Goal: Transaction & Acquisition: Purchase product/service

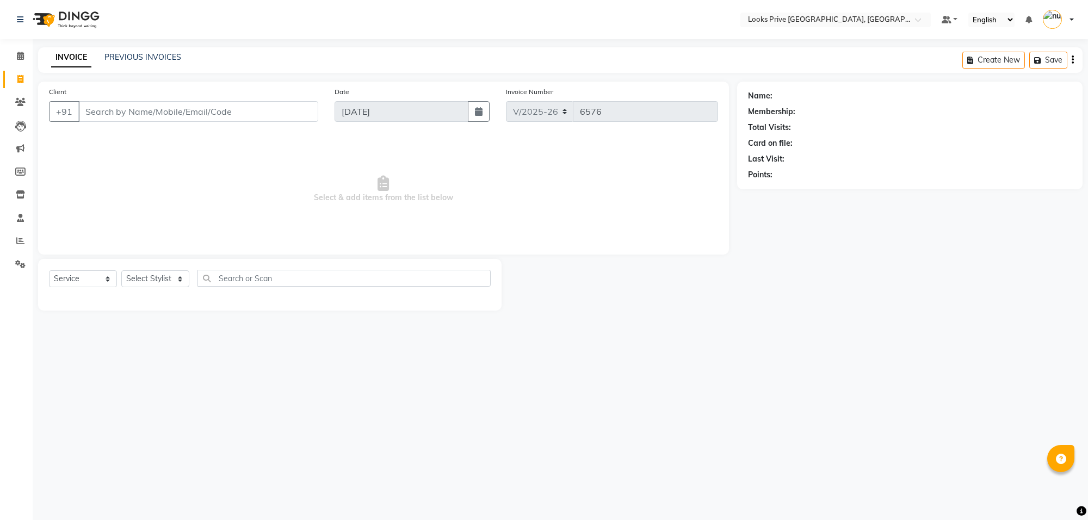
select select "8127"
select select "service"
click at [16, 243] on icon at bounding box center [20, 241] width 8 height 8
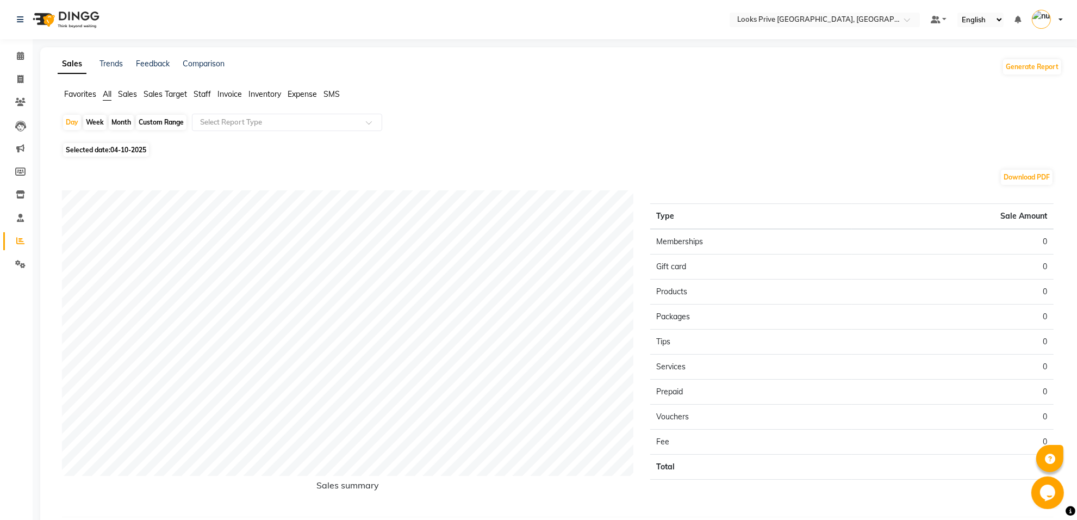
click at [104, 156] on span "Selected date: [DATE]" at bounding box center [106, 150] width 86 height 14
select select "10"
select select "2025"
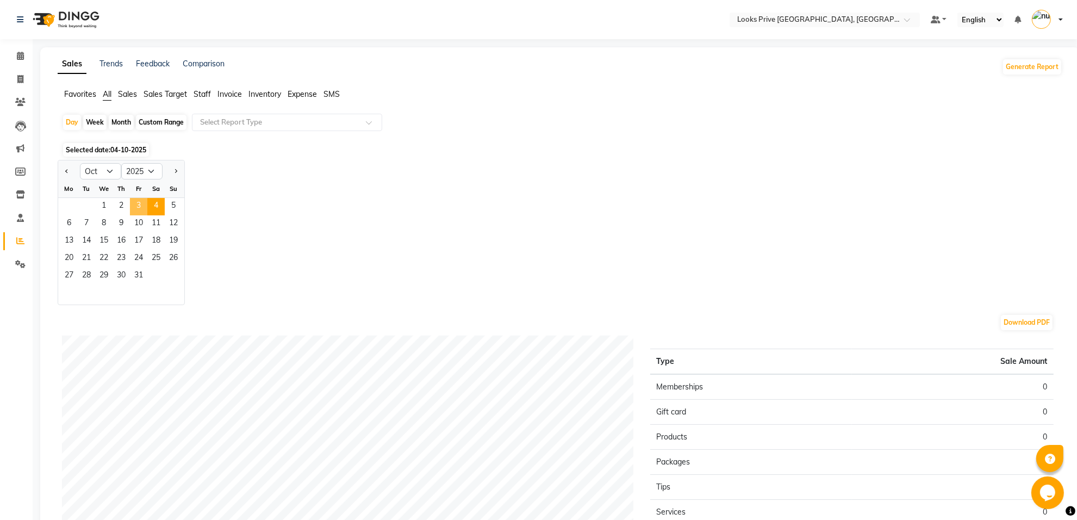
click at [142, 209] on span "3" at bounding box center [138, 206] width 17 height 17
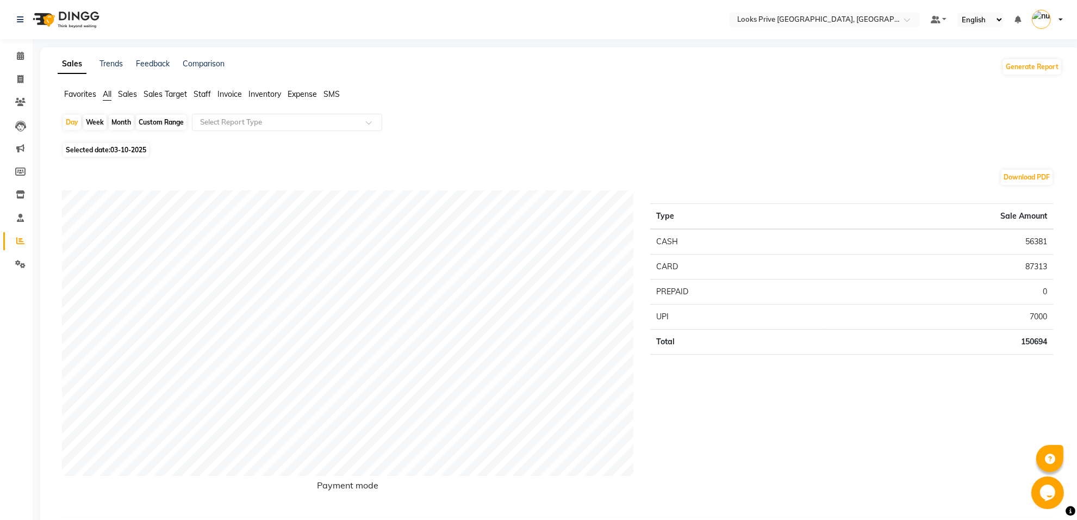
click at [200, 94] on span "Staff" at bounding box center [202, 94] width 17 height 10
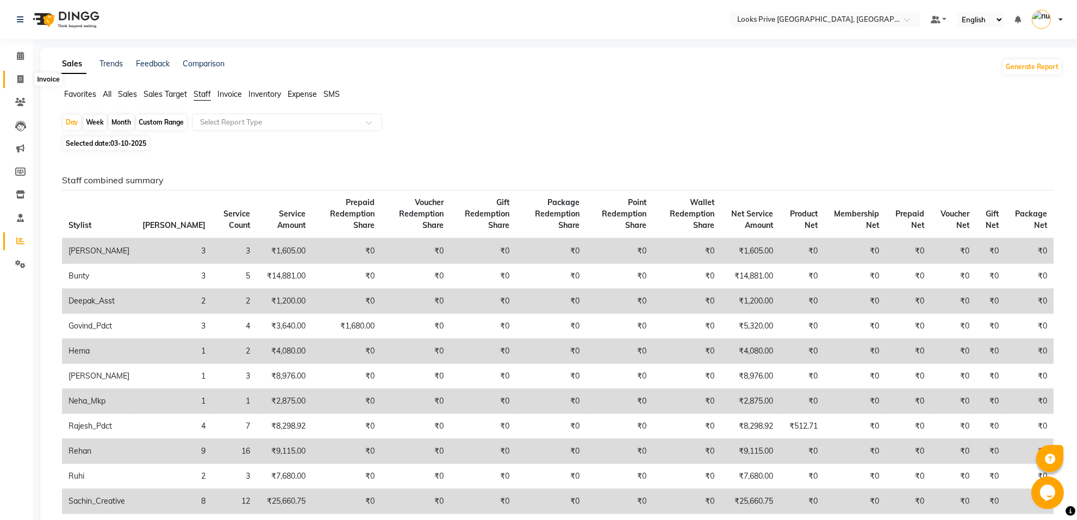
click at [23, 73] on span at bounding box center [20, 79] width 19 height 13
select select "service"
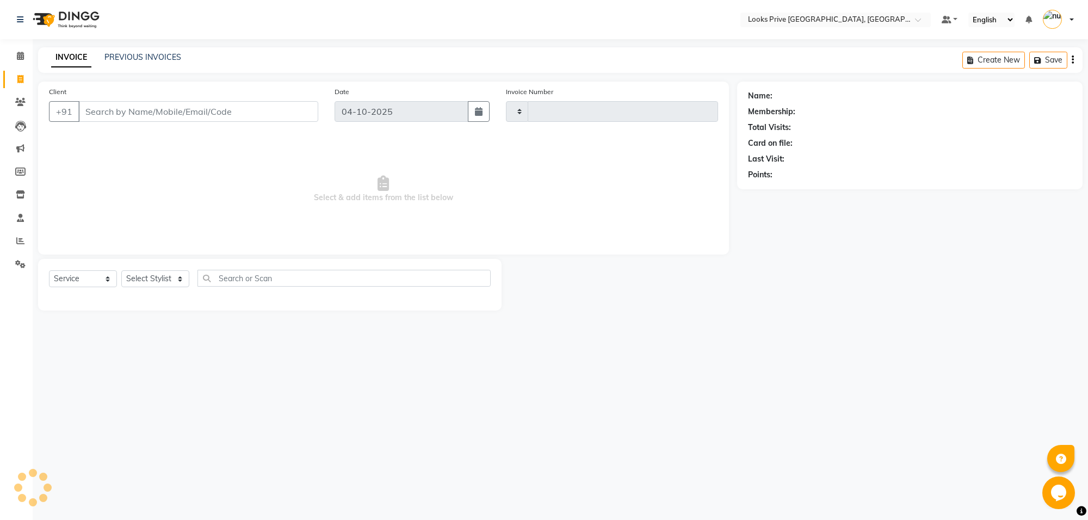
type input "6576"
select select "8127"
click at [110, 56] on link "PREVIOUS INVOICES" at bounding box center [142, 57] width 77 height 10
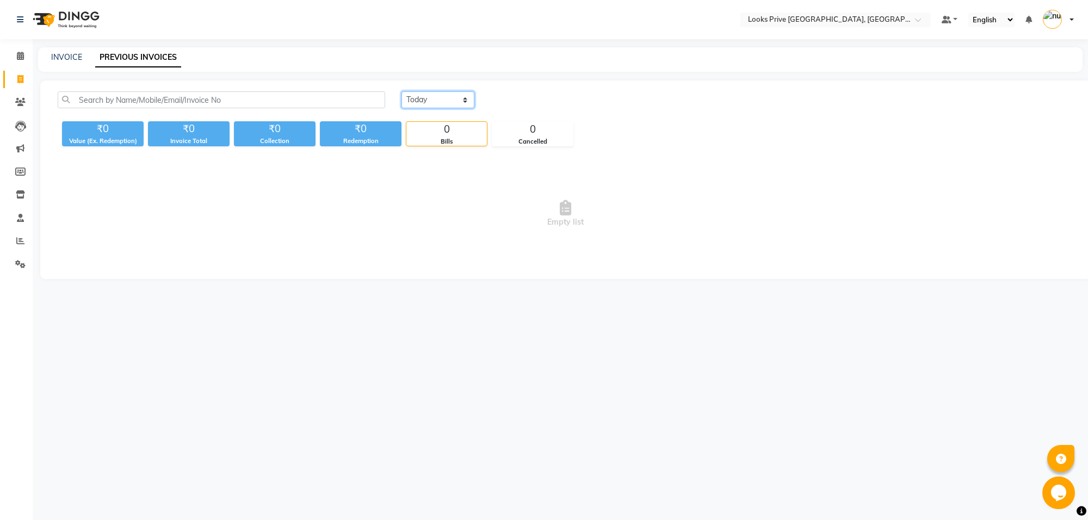
click at [448, 102] on select "Today Yesterday Custom Range" at bounding box center [437, 99] width 73 height 17
select select "yesterday"
click at [401, 91] on select "Today Yesterday Custom Range" at bounding box center [437, 99] width 73 height 17
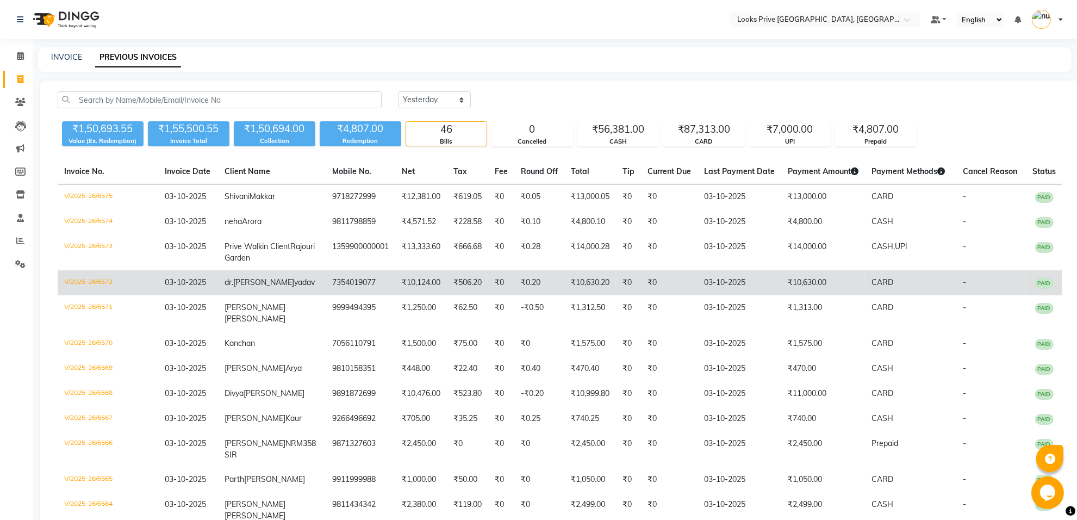
click at [326, 295] on td "7354019077" at bounding box center [361, 282] width 70 height 25
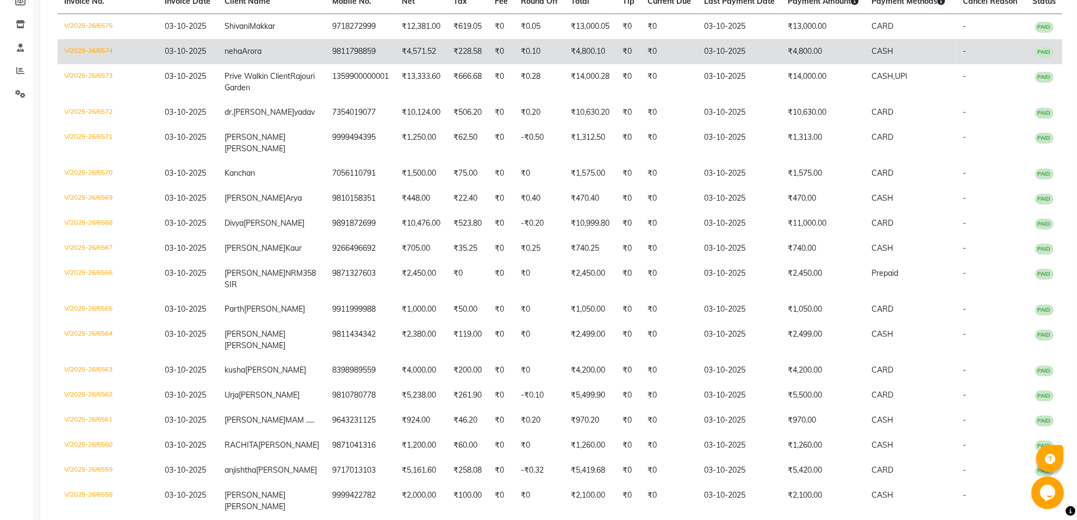
scroll to position [204, 0]
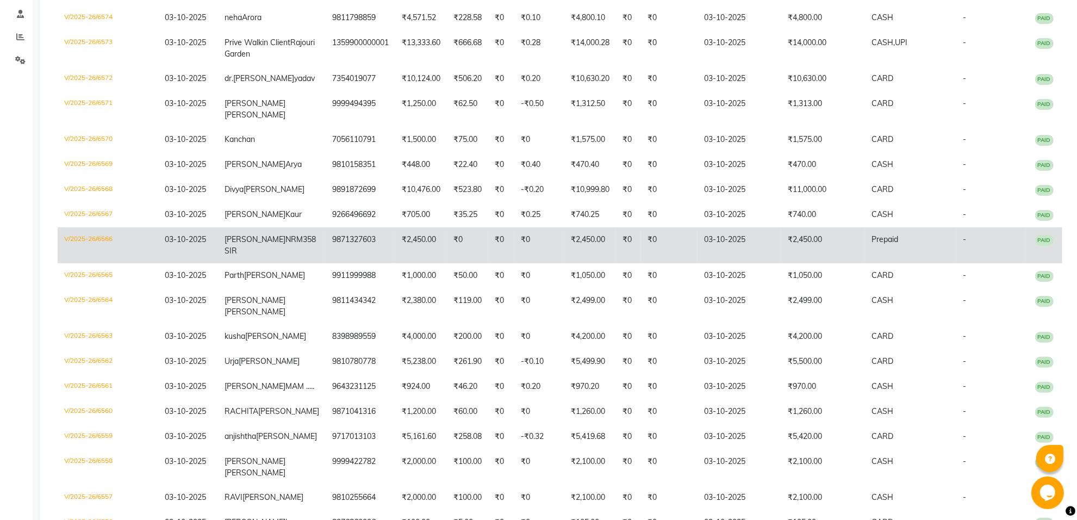
click at [450, 263] on td "₹0" at bounding box center [467, 245] width 41 height 36
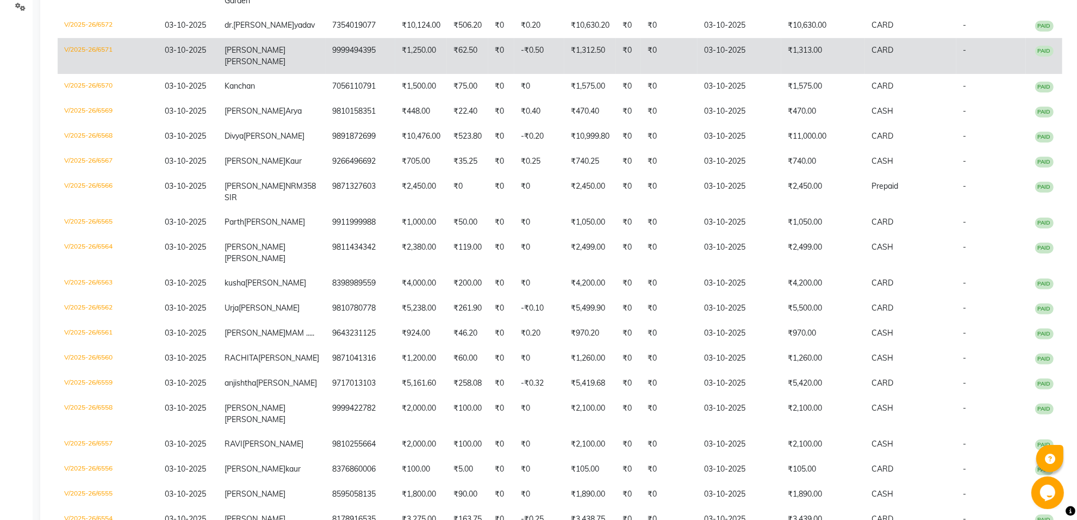
scroll to position [340, 0]
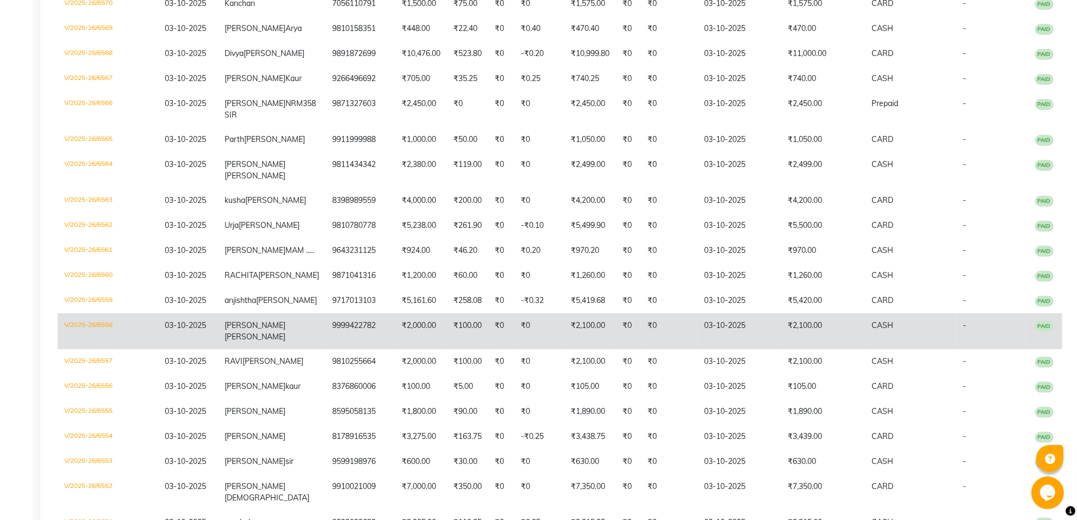
click at [417, 349] on td "₹2,000.00" at bounding box center [421, 331] width 52 height 36
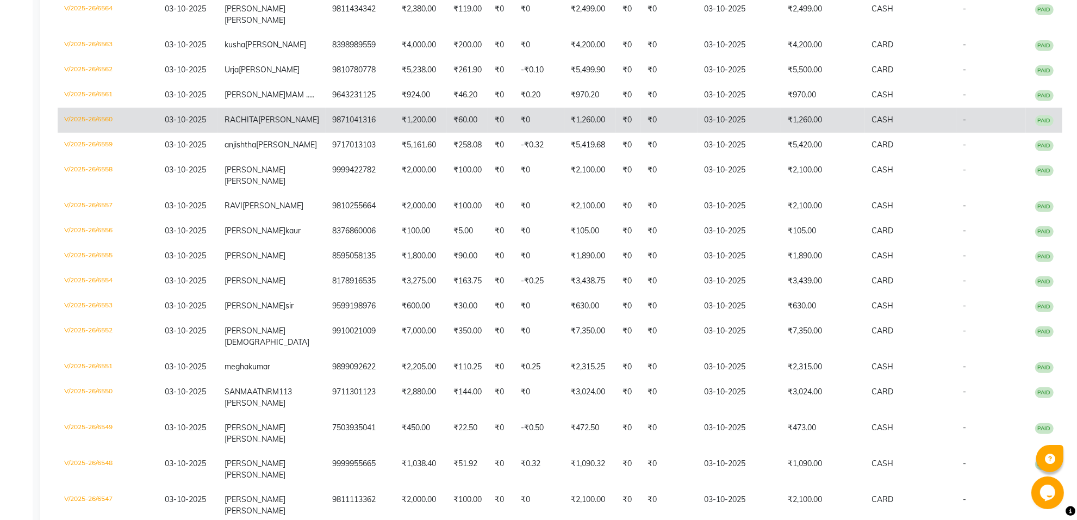
scroll to position [544, 0]
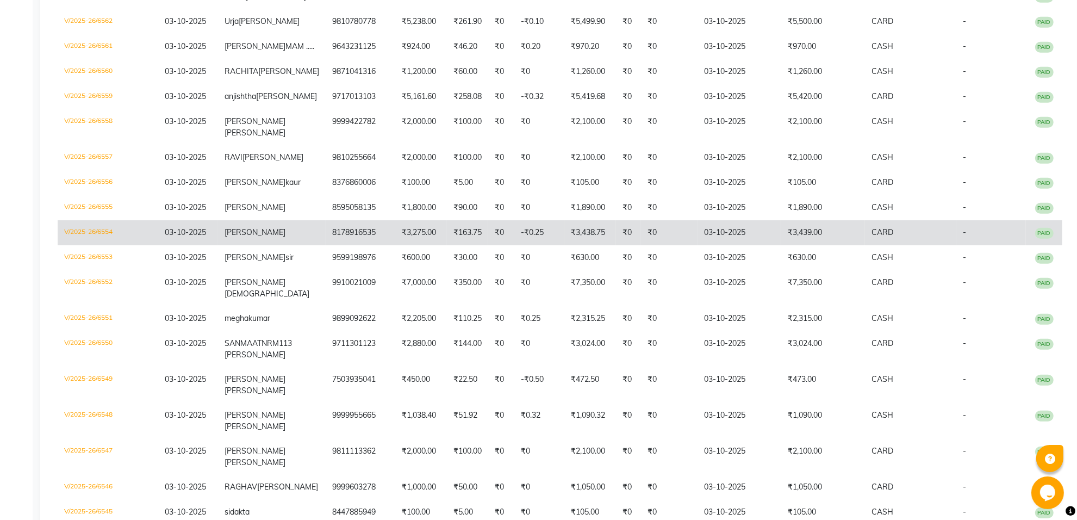
click at [447, 245] on td "₹163.75" at bounding box center [467, 232] width 41 height 25
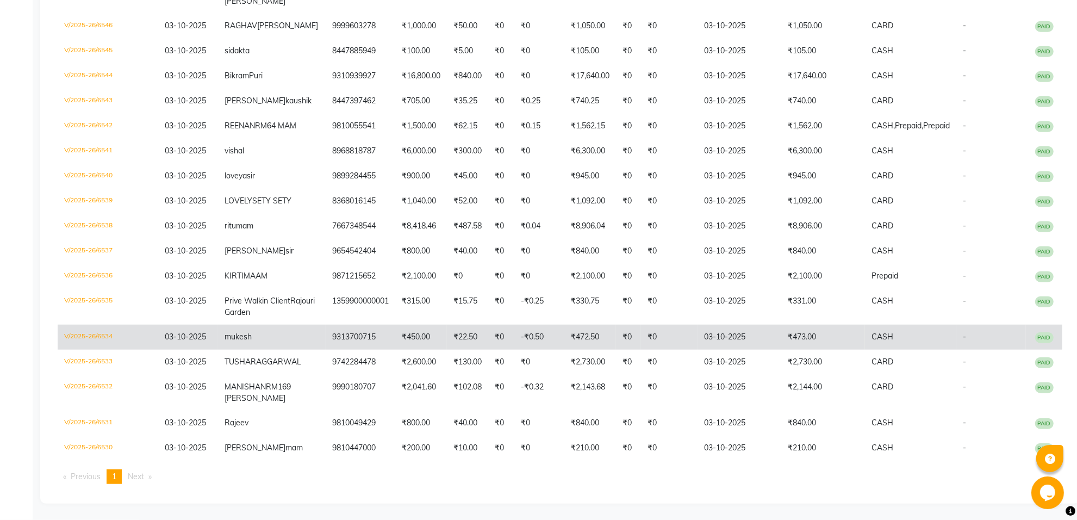
scroll to position [1088, 0]
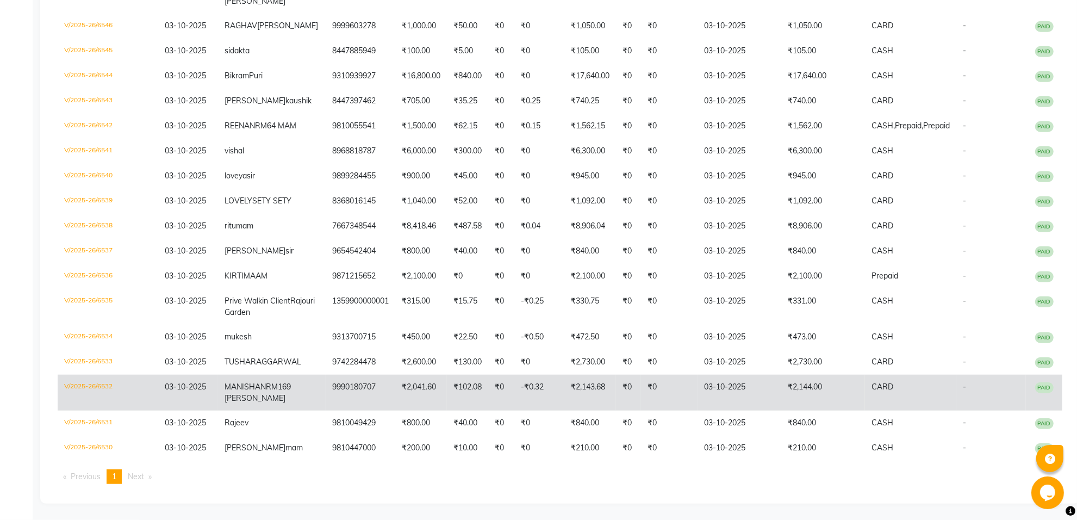
click at [488, 386] on td "₹0" at bounding box center [501, 393] width 26 height 36
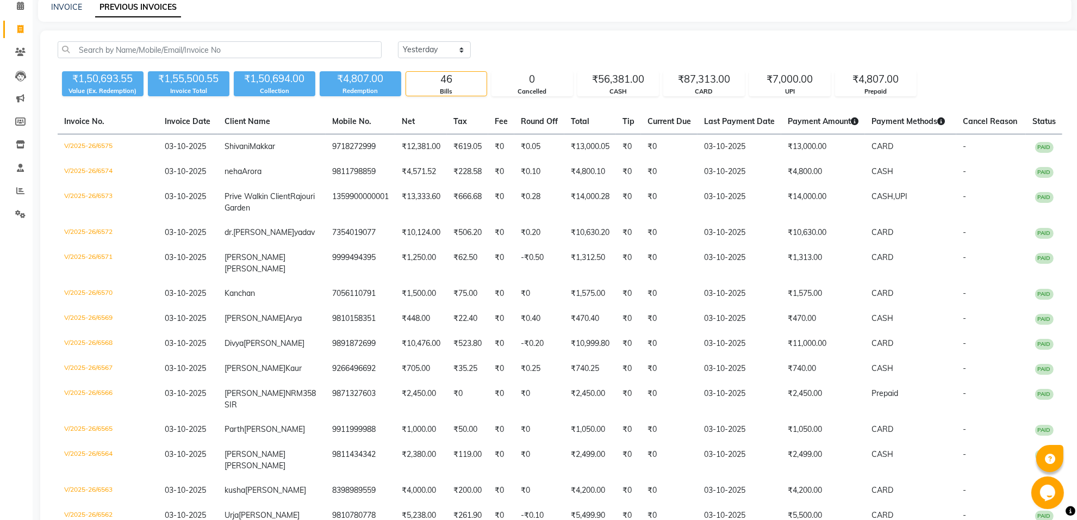
scroll to position [0, 0]
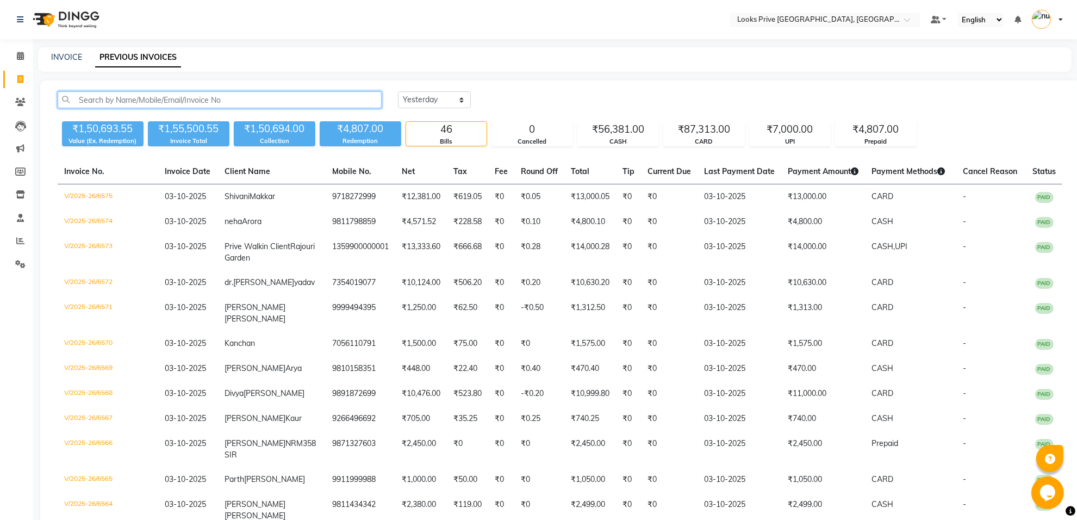
click at [160, 94] on input "text" at bounding box center [220, 99] width 324 height 17
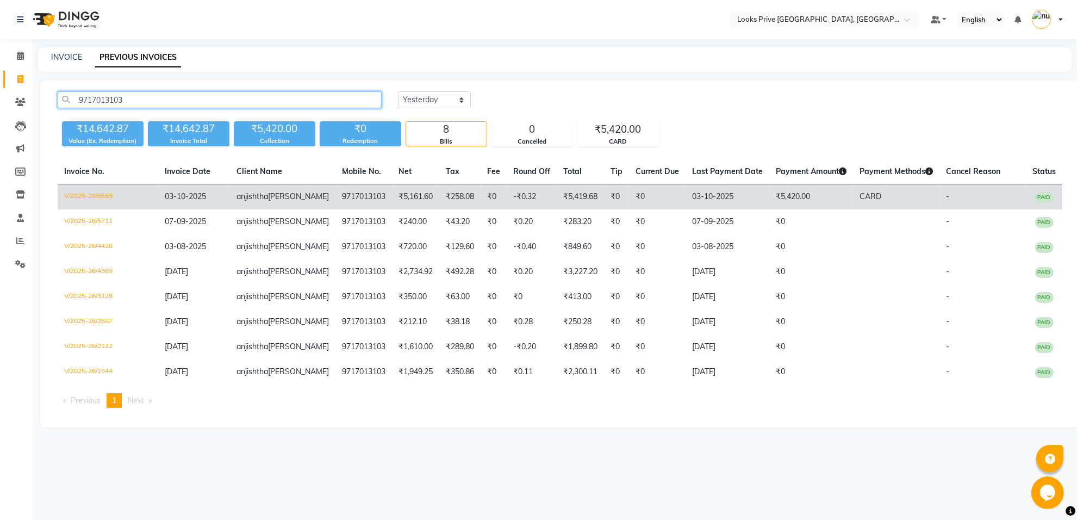
type input "9717013103"
click at [481, 210] on td "₹0" at bounding box center [494, 197] width 26 height 26
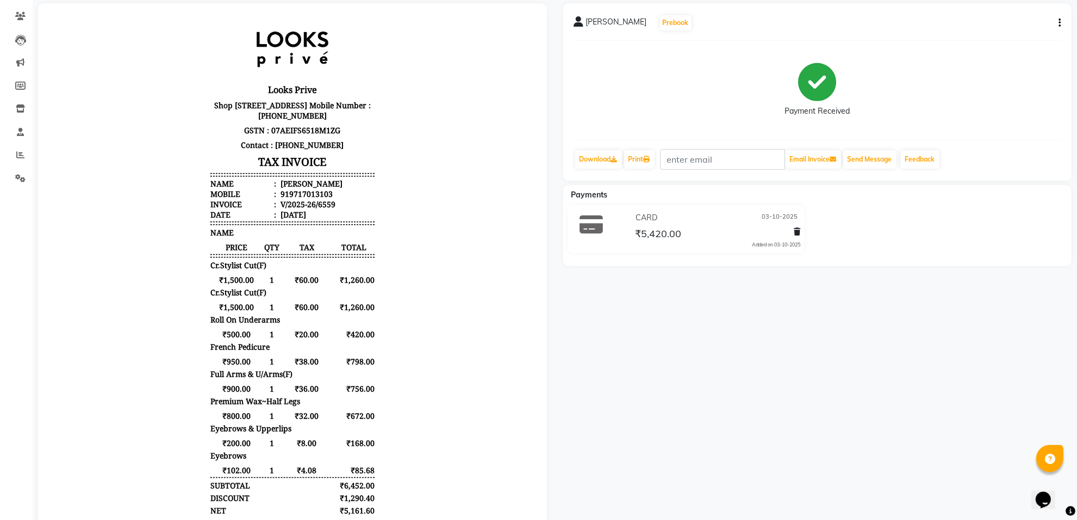
scroll to position [68, 0]
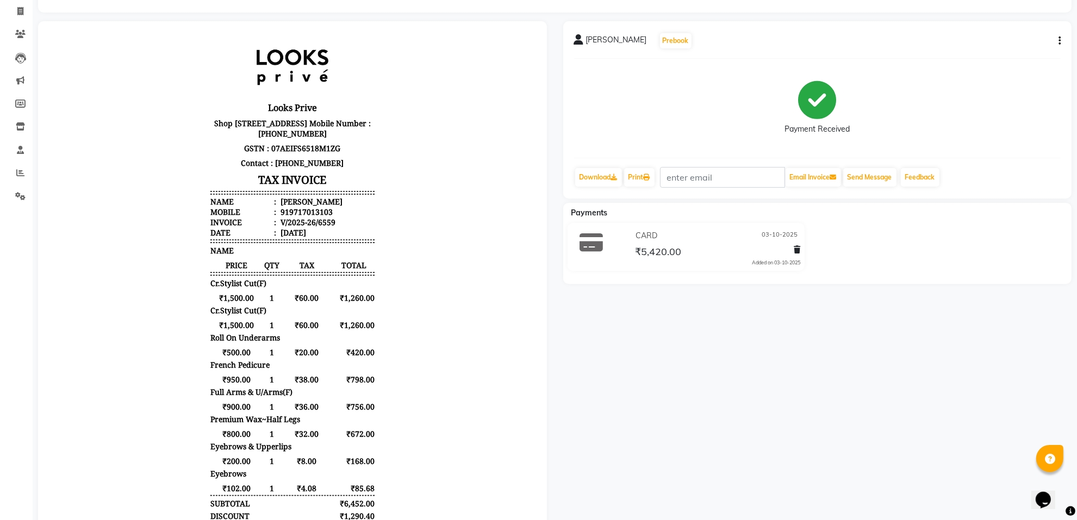
click at [1056, 41] on button "button" at bounding box center [1057, 40] width 7 height 11
click at [1013, 42] on div "Edit Item Staff" at bounding box center [1006, 48] width 75 height 14
select select
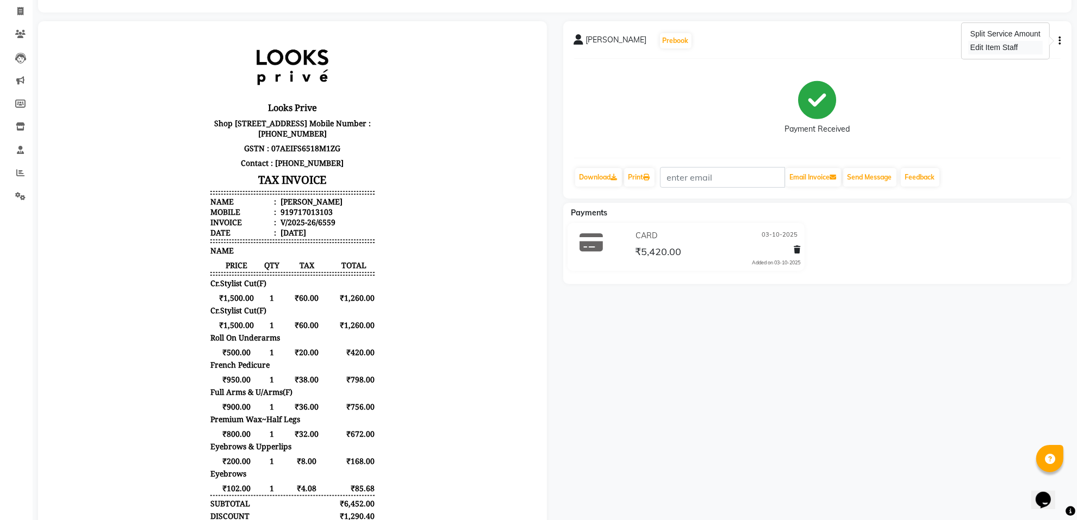
select select
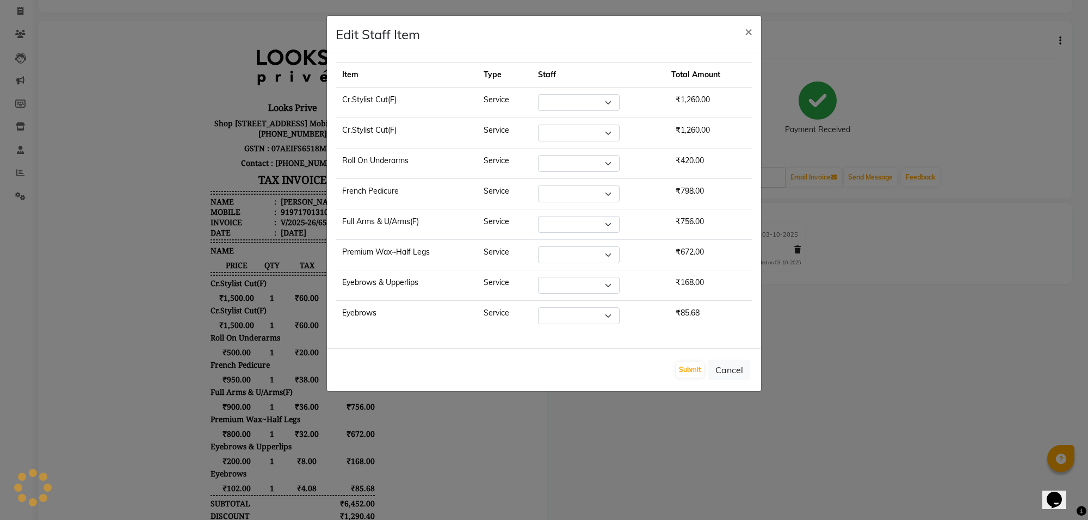
select select "75851"
select select "75855"
select select "75870"
select select "75855"
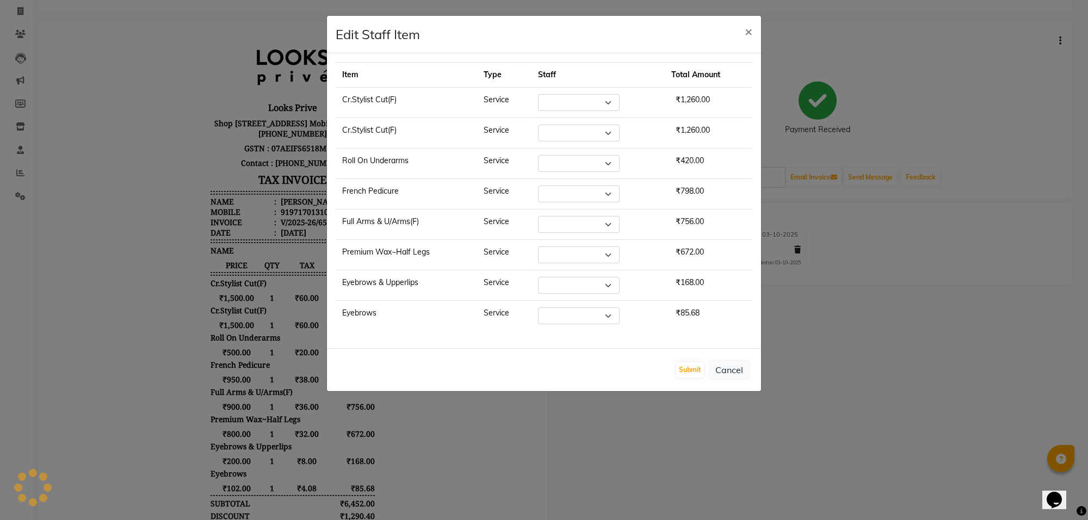
select select "75855"
click at [610, 255] on select "Select Arshi Avdesh Bunty Counter_Sales Deepak_Asst Govind_Pdct Hema Manager Mo…" at bounding box center [579, 254] width 82 height 17
click at [538, 249] on select "Select Arshi Avdesh Bunty Counter_Sales Deepak_Asst Govind_Pdct Hema Manager Mo…" at bounding box center [579, 254] width 82 height 17
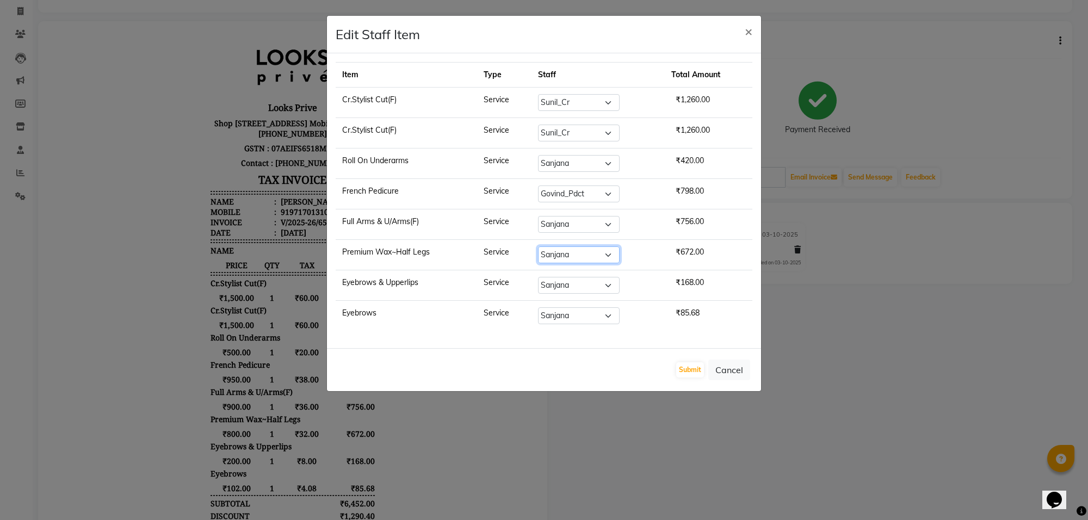
click at [584, 257] on select "Select Arshi Avdesh Bunty Counter_Sales Deepak_Asst Govind_Pdct Hema Manager Mo…" at bounding box center [579, 254] width 82 height 17
select select "75862"
click at [538, 249] on select "Select Arshi Avdesh Bunty Counter_Sales Deepak_Asst Govind_Pdct Hema Manager Mo…" at bounding box center [579, 254] width 82 height 17
click at [687, 368] on button "Submit" at bounding box center [690, 369] width 28 height 15
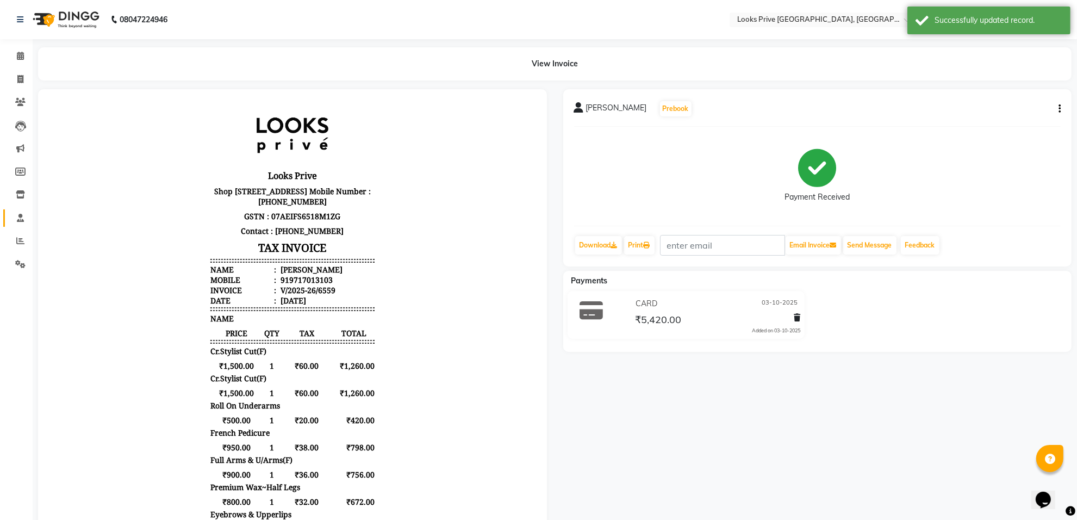
scroll to position [0, 0]
click at [19, 237] on icon at bounding box center [20, 241] width 8 height 8
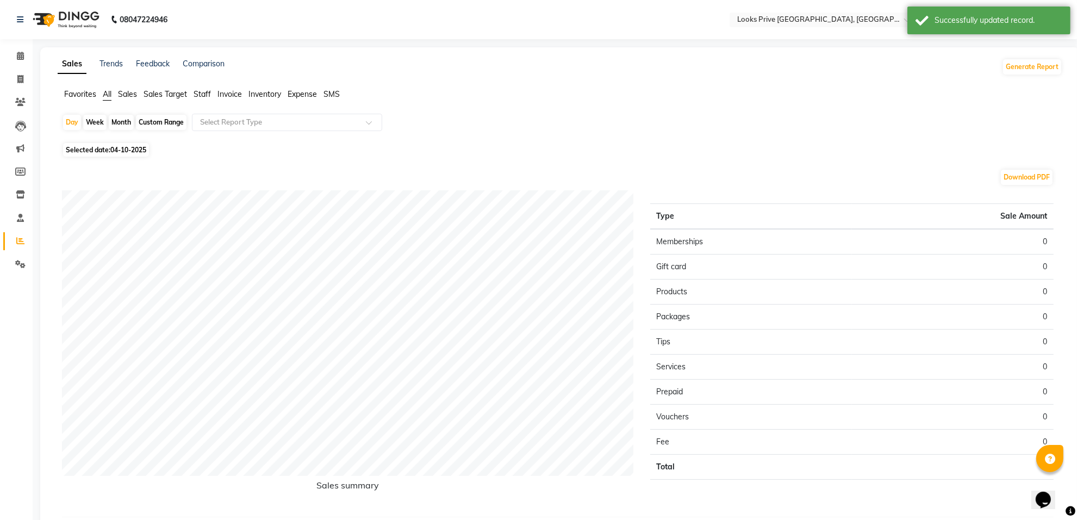
click at [197, 91] on span "Staff" at bounding box center [202, 94] width 17 height 10
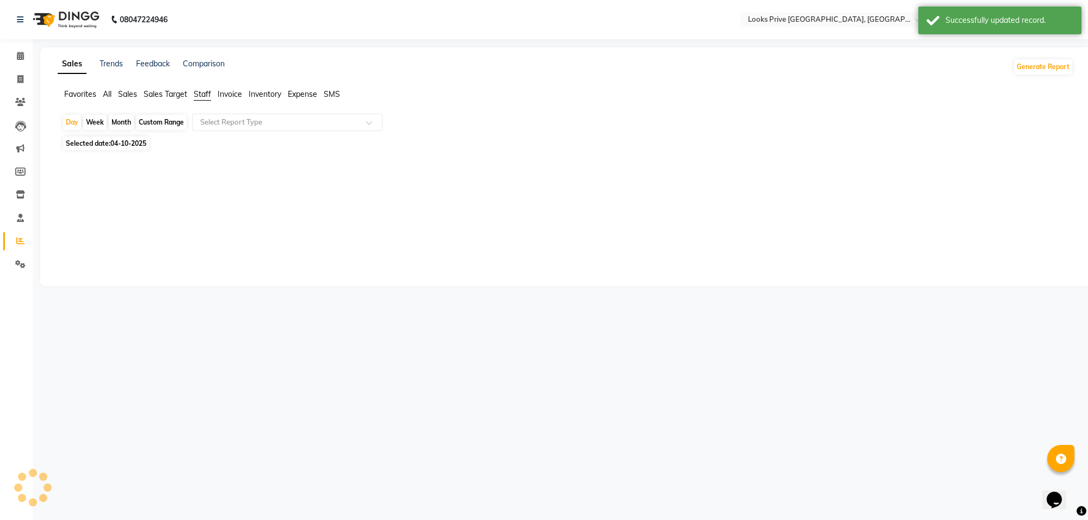
click at [140, 145] on span "04-10-2025" at bounding box center [128, 143] width 36 height 8
select select "10"
select select "2025"
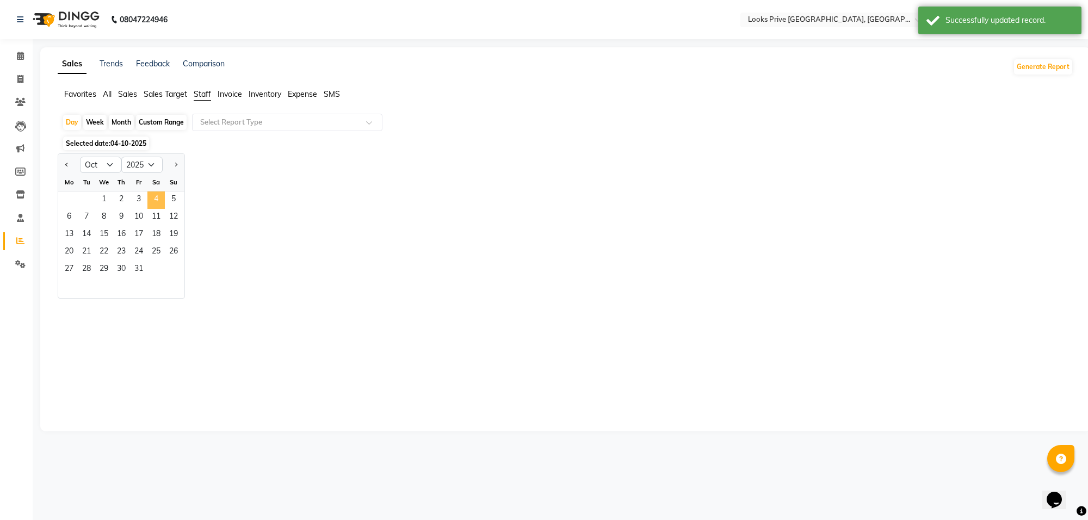
click at [147, 197] on span "4" at bounding box center [155, 199] width 17 height 17
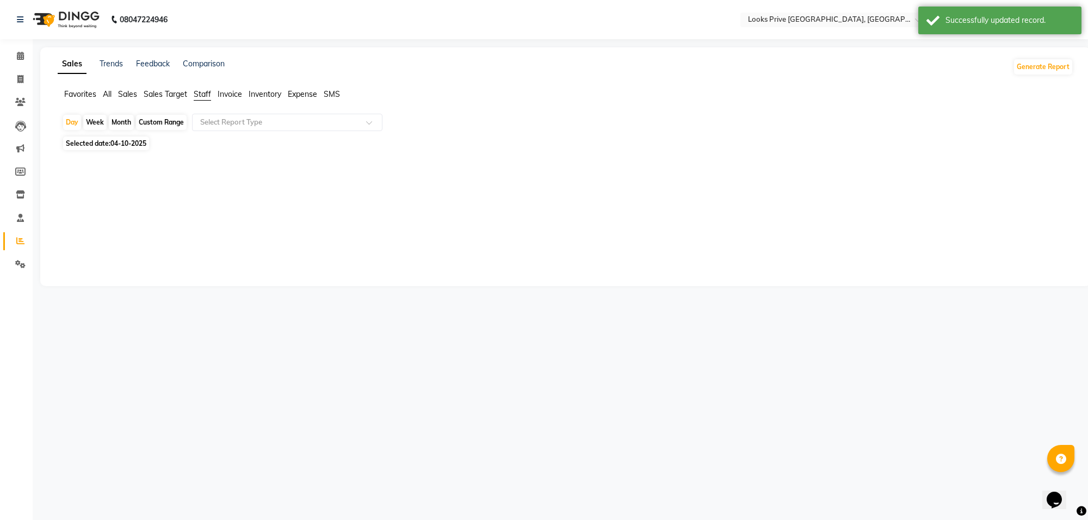
click at [139, 148] on span "Selected date: 04-10-2025" at bounding box center [106, 143] width 86 height 14
select select "10"
select select "2025"
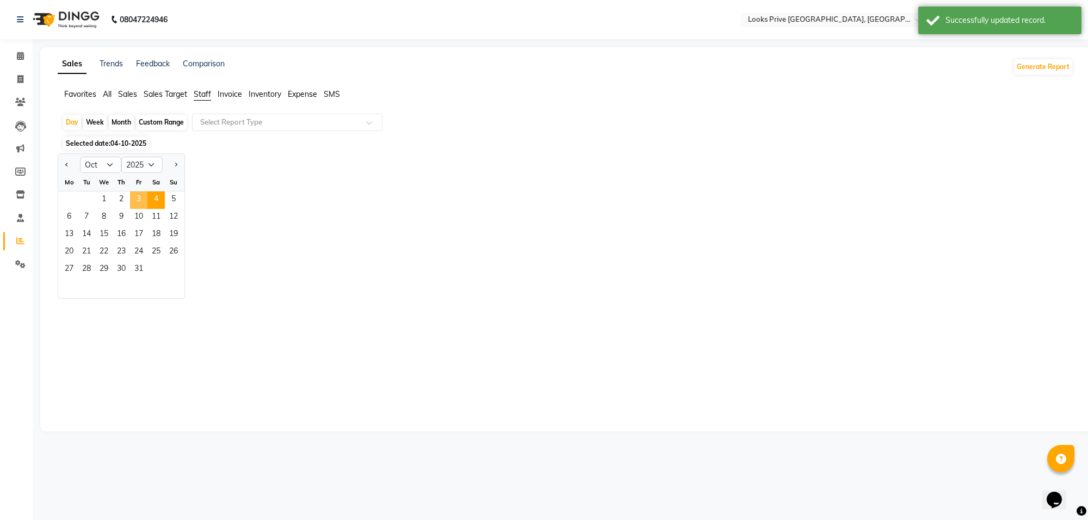
click at [140, 200] on span "3" at bounding box center [138, 199] width 17 height 17
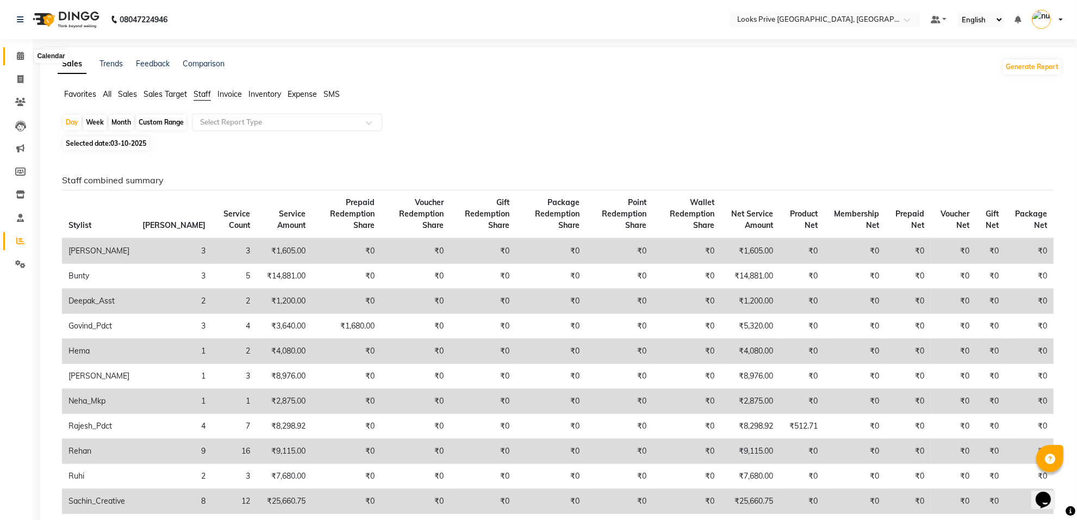
click at [13, 59] on span at bounding box center [20, 56] width 19 height 13
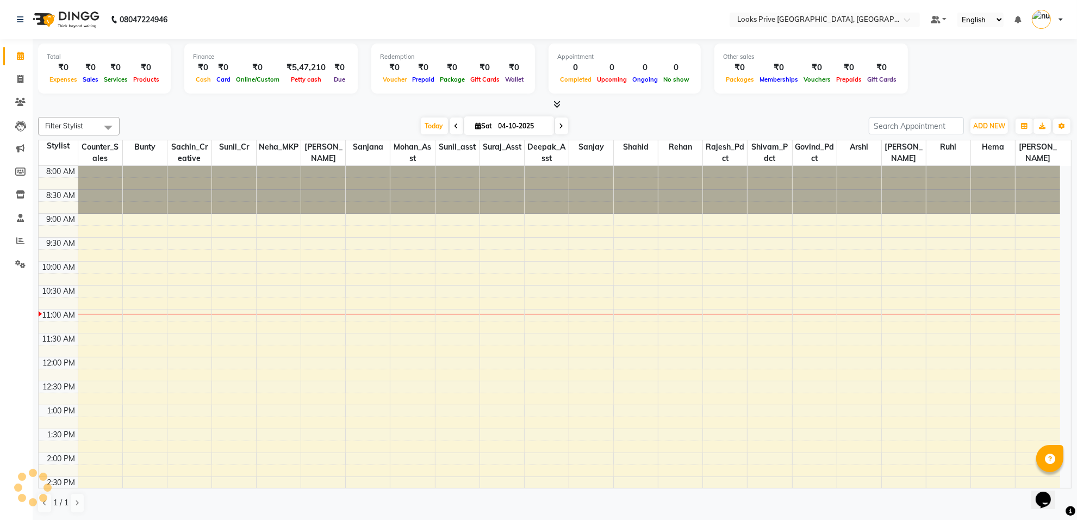
scroll to position [145, 0]
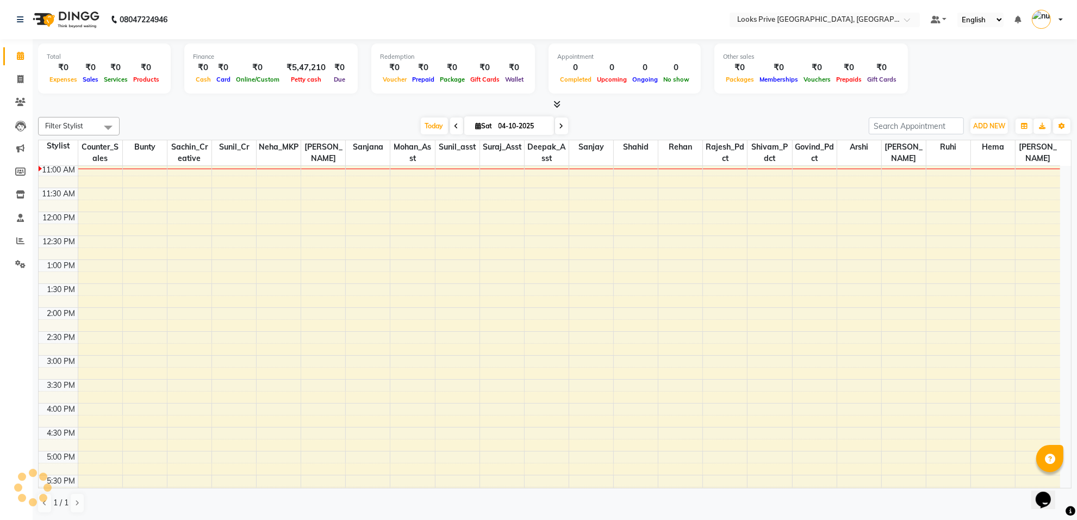
click at [556, 105] on icon at bounding box center [557, 104] width 7 height 8
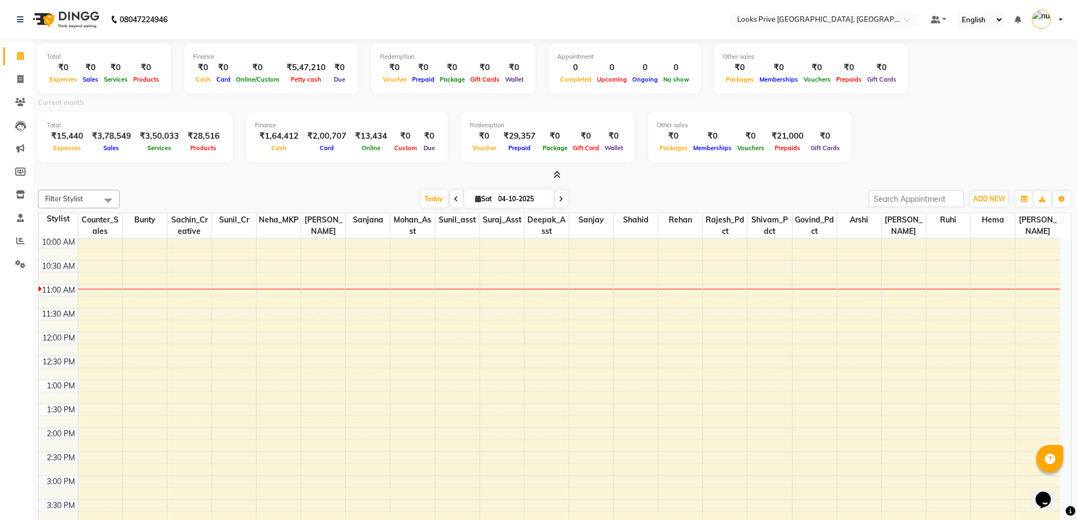
scroll to position [0, 0]
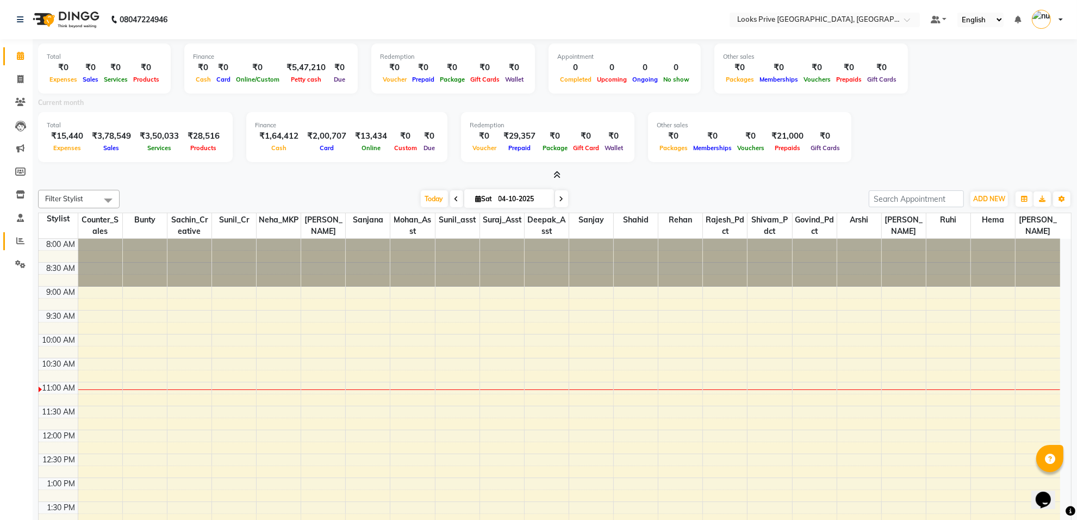
click at [7, 238] on link "Reports" at bounding box center [16, 241] width 26 height 18
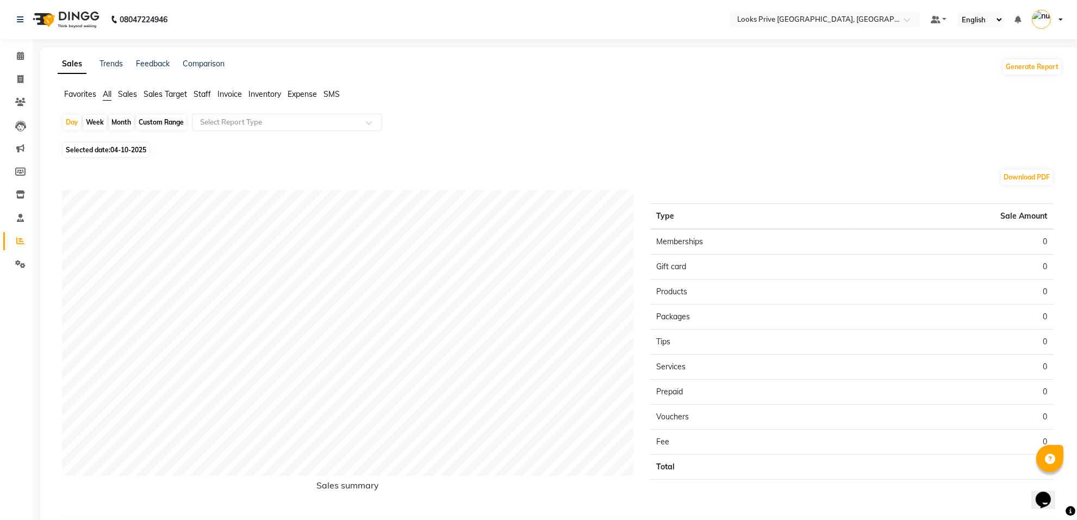
click at [207, 98] on span "Staff" at bounding box center [202, 94] width 17 height 10
click at [102, 140] on span "Selected date: 04-10-2025" at bounding box center [106, 143] width 86 height 14
select select "10"
select select "2025"
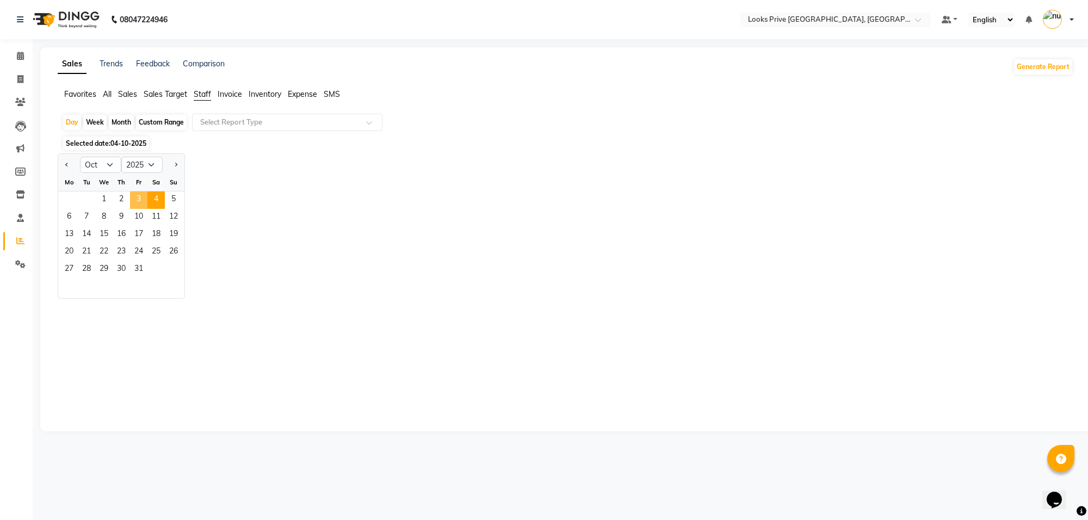
click at [130, 198] on span "3" at bounding box center [138, 199] width 17 height 17
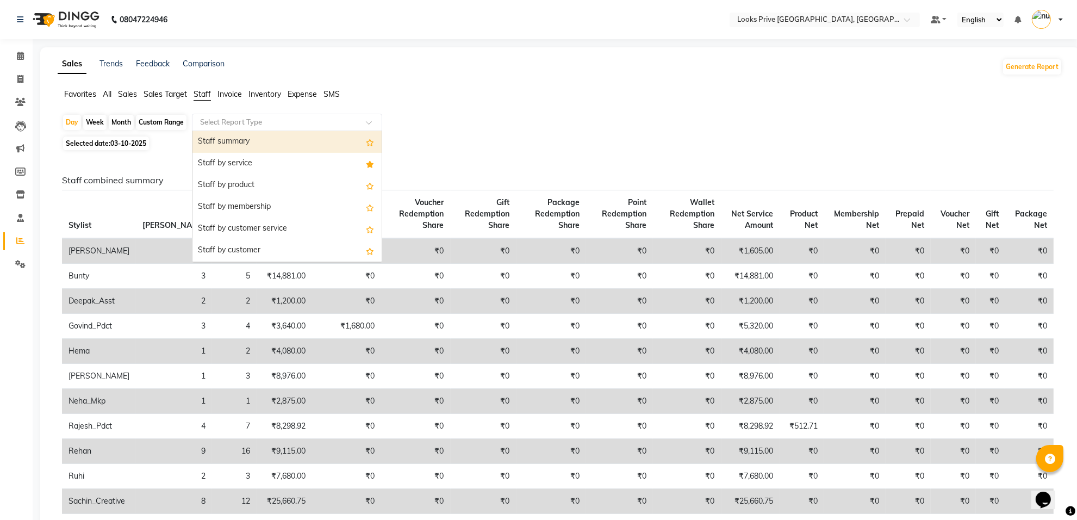
click at [245, 117] on input "text" at bounding box center [276, 122] width 157 height 11
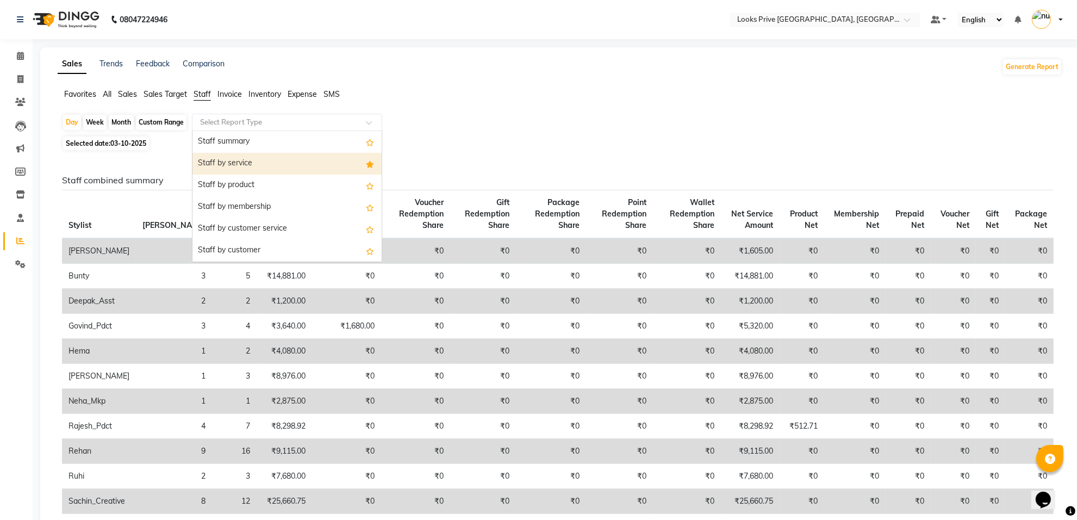
click at [247, 156] on div "Staff by service" at bounding box center [287, 164] width 189 height 22
select select "full_report"
select select "csv"
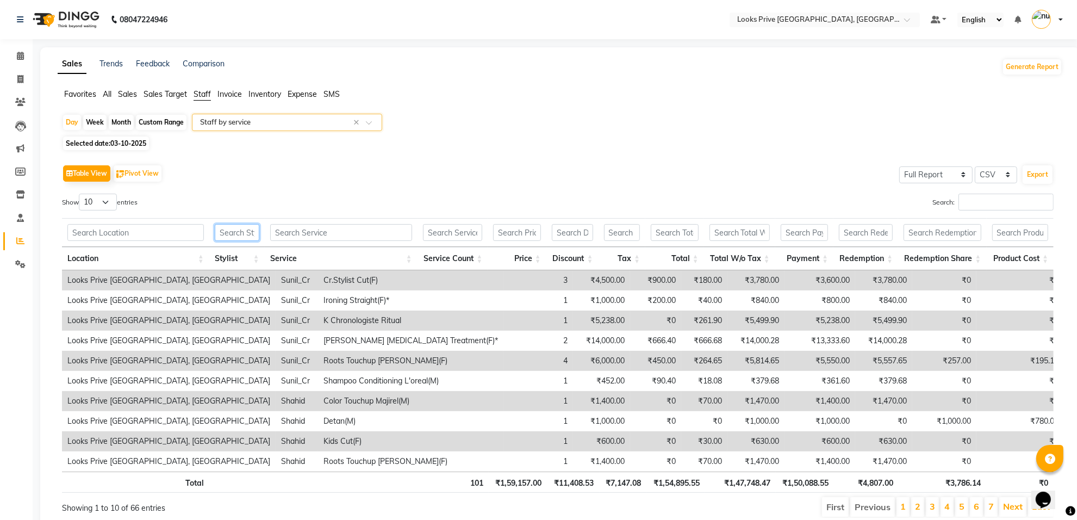
click at [247, 224] on input "text" at bounding box center [237, 232] width 45 height 17
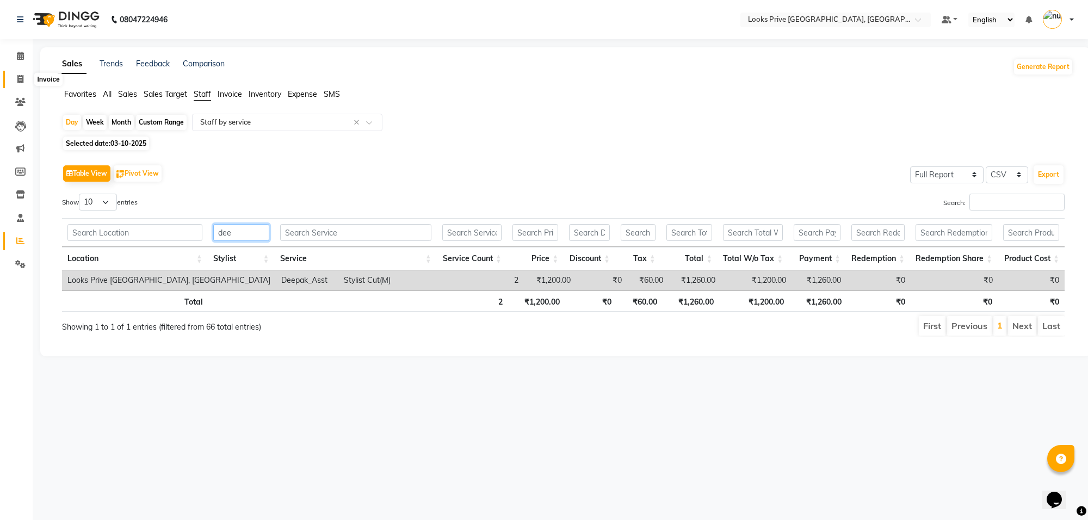
type input "dee"
click at [15, 80] on span at bounding box center [20, 79] width 19 height 13
select select "service"
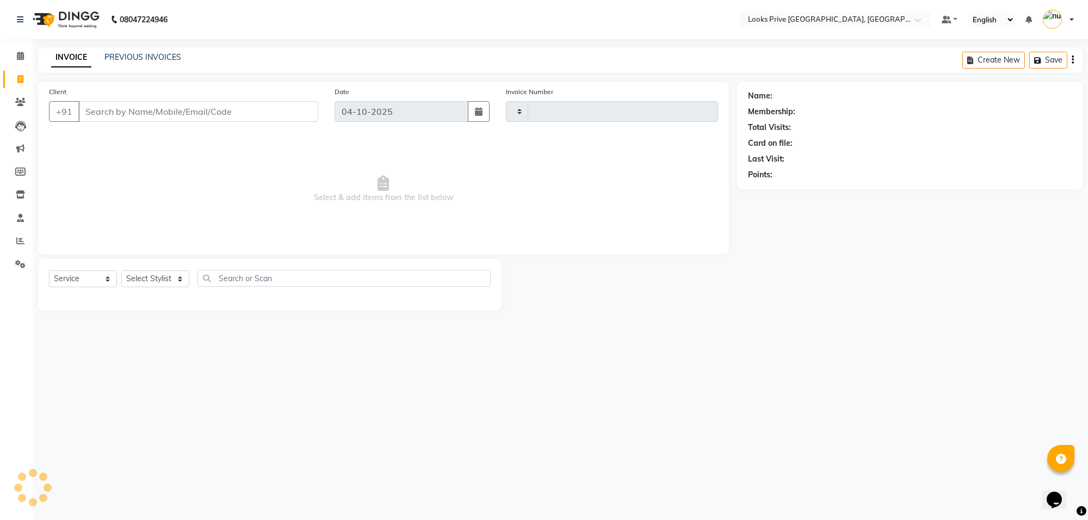
type input "6576"
select select "8127"
click at [104, 113] on input "Client" at bounding box center [198, 111] width 240 height 21
click at [23, 245] on span at bounding box center [20, 241] width 19 height 13
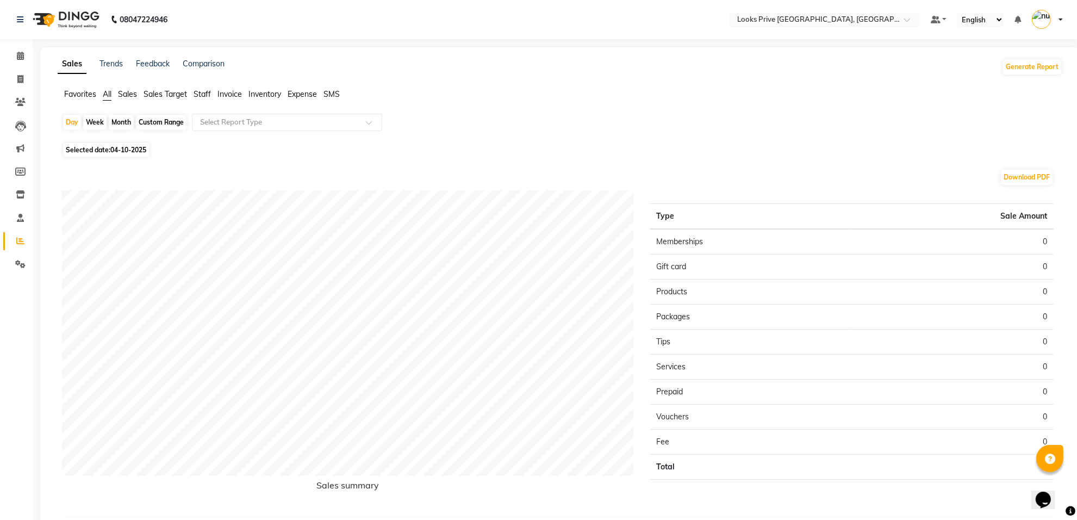
click at [209, 93] on span "Staff" at bounding box center [202, 94] width 17 height 10
click at [116, 142] on span "04-10-2025" at bounding box center [128, 143] width 36 height 8
select select "10"
select select "2025"
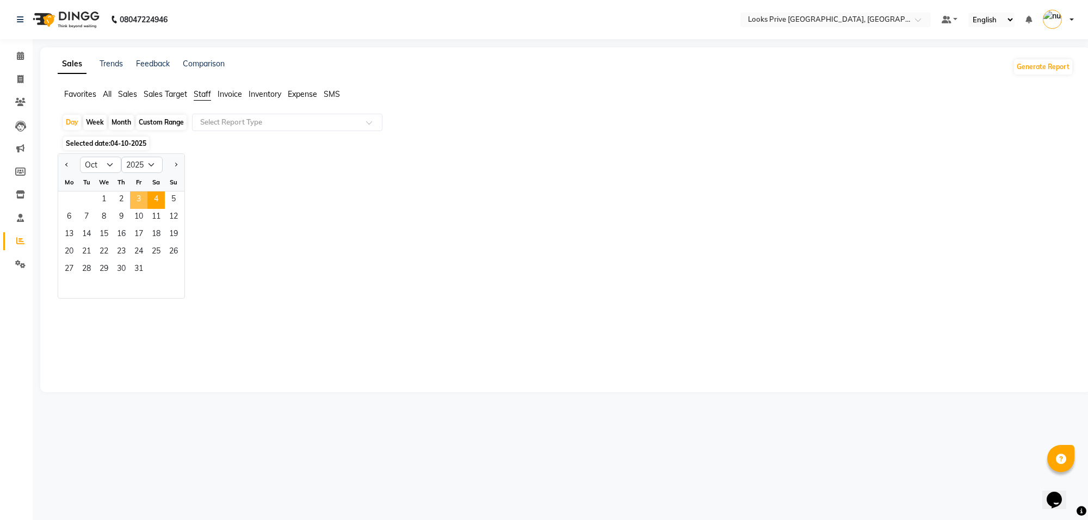
click at [143, 197] on span "3" at bounding box center [138, 199] width 17 height 17
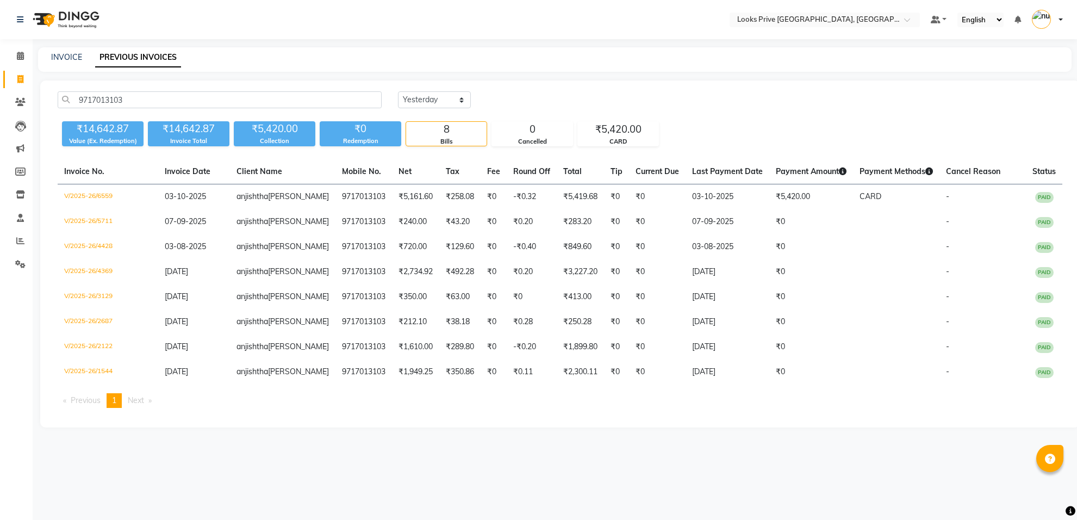
select select "yesterday"
click at [17, 235] on span at bounding box center [20, 241] width 19 height 13
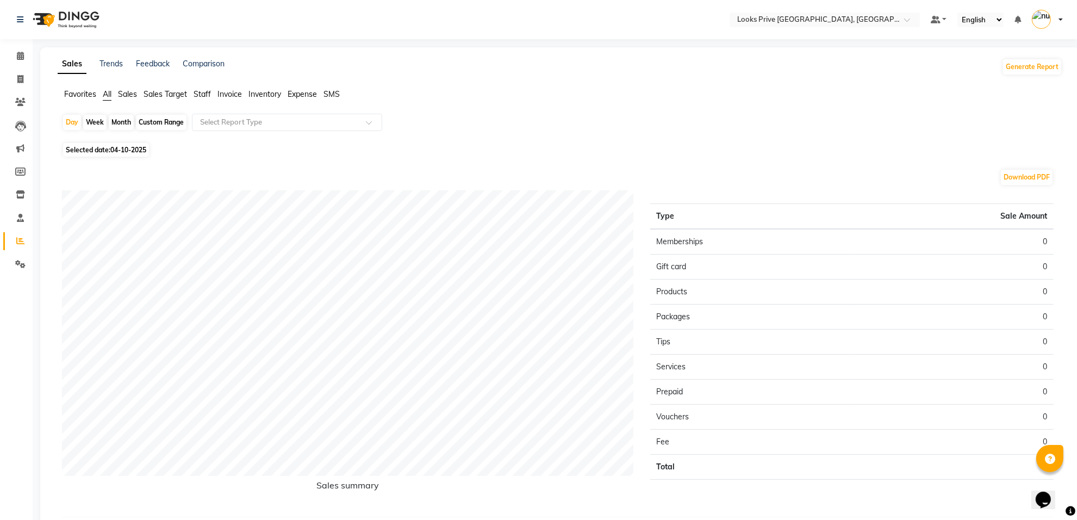
click at [207, 94] on span "Staff" at bounding box center [202, 94] width 17 height 10
click at [243, 95] on ul "Favorites All Sales Sales Target Staff Invoice Inventory Expense SMS" at bounding box center [565, 95] width 1015 height 12
click at [232, 95] on span "Invoice" at bounding box center [230, 94] width 24 height 10
click at [201, 94] on span "Staff" at bounding box center [202, 94] width 17 height 10
click at [223, 90] on span "Invoice" at bounding box center [230, 94] width 24 height 10
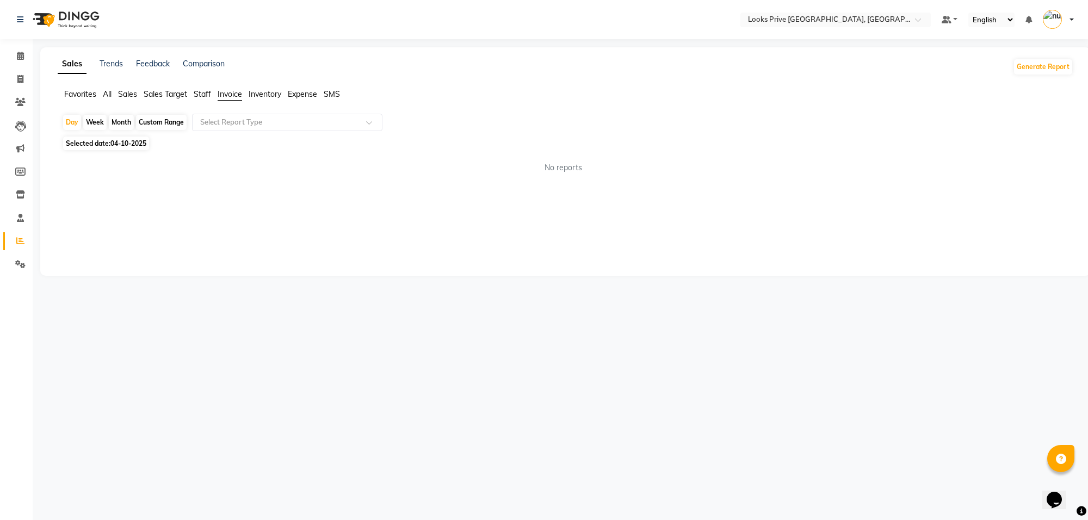
click at [207, 94] on span "Staff" at bounding box center [202, 94] width 17 height 10
click at [229, 94] on span "Invoice" at bounding box center [230, 94] width 24 height 10
click at [187, 91] on span "Sales Target" at bounding box center [166, 94] width 44 height 10
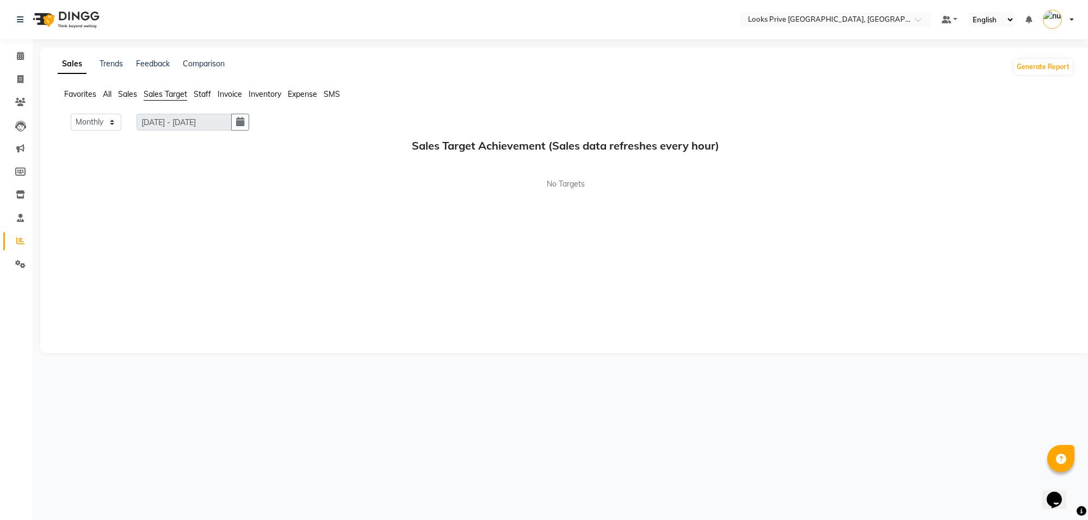
click at [196, 93] on span "Staff" at bounding box center [202, 94] width 17 height 10
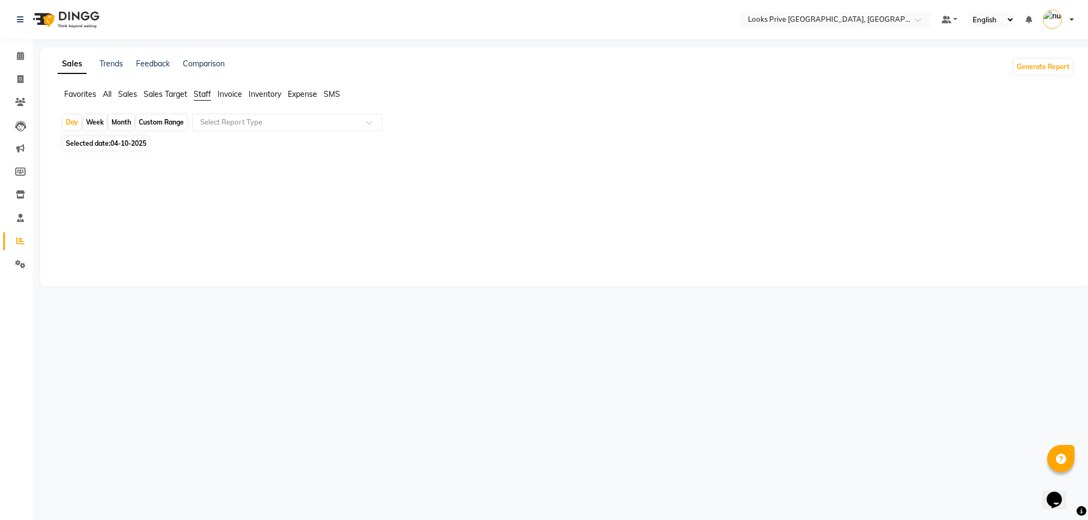
click at [231, 91] on span "Invoice" at bounding box center [230, 94] width 24 height 10
click at [197, 93] on span "Staff" at bounding box center [202, 94] width 17 height 10
click at [198, 97] on span "Staff" at bounding box center [202, 94] width 17 height 10
click at [231, 96] on span "Invoice" at bounding box center [230, 94] width 24 height 10
click at [198, 91] on span "Staff" at bounding box center [202, 94] width 17 height 10
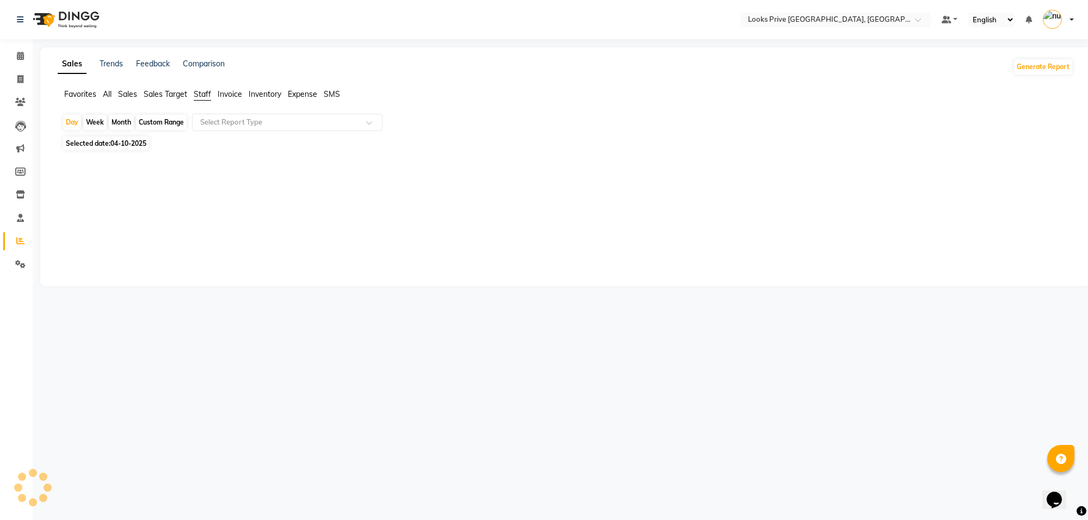
click at [134, 148] on span "Selected date: 04-10-2025" at bounding box center [106, 143] width 86 height 14
select select "10"
select select "2025"
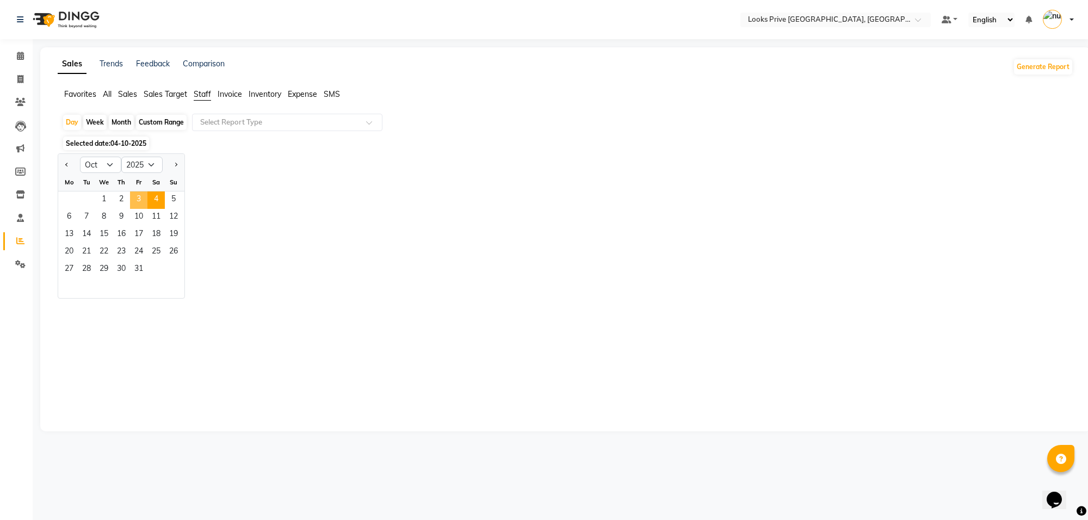
click at [140, 202] on span "3" at bounding box center [138, 199] width 17 height 17
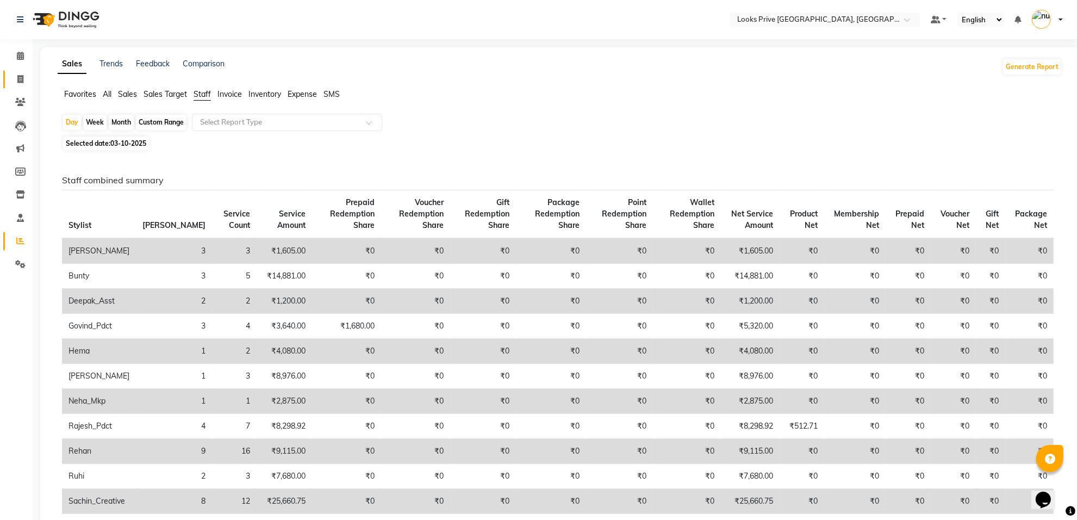
click at [8, 73] on link "Invoice" at bounding box center [16, 80] width 26 height 18
select select "service"
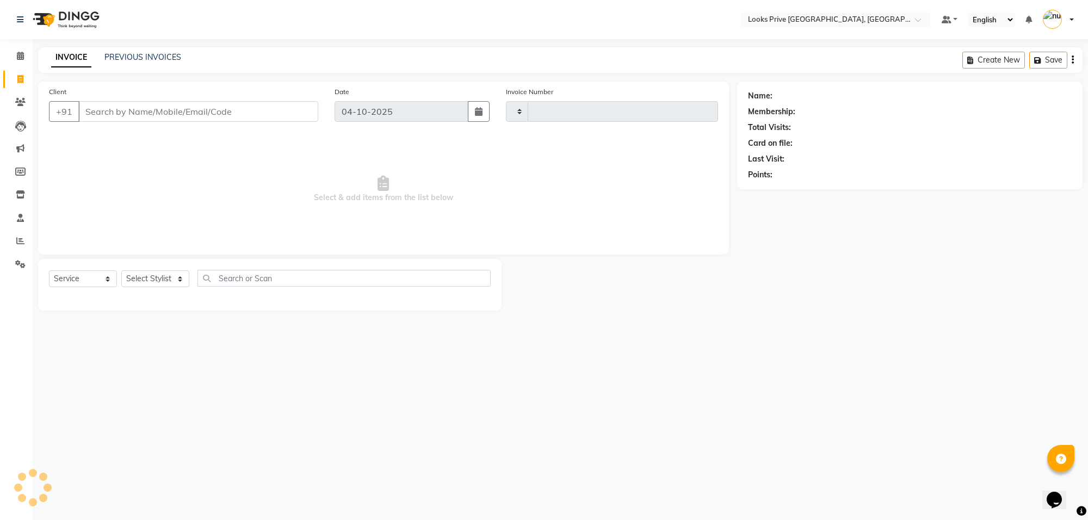
type input "6576"
select select "8127"
click at [113, 107] on input "Client" at bounding box center [198, 111] width 240 height 21
type input "9654549000"
click at [299, 111] on span "Add Client" at bounding box center [290, 111] width 43 height 11
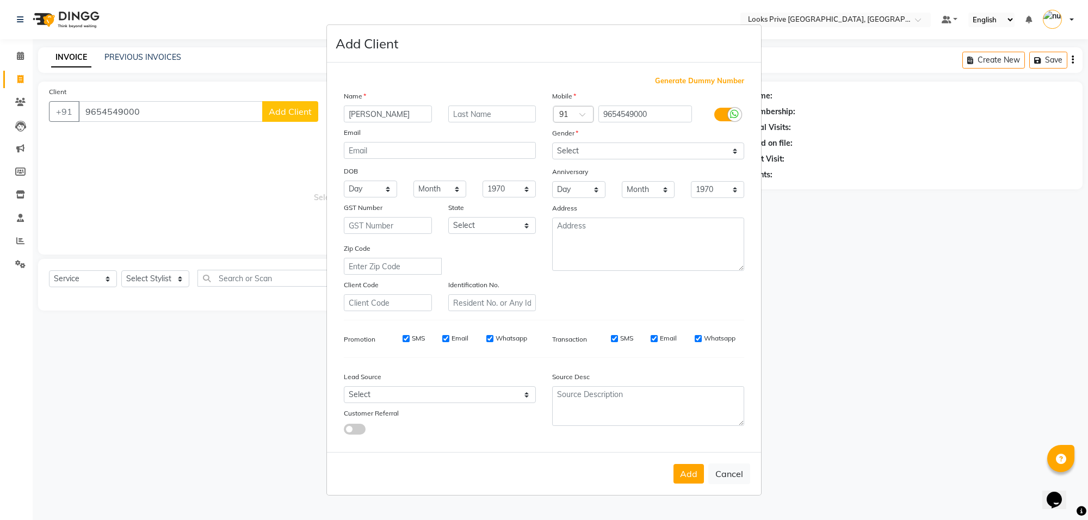
type input "Ojasvi"
type input "Sharma"
click at [572, 158] on select "Select Male Female Other Prefer Not To Say" at bounding box center [648, 150] width 192 height 17
select select "male"
click at [552, 144] on select "Select Male Female Other Prefer Not To Say" at bounding box center [648, 150] width 192 height 17
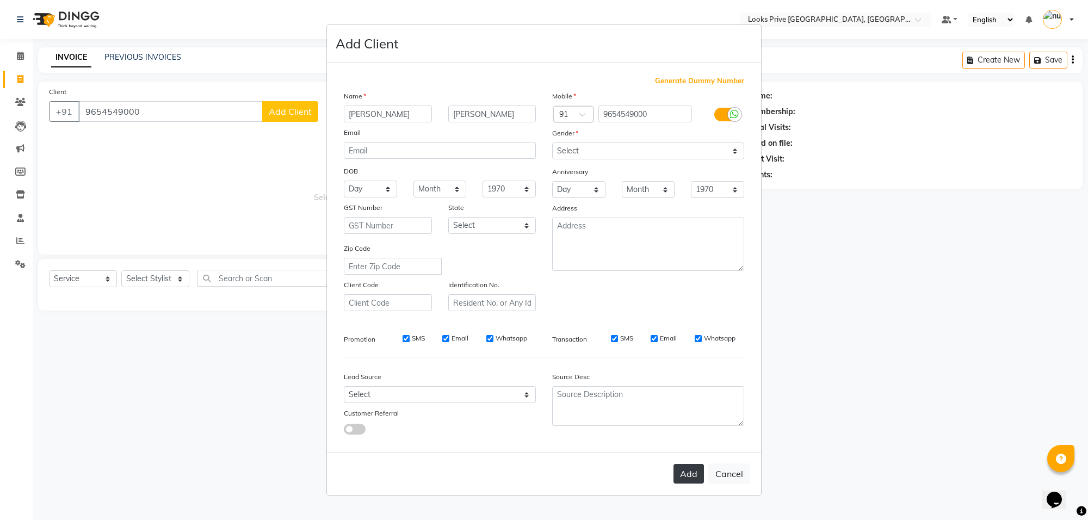
click at [681, 468] on button "Add" at bounding box center [688, 474] width 30 height 20
click at [153, 276] on ngb-modal-window "Add Client Generate Dummy Number Name Ojasvi Sharma Email DOB Day 01 02 03 04 0…" at bounding box center [544, 260] width 1088 height 520
click at [156, 276] on ngb-modal-window "Add Client Generate Dummy Number Name Ojasvi Sharma Email DOB Day 01 02 03 04 0…" at bounding box center [544, 260] width 1088 height 520
select select
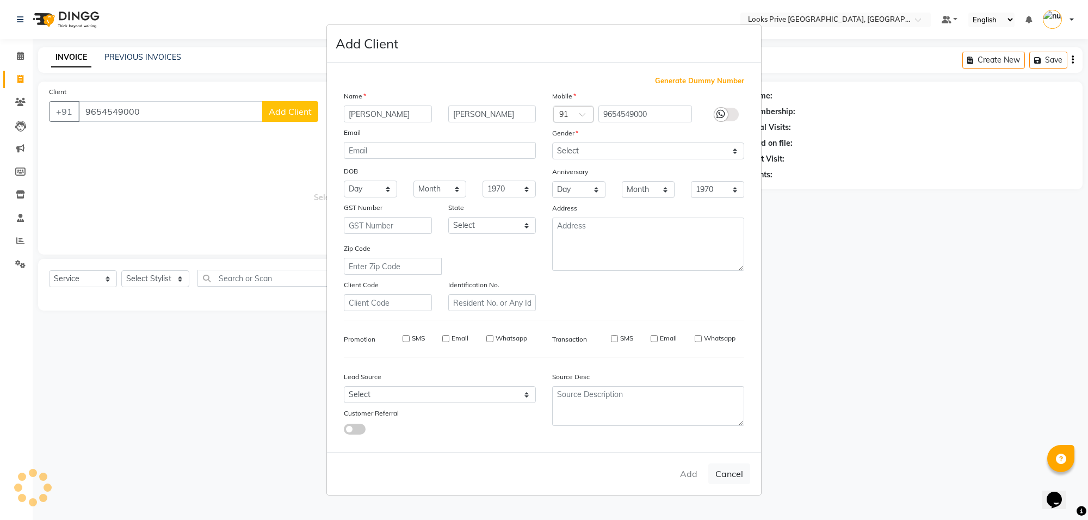
select select
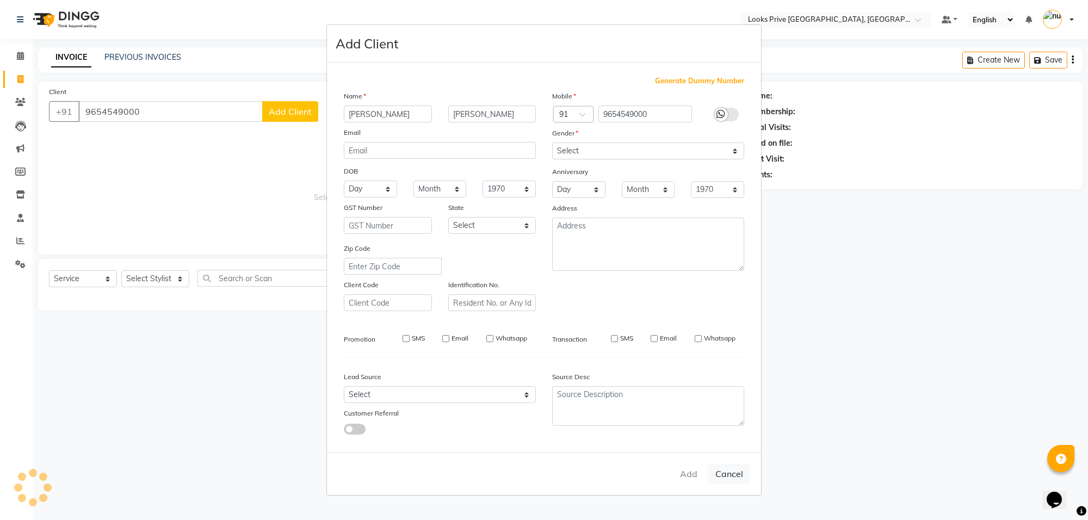
checkbox input "false"
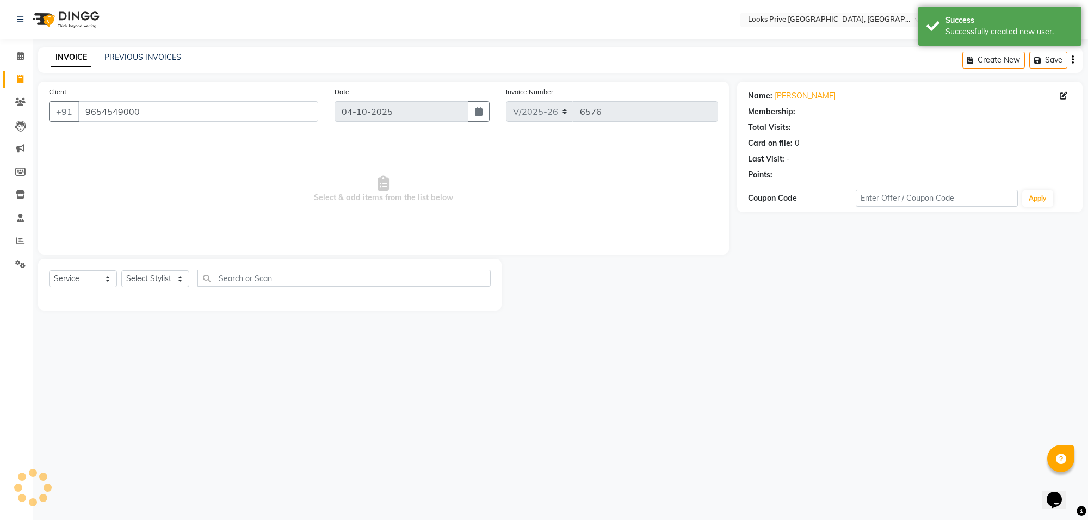
select select "1: Object"
click at [156, 276] on select "Select Stylist Arshi Avdesh Bunty Counter_Sales Deepak_Asst Govind_Pdct Hema Ma…" at bounding box center [155, 278] width 68 height 17
select select "75863"
click at [121, 270] on select "Select Stylist Arshi Avdesh Bunty Counter_Sales Deepak_Asst Govind_Pdct Hema Ma…" at bounding box center [155, 278] width 68 height 17
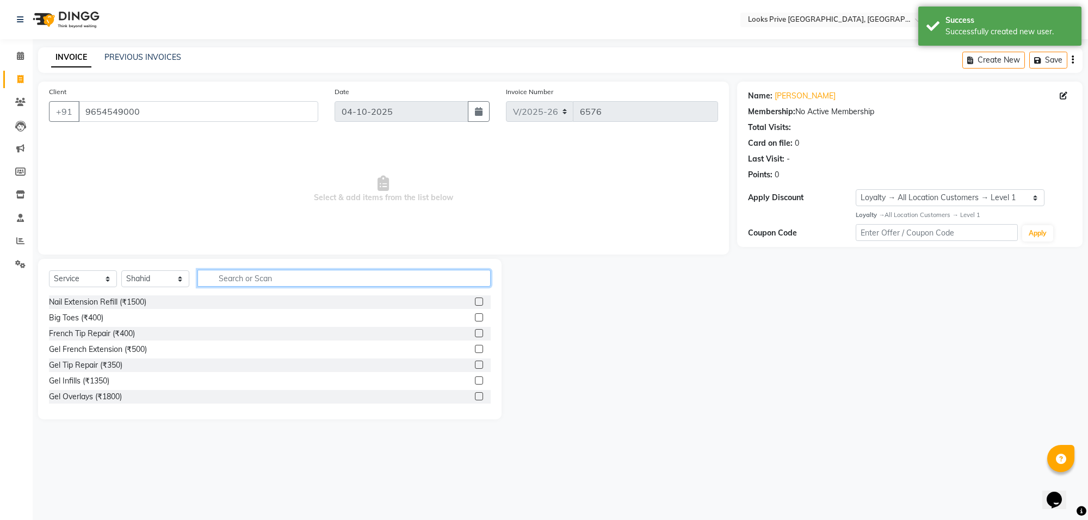
click at [226, 284] on input "text" at bounding box center [343, 278] width 293 height 17
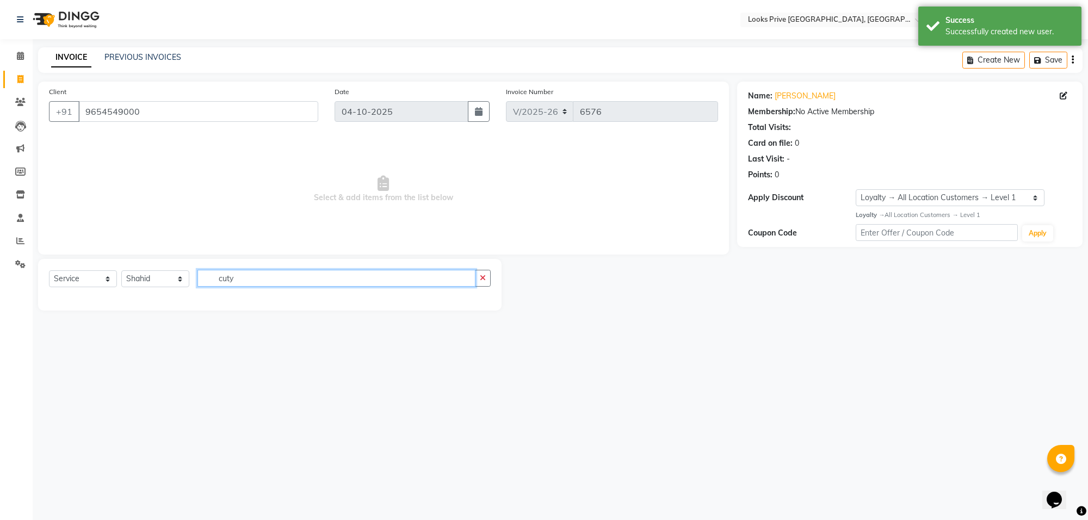
click at [244, 275] on input "cuty" at bounding box center [336, 278] width 278 height 17
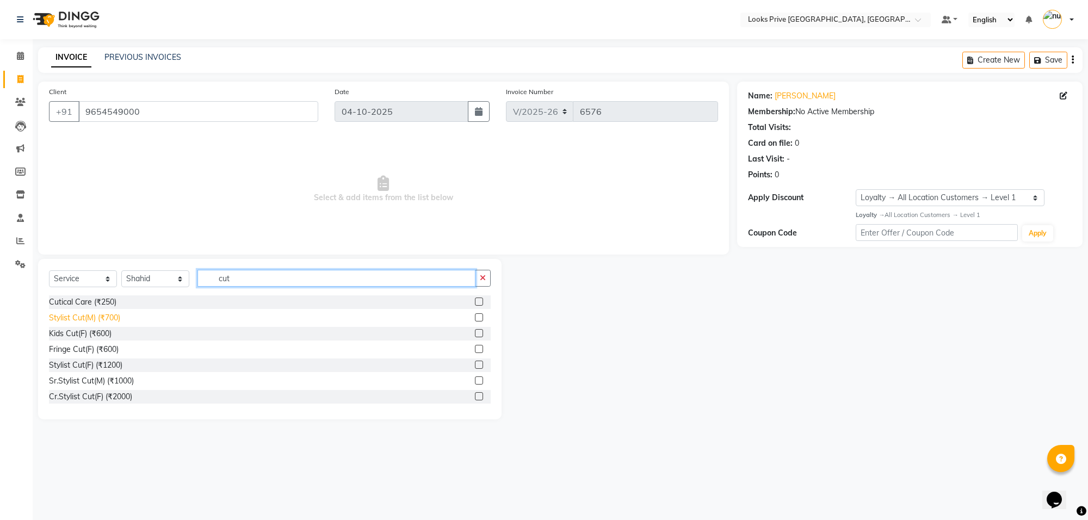
type input "cut"
click at [91, 314] on div "Stylist Cut(M) (₹700)" at bounding box center [84, 317] width 71 height 11
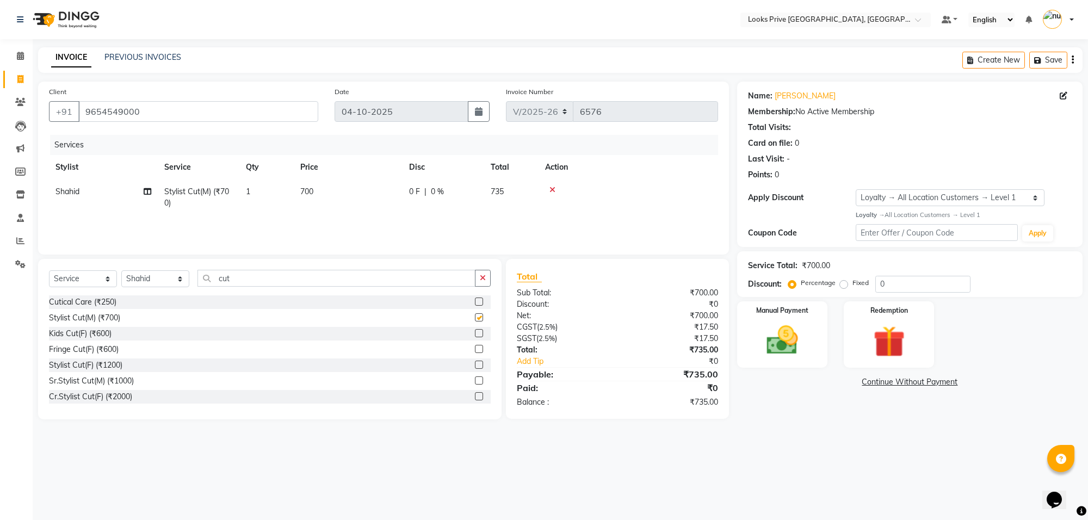
checkbox input "false"
click at [373, 196] on td "700" at bounding box center [348, 197] width 109 height 36
select select "75863"
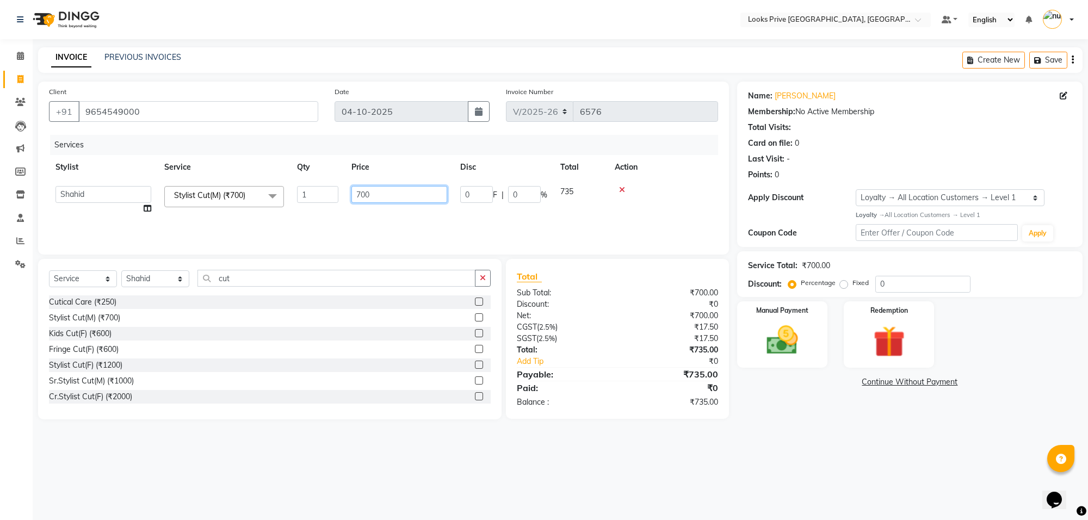
drag, startPoint x: 392, startPoint y: 193, endPoint x: 268, endPoint y: 172, distance: 125.3
click at [268, 172] on table "Stylist Service Qty Price Disc Total Action Arshi Avdesh Bunty Counter_Sales De…" at bounding box center [383, 188] width 669 height 66
type input "600"
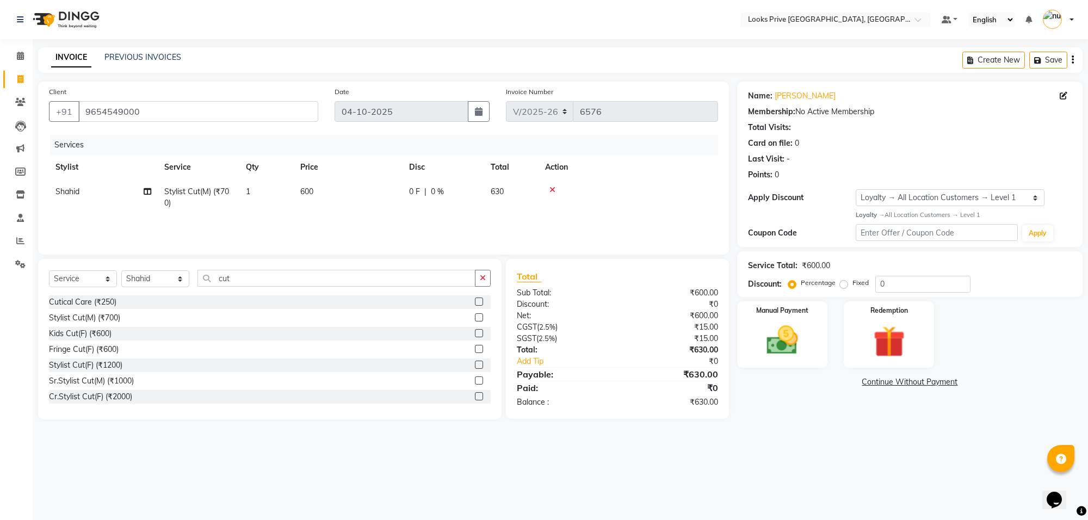
click at [378, 211] on td "600" at bounding box center [348, 197] width 109 height 36
select select "75863"
click at [794, 334] on img at bounding box center [781, 340] width 53 height 38
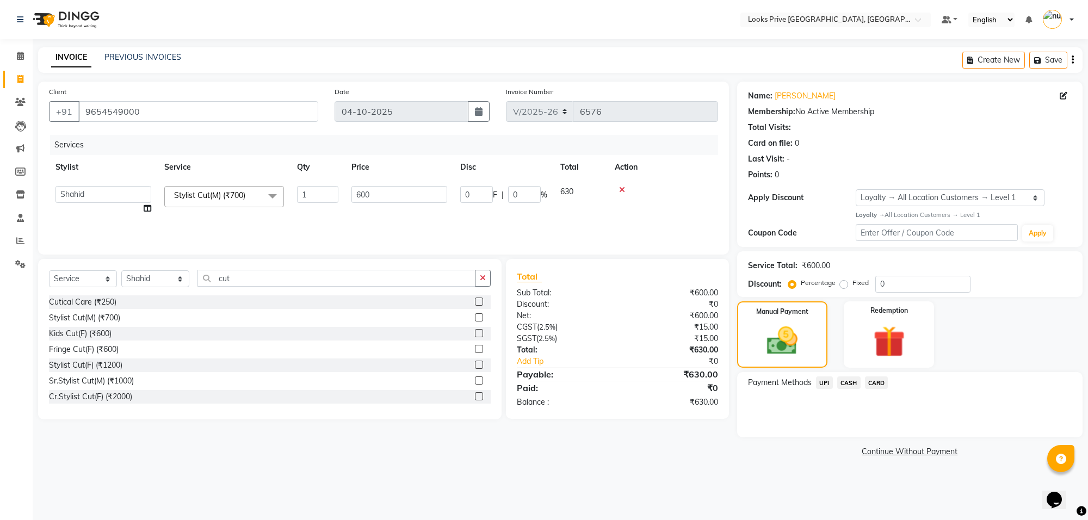
drag, startPoint x: 878, startPoint y: 379, endPoint x: 920, endPoint y: 455, distance: 86.2
click at [877, 381] on span "CARD" at bounding box center [876, 382] width 23 height 13
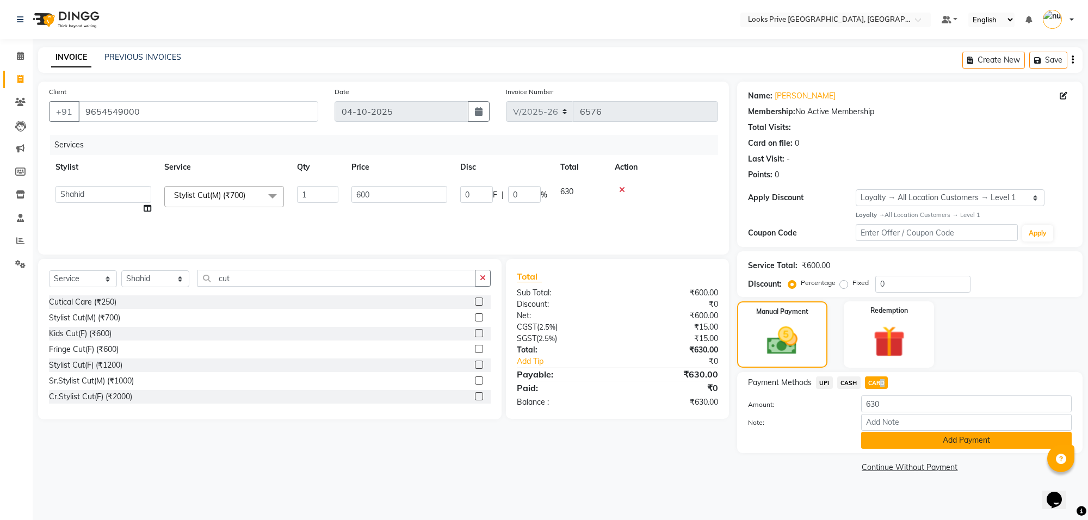
click at [934, 437] on button "Add Payment" at bounding box center [966, 440] width 210 height 17
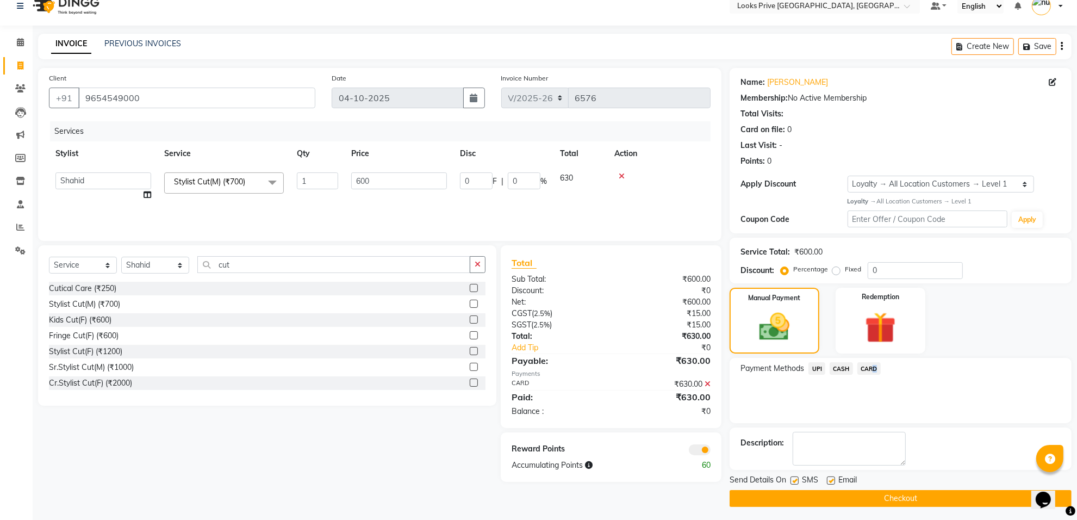
scroll to position [17, 0]
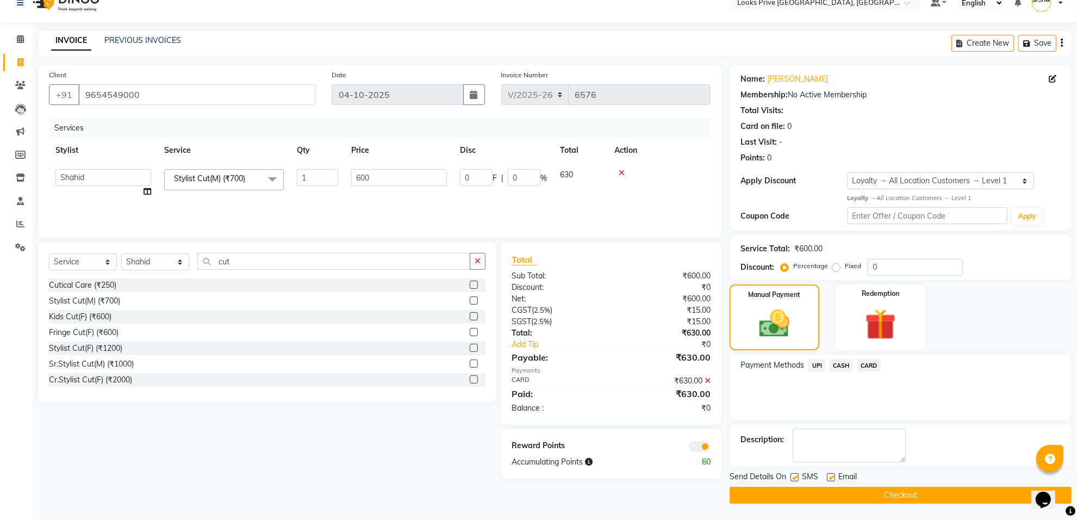
click at [700, 442] on span at bounding box center [700, 446] width 22 height 11
click at [711, 448] on input "checkbox" at bounding box center [711, 448] width 0 height 0
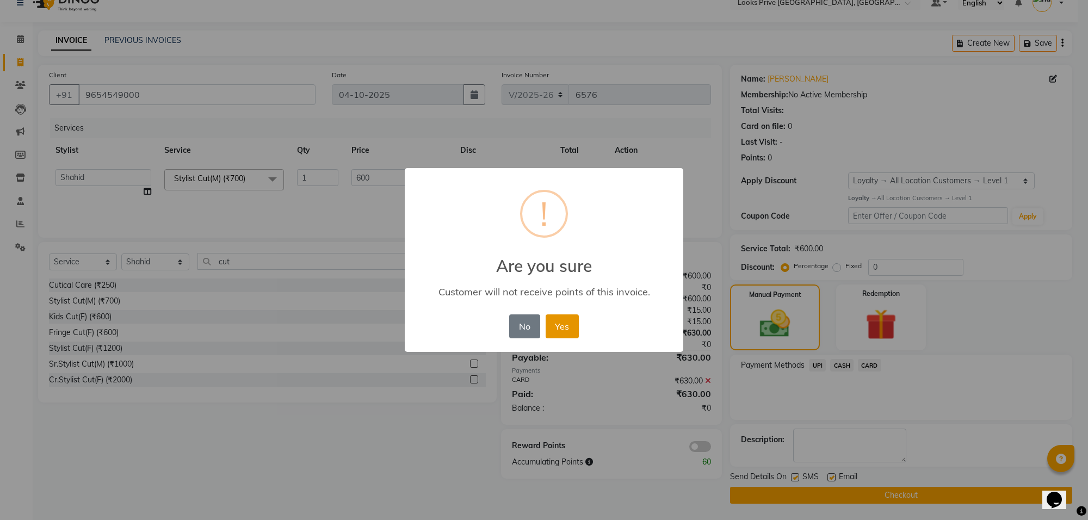
click at [578, 321] on button "Yes" at bounding box center [561, 326] width 33 height 24
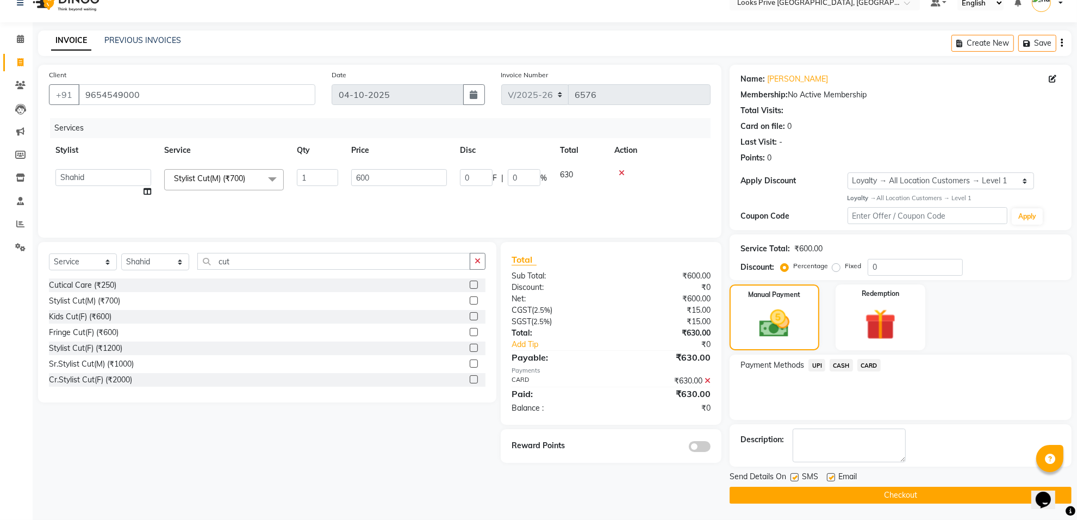
click at [848, 489] on button "Checkout" at bounding box center [901, 495] width 342 height 17
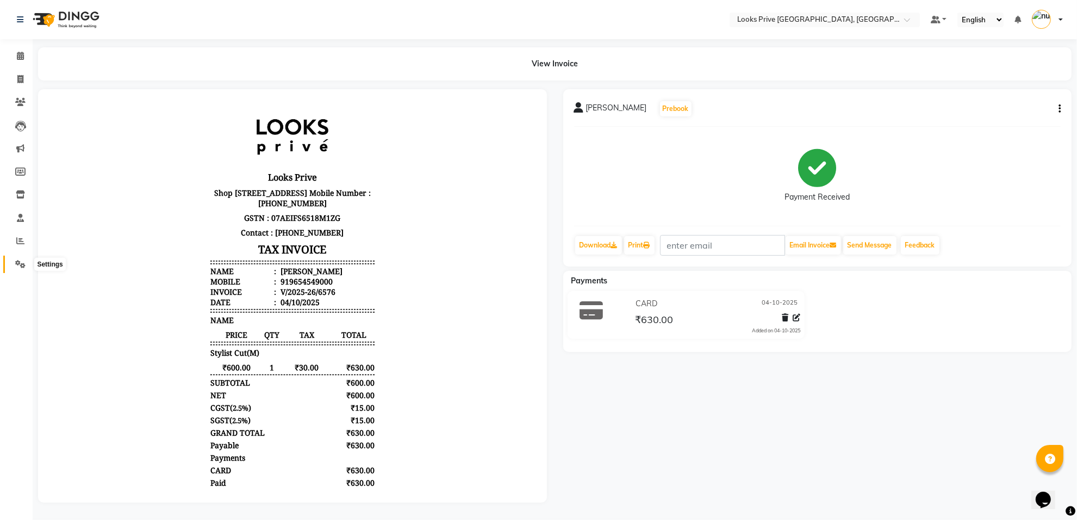
click at [15, 264] on icon at bounding box center [20, 264] width 10 height 8
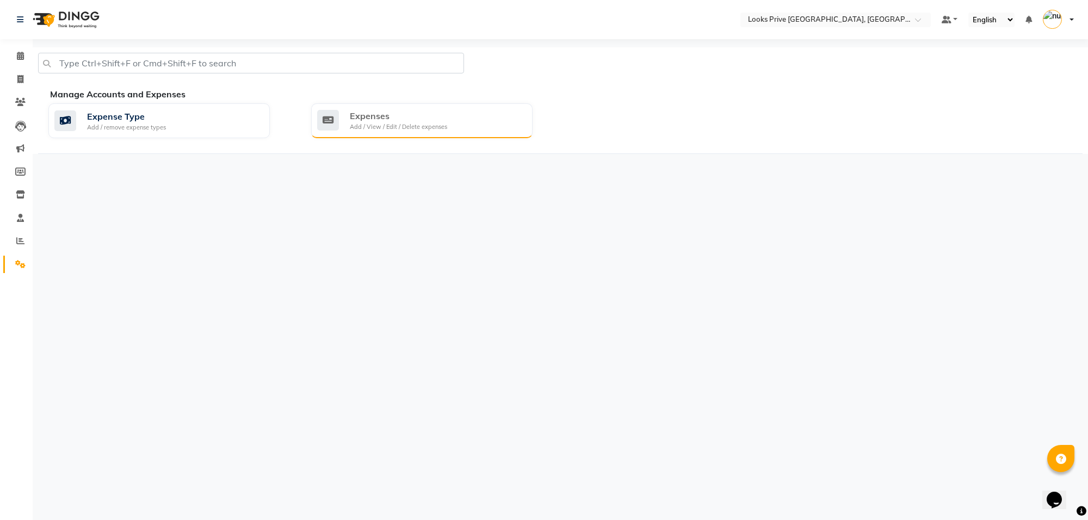
click at [365, 125] on div "Add / View / Edit / Delete expenses" at bounding box center [398, 126] width 97 height 9
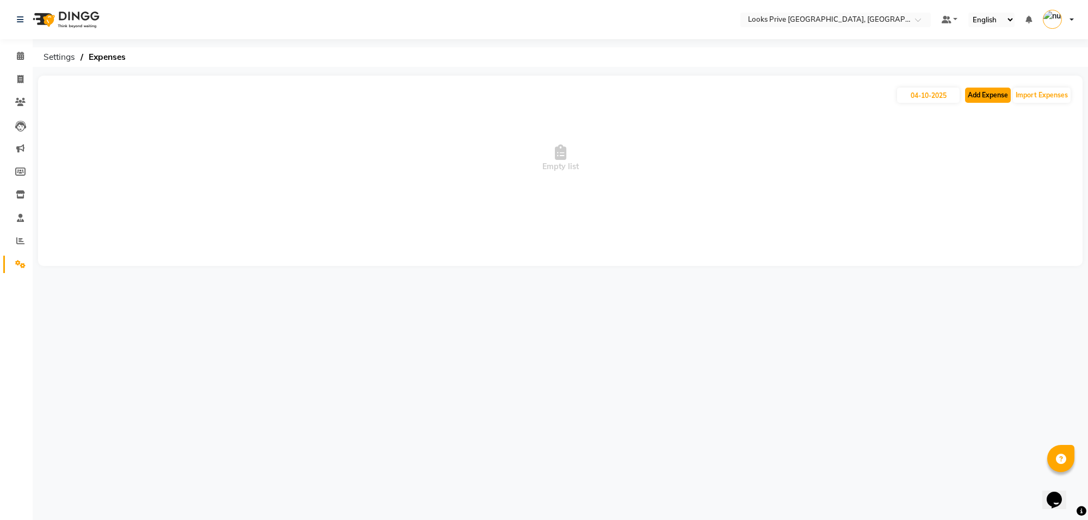
click at [982, 98] on button "Add Expense" at bounding box center [988, 95] width 46 height 15
select select "1"
select select "7257"
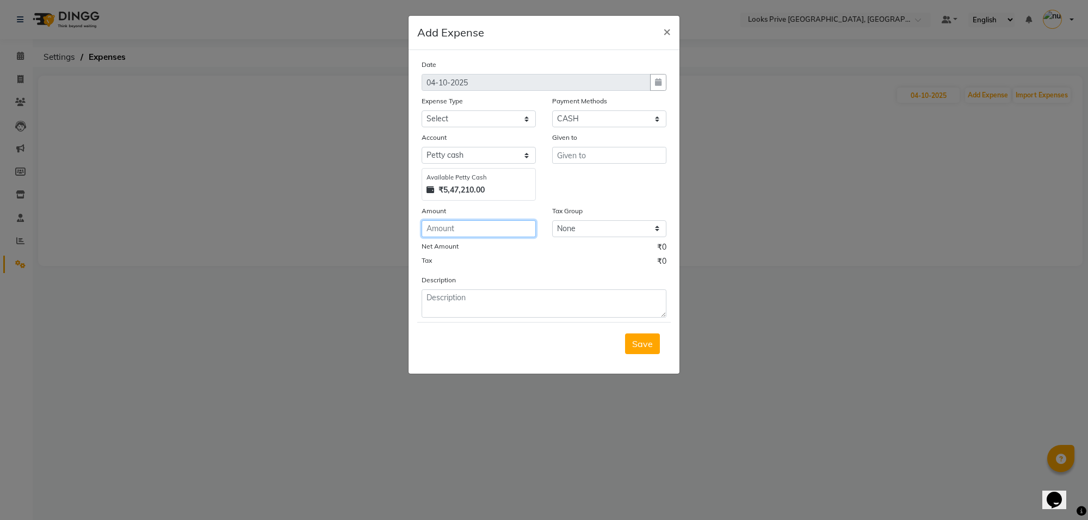
click at [490, 221] on input "number" at bounding box center [478, 228] width 114 height 17
type input "55000"
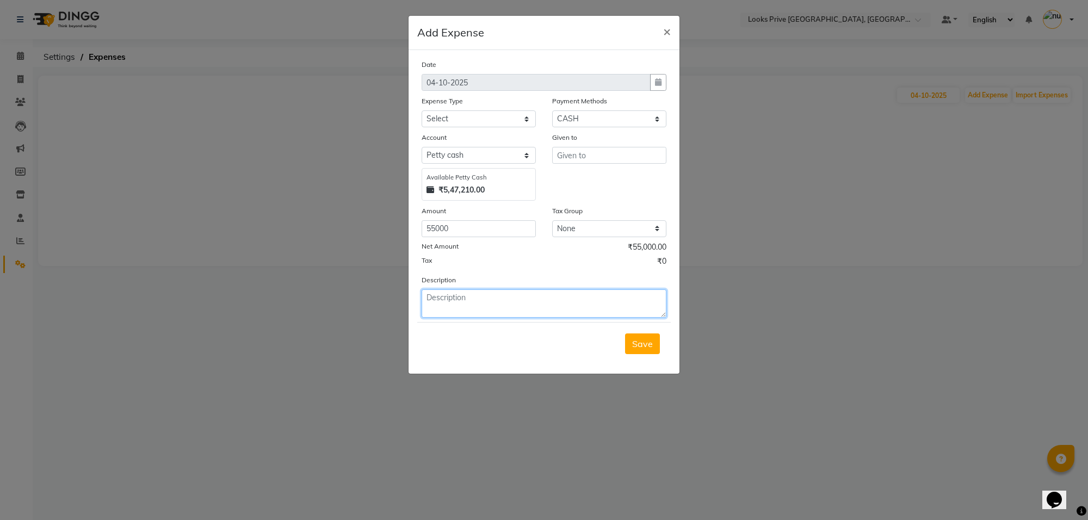
click at [477, 302] on textarea at bounding box center [543, 303] width 245 height 28
type textarea "b"
click at [426, 298] on textarea "BANK DEPOSIT" at bounding box center [543, 303] width 245 height 28
type textarea "BANK DEPOSIT"
click at [594, 147] on input "text" at bounding box center [609, 155] width 114 height 17
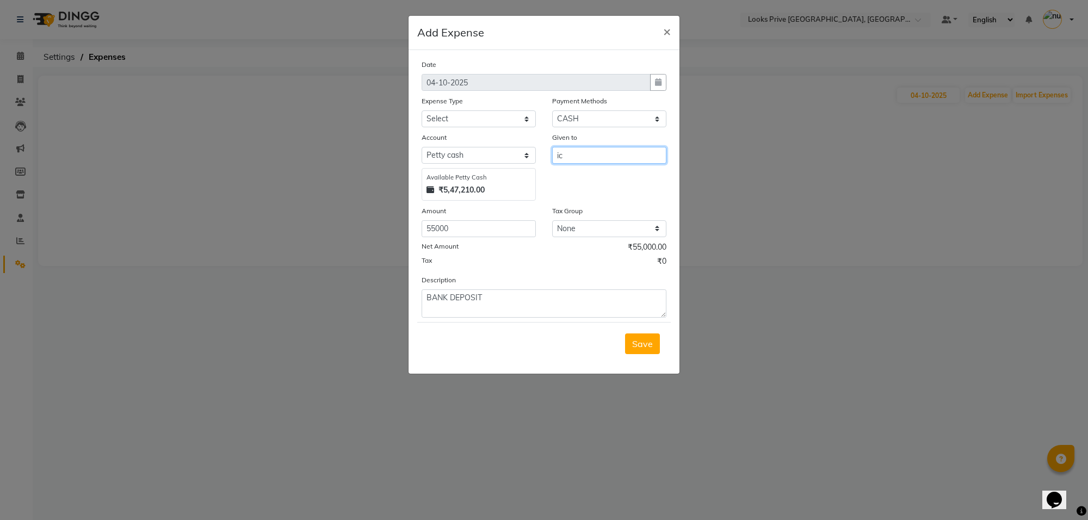
type input "i"
type input "ICICI BANK"
click at [475, 117] on select "Select Accommodation Aesthetics Bank Deposit BLINKIT Cash Handover Client Refun…" at bounding box center [478, 118] width 114 height 17
select select "24391"
click at [421, 110] on select "Select Accommodation Aesthetics Bank Deposit BLINKIT Cash Handover Client Refun…" at bounding box center [478, 118] width 114 height 17
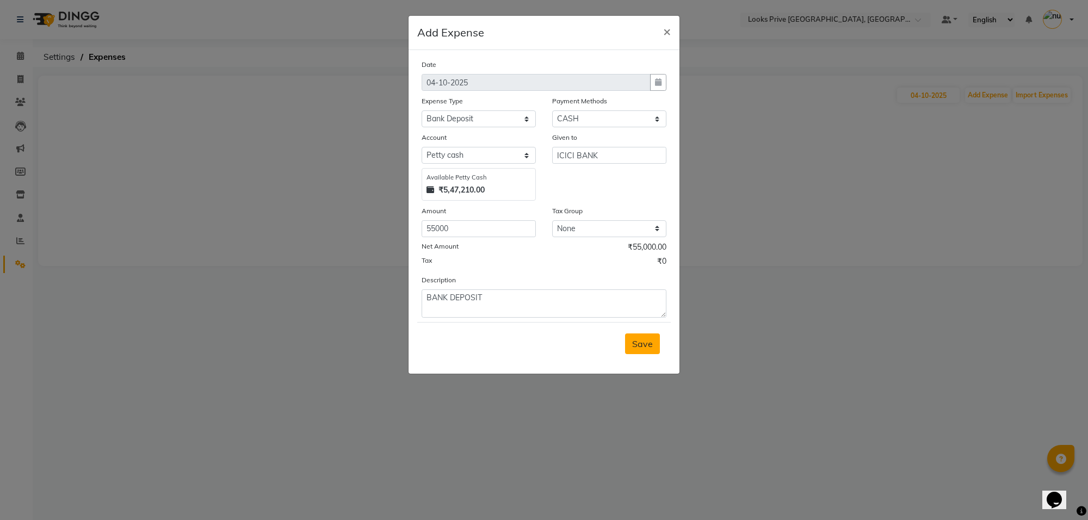
click at [640, 344] on span "Save" at bounding box center [642, 343] width 21 height 11
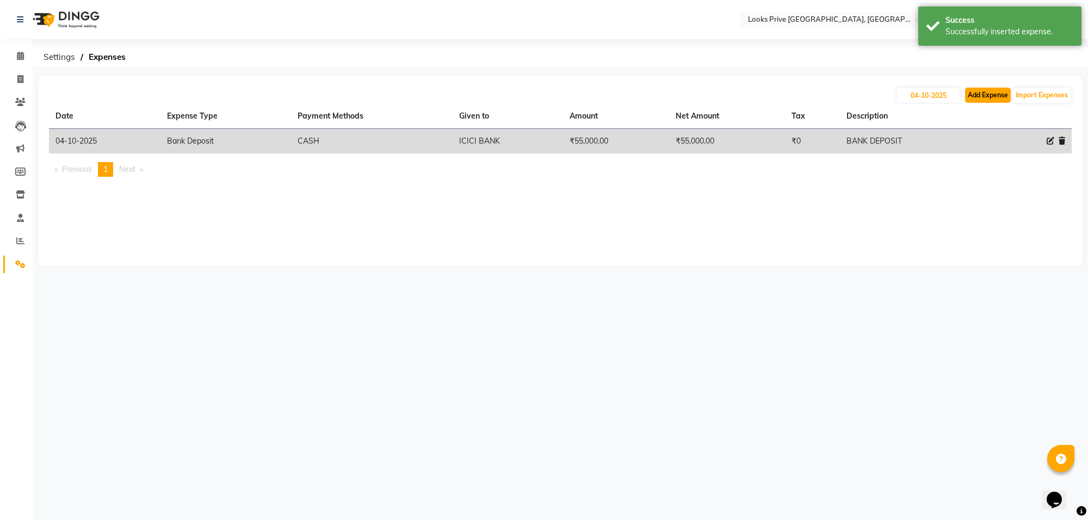
click at [993, 98] on button "Add Expense" at bounding box center [988, 95] width 46 height 15
select select "1"
select select "7257"
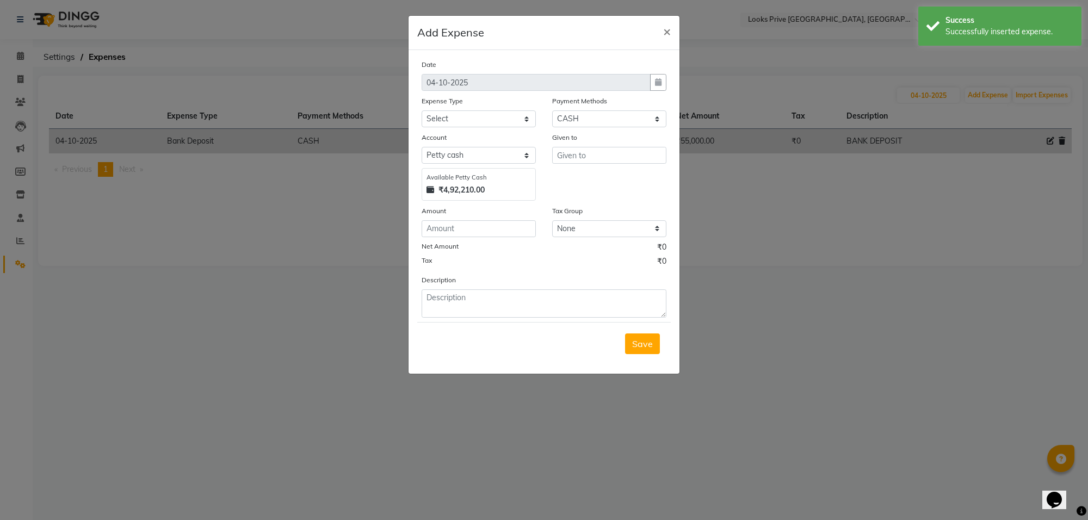
click at [498, 218] on div "Amount" at bounding box center [478, 212] width 114 height 15
click at [494, 227] on input "number" at bounding box center [478, 228] width 114 height 17
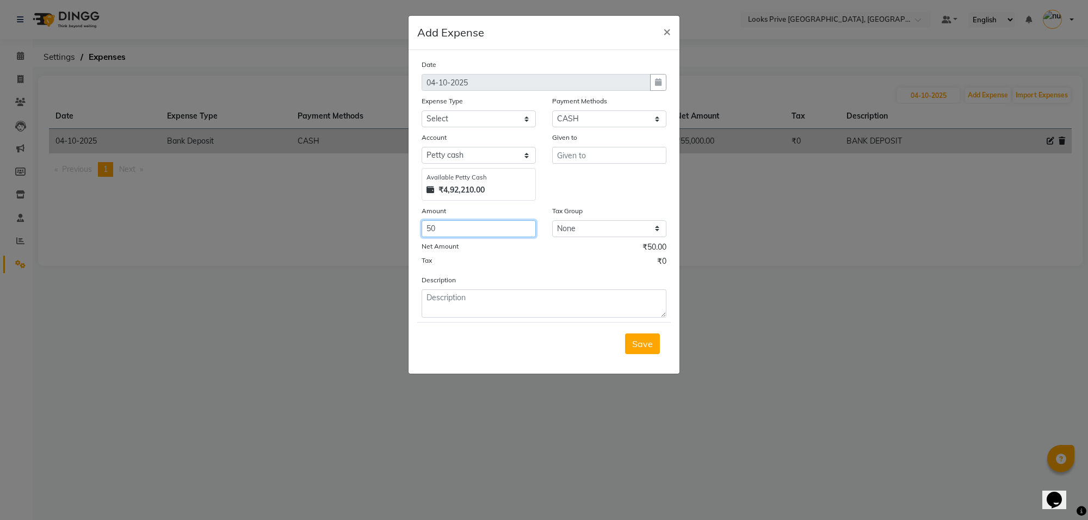
type input "50"
click at [487, 114] on select "Select Accommodation Aesthetics Bank Deposit BLINKIT Cash Handover Client Refun…" at bounding box center [478, 118] width 114 height 17
click at [597, 274] on div "Description" at bounding box center [543, 296] width 261 height 44
click at [441, 291] on textarea at bounding box center [543, 303] width 245 height 28
type textarea "TIP TO SHAHID"
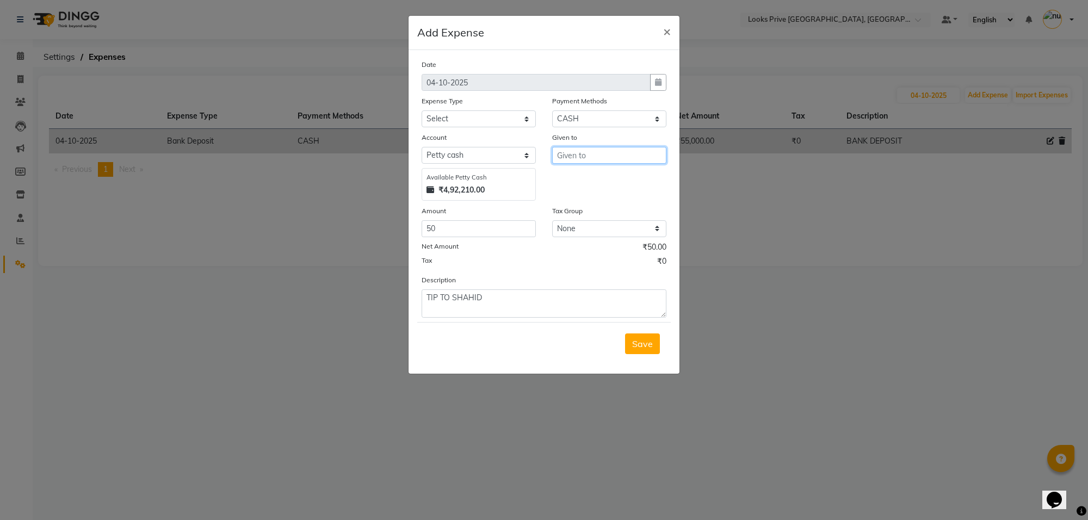
click at [567, 148] on input "text" at bounding box center [609, 155] width 114 height 17
type input "SHAHID"
click at [499, 115] on select "Select Accommodation Aesthetics Bank Deposit BLINKIT Cash Handover Client Refun…" at bounding box center [478, 118] width 114 height 17
select select "22746"
click at [421, 110] on select "Select Accommodation Aesthetics Bank Deposit BLINKIT Cash Handover Client Refun…" at bounding box center [478, 118] width 114 height 17
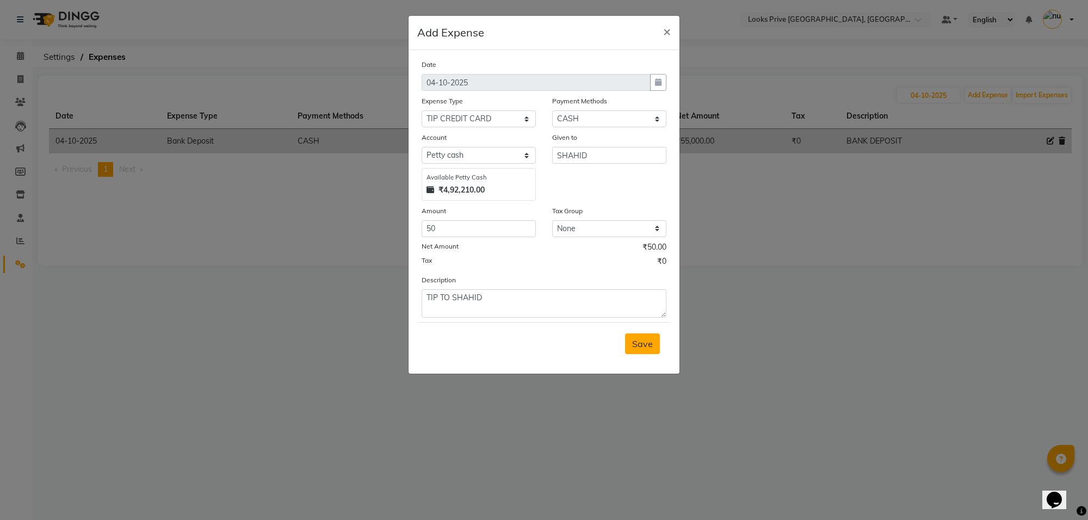
click at [641, 340] on span "Save" at bounding box center [642, 343] width 21 height 11
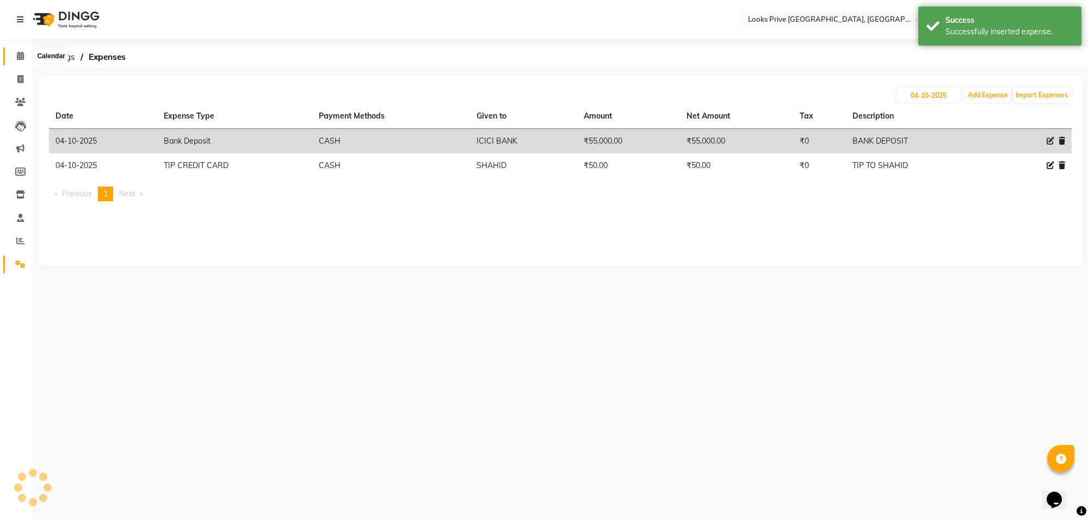
click at [23, 53] on icon at bounding box center [20, 56] width 7 height 8
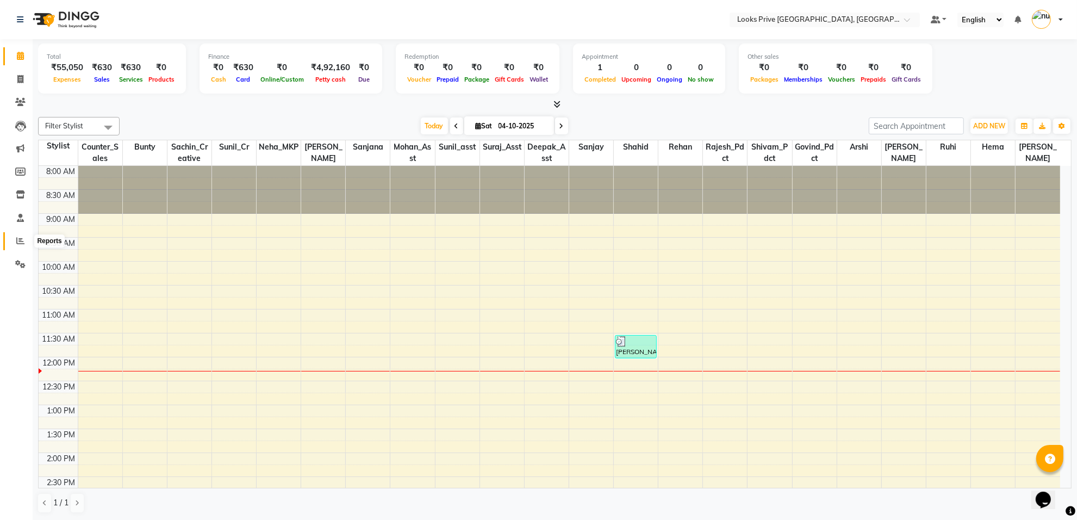
click at [18, 245] on span at bounding box center [20, 241] width 19 height 13
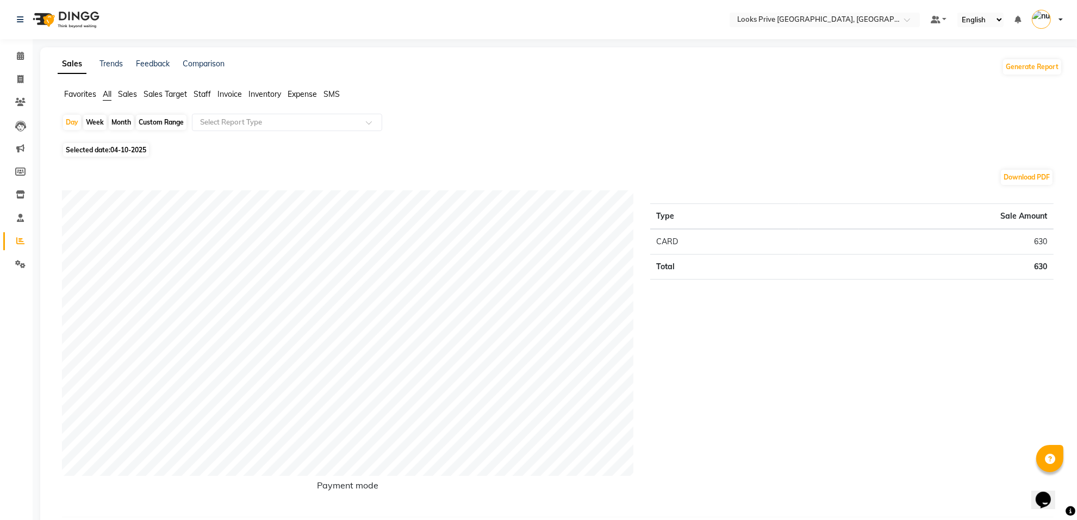
click at [205, 96] on span "Staff" at bounding box center [202, 94] width 17 height 10
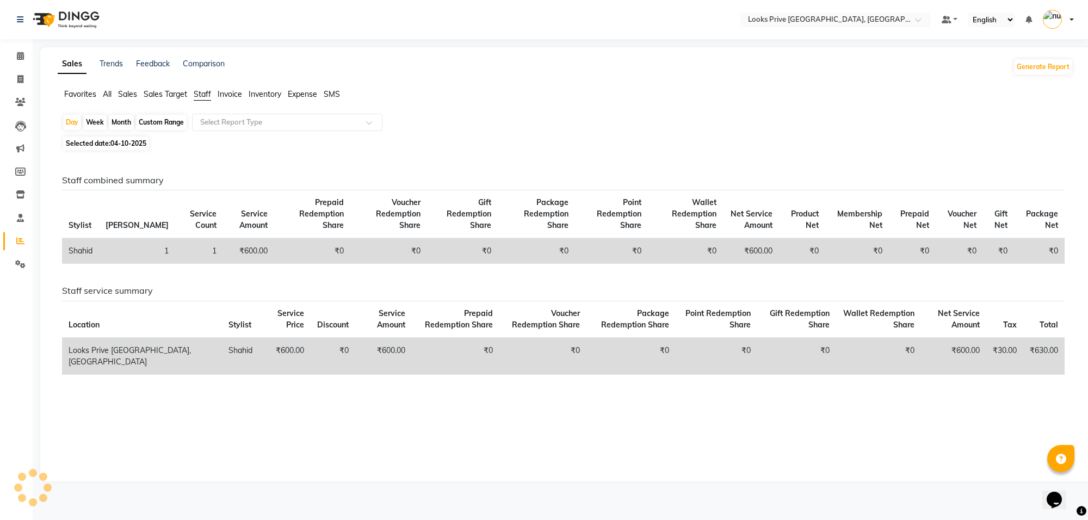
click at [127, 143] on span "04-10-2025" at bounding box center [128, 143] width 36 height 8
select select "10"
select select "2025"
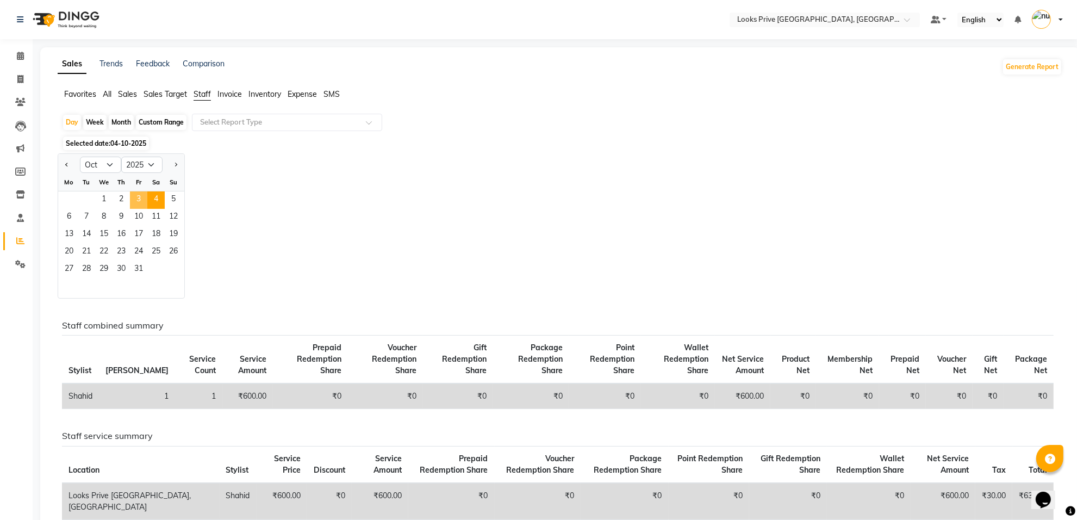
click at [137, 197] on span "3" at bounding box center [138, 199] width 17 height 17
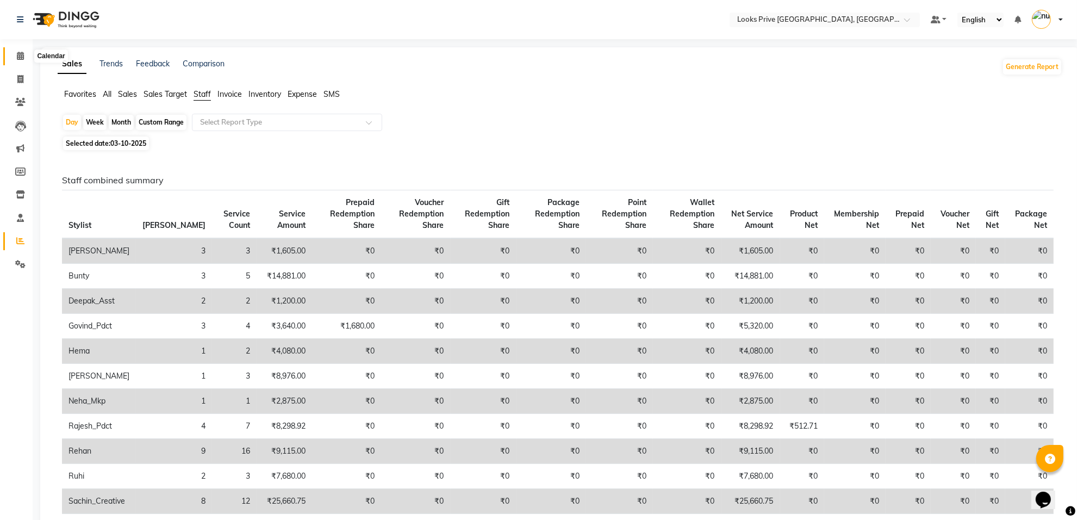
click at [18, 55] on icon at bounding box center [20, 56] width 7 height 8
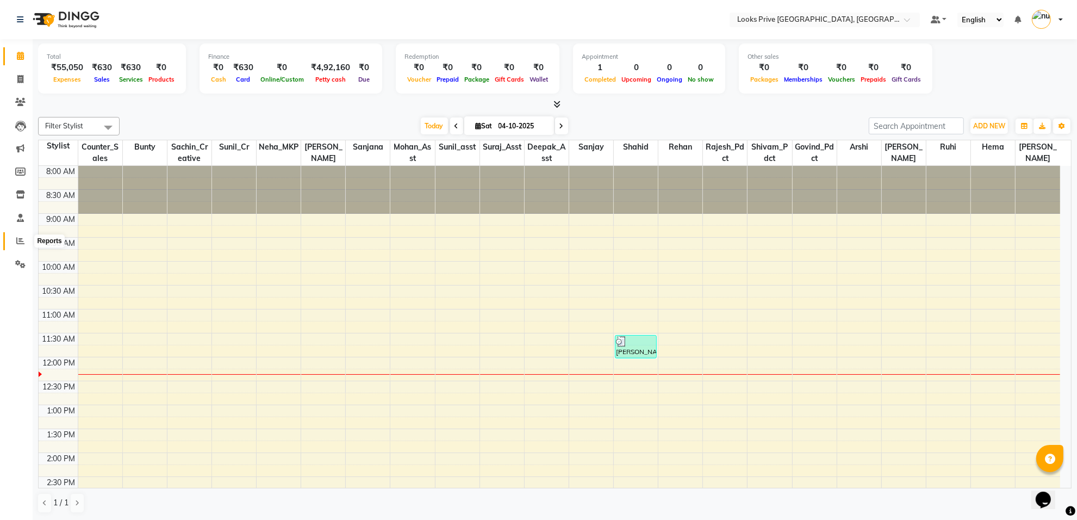
click at [17, 238] on icon at bounding box center [20, 241] width 8 height 8
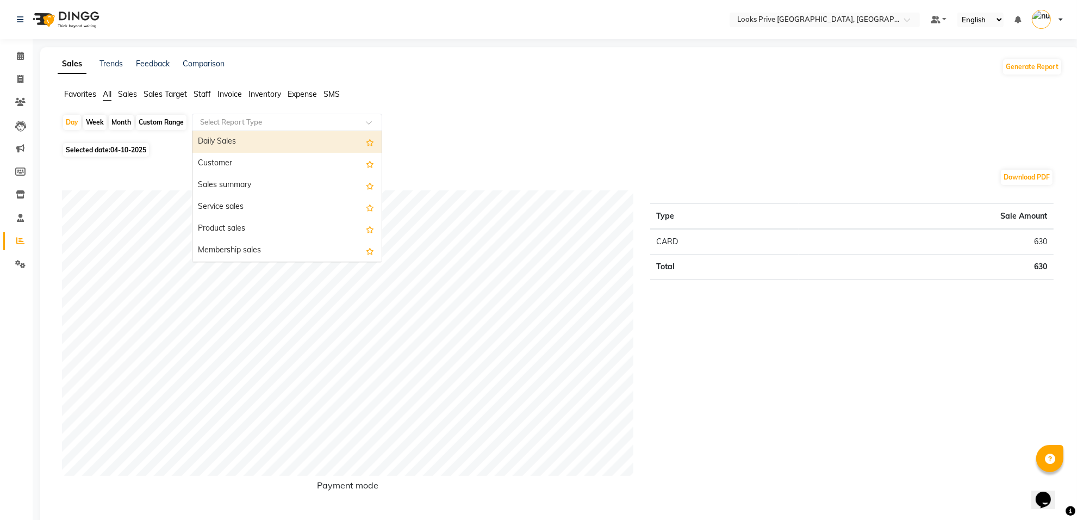
click at [371, 121] on span at bounding box center [373, 125] width 14 height 11
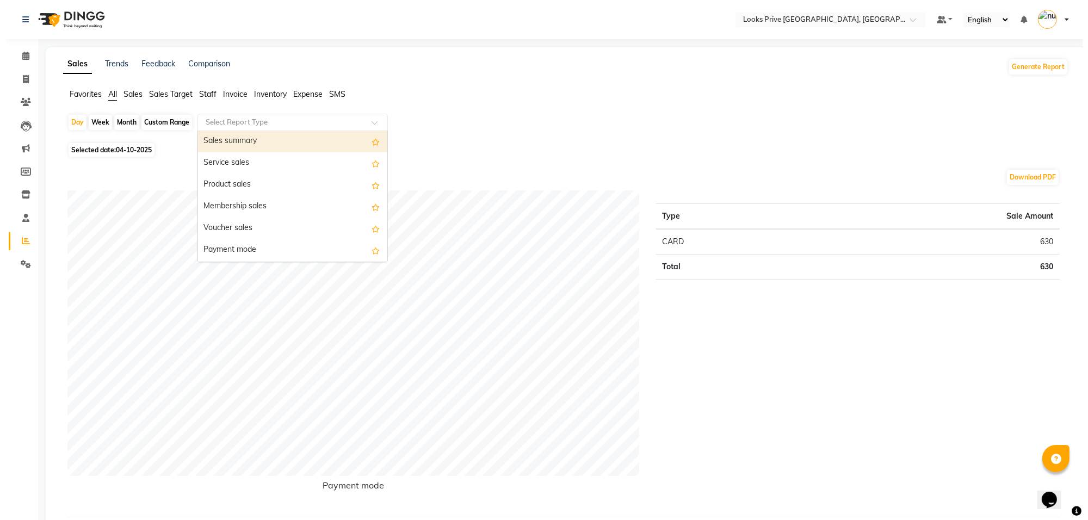
scroll to position [68, 0]
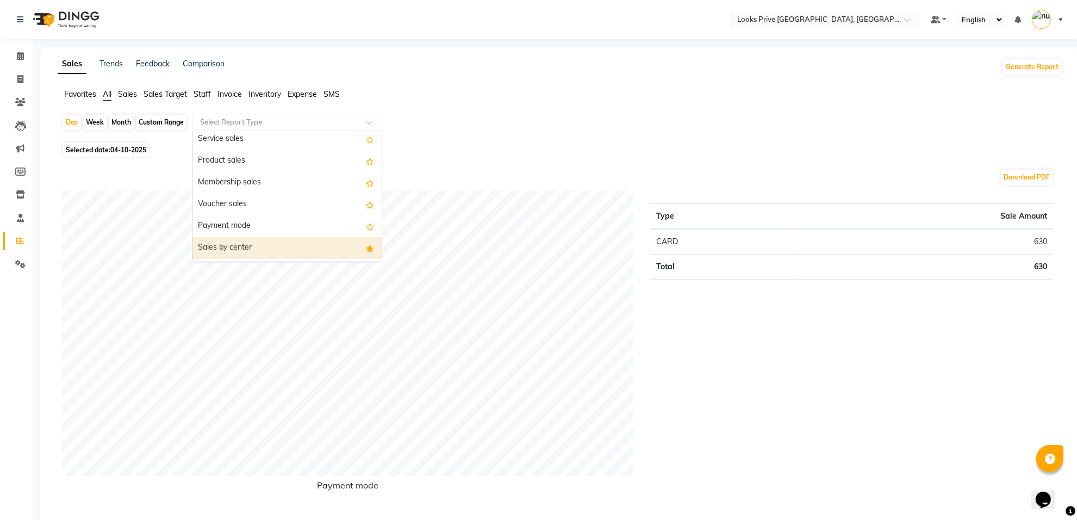
click at [252, 245] on div "Sales by center" at bounding box center [287, 248] width 189 height 22
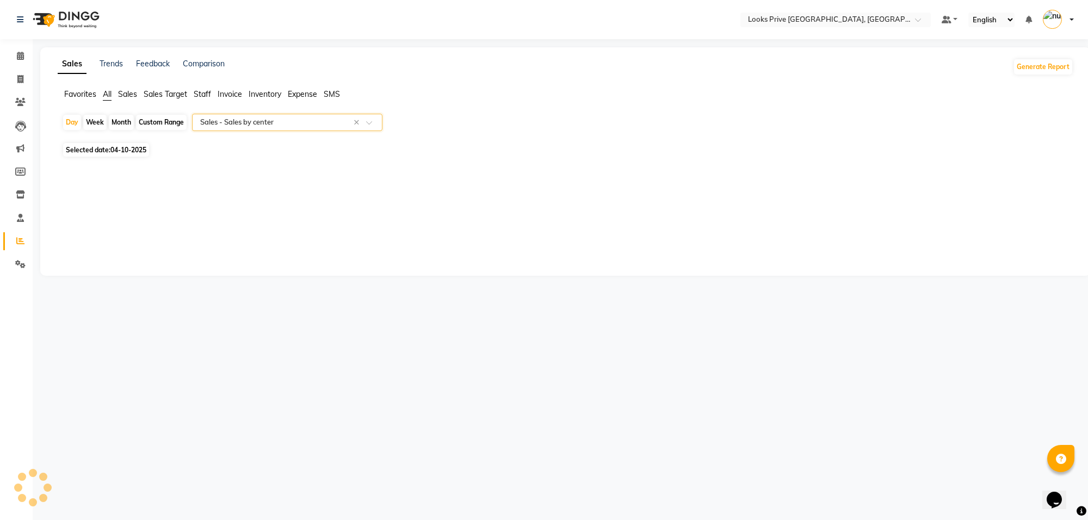
select select "full_report"
select select "csv"
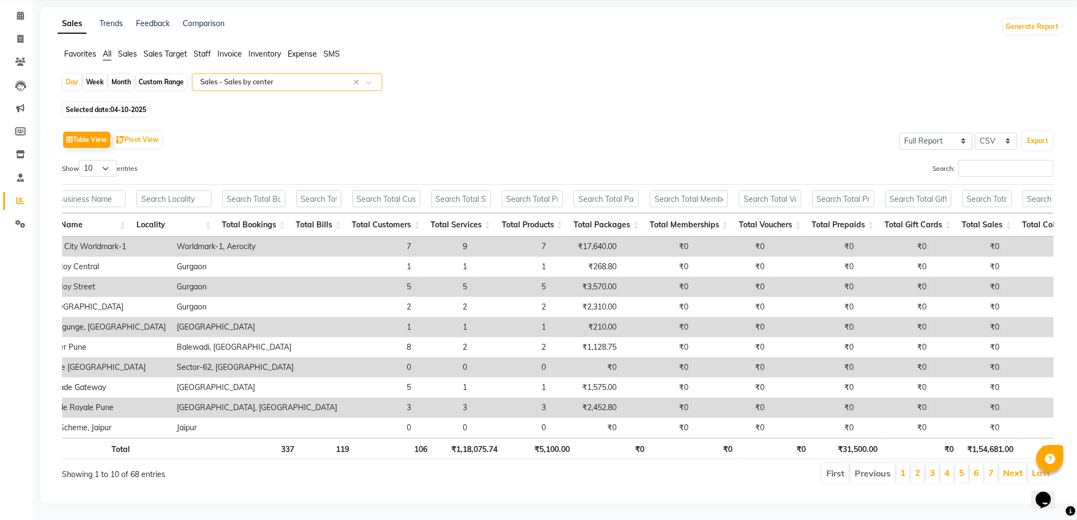
scroll to position [0, 45]
click at [918, 467] on link "2" at bounding box center [917, 472] width 5 height 11
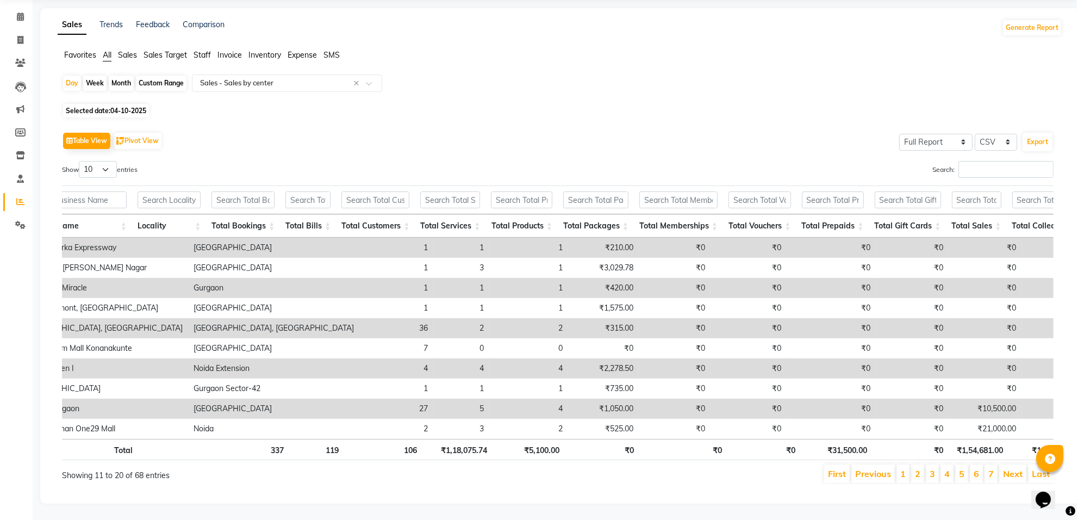
scroll to position [61, 0]
click at [899, 464] on li "1" at bounding box center [903, 473] width 13 height 18
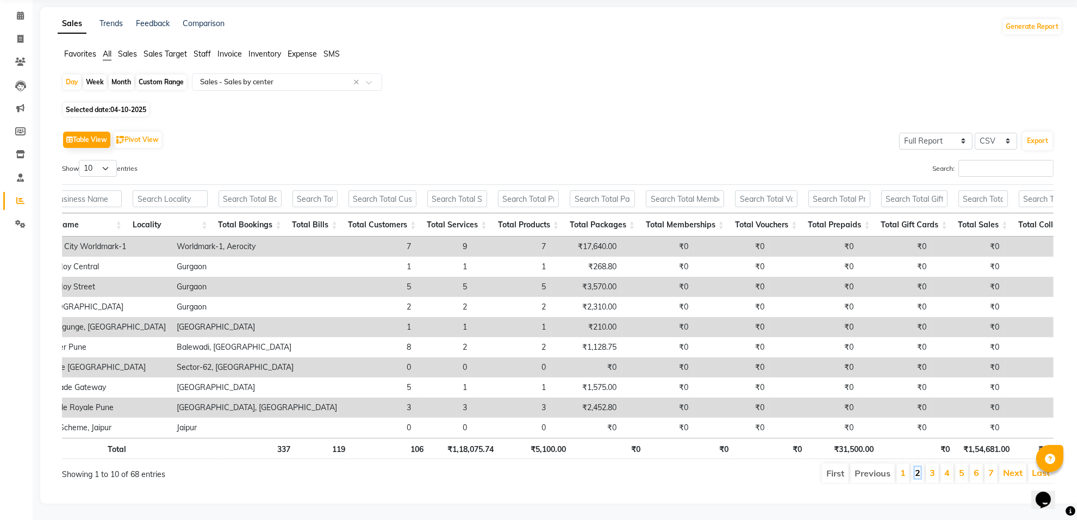
click at [915, 467] on link "2" at bounding box center [917, 472] width 5 height 11
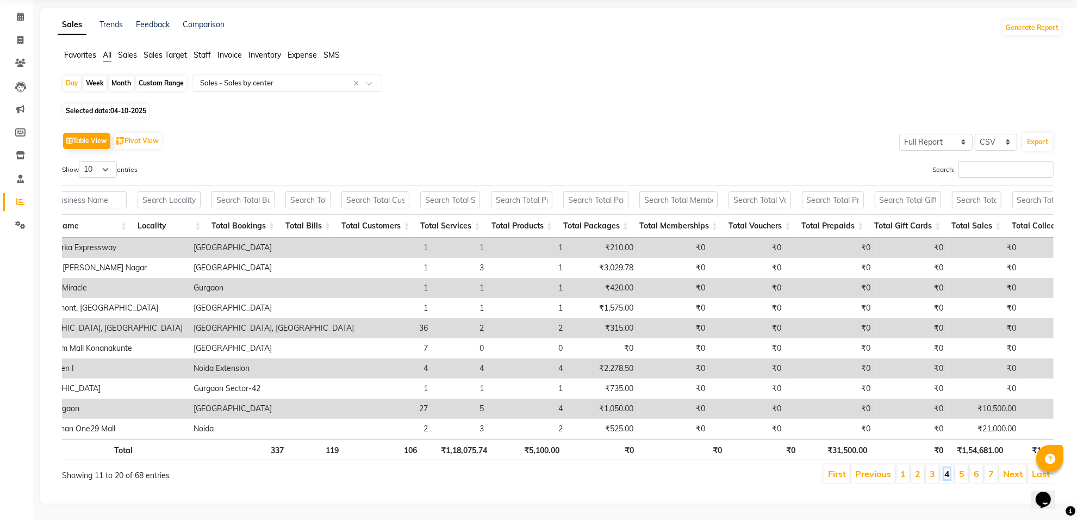
click at [946, 468] on link "4" at bounding box center [947, 473] width 5 height 11
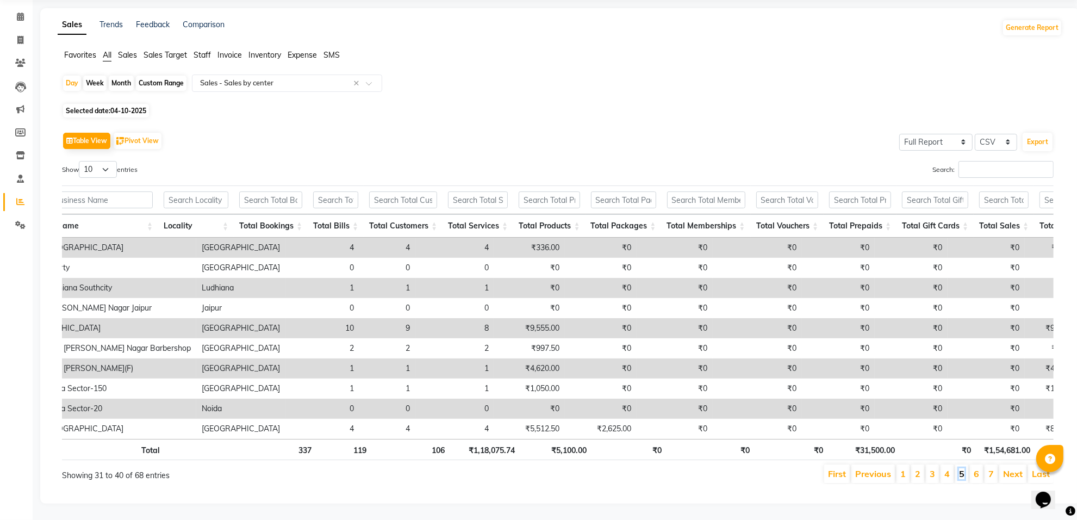
click at [961, 468] on link "5" at bounding box center [961, 473] width 5 height 11
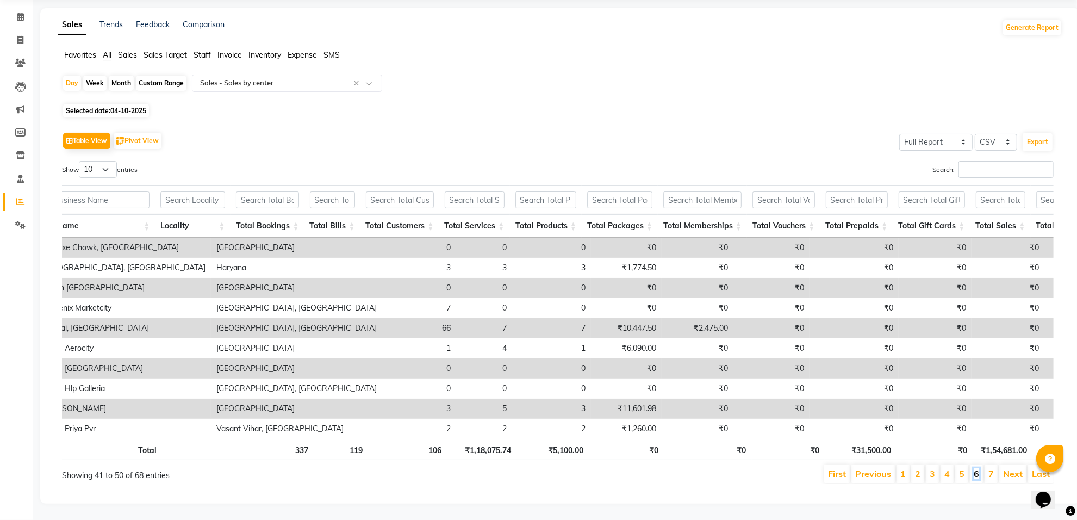
click at [975, 468] on link "6" at bounding box center [976, 473] width 5 height 11
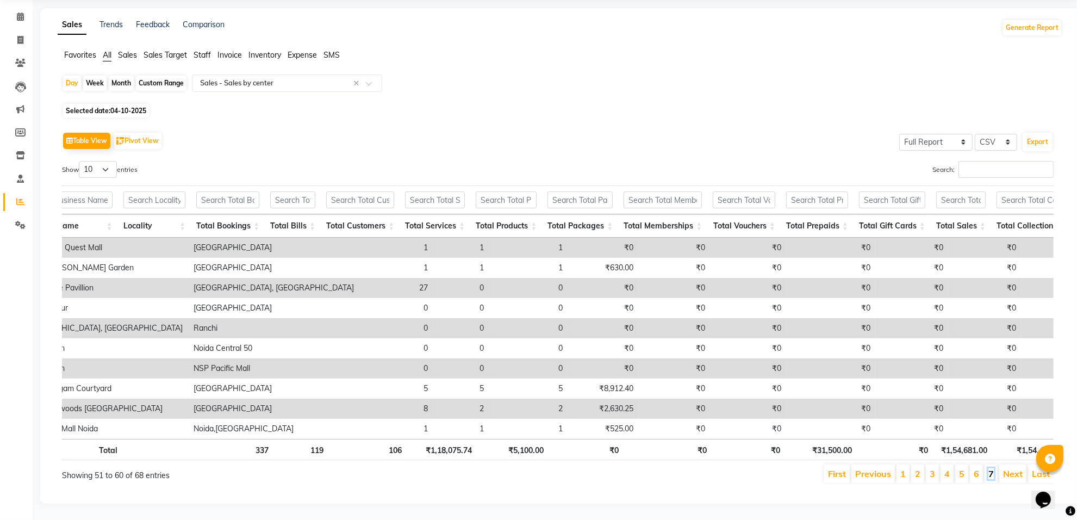
click at [994, 468] on link "7" at bounding box center [991, 473] width 5 height 11
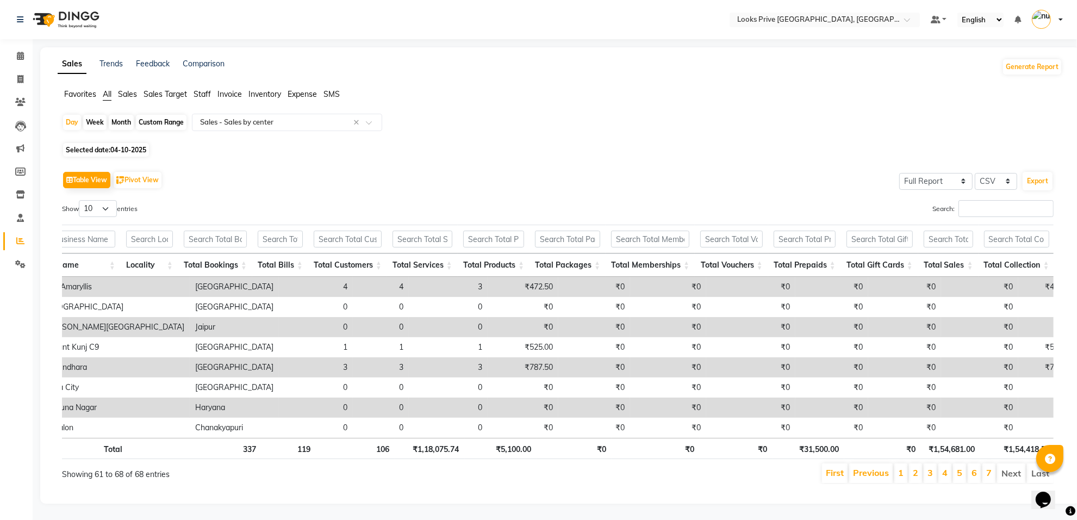
scroll to position [0, 0]
drag, startPoint x: 18, startPoint y: 49, endPoint x: 20, endPoint y: 69, distance: 20.2
click at [18, 49] on link "Calendar" at bounding box center [16, 56] width 26 height 18
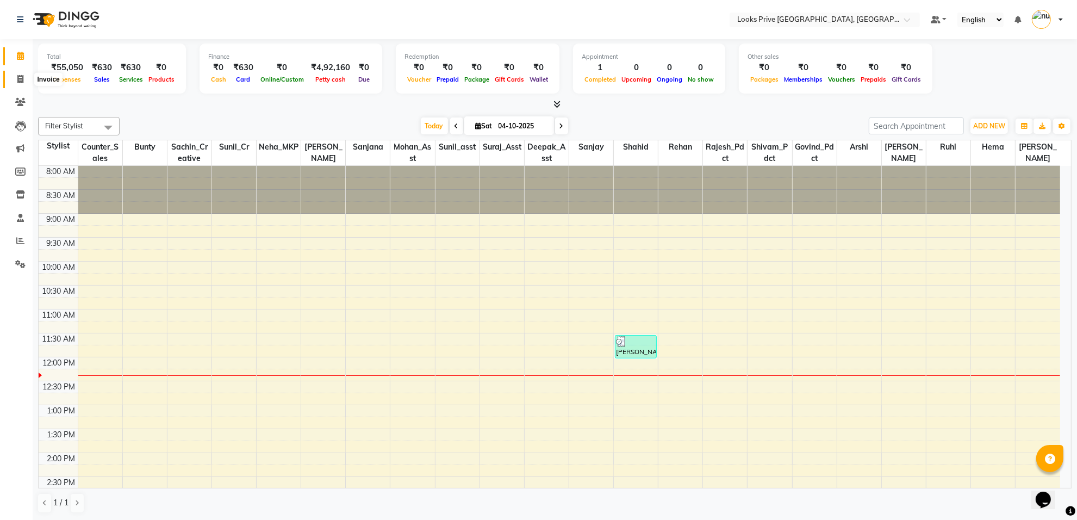
click at [14, 82] on span at bounding box center [20, 79] width 19 height 13
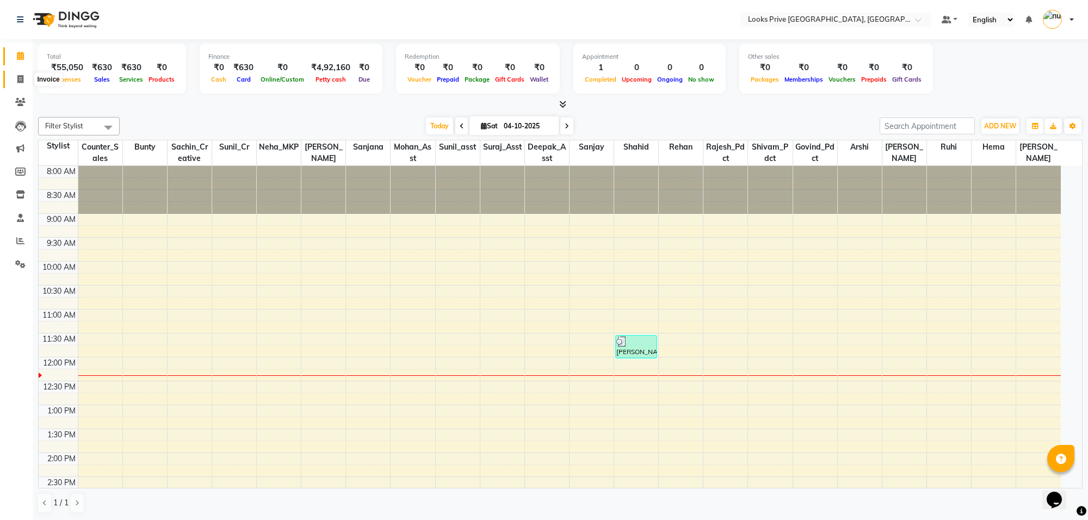
select select "8127"
select select "service"
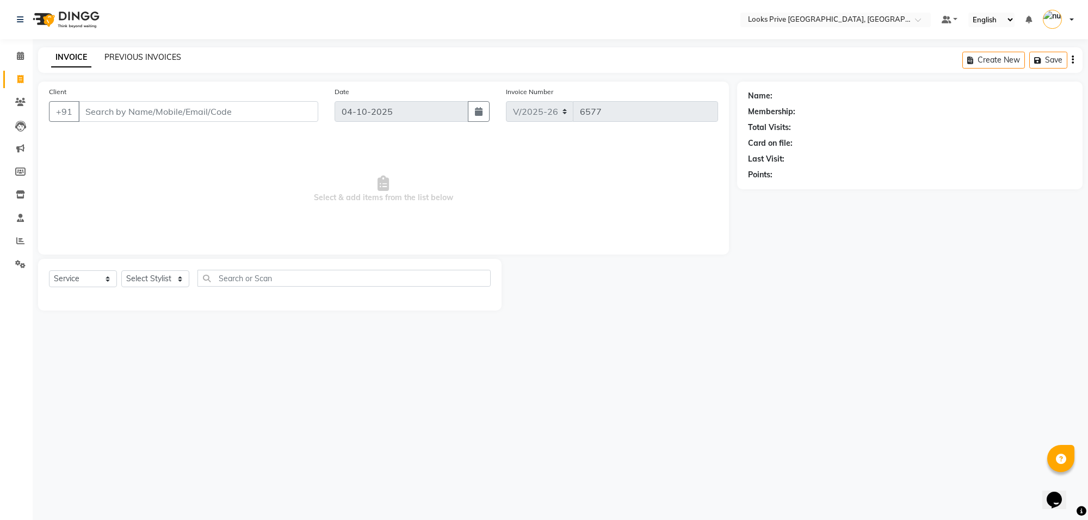
click at [129, 55] on link "PREVIOUS INVOICES" at bounding box center [142, 57] width 77 height 10
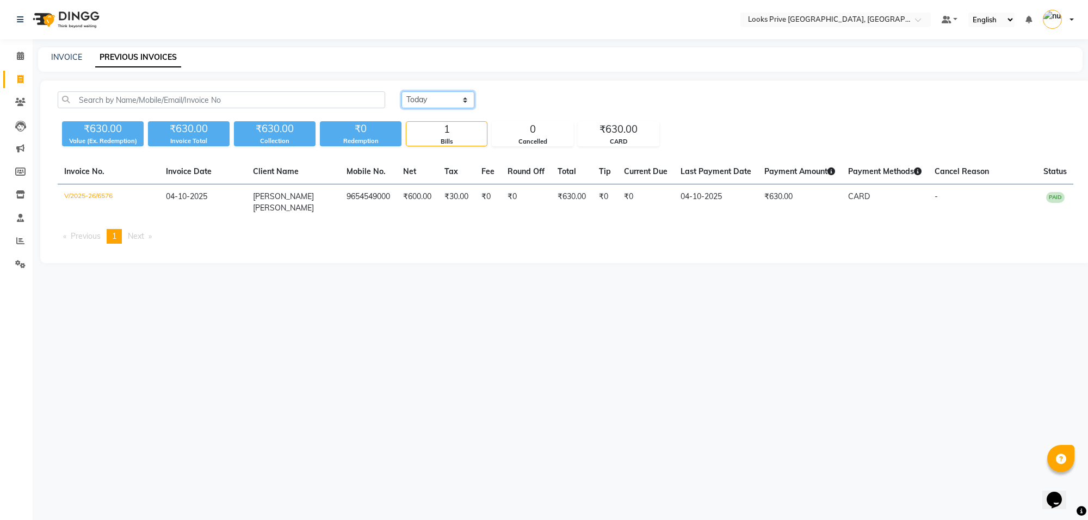
click at [463, 102] on select "Today Yesterday Custom Range" at bounding box center [437, 99] width 73 height 17
click at [401, 91] on select "Today Yesterday Custom Range" at bounding box center [437, 99] width 73 height 17
click at [471, 98] on select "Today Yesterday Custom Range" at bounding box center [442, 100] width 82 height 17
select select "yesterday"
click at [401, 92] on select "Today Yesterday Custom Range" at bounding box center [442, 100] width 82 height 17
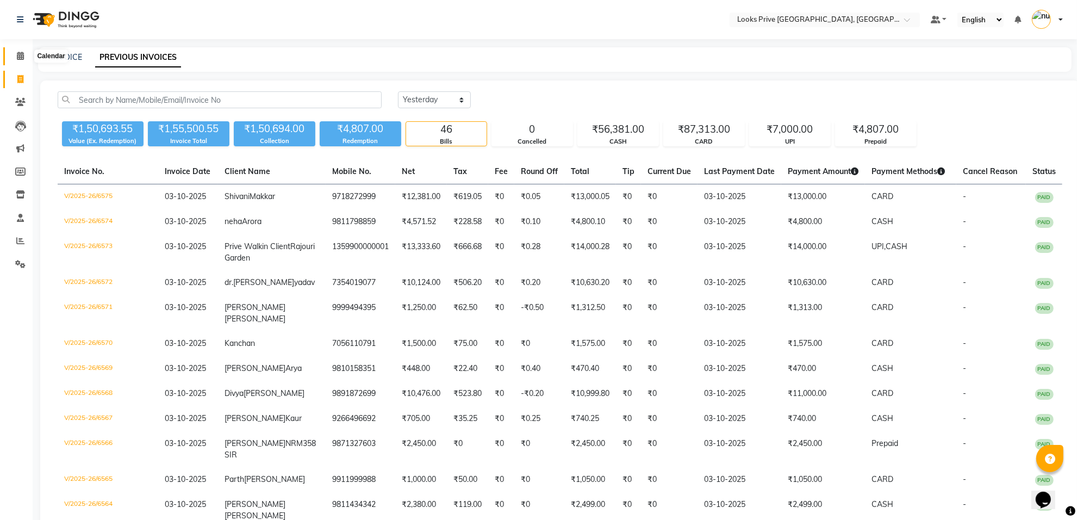
click at [17, 58] on icon at bounding box center [20, 56] width 7 height 8
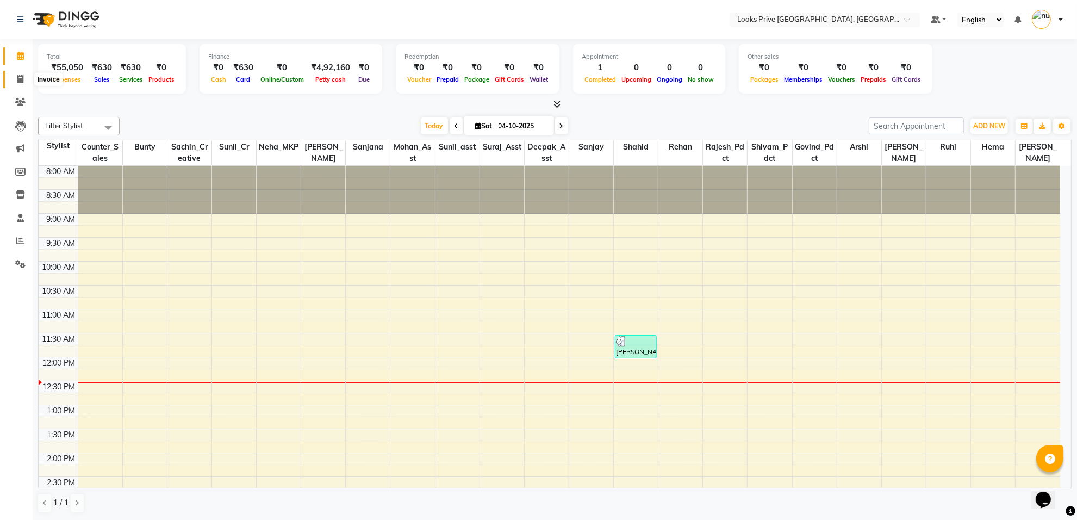
click at [26, 79] on span at bounding box center [20, 79] width 19 height 13
select select "service"
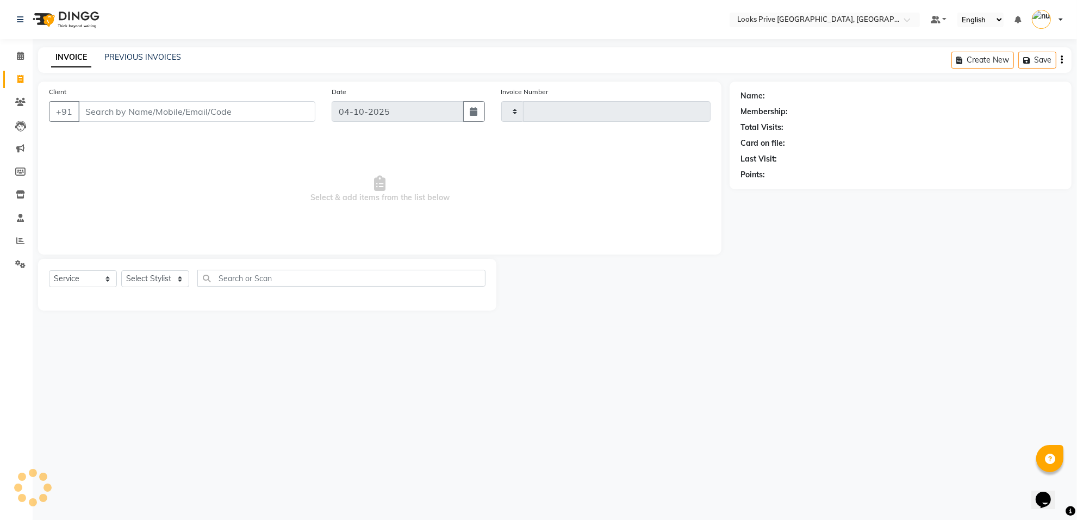
type input "6577"
select select "8127"
click at [182, 116] on input "Client" at bounding box center [198, 111] width 240 height 21
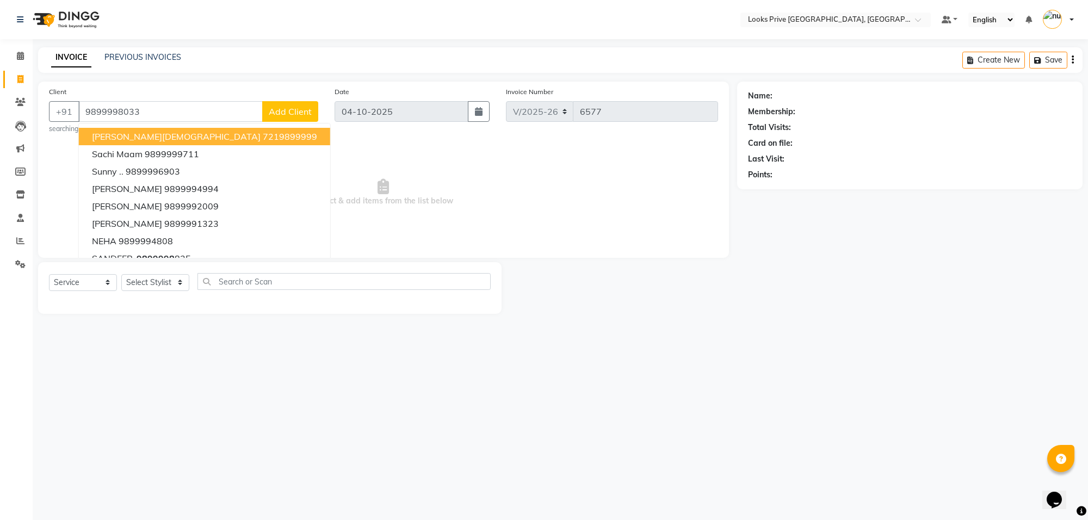
type input "9899998033"
select select "1: Object"
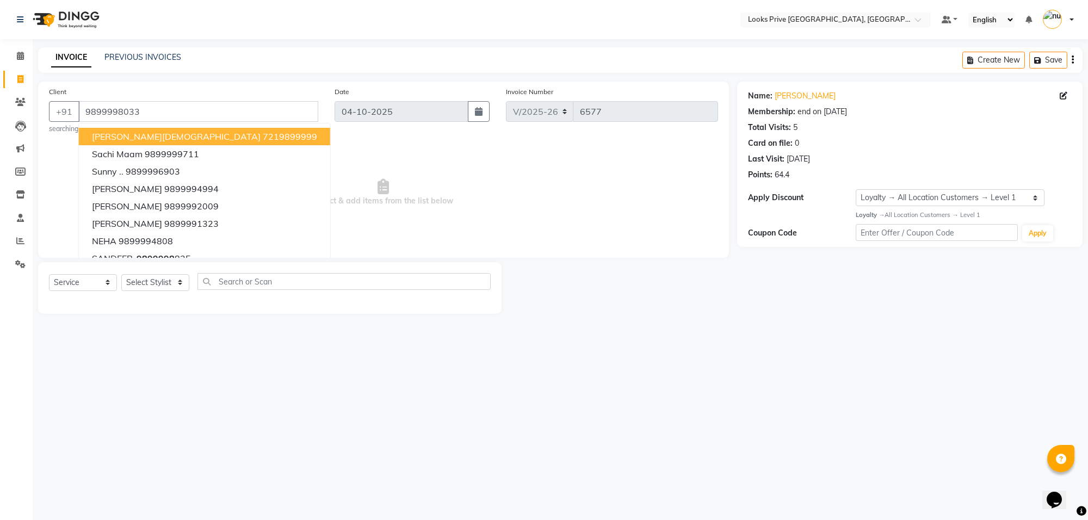
click at [601, 187] on span "Select & add items from the list below" at bounding box center [383, 192] width 669 height 109
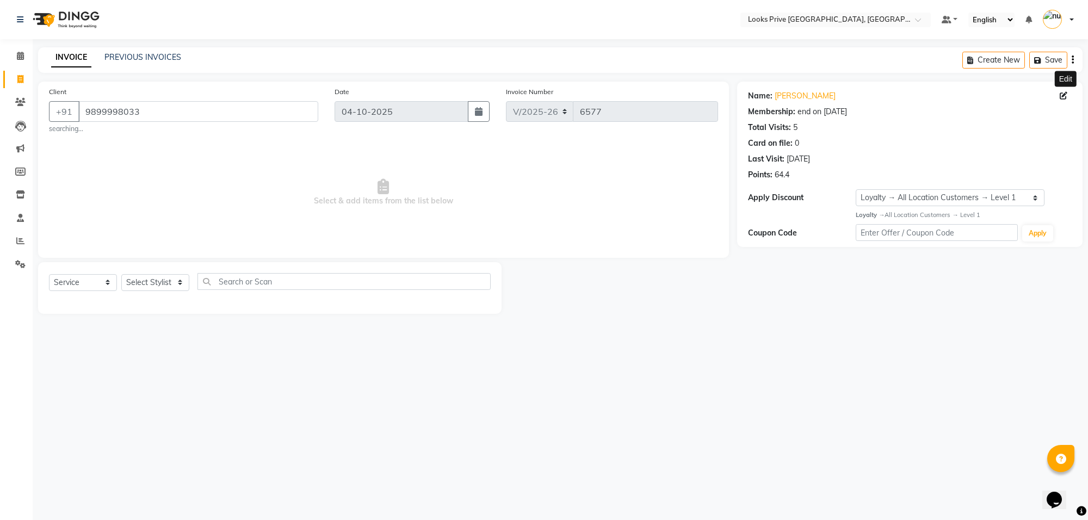
click at [1064, 96] on icon at bounding box center [1063, 96] width 8 height 8
select select "10"
select select "male"
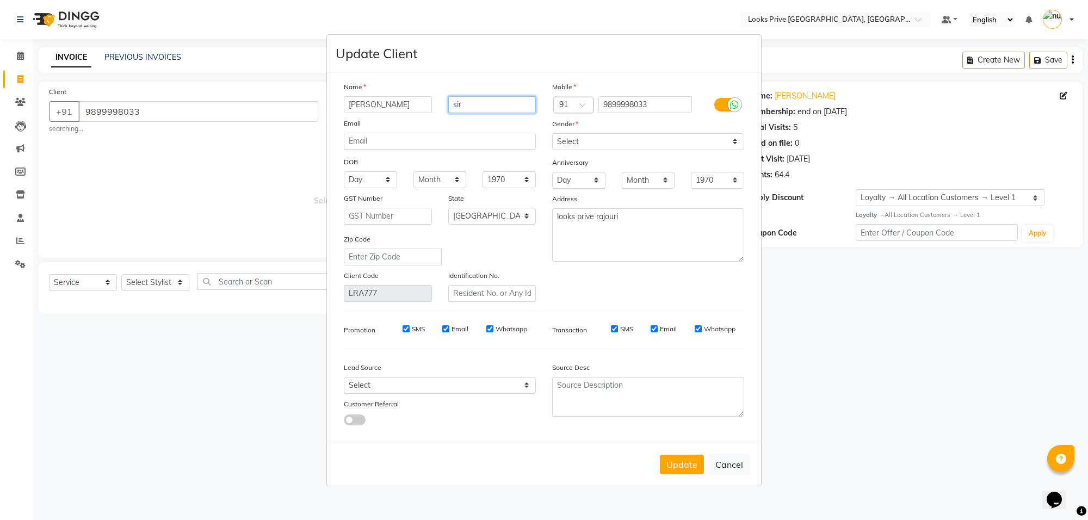
drag, startPoint x: 497, startPoint y: 103, endPoint x: 418, endPoint y: 107, distance: 78.9
click at [418, 107] on div "hitesh sir" at bounding box center [440, 104] width 208 height 17
type input "sETH"
click at [352, 109] on input "hitesh" at bounding box center [388, 104] width 88 height 17
type input "Hitesh"
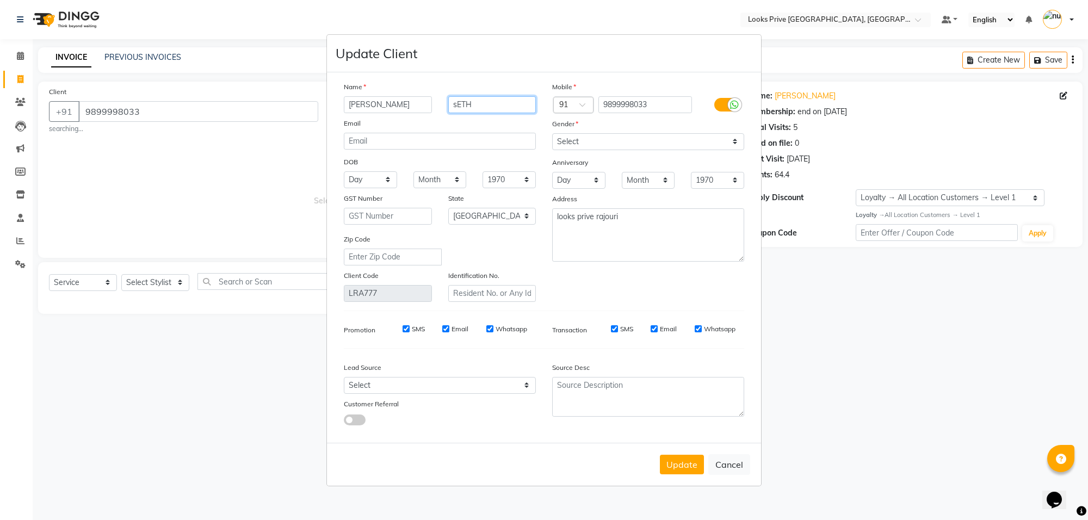
drag, startPoint x: 494, startPoint y: 109, endPoint x: 406, endPoint y: 97, distance: 88.9
click at [406, 97] on div "Hitesh sETH" at bounding box center [440, 104] width 208 height 17
type input "Seth"
click at [698, 466] on button "Update" at bounding box center [682, 465] width 44 height 20
select select
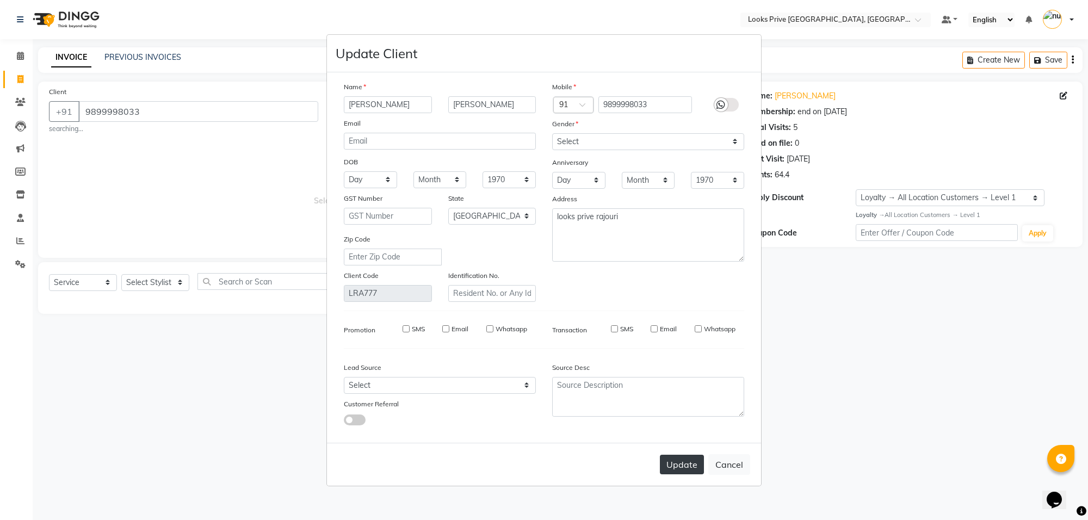
select select
select select "null"
select select
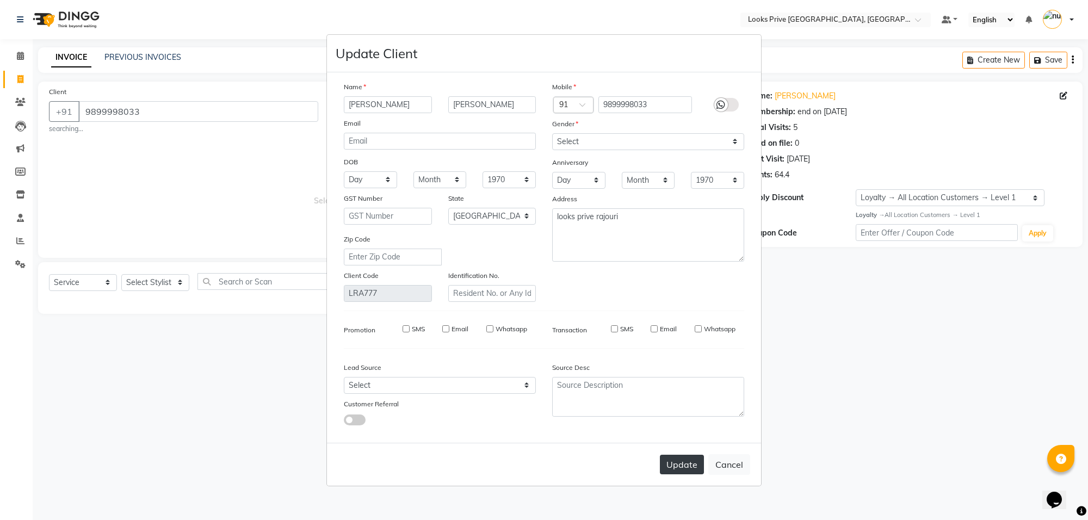
select select
checkbox input "false"
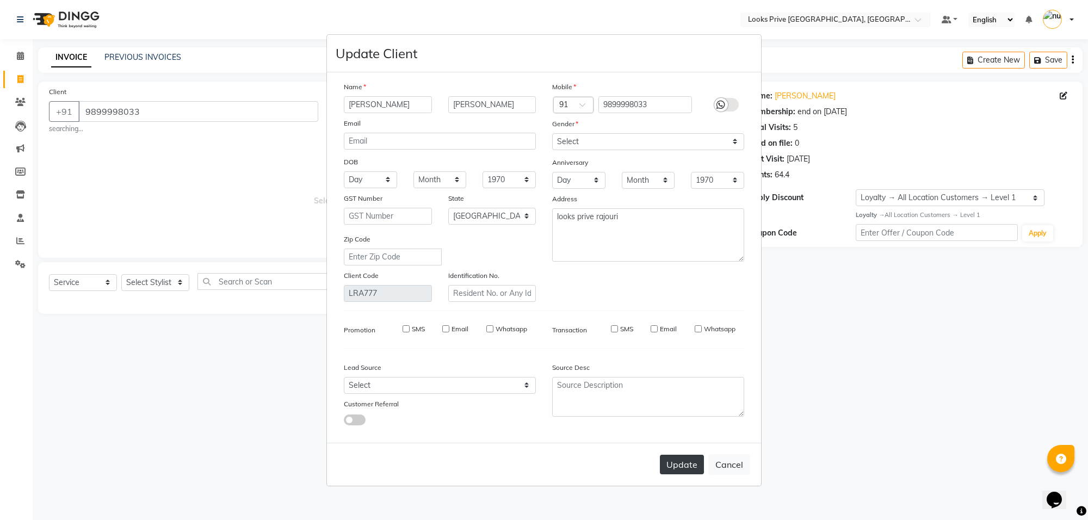
checkbox input "false"
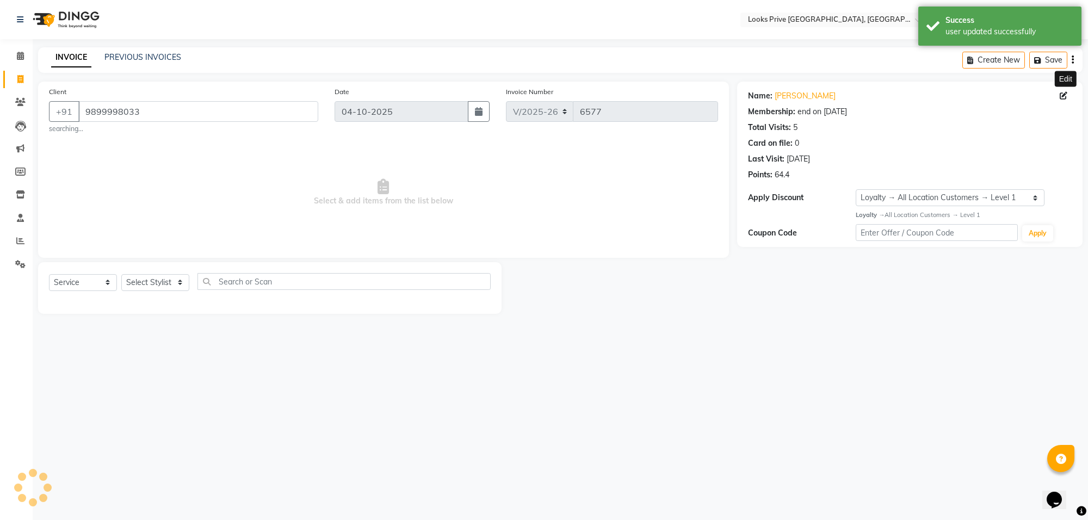
select select "1: Object"
click at [176, 287] on select "Select Stylist Arshi Avdesh Bunty Counter_Sales Deepak_Asst Govind_Pdct Hema Ma…" at bounding box center [155, 282] width 68 height 17
select select "75864"
click at [121, 274] on select "Select Stylist Arshi Avdesh Bunty Counter_Sales Deepak_Asst Govind_Pdct Hema Ma…" at bounding box center [155, 282] width 68 height 17
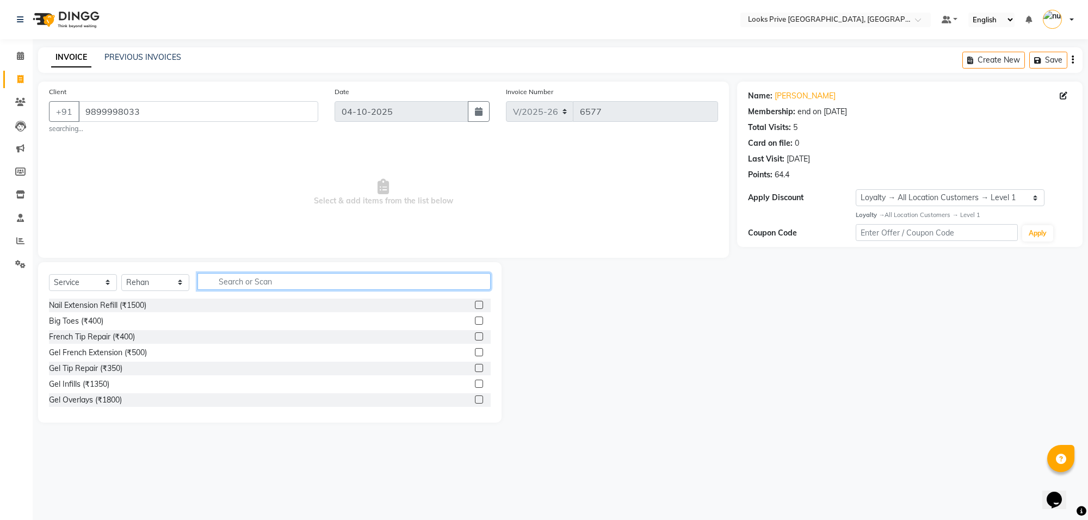
click at [208, 277] on input "text" at bounding box center [343, 281] width 293 height 17
type input "CUT"
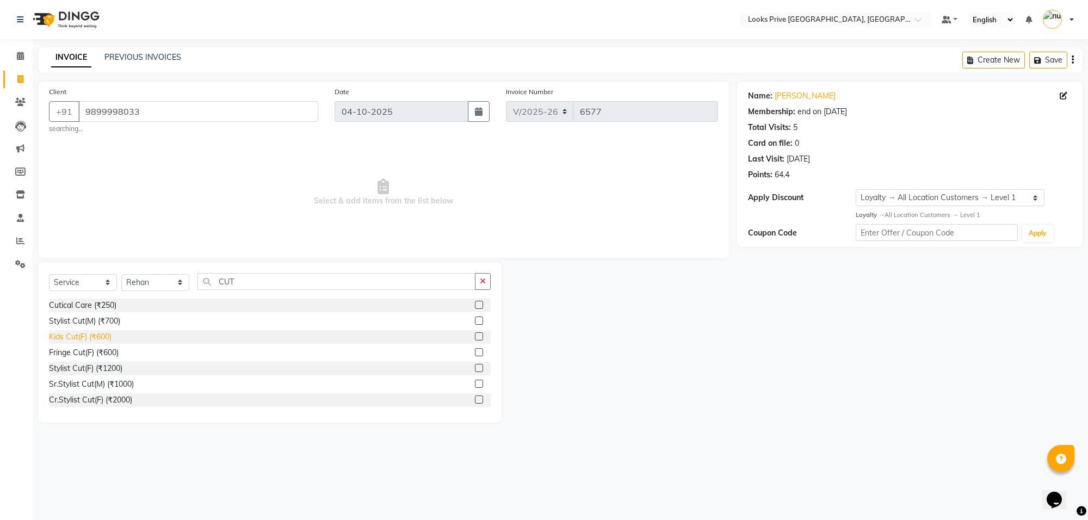
click at [90, 336] on div "Kids Cut(F) (₹600)" at bounding box center [80, 336] width 63 height 11
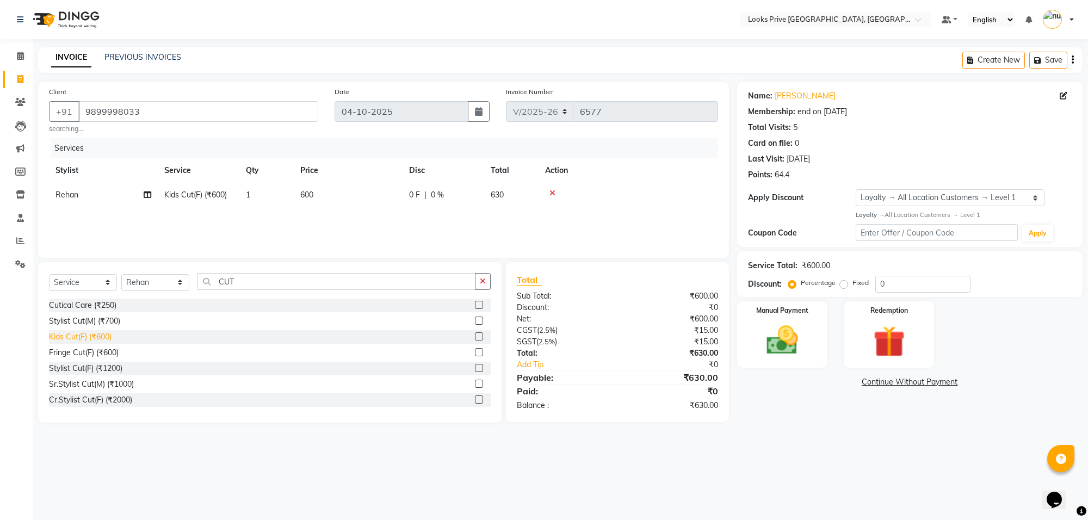
click at [90, 336] on div "Kids Cut(F) (₹600)" at bounding box center [80, 336] width 63 height 11
checkbox input "false"
click at [102, 324] on div "Stylist Cut(M) (₹700)" at bounding box center [84, 320] width 71 height 11
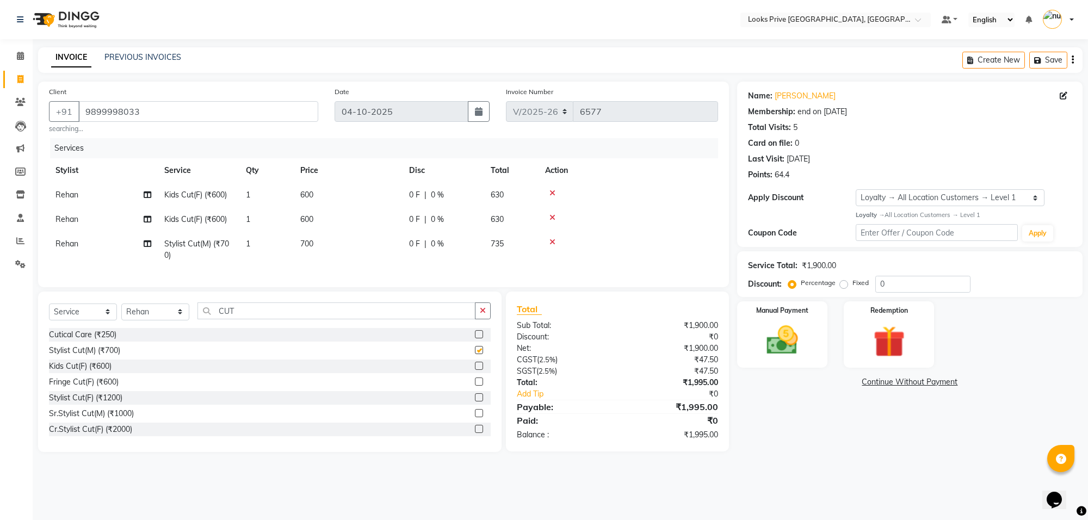
checkbox input "false"
click at [362, 249] on td "700" at bounding box center [348, 250] width 109 height 36
select select "75864"
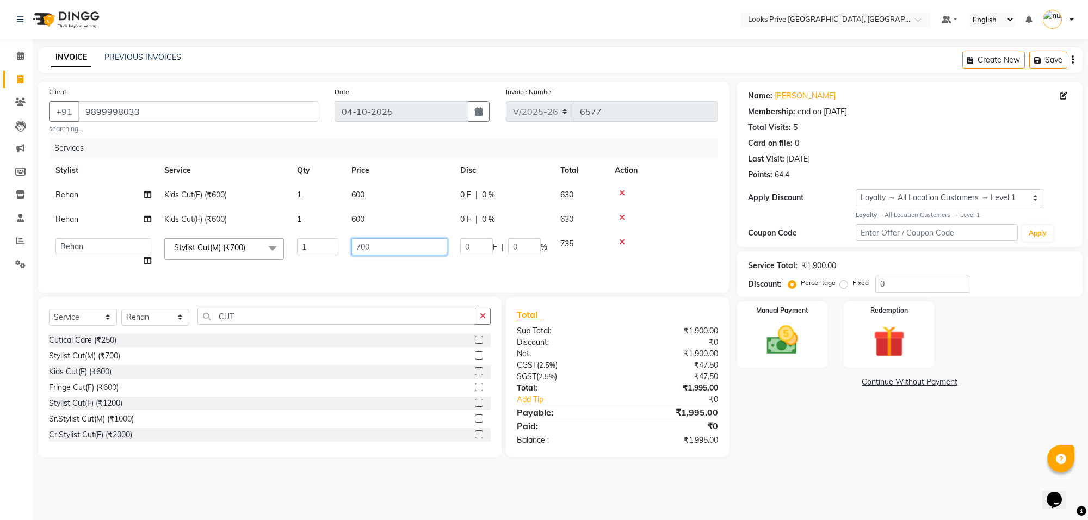
drag, startPoint x: 375, startPoint y: 241, endPoint x: 344, endPoint y: 241, distance: 31.5
click at [344, 241] on tr "Arshi Avdesh Bunty Counter_Sales Deepak_Asst Govind_Pdct Hema Manager Mohan_Ass…" at bounding box center [383, 252] width 669 height 41
type input "800"
click at [352, 264] on td "800" at bounding box center [399, 252] width 109 height 41
select select "75864"
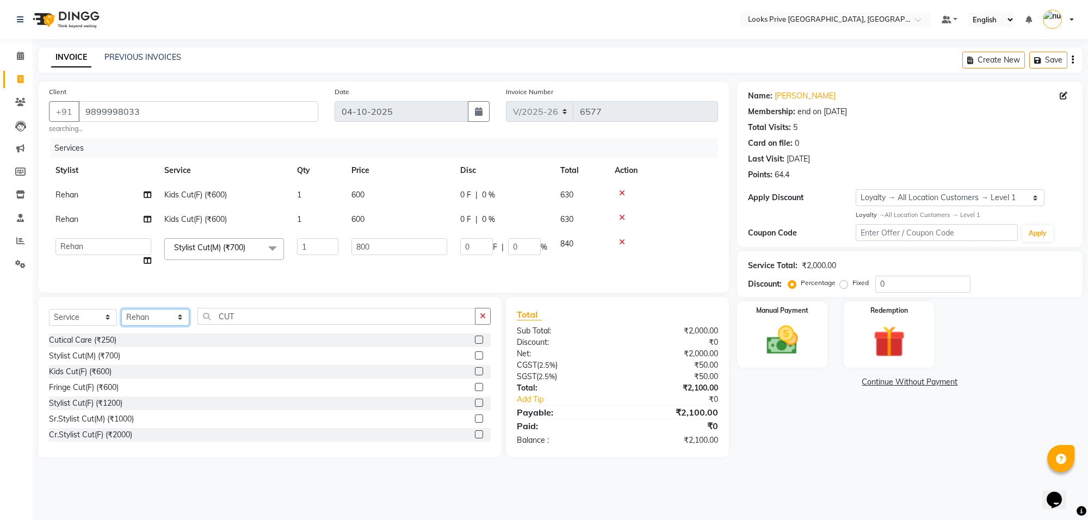
click at [148, 326] on select "Select Stylist Arshi Avdesh Bunty Counter_Sales Deepak_Asst Govind_Pdct Hema Ma…" at bounding box center [155, 317] width 68 height 17
select select "75868"
click at [121, 319] on select "Select Stylist Arshi Avdesh Bunty Counter_Sales Deepak_Asst Govind_Pdct Hema Ma…" at bounding box center [155, 317] width 68 height 17
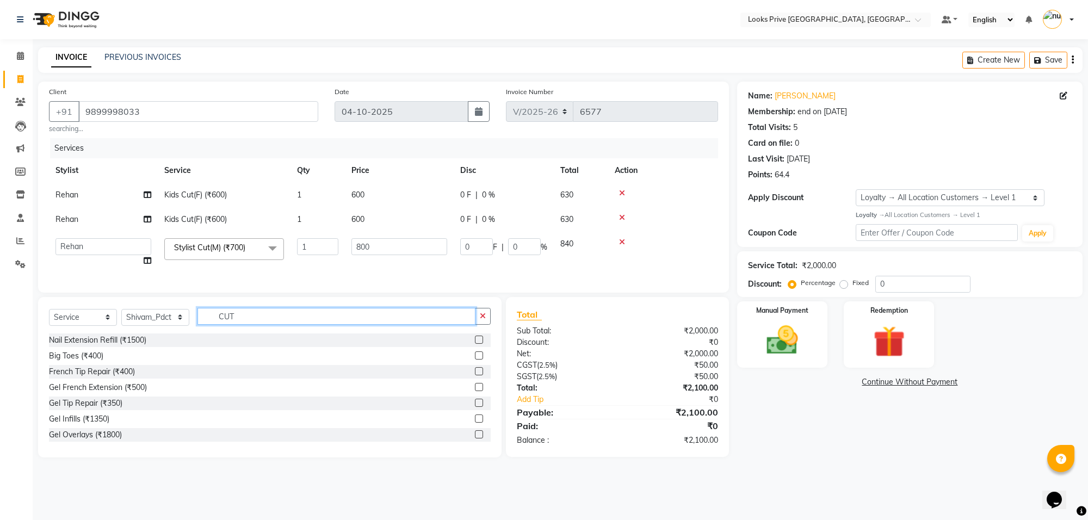
drag, startPoint x: 286, startPoint y: 327, endPoint x: 184, endPoint y: 314, distance: 102.5
click at [184, 314] on div "Select Service Product Membership Package Voucher Prepaid Gift Card Select Styl…" at bounding box center [269, 377] width 463 height 160
type input "PEDIC"
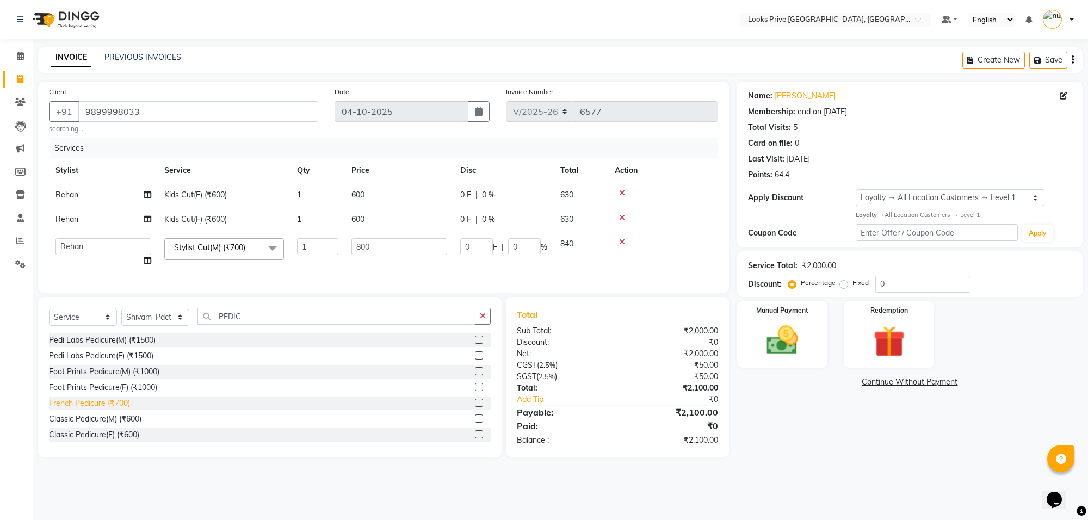
click at [124, 409] on div "French Pedicure (₹700)" at bounding box center [89, 403] width 81 height 11
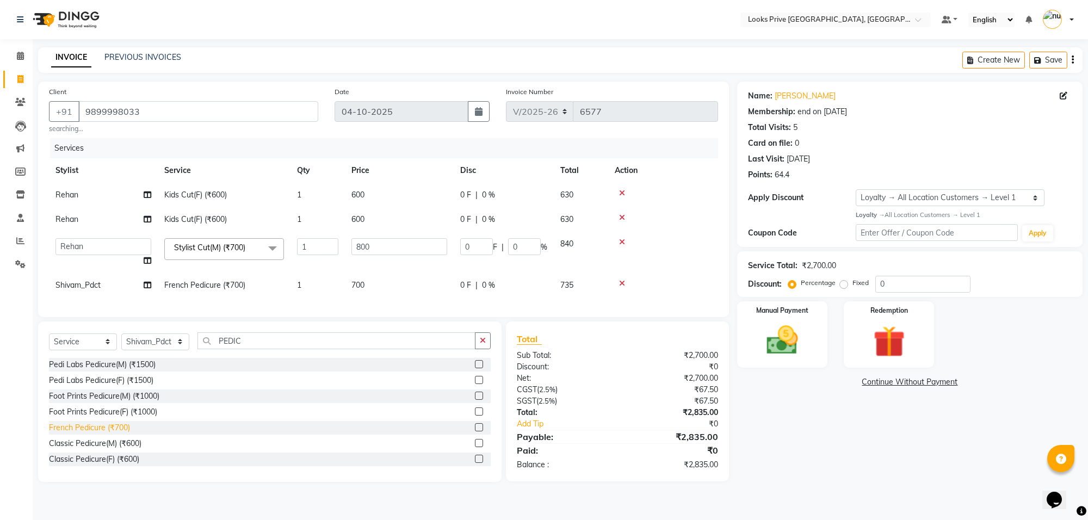
click at [119, 433] on div "French Pedicure (₹700)" at bounding box center [89, 427] width 81 height 11
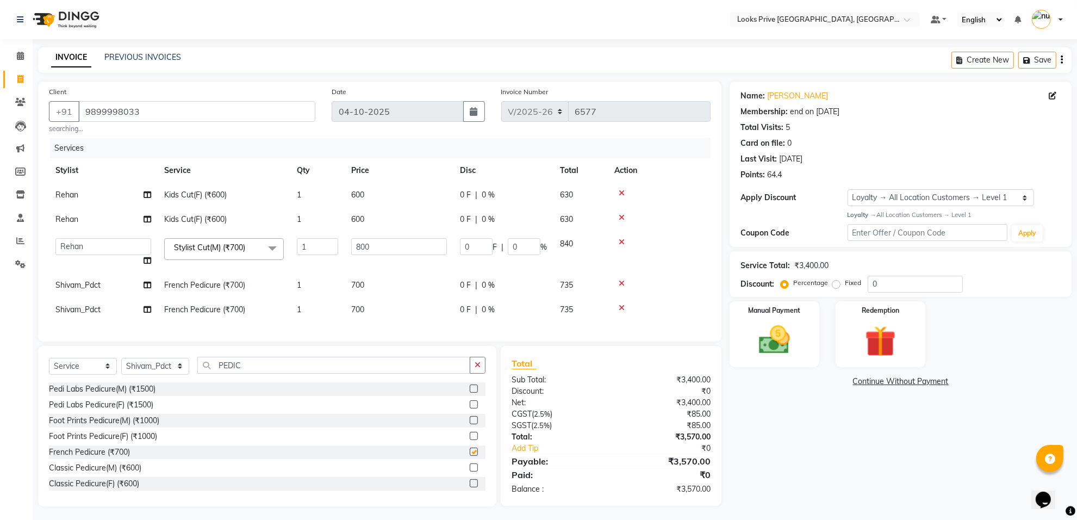
checkbox input "false"
click at [126, 311] on td "Shivam_Pdct" at bounding box center [103, 309] width 109 height 24
select select "75868"
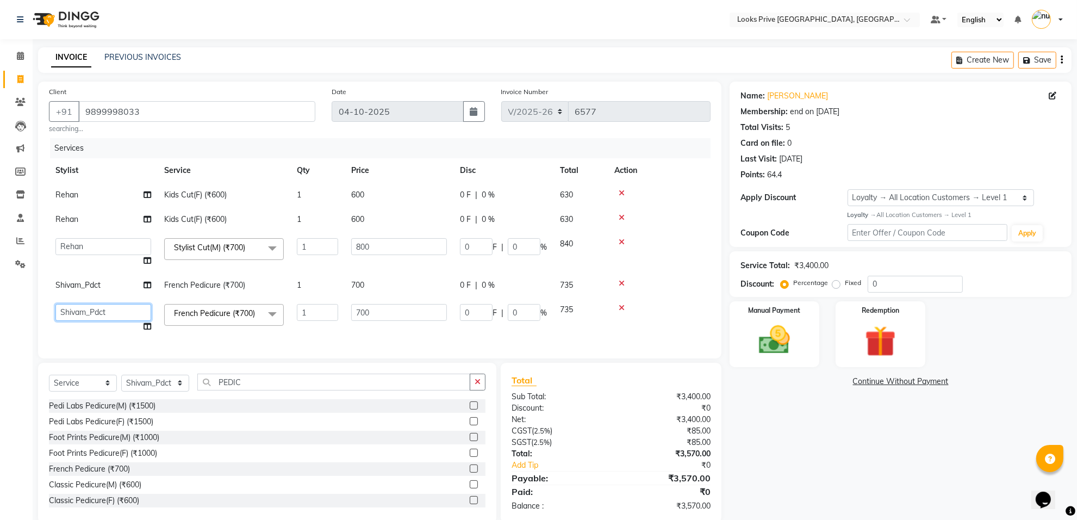
click at [126, 311] on select "Arshi Avdesh Bunty Counter_Sales Deepak_Asst Govind_Pdct Hema Manager Mohan_Ass…" at bounding box center [103, 312] width 96 height 17
select select "75870"
click at [893, 283] on input "0" at bounding box center [915, 284] width 95 height 17
type input "02"
type input "16"
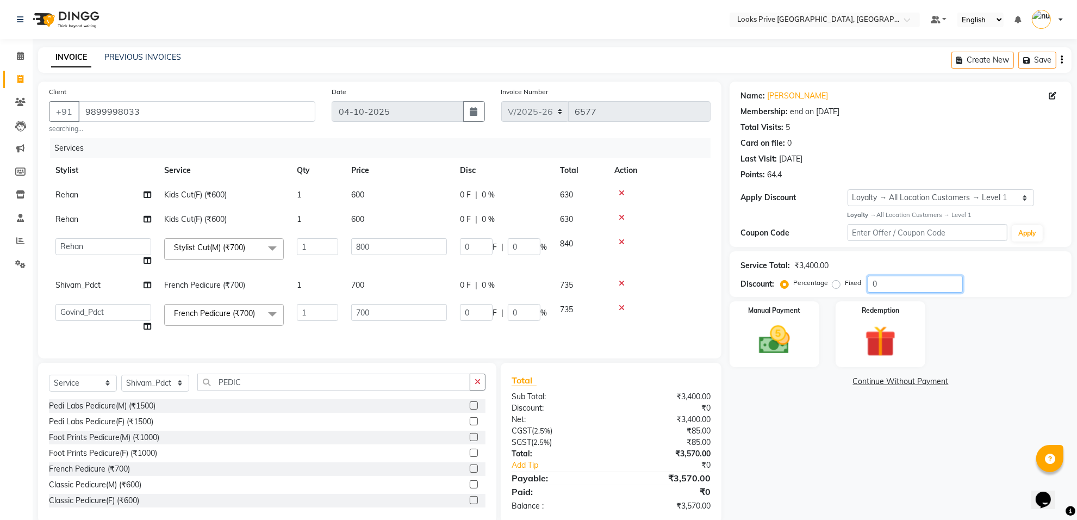
type input "2"
type input "14"
type input "2"
type input "020"
type input "160"
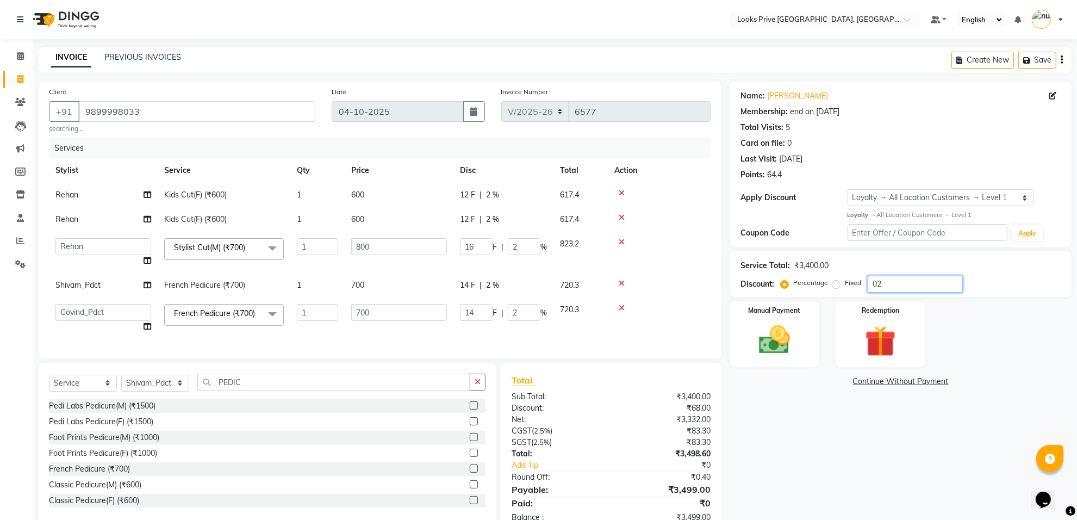
type input "20"
type input "140"
type input "20"
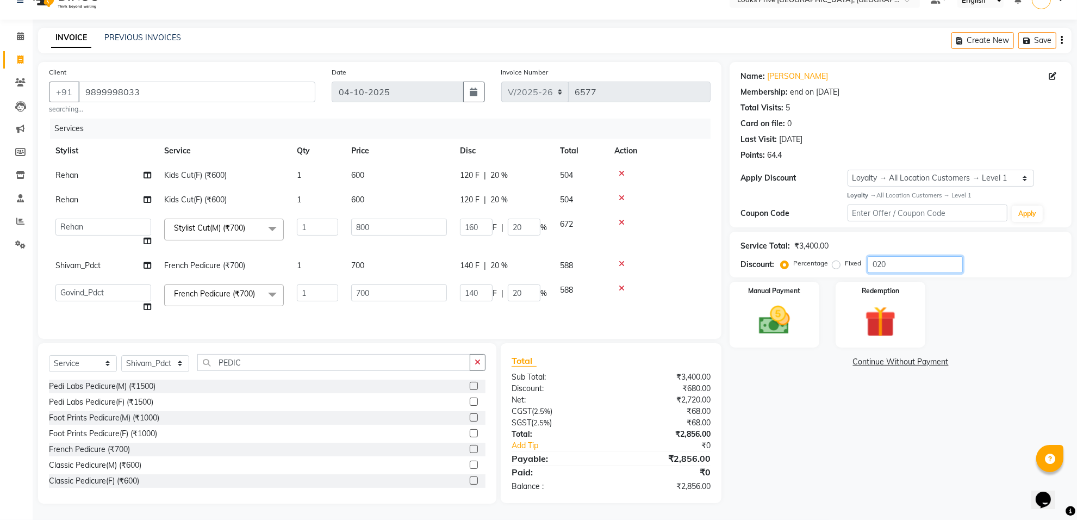
type input "020"
click at [421, 262] on td "700" at bounding box center [399, 265] width 109 height 24
select select "75868"
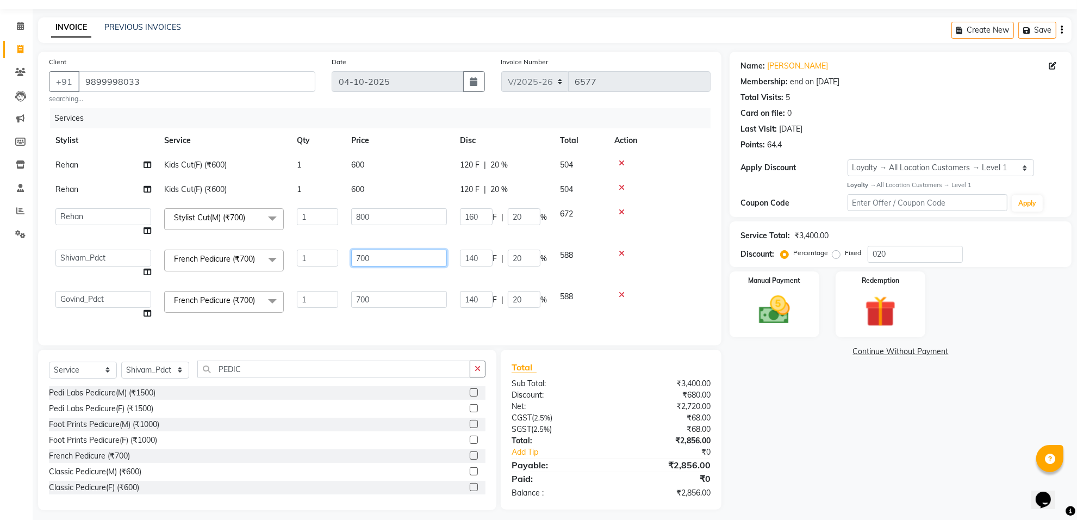
click at [421, 262] on input "700" at bounding box center [399, 258] width 96 height 17
type input "703"
click at [425, 278] on tbody "Rehan Kids Cut(F) (₹600) 1 600 120 F | 20 % 504 Rehan Kids Cut(F) (₹600) 1 600 …" at bounding box center [380, 239] width 662 height 173
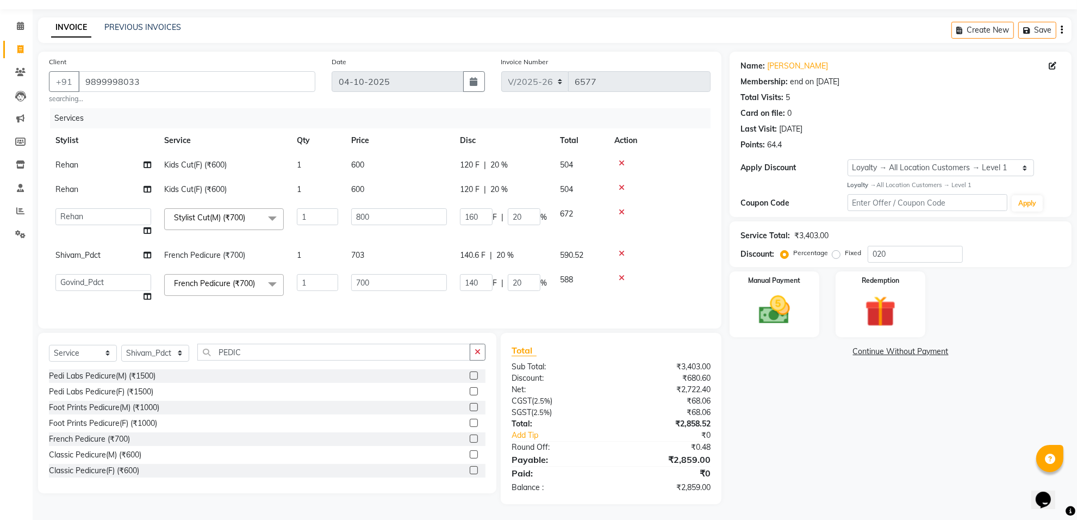
click at [425, 255] on td "703" at bounding box center [399, 255] width 109 height 24
select select "75868"
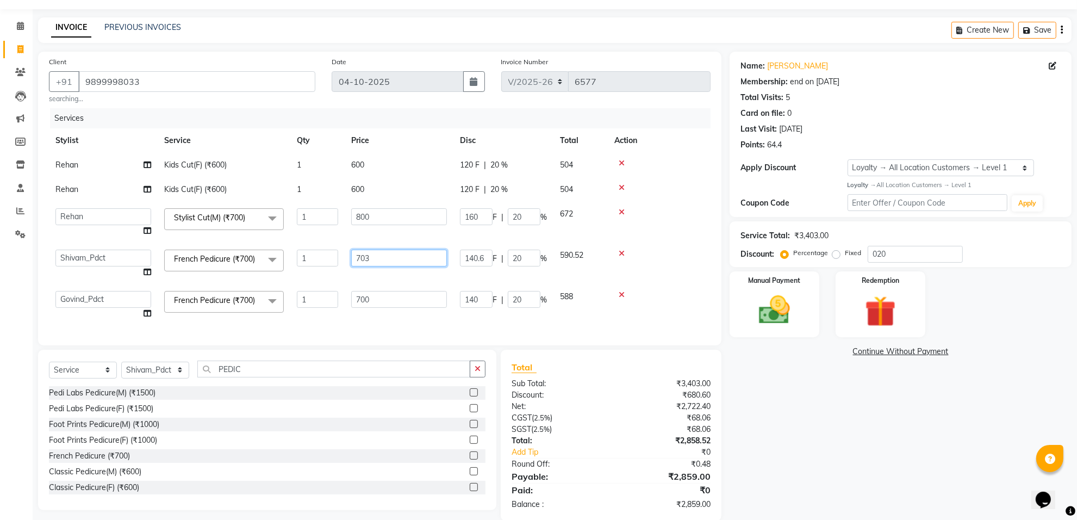
click at [425, 255] on input "703" at bounding box center [399, 258] width 96 height 17
type input "704"
click at [450, 273] on tbody "Rehan Kids Cut(F) (₹600) 1 600 120 F | 20 % 504 Rehan Kids Cut(F) (₹600) 1 600 …" at bounding box center [380, 239] width 662 height 173
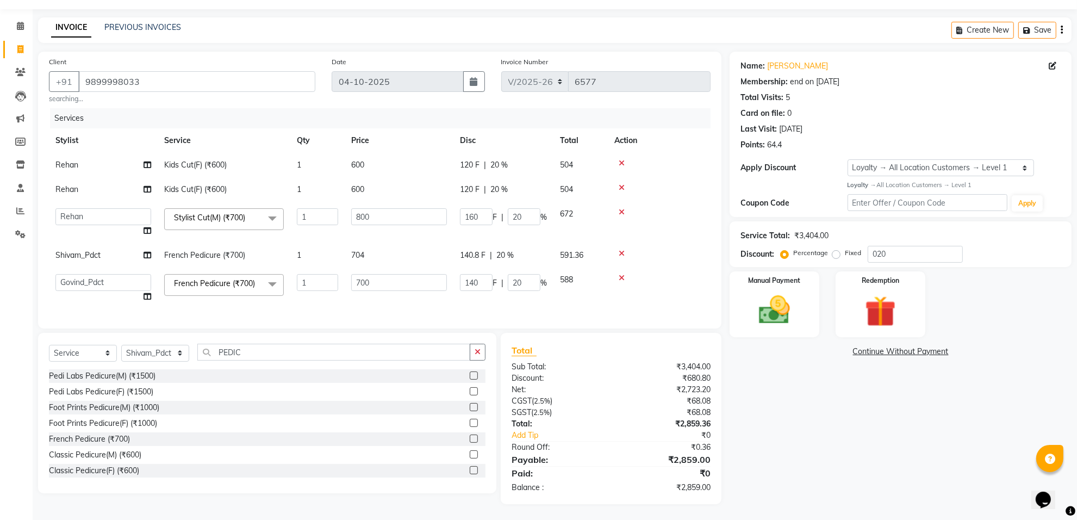
click at [393, 246] on td "704" at bounding box center [399, 255] width 109 height 24
select select "75868"
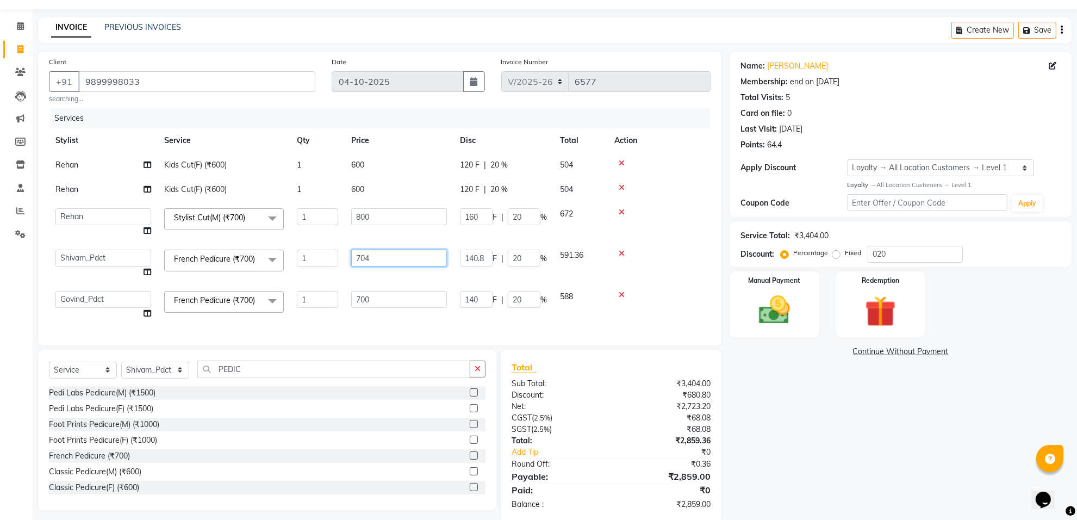
click at [418, 256] on input "704" at bounding box center [399, 258] width 96 height 17
type input "705"
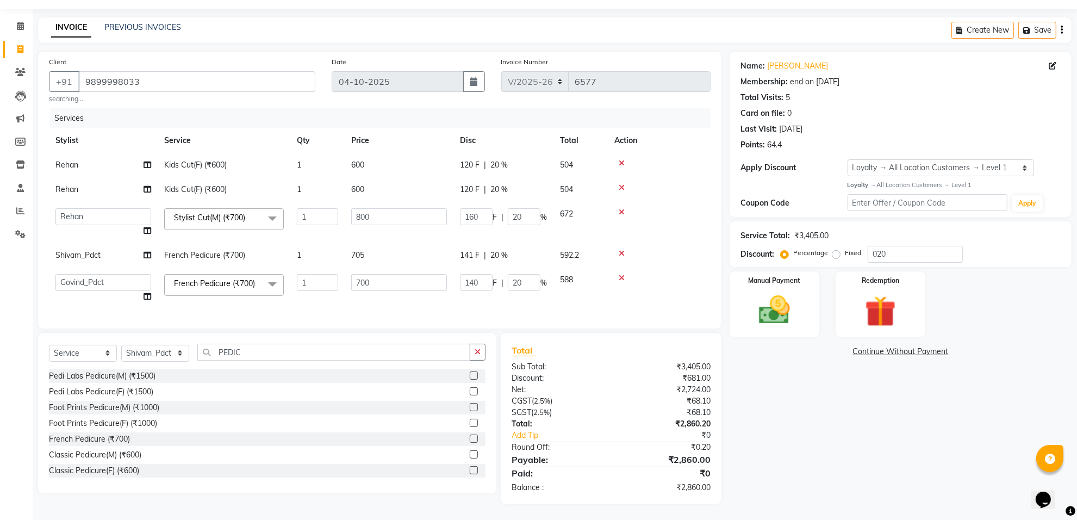
click at [430, 277] on tbody "Rehan Kids Cut(F) (₹600) 1 600 120 F | 20 % 504 Rehan Kids Cut(F) (₹600) 1 600 …" at bounding box center [380, 231] width 662 height 156
click at [775, 327] on img at bounding box center [774, 310] width 53 height 38
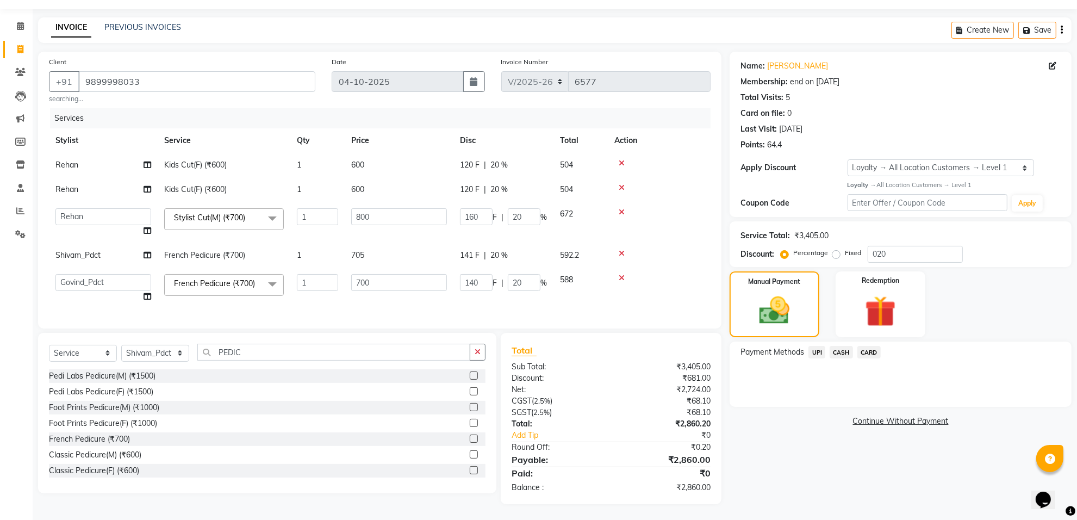
click at [869, 350] on span "CARD" at bounding box center [869, 352] width 23 height 13
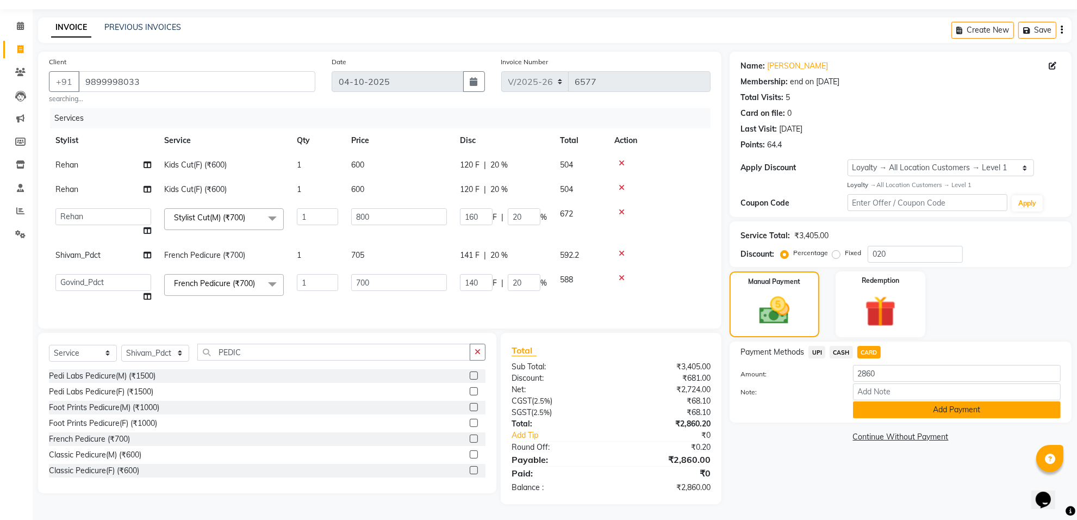
click at [896, 409] on button "Add Payment" at bounding box center [957, 409] width 208 height 17
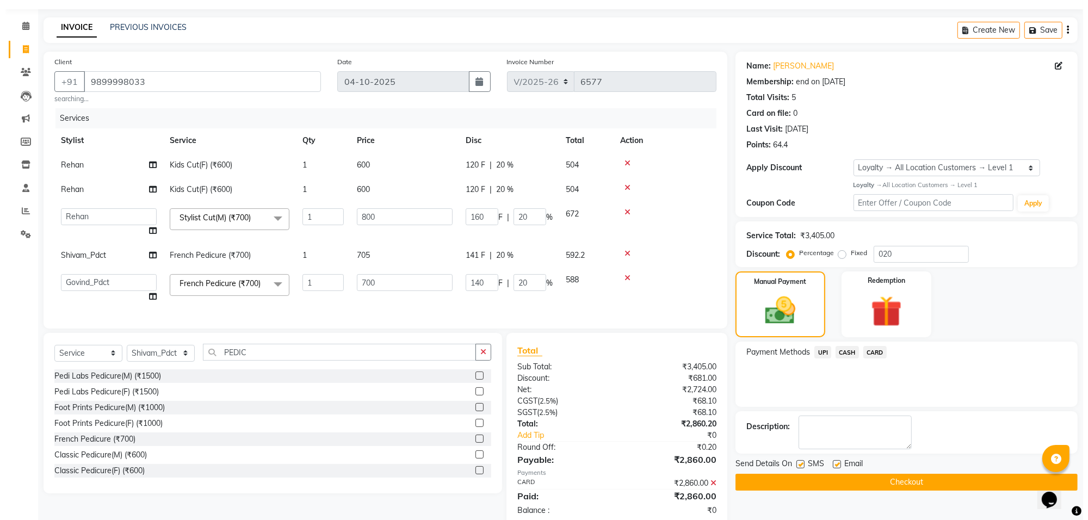
scroll to position [117, 0]
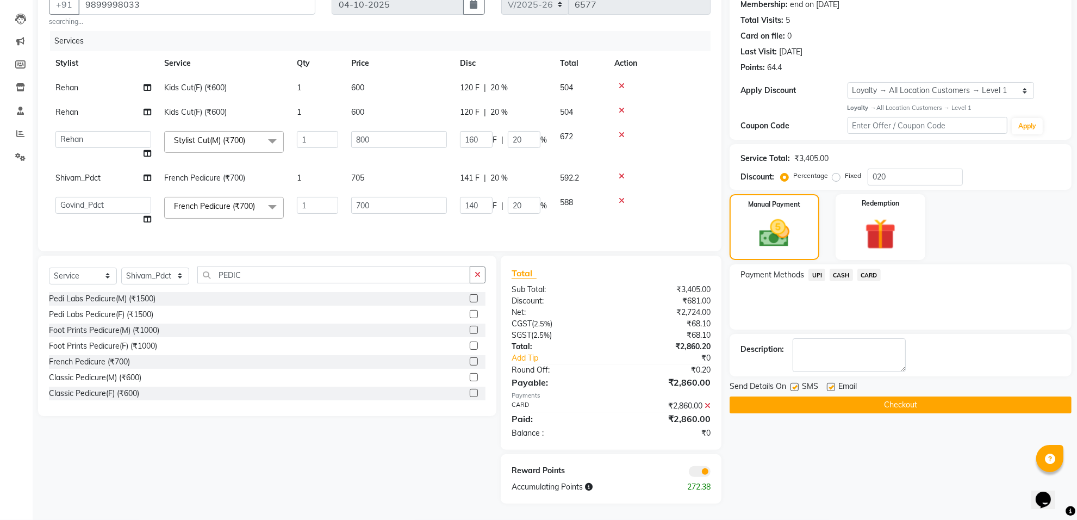
click at [700, 473] on span at bounding box center [700, 471] width 22 height 11
click at [711, 473] on input "checkbox" at bounding box center [711, 473] width 0 height 0
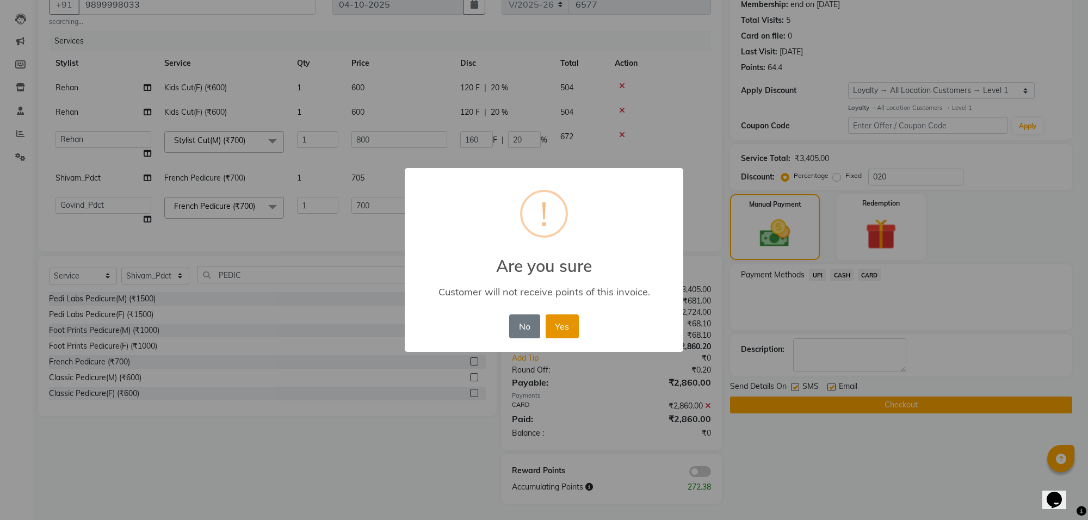
click at [573, 325] on button "Yes" at bounding box center [561, 326] width 33 height 24
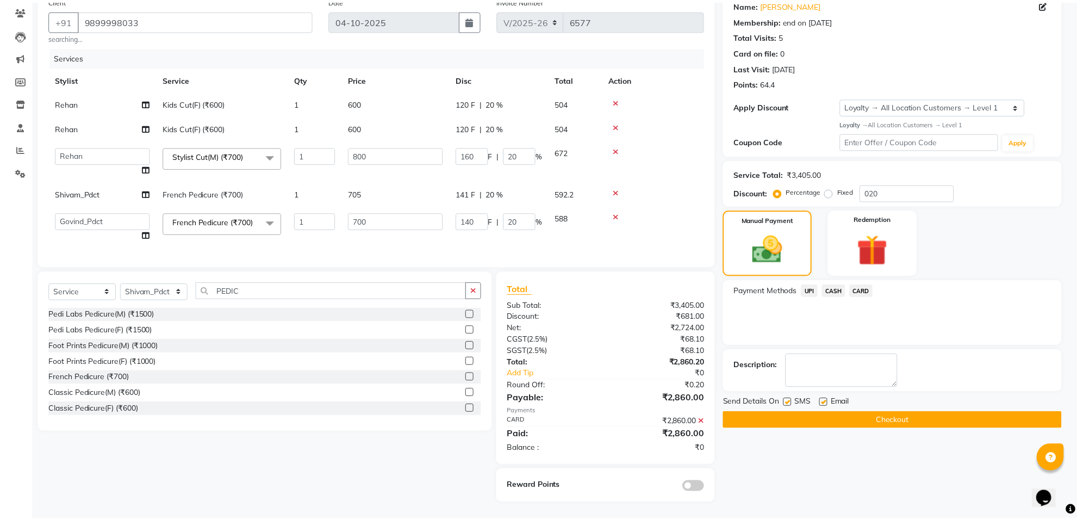
scroll to position [101, 0]
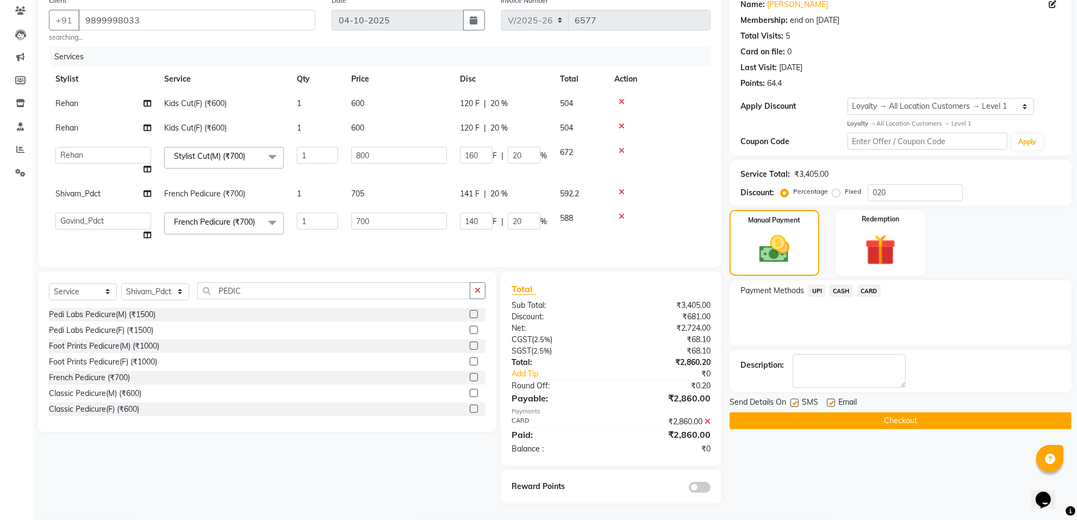
click at [1037, 412] on button "Checkout" at bounding box center [901, 420] width 342 height 17
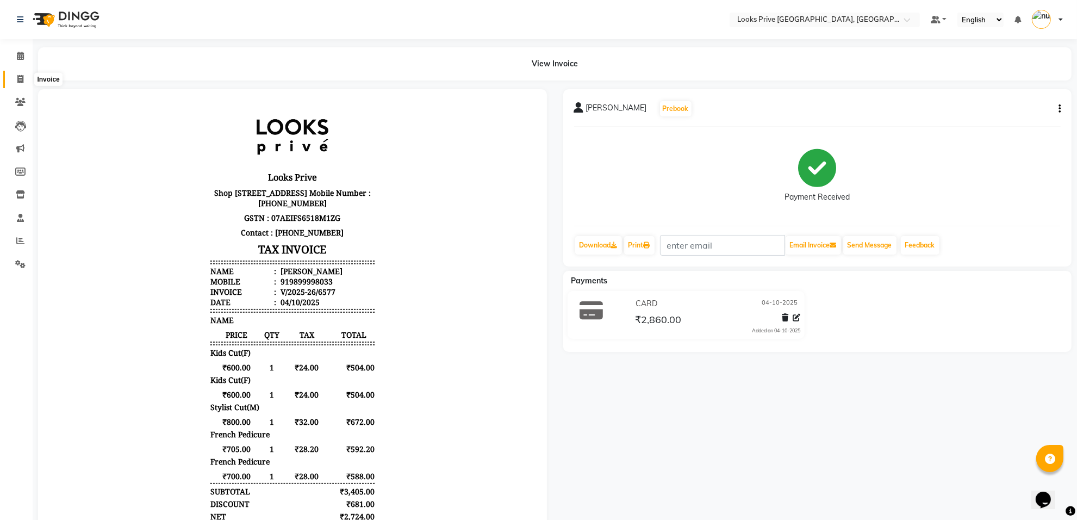
click at [20, 79] on icon at bounding box center [20, 79] width 6 height 8
select select "8127"
select select "service"
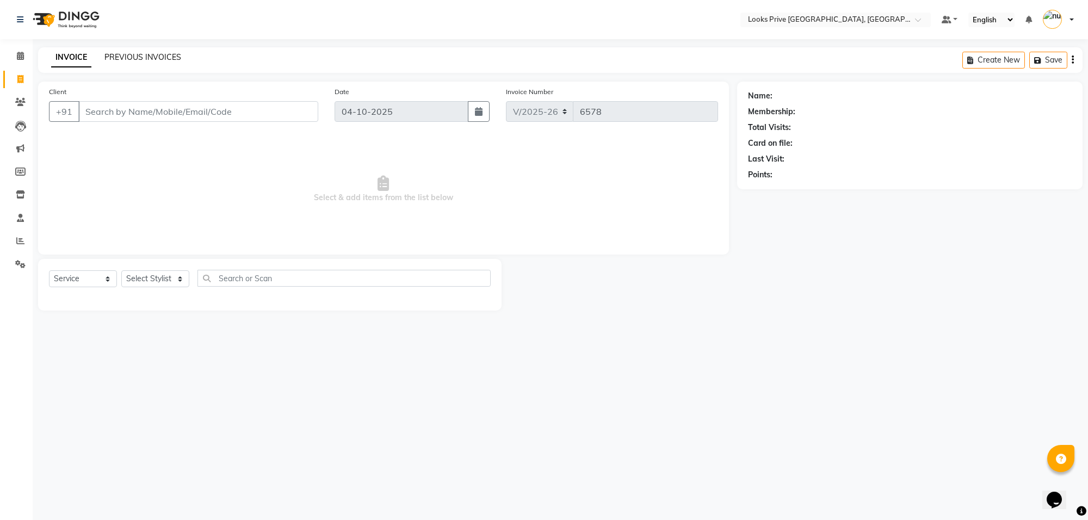
click at [128, 53] on link "PREVIOUS INVOICES" at bounding box center [142, 57] width 77 height 10
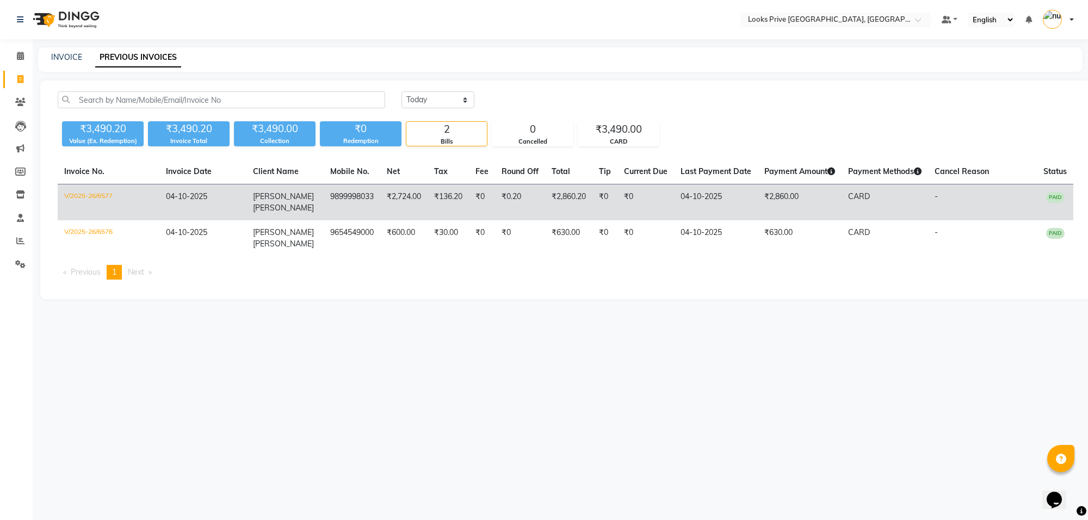
click at [401, 200] on td "₹2,724.00" at bounding box center [403, 202] width 47 height 36
click at [257, 199] on span "Hitesh" at bounding box center [283, 196] width 61 height 10
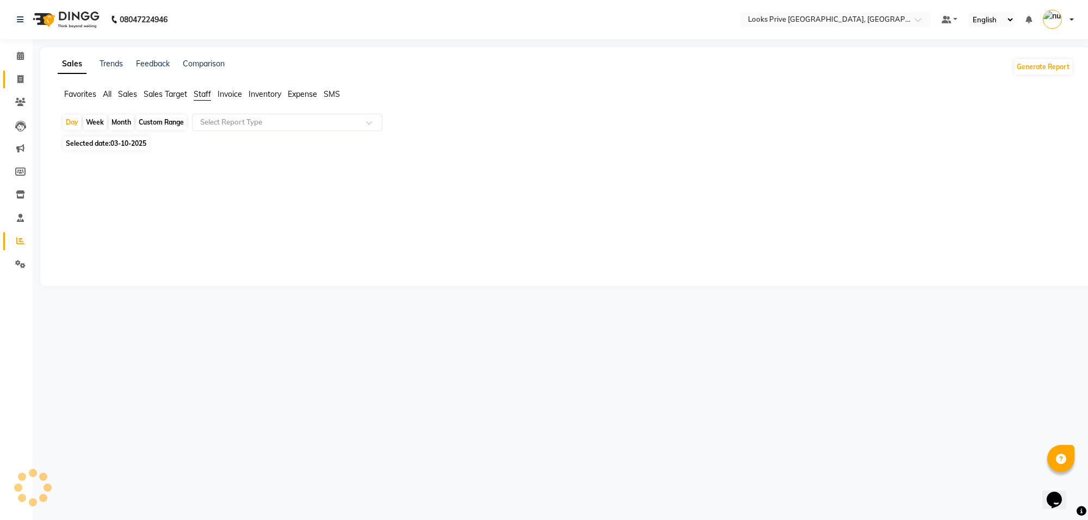
click at [14, 79] on span at bounding box center [20, 79] width 19 height 13
select select "8127"
select select "service"
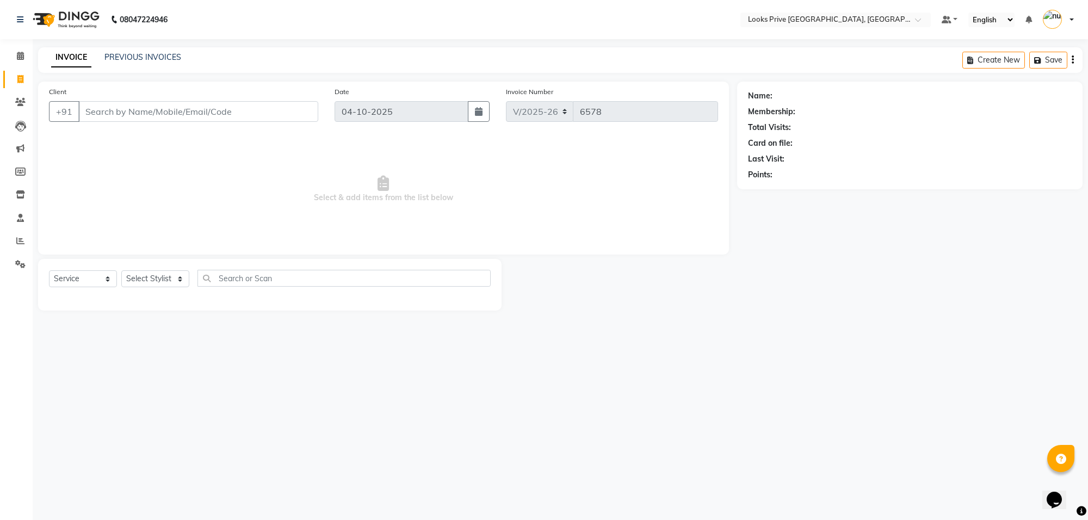
click at [166, 106] on input "Client" at bounding box center [198, 111] width 240 height 21
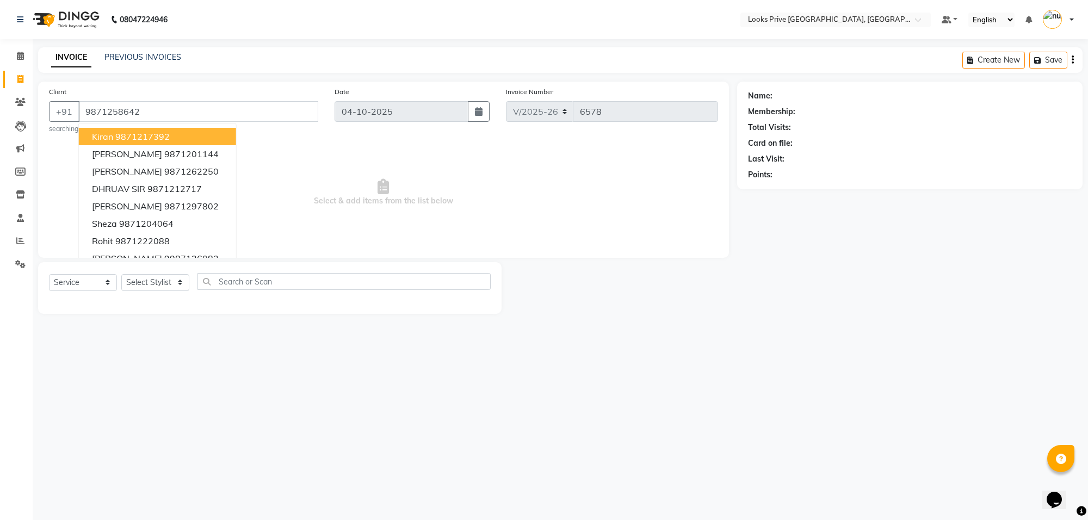
type input "9871258642"
select select "1: Object"
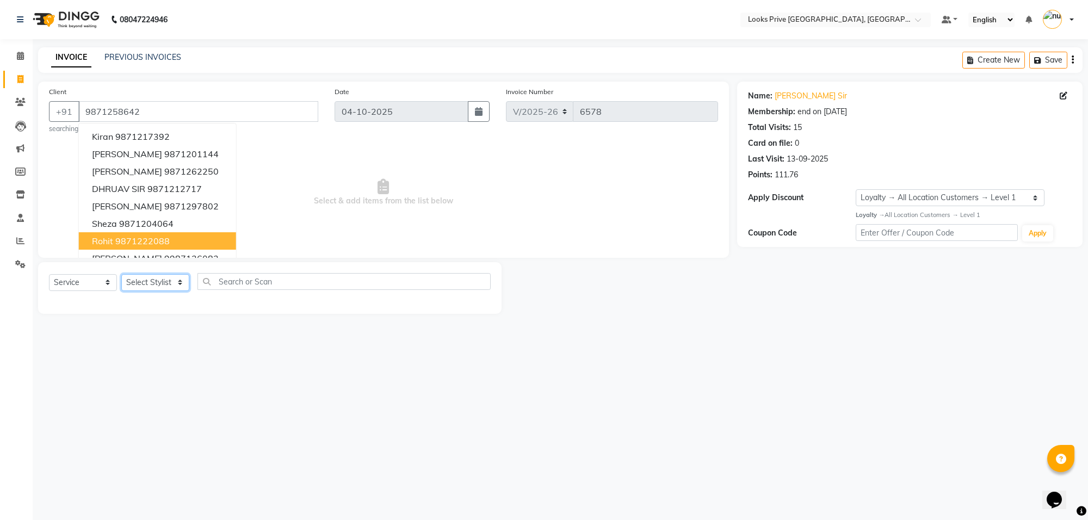
click at [151, 290] on select "Select Stylist Arshi [PERSON_NAME] Counter_Sales Deepak_Asst Govind_Pdct Hema M…" at bounding box center [155, 282] width 68 height 17
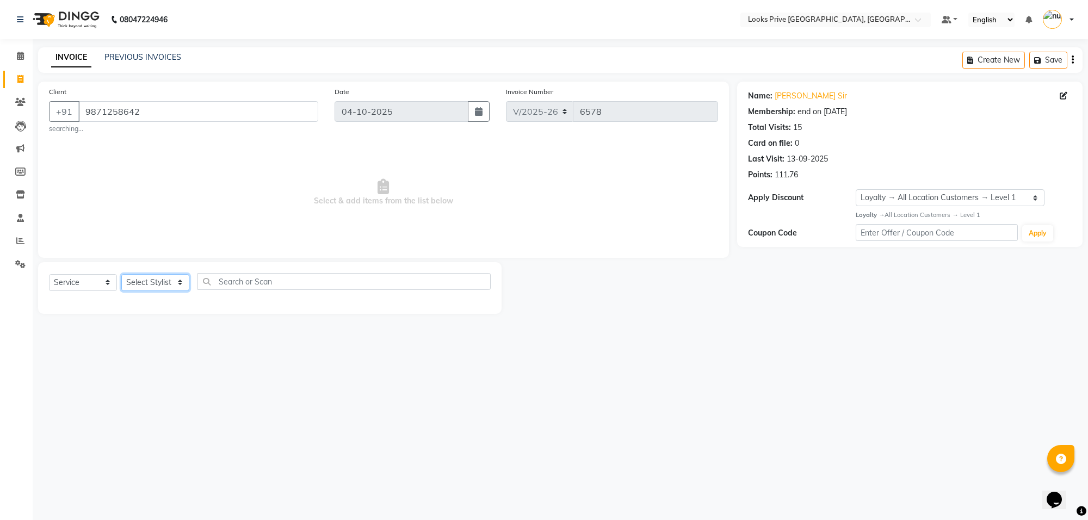
select select "88341"
click at [121, 274] on select "Select Stylist Arshi [PERSON_NAME] Counter_Sales Deepak_Asst Govind_Pdct Hema M…" at bounding box center [155, 282] width 68 height 17
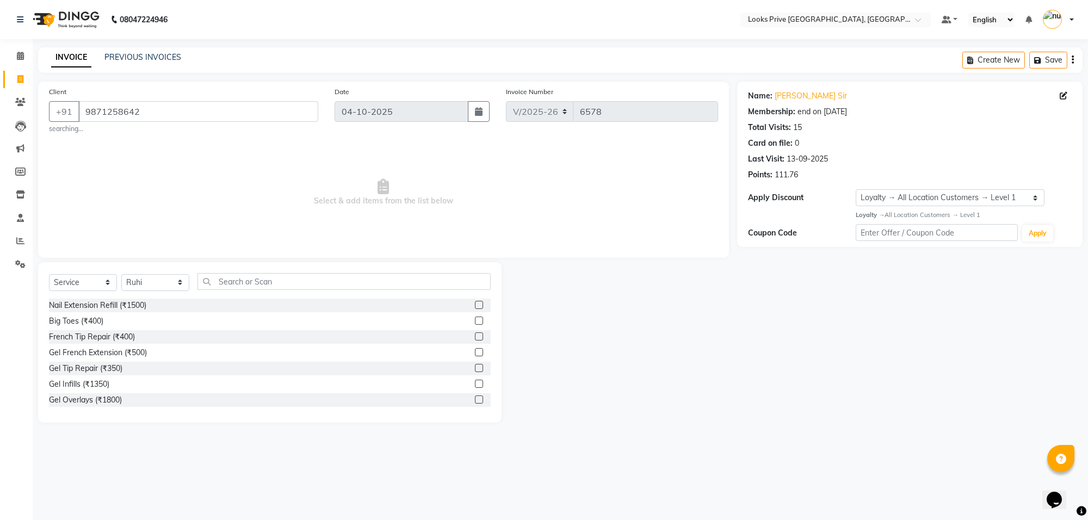
click at [251, 272] on div "Select Service Product Membership Package Voucher Prepaid Gift Card Select Styl…" at bounding box center [269, 342] width 463 height 160
click at [258, 281] on input "text" at bounding box center [343, 281] width 293 height 17
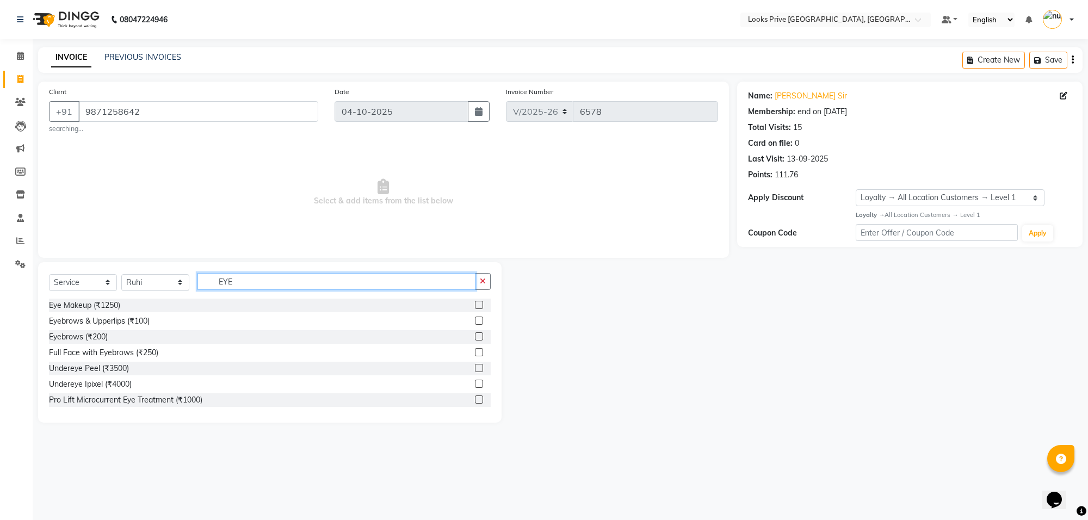
type input "EYE"
click at [87, 328] on div "Eyebrows & Upperlips (₹100)" at bounding box center [270, 321] width 442 height 14
click at [87, 333] on div "Eyebrows (₹200)" at bounding box center [78, 336] width 59 height 11
checkbox input "false"
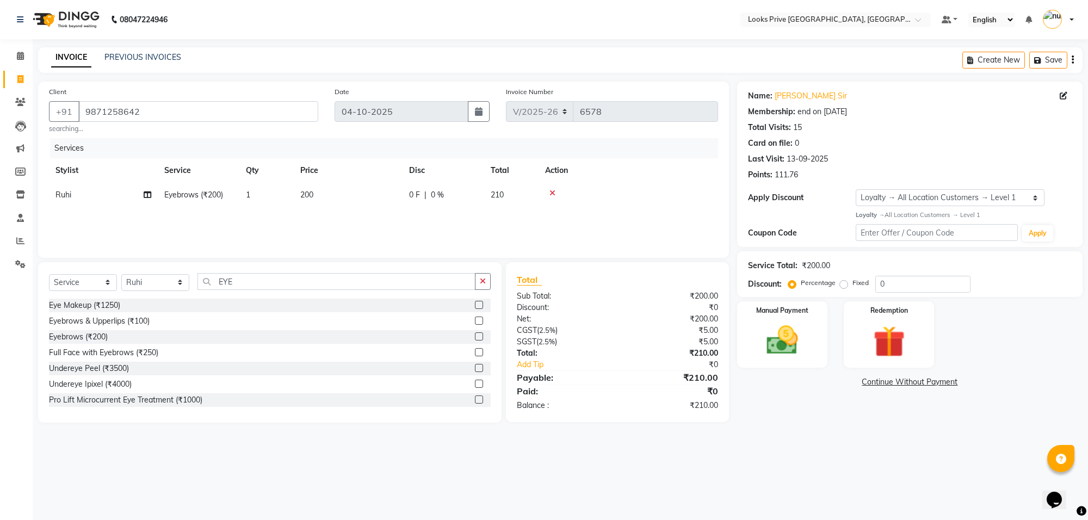
click at [401, 188] on td "200" at bounding box center [348, 195] width 109 height 24
select select "88341"
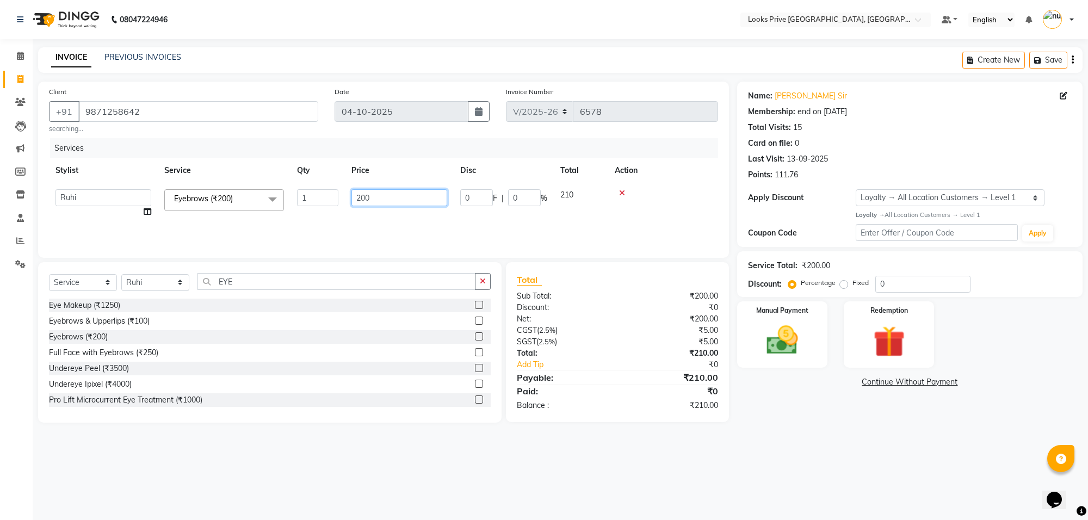
click at [404, 193] on input "200" at bounding box center [399, 197] width 96 height 17
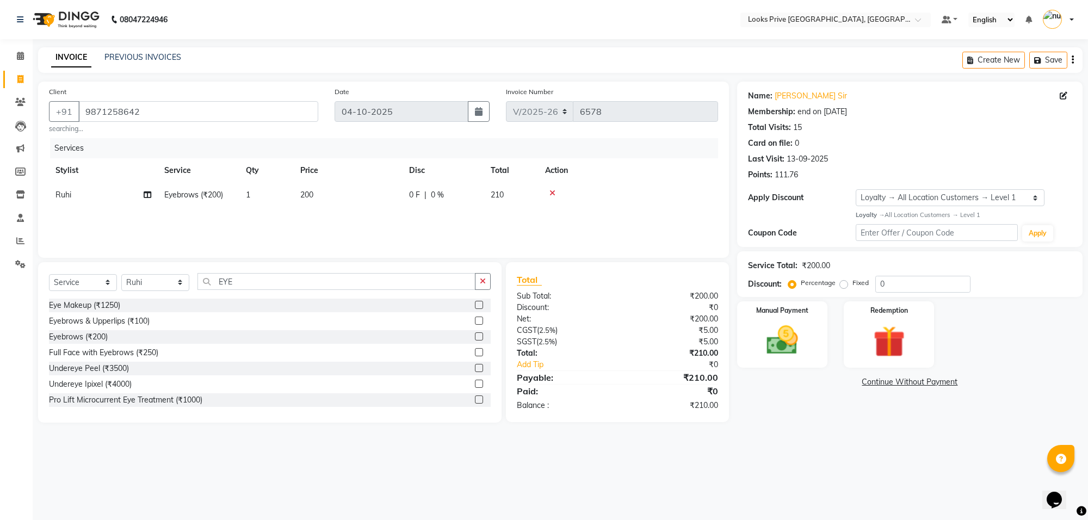
click at [678, 480] on div "08047224946 Select Location × Looks Prive Rajouri Garden, New Delhi Default Pan…" at bounding box center [544, 260] width 1088 height 520
click at [792, 328] on img at bounding box center [781, 340] width 53 height 38
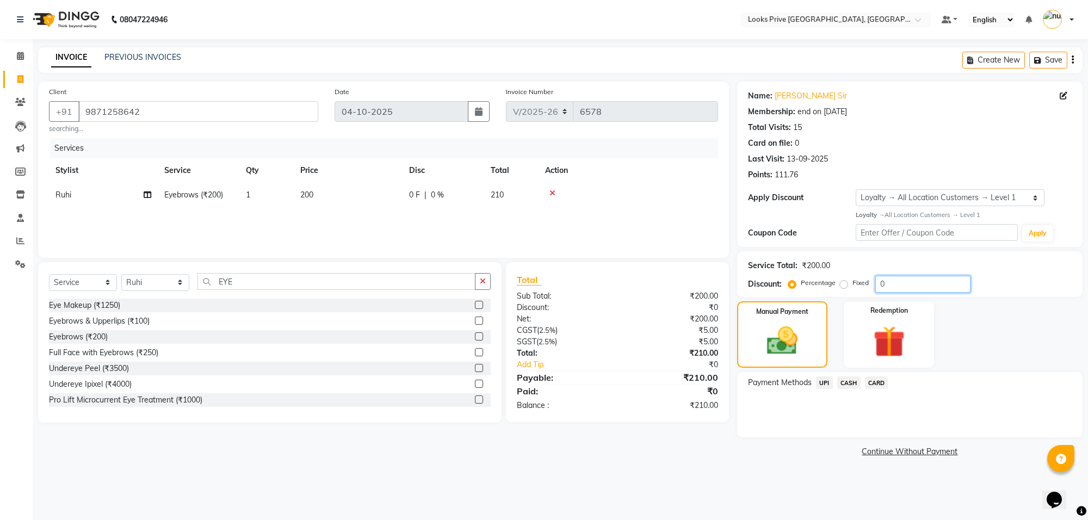
click at [879, 284] on input "0" at bounding box center [922, 284] width 95 height 17
type input "20"
drag, startPoint x: 874, startPoint y: 380, endPoint x: 877, endPoint y: 388, distance: 8.6
click at [874, 381] on span "CARD" at bounding box center [876, 382] width 23 height 13
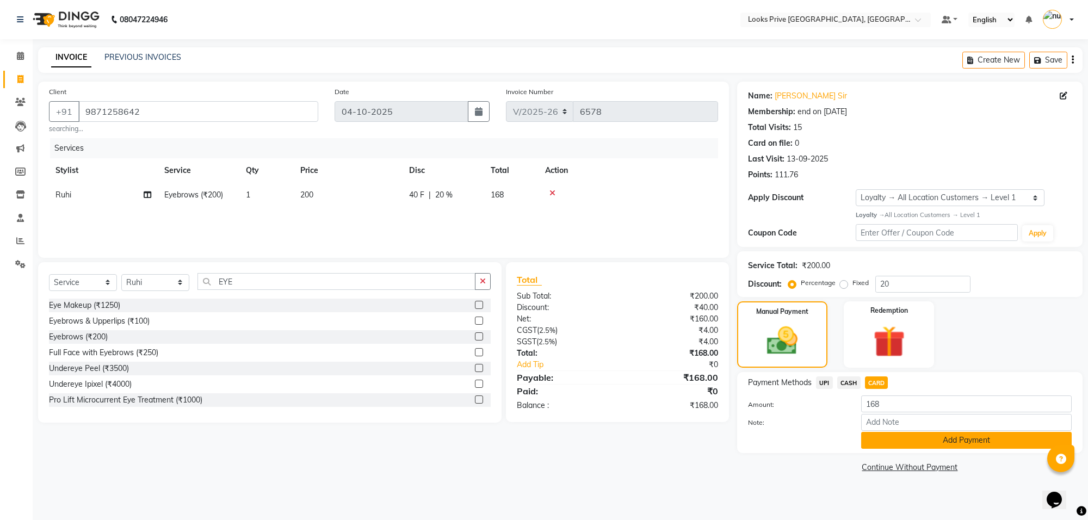
click at [901, 441] on button "Add Payment" at bounding box center [966, 440] width 210 height 17
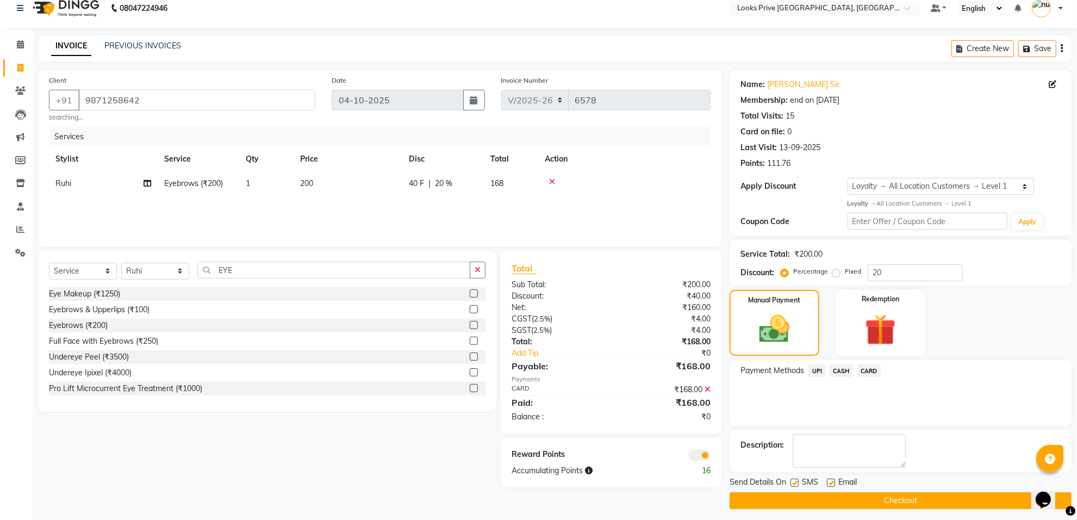
scroll to position [17, 0]
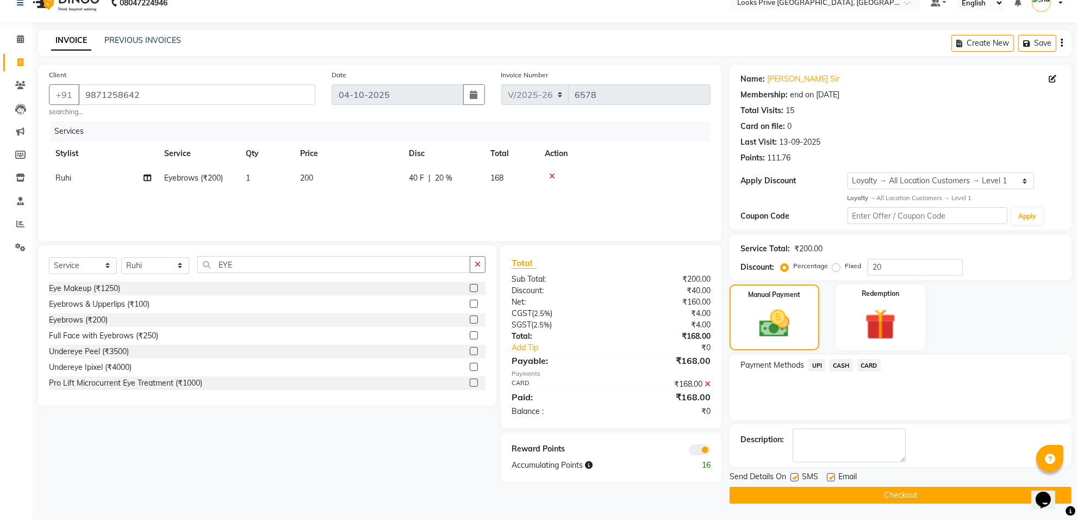
click at [699, 449] on span at bounding box center [700, 449] width 22 height 11
click at [711, 451] on input "checkbox" at bounding box center [711, 451] width 0 height 0
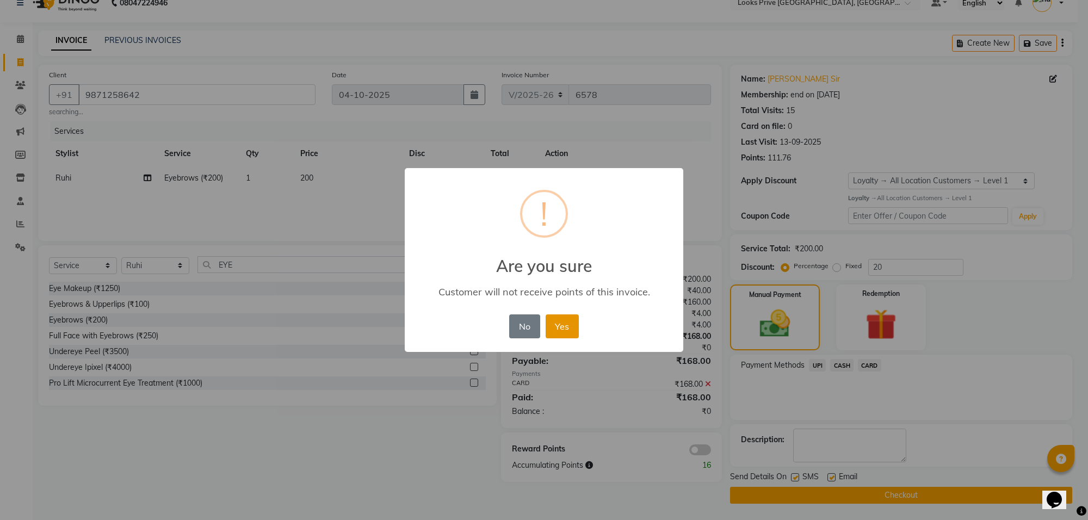
click at [571, 334] on button "Yes" at bounding box center [561, 326] width 33 height 24
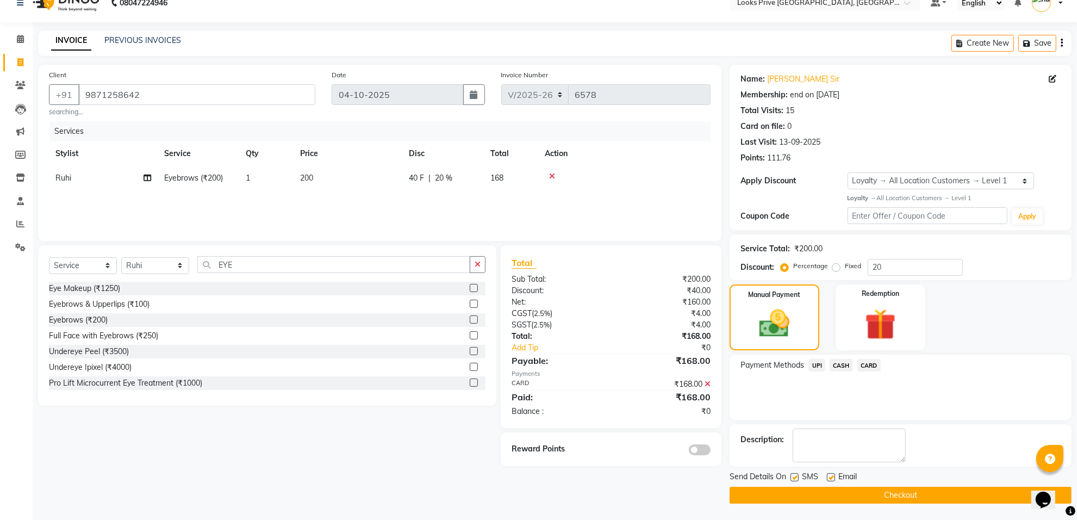
drag, startPoint x: 830, startPoint y: 474, endPoint x: 828, endPoint y: 493, distance: 19.6
click at [830, 474] on label at bounding box center [831, 477] width 8 height 8
click at [830, 474] on input "checkbox" at bounding box center [830, 477] width 7 height 7
checkbox input "false"
click at [828, 493] on button "Checkout" at bounding box center [901, 495] width 342 height 17
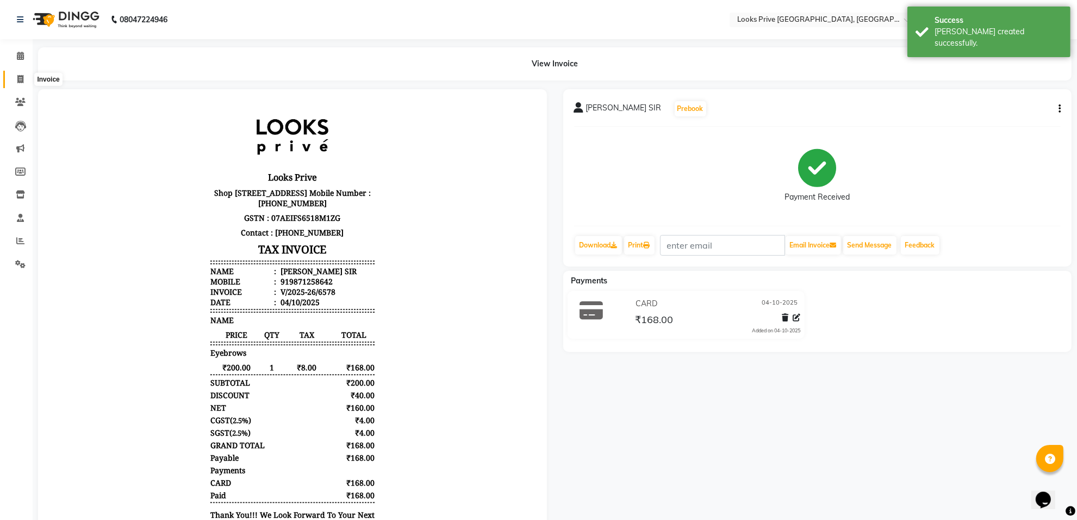
click at [24, 80] on span at bounding box center [20, 79] width 19 height 13
select select "8127"
select select "service"
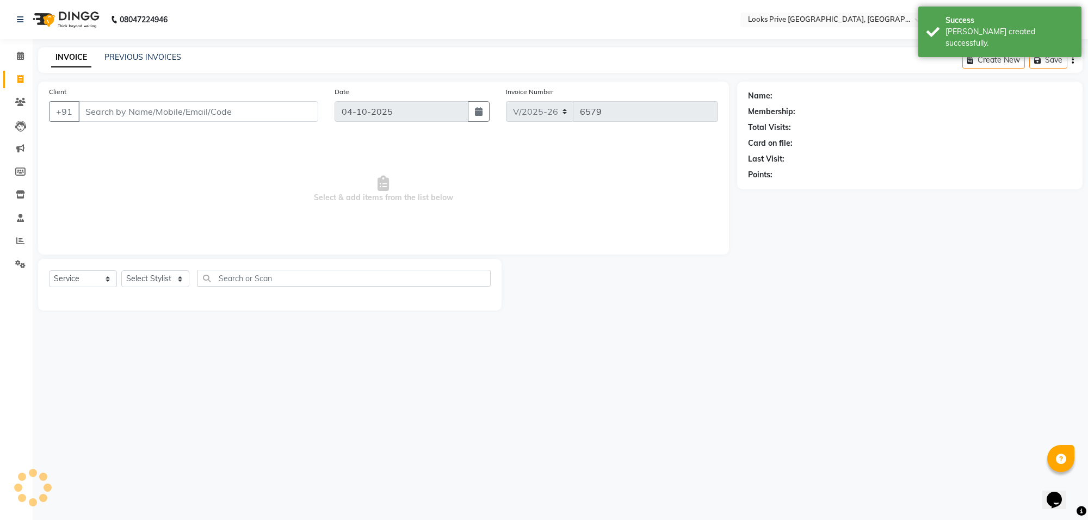
click at [111, 109] on input "Client" at bounding box center [198, 111] width 240 height 21
type input "7838101404"
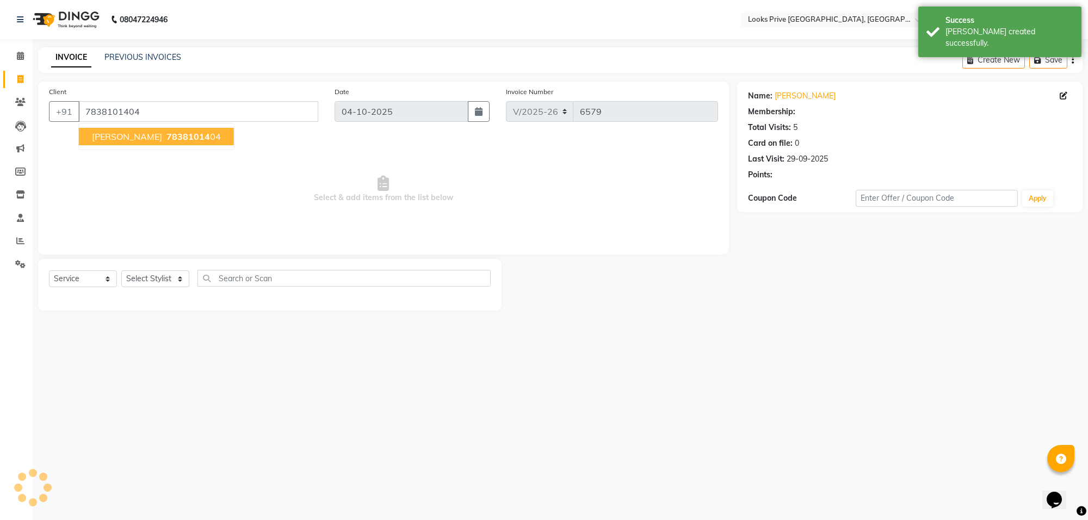
select select "1: Object"
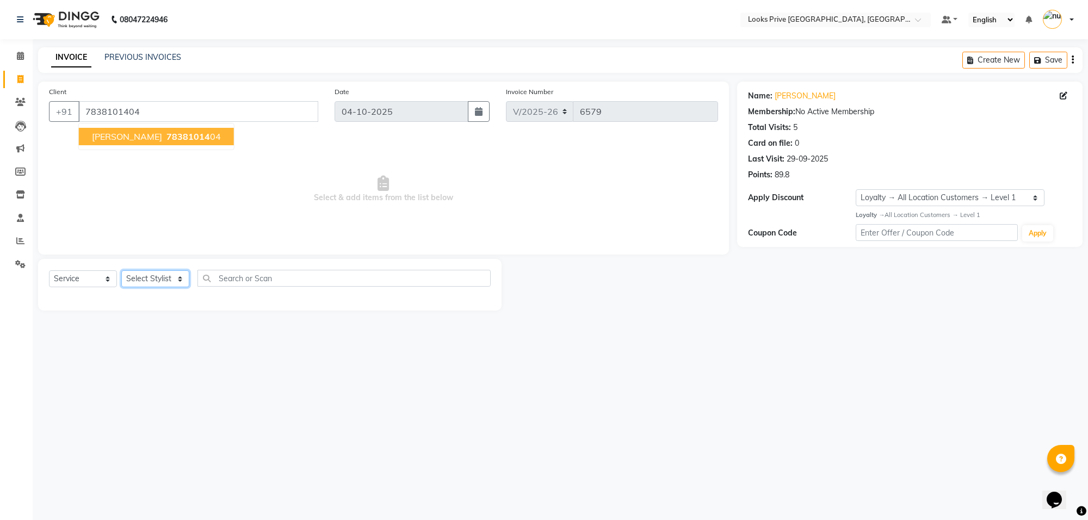
click at [155, 274] on select "Select Stylist Arshi Avdesh Bunty Counter_Sales Deepak_Asst Govind_Pdct Hema Ma…" at bounding box center [155, 278] width 68 height 17
select select "75867"
click at [121, 270] on select "Select Stylist Arshi Avdesh Bunty Counter_Sales Deepak_Asst Govind_Pdct Hema Ma…" at bounding box center [155, 278] width 68 height 17
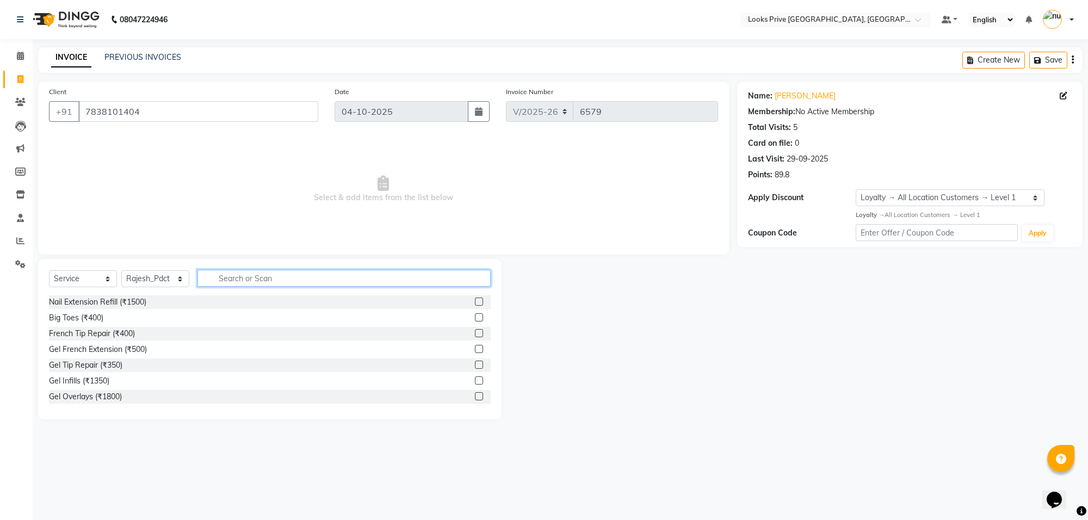
click at [282, 270] on input "text" at bounding box center [343, 278] width 293 height 17
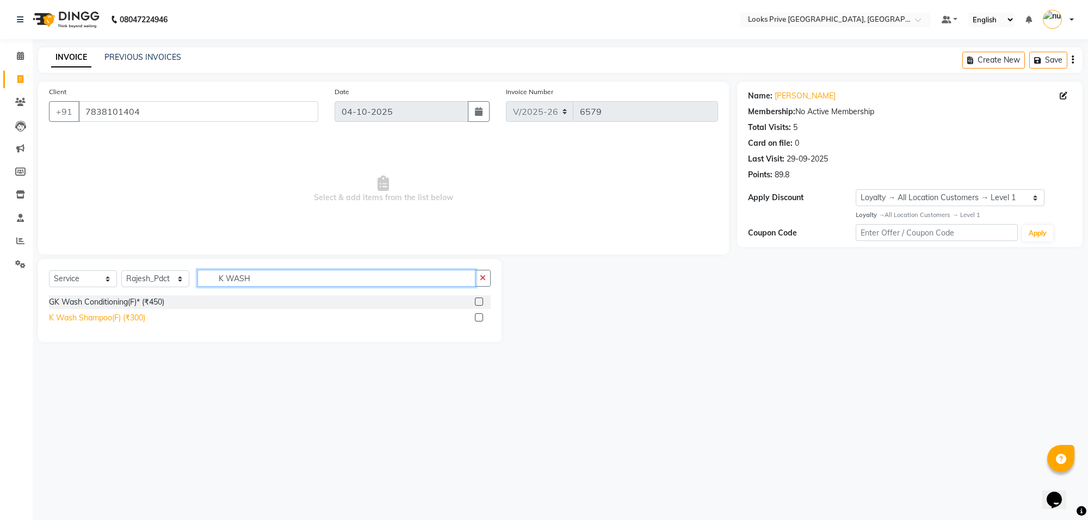
type input "K WASH"
click at [114, 315] on div "K Wash Shampoo(F) (₹300)" at bounding box center [97, 317] width 96 height 11
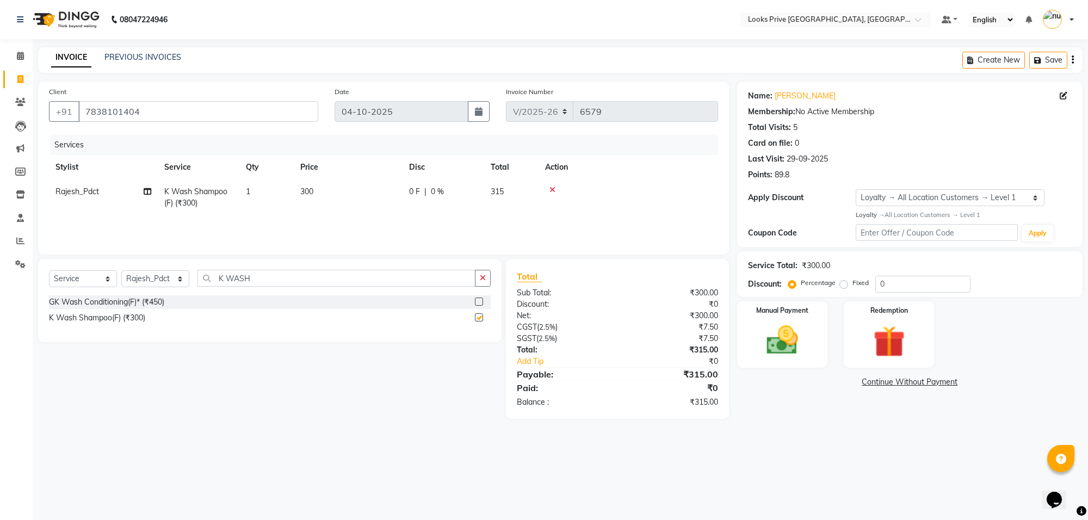
checkbox input "false"
click at [370, 194] on td "300" at bounding box center [348, 197] width 109 height 36
select select "75867"
click at [373, 197] on input "300" at bounding box center [399, 194] width 96 height 17
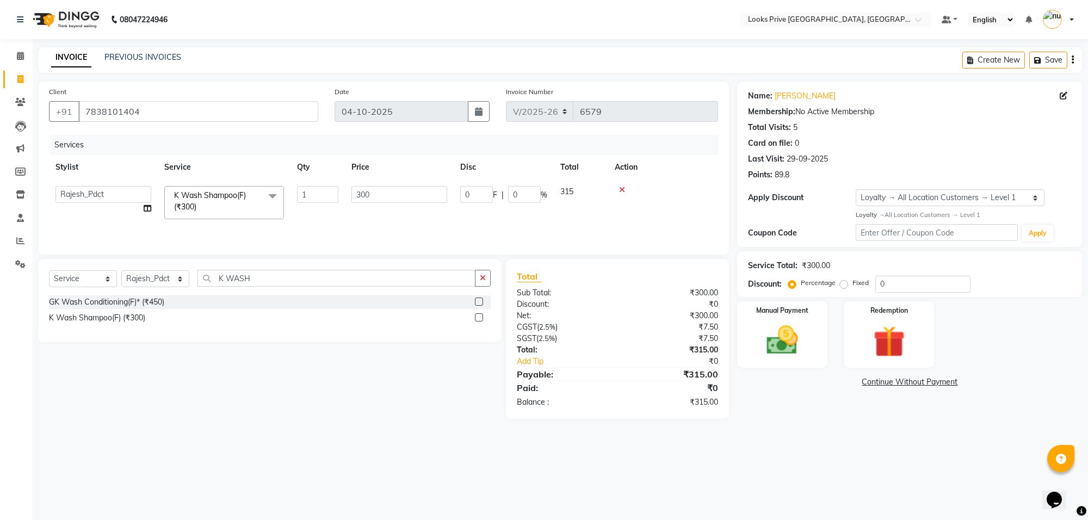
click at [373, 197] on input "300" at bounding box center [399, 194] width 96 height 17
type input "600"
click at [786, 452] on div "08047224946 Select Location × Looks Prive Rajouri Garden, New Delhi Default Pan…" at bounding box center [544, 260] width 1088 height 520
click at [808, 347] on img at bounding box center [781, 340] width 53 height 38
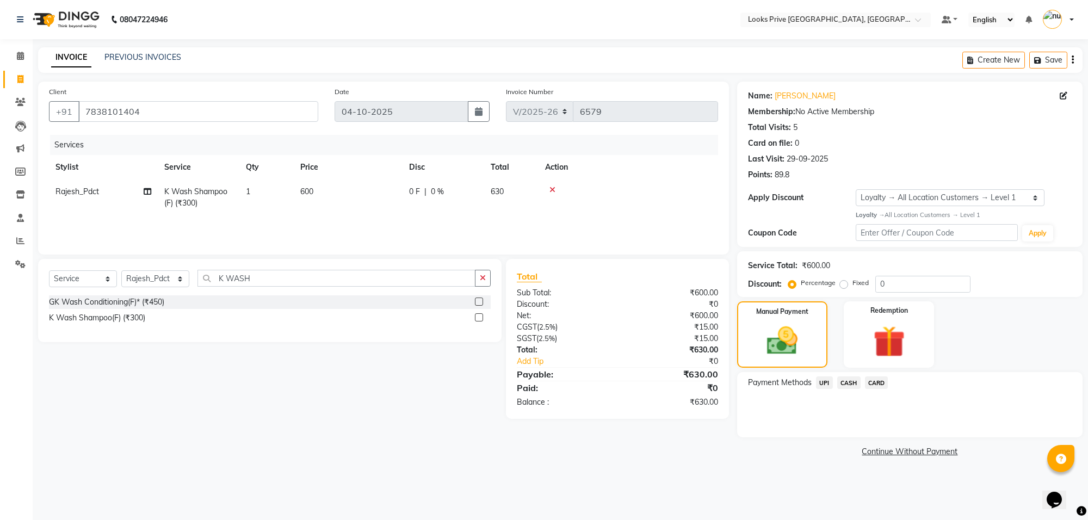
click at [827, 430] on div "Payment Methods UPI CASH CARD" at bounding box center [909, 404] width 345 height 65
click at [867, 381] on span "CARD" at bounding box center [876, 382] width 23 height 13
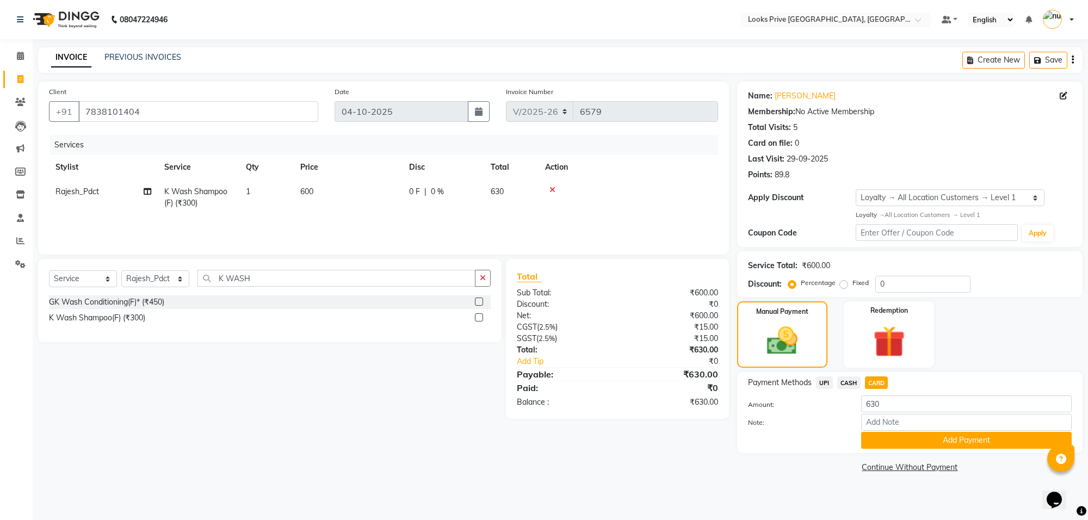
drag, startPoint x: 896, startPoint y: 442, endPoint x: 896, endPoint y: 435, distance: 6.5
click at [896, 442] on button "Add Payment" at bounding box center [966, 440] width 210 height 17
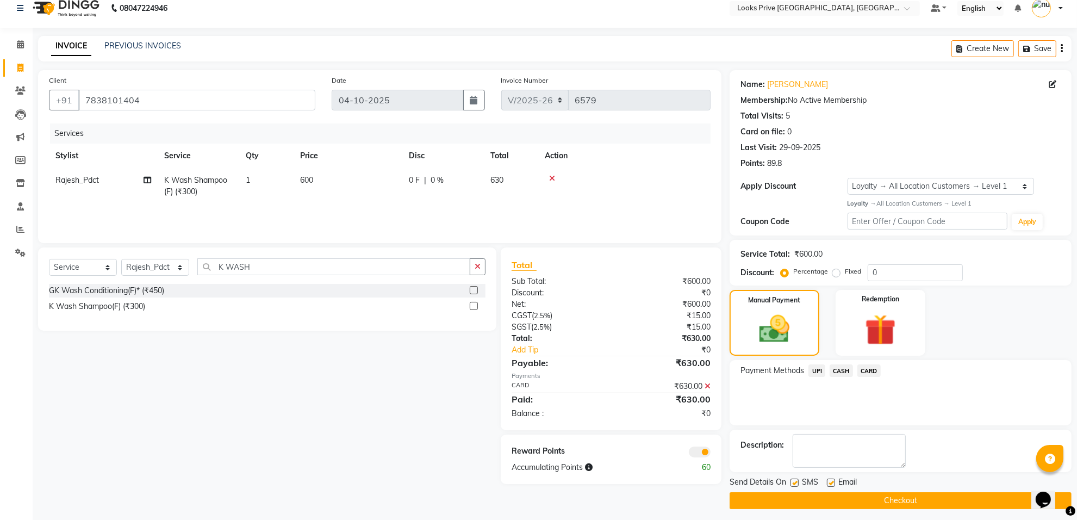
scroll to position [17, 0]
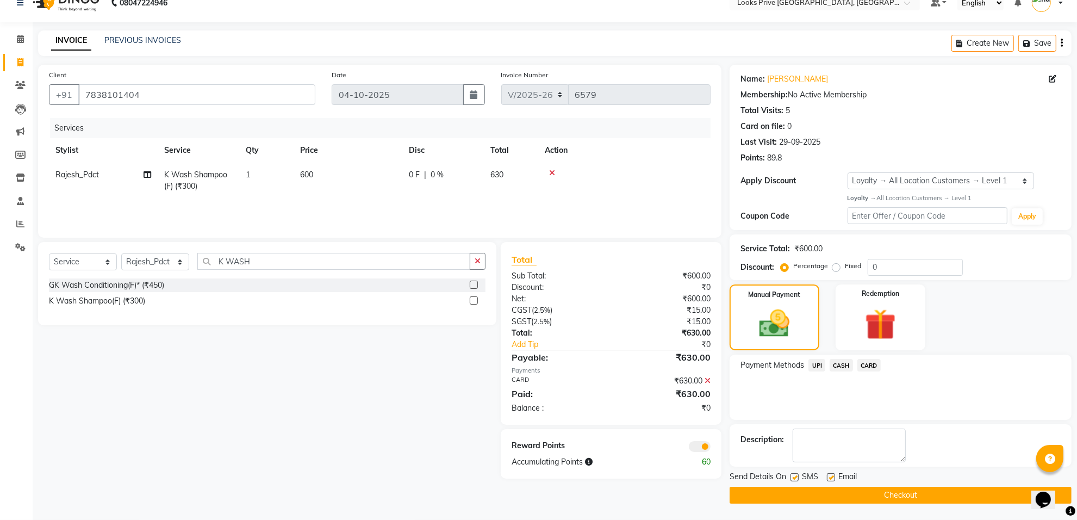
click at [696, 444] on span at bounding box center [700, 446] width 22 height 11
click at [711, 448] on input "checkbox" at bounding box center [711, 448] width 0 height 0
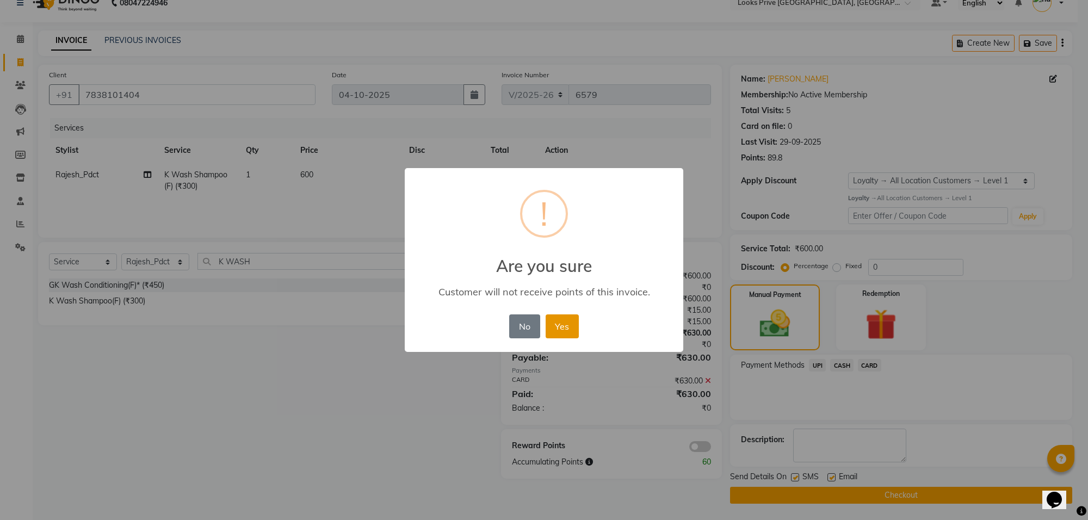
click at [567, 322] on button "Yes" at bounding box center [561, 326] width 33 height 24
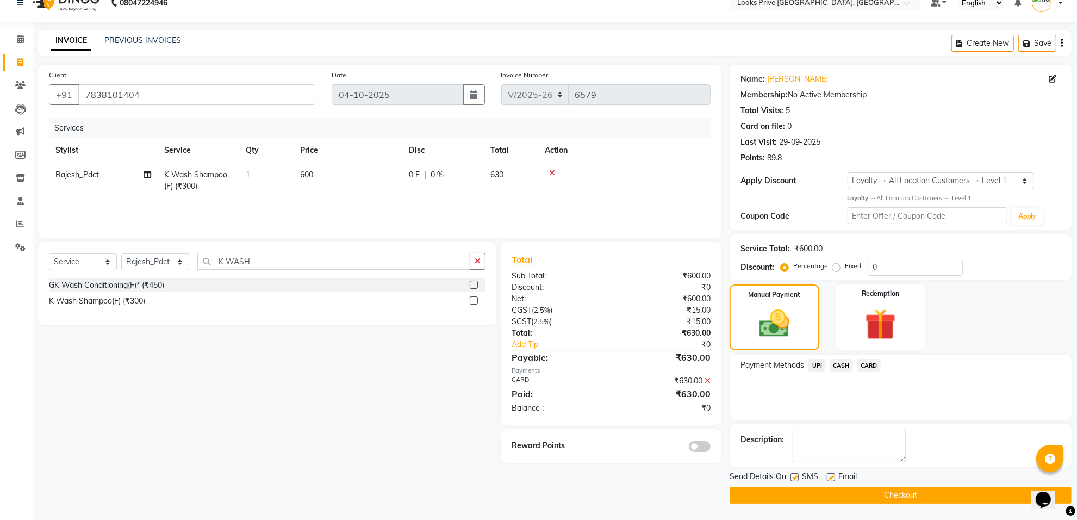
click at [835, 476] on label at bounding box center [831, 477] width 8 height 8
click at [834, 476] on input "checkbox" at bounding box center [830, 477] width 7 height 7
checkbox input "false"
click at [831, 496] on button "Checkout" at bounding box center [901, 495] width 342 height 17
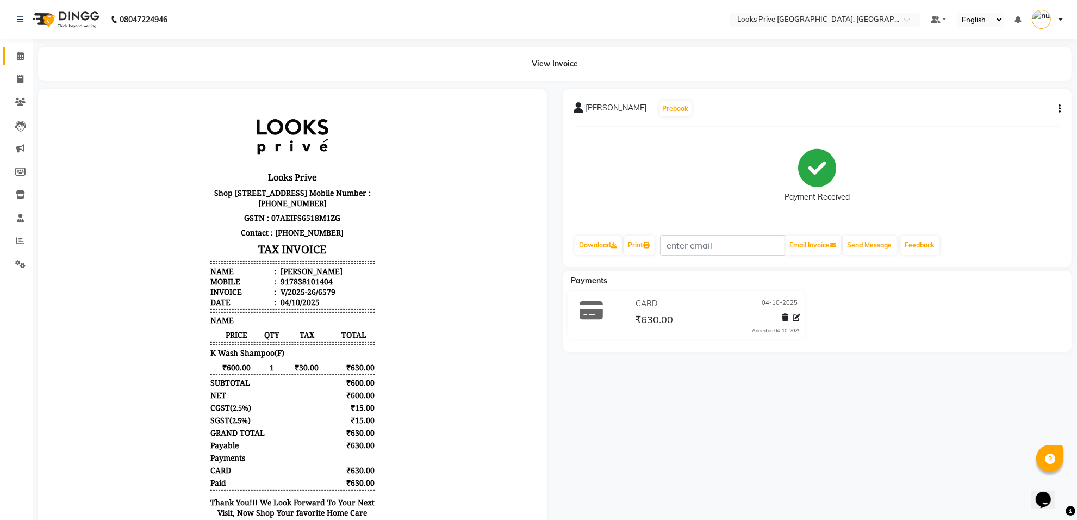
click at [4, 50] on link "Calendar" at bounding box center [16, 56] width 26 height 18
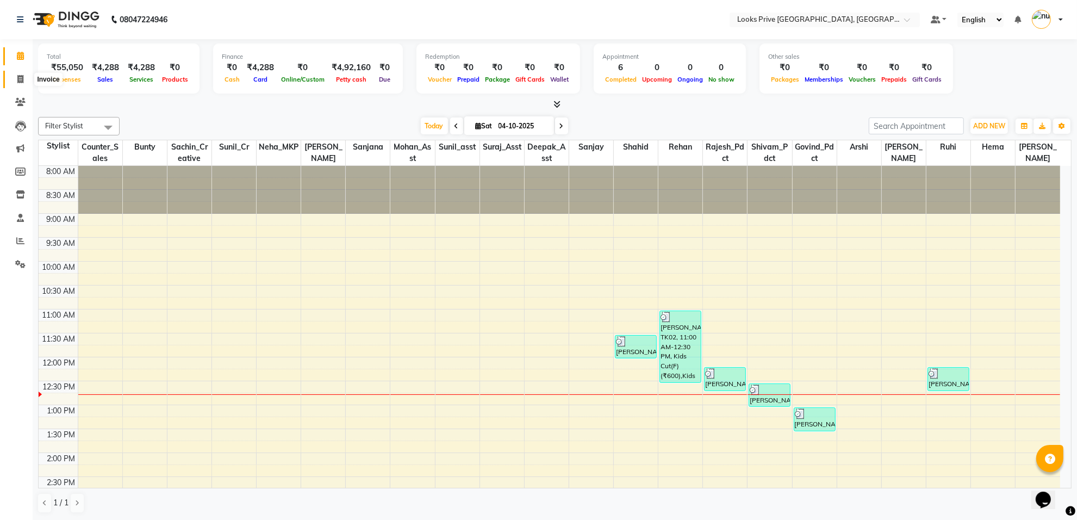
click at [11, 84] on span at bounding box center [20, 79] width 19 height 13
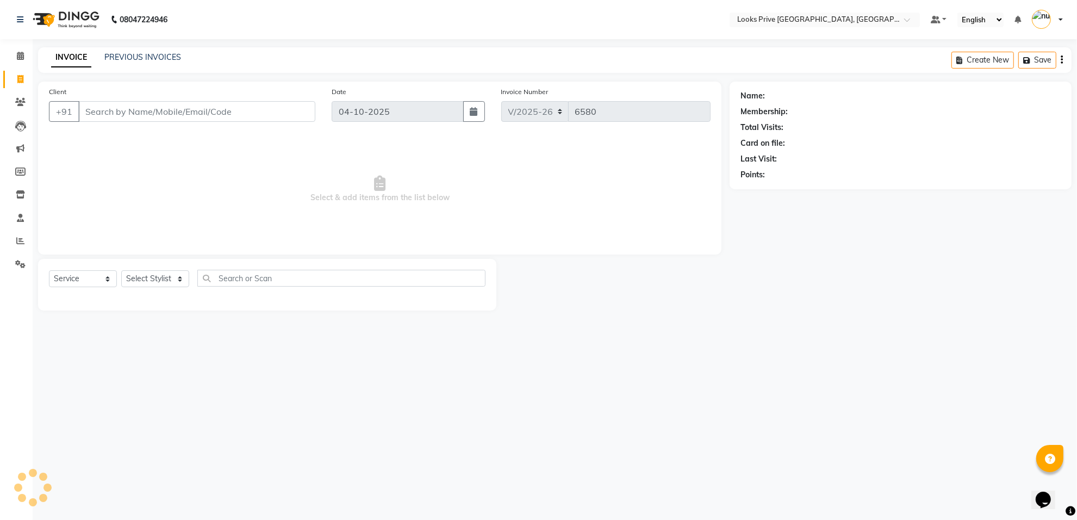
click at [11, 84] on span at bounding box center [20, 79] width 19 height 13
select select "8127"
select select "service"
click at [0, 50] on li "Calendar" at bounding box center [16, 56] width 33 height 23
click at [4, 57] on link "Calendar" at bounding box center [16, 56] width 26 height 18
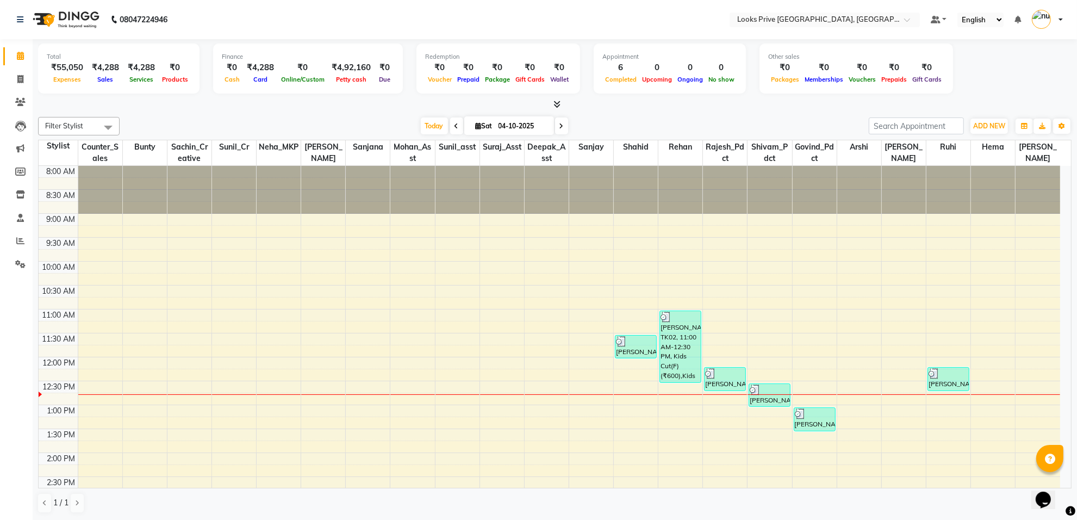
click at [554, 102] on icon at bounding box center [557, 104] width 7 height 8
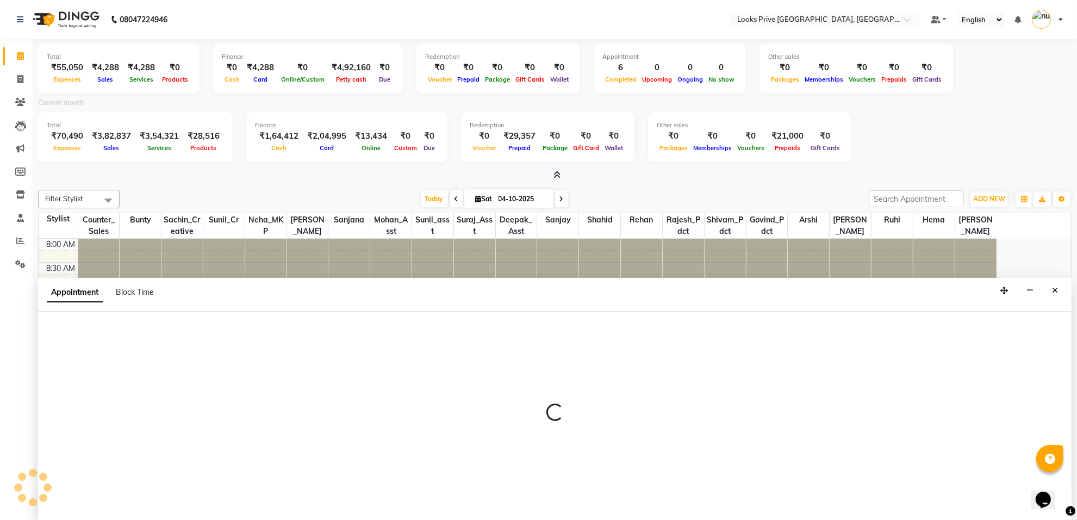
scroll to position [3, 0]
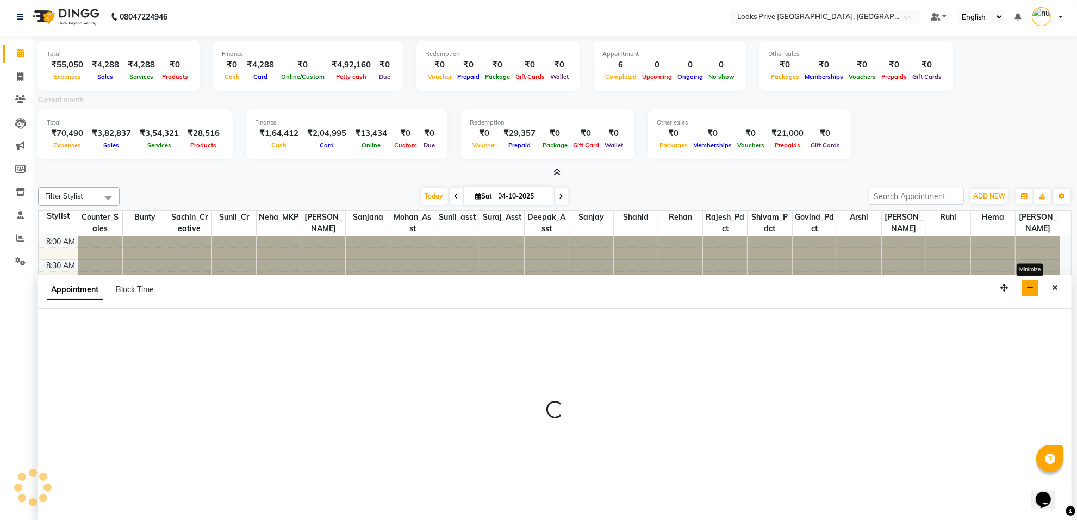
click at [1032, 291] on icon "button" at bounding box center [1030, 288] width 7 height 8
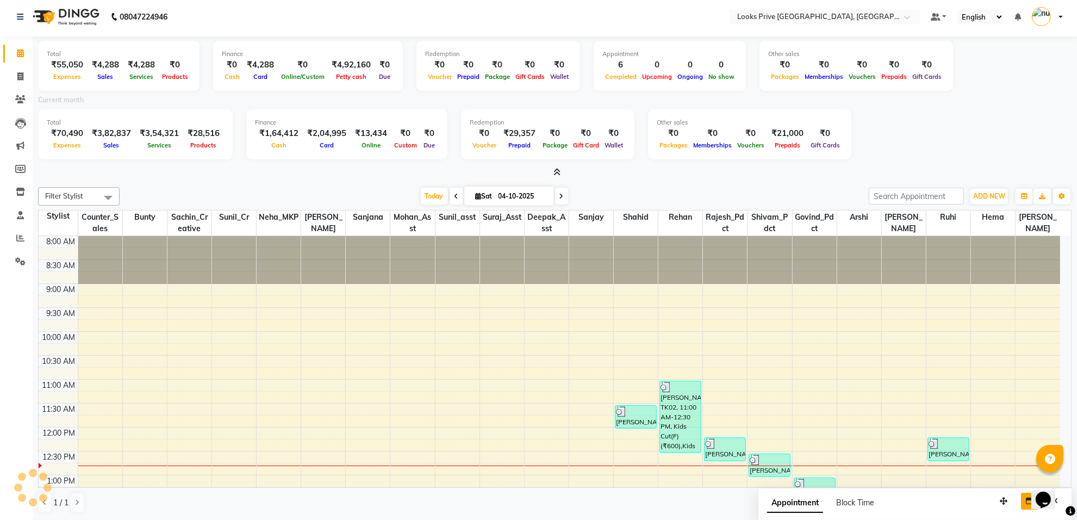
scroll to position [0, 0]
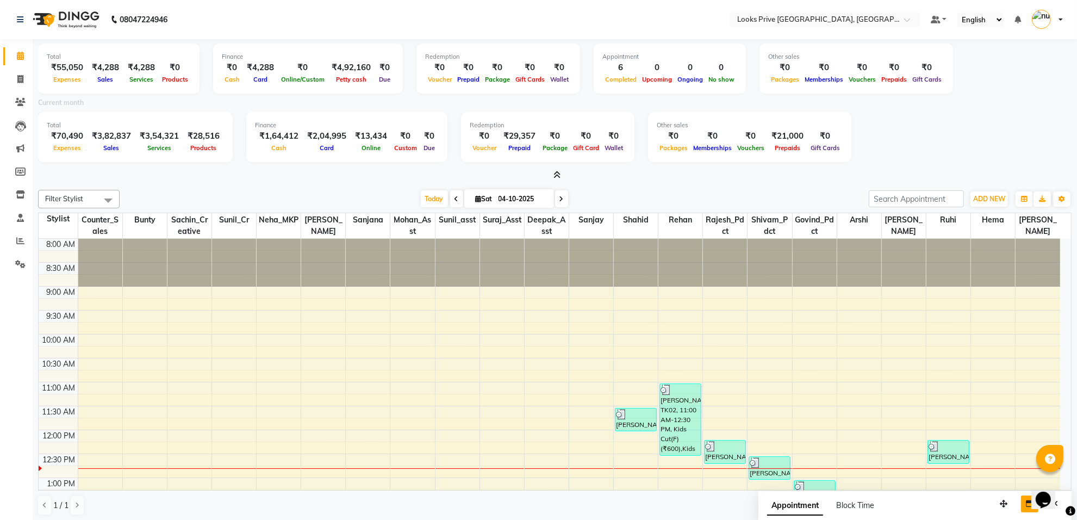
select select "75851"
select select "600"
select select "tentative"
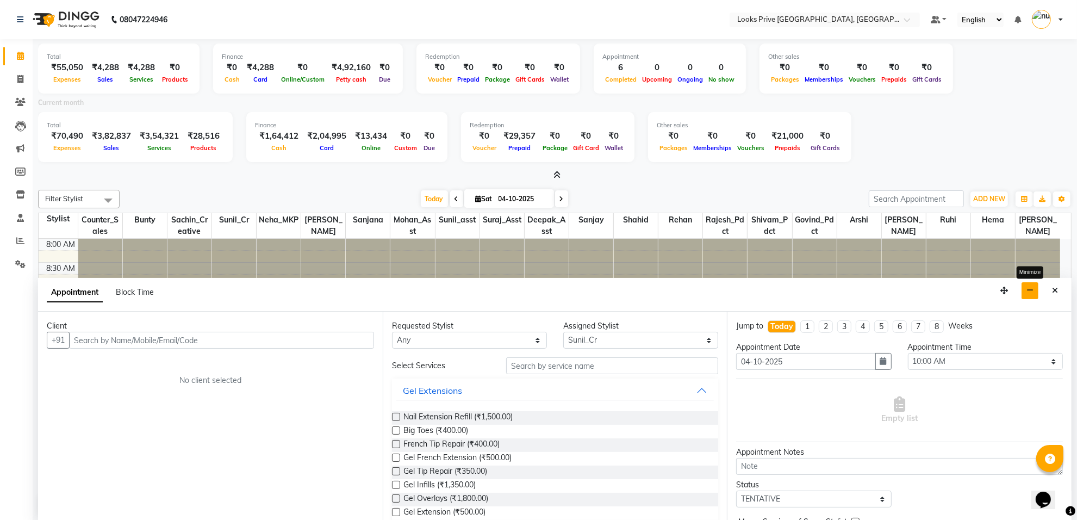
click at [1032, 287] on icon "button" at bounding box center [1030, 291] width 7 height 8
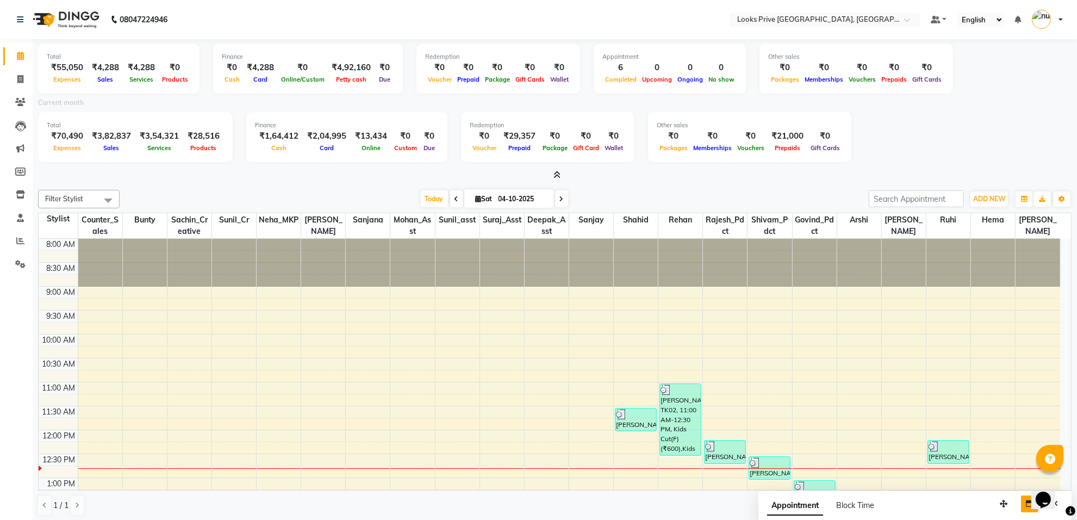
select select "93034"
select select "tentative"
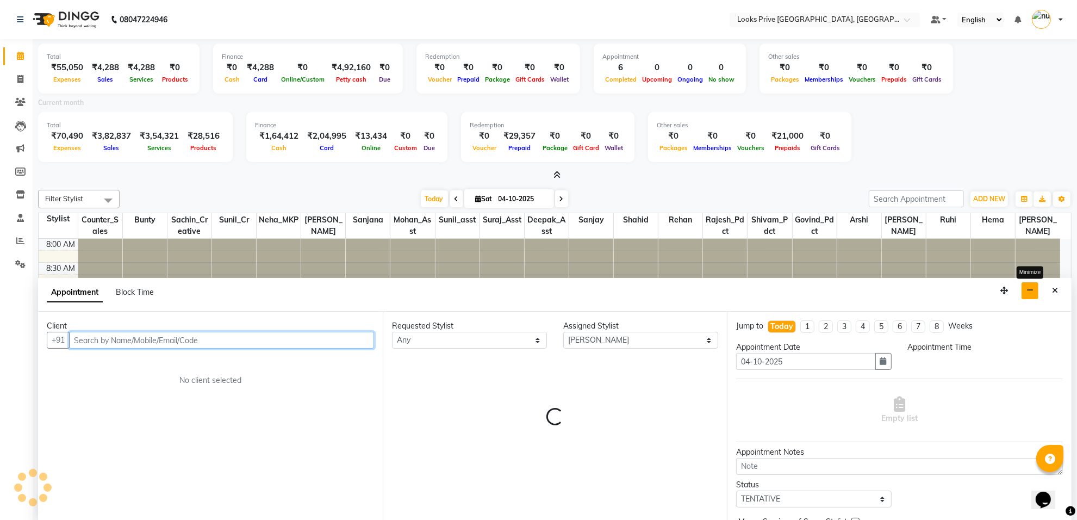
scroll to position [3, 0]
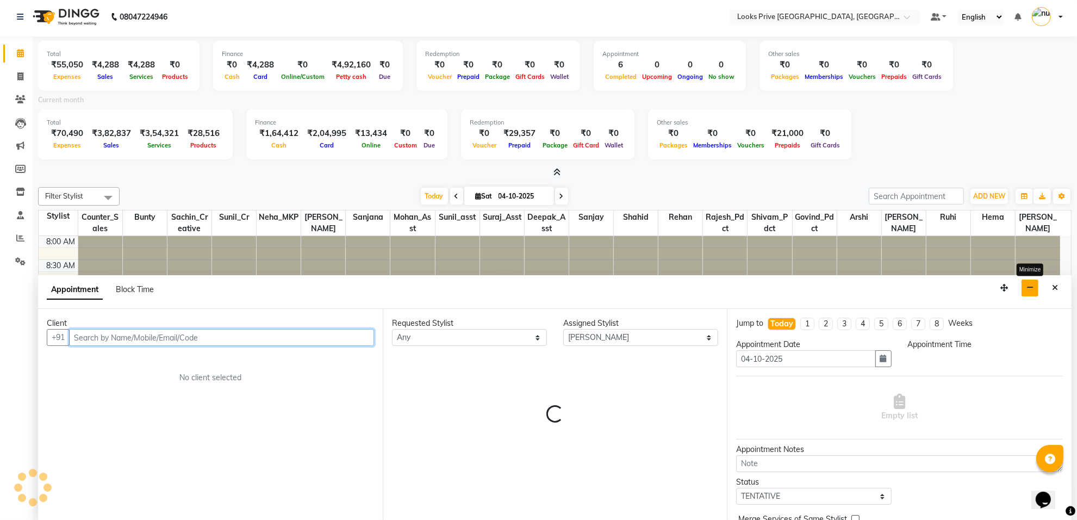
select select "540"
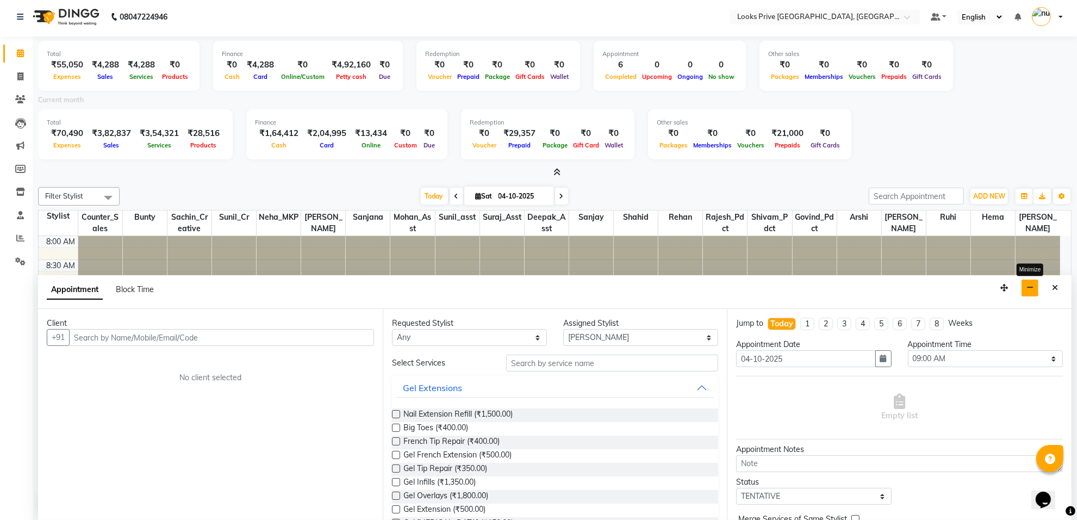
click at [1029, 290] on icon "button" at bounding box center [1030, 288] width 7 height 8
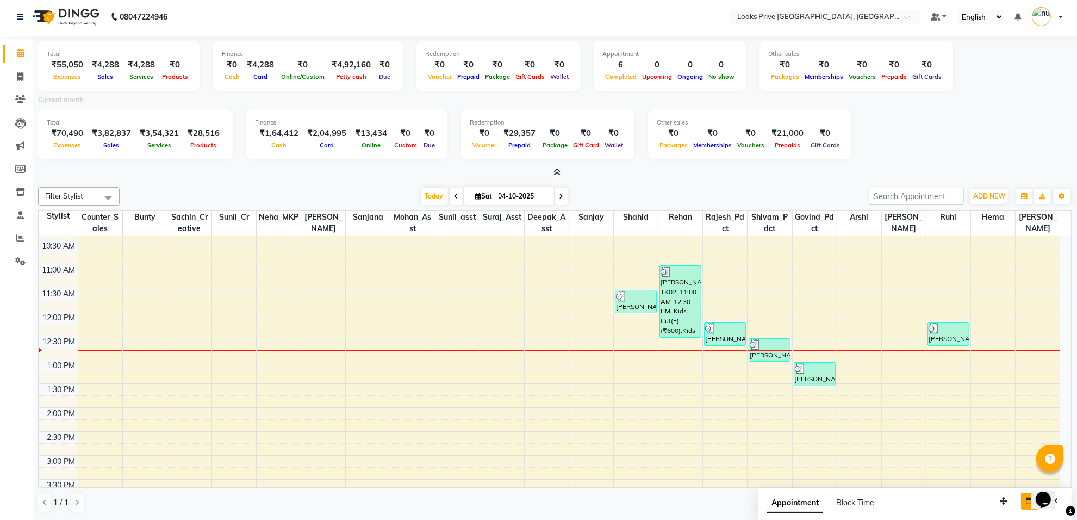
scroll to position [0, 0]
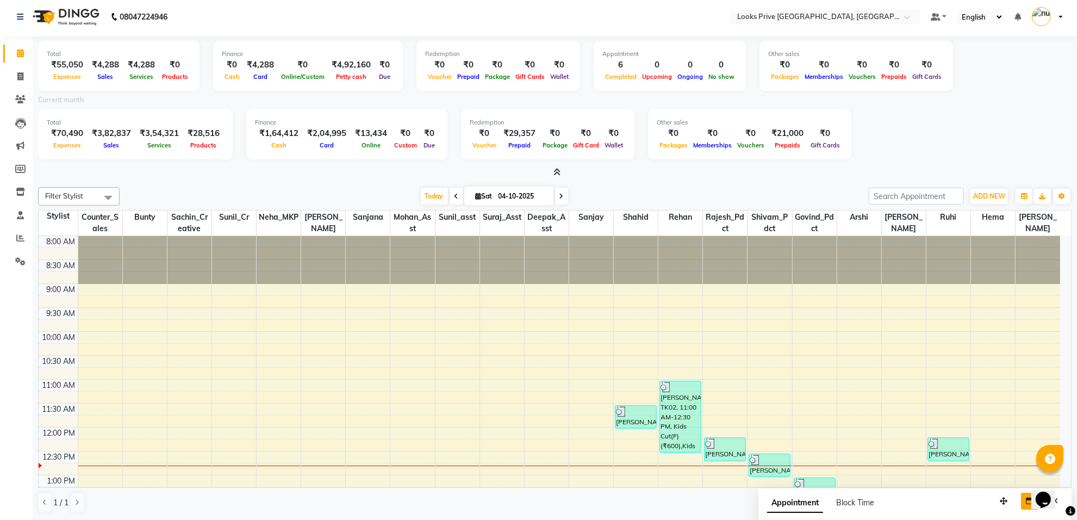
click at [555, 171] on icon at bounding box center [557, 172] width 7 height 8
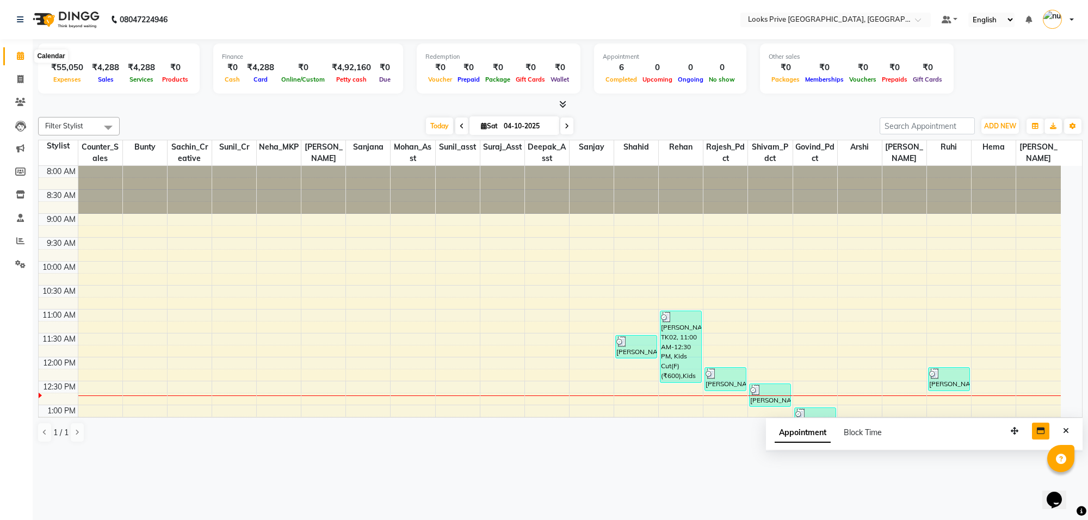
click at [12, 61] on span at bounding box center [20, 56] width 19 height 13
click at [561, 103] on icon at bounding box center [562, 104] width 7 height 8
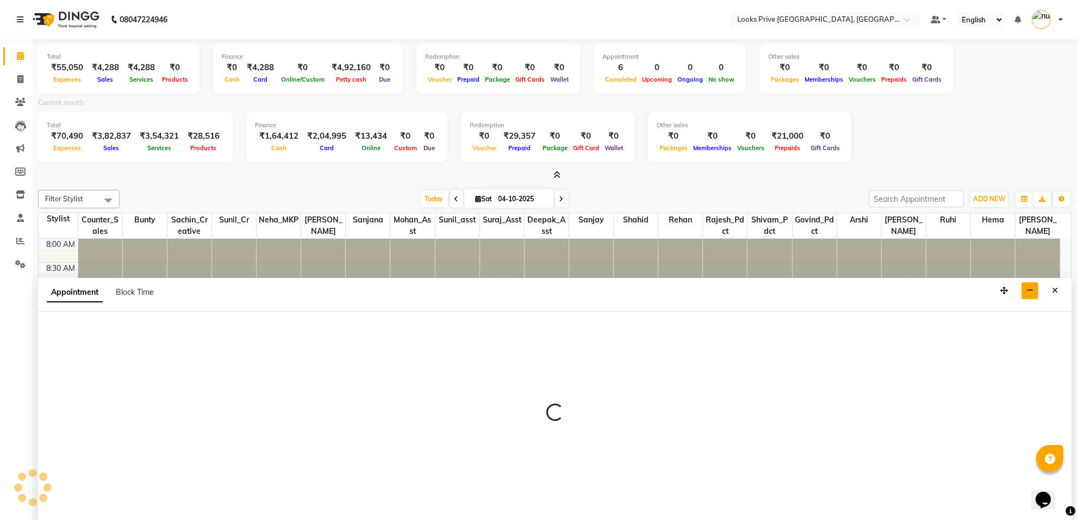
scroll to position [3, 0]
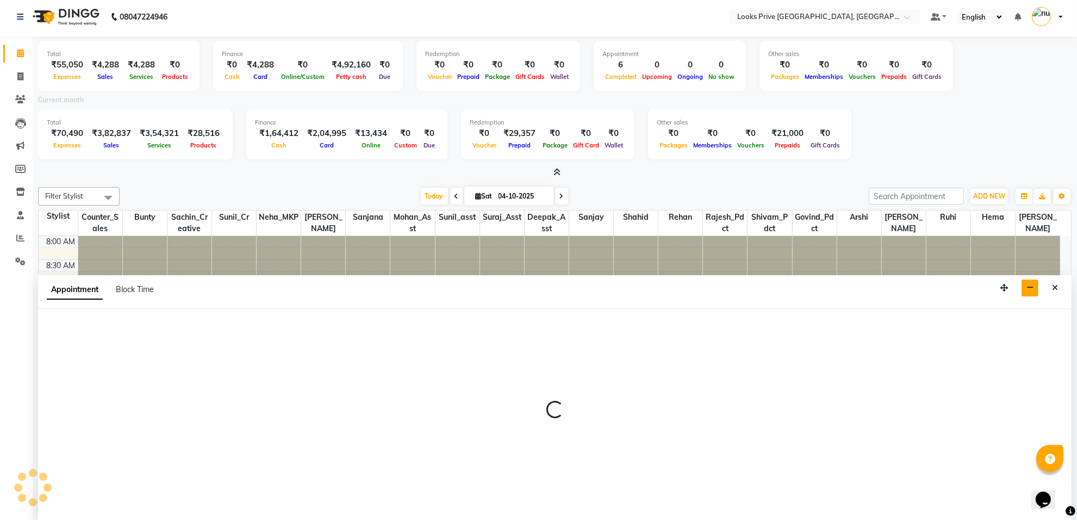
select select "75860"
select select "tentative"
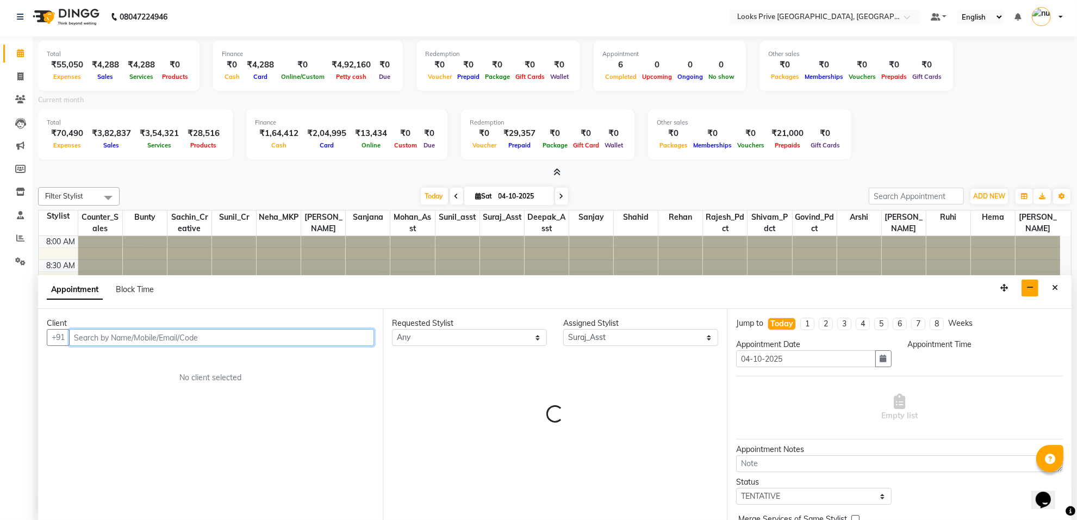
select select "660"
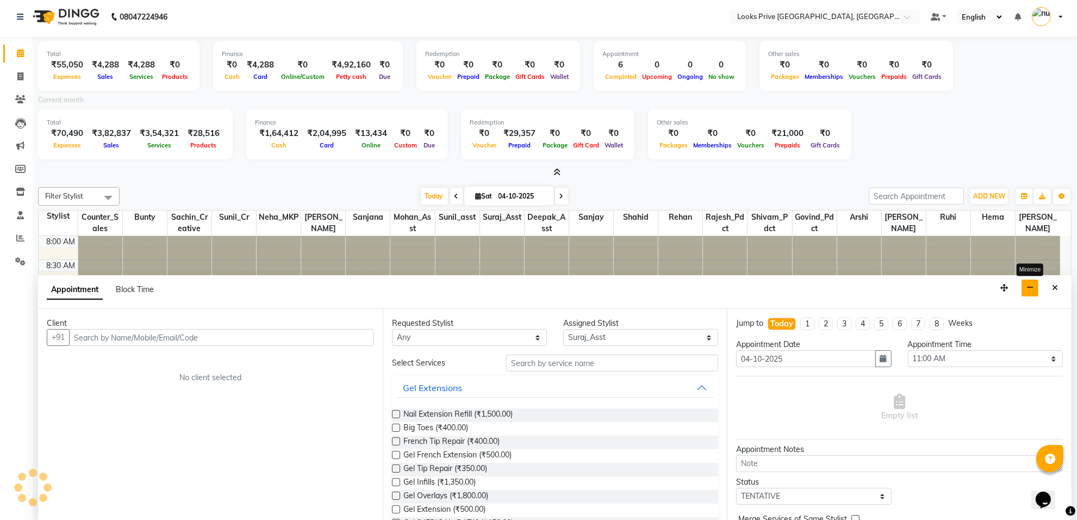
click at [1029, 287] on icon "button" at bounding box center [1030, 288] width 7 height 8
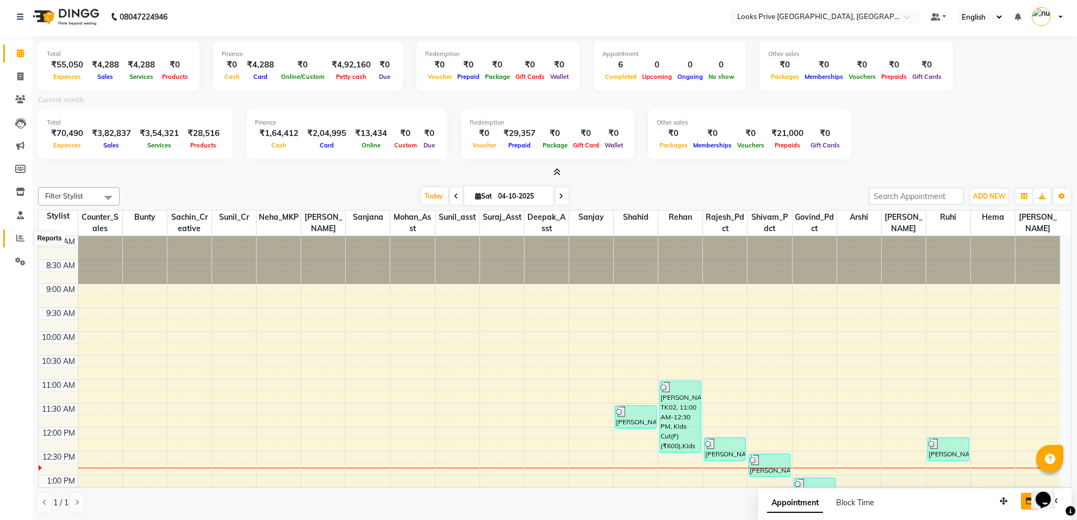
click at [18, 239] on icon at bounding box center [20, 238] width 8 height 8
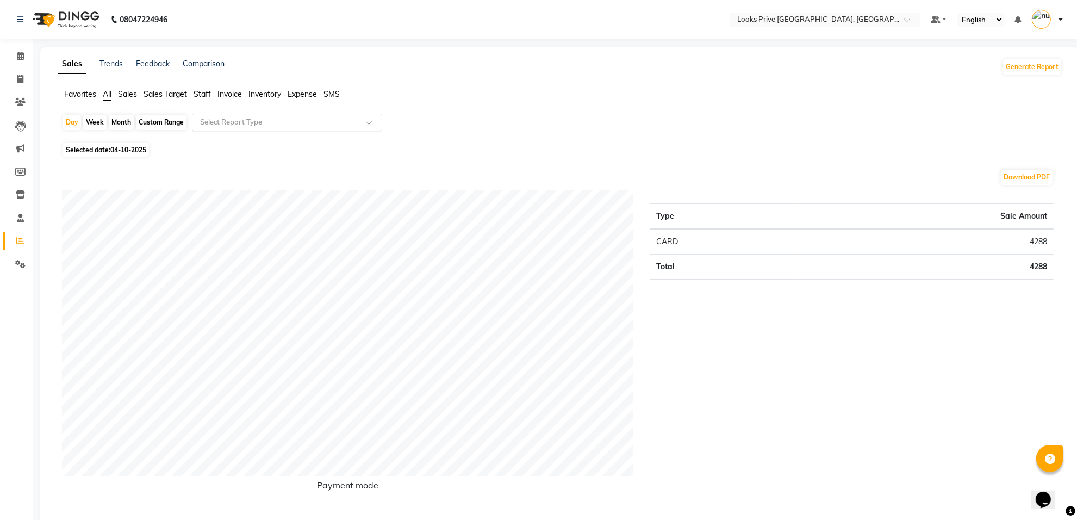
click at [370, 121] on span at bounding box center [373, 125] width 14 height 11
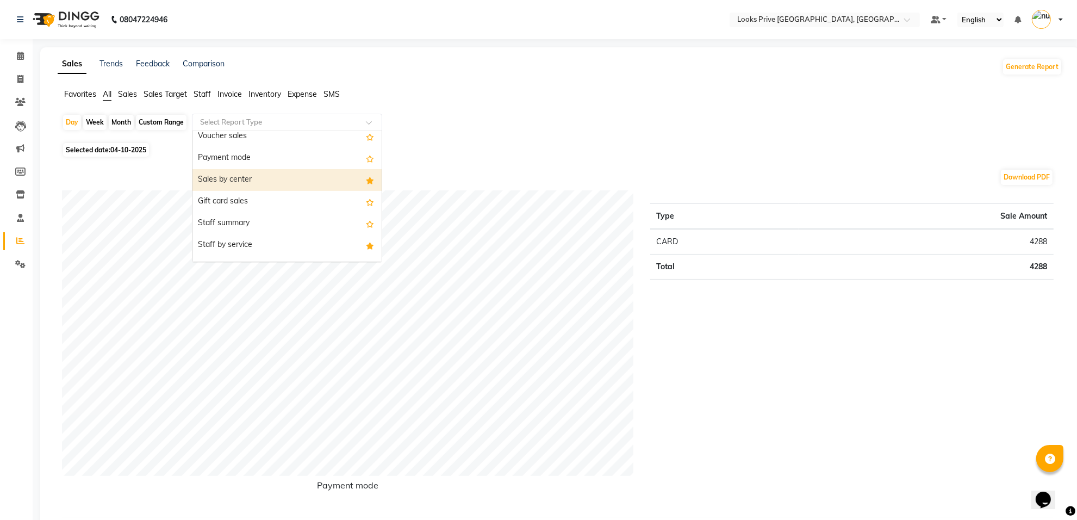
click at [256, 181] on div "Sales by center" at bounding box center [287, 180] width 189 height 22
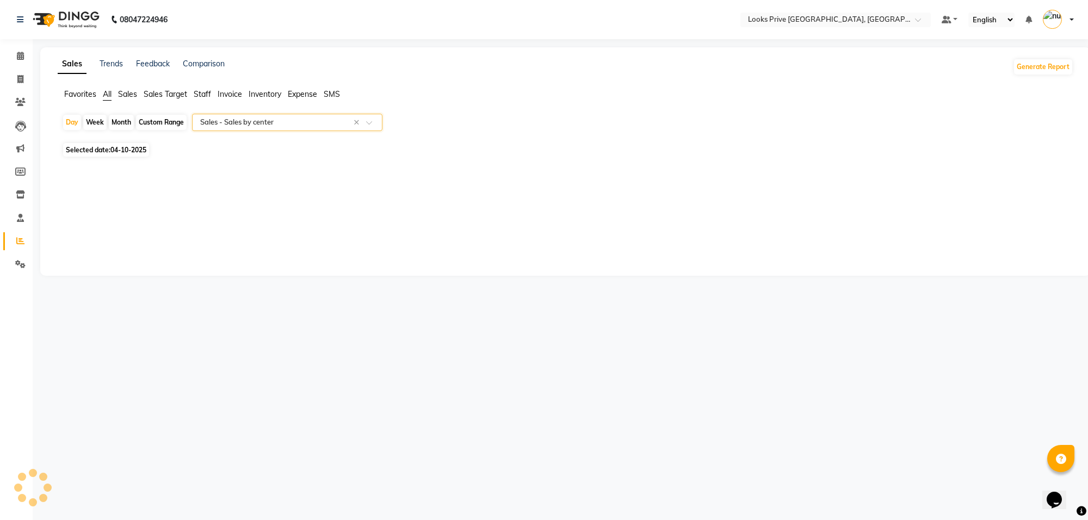
select select "full_report"
select select "csv"
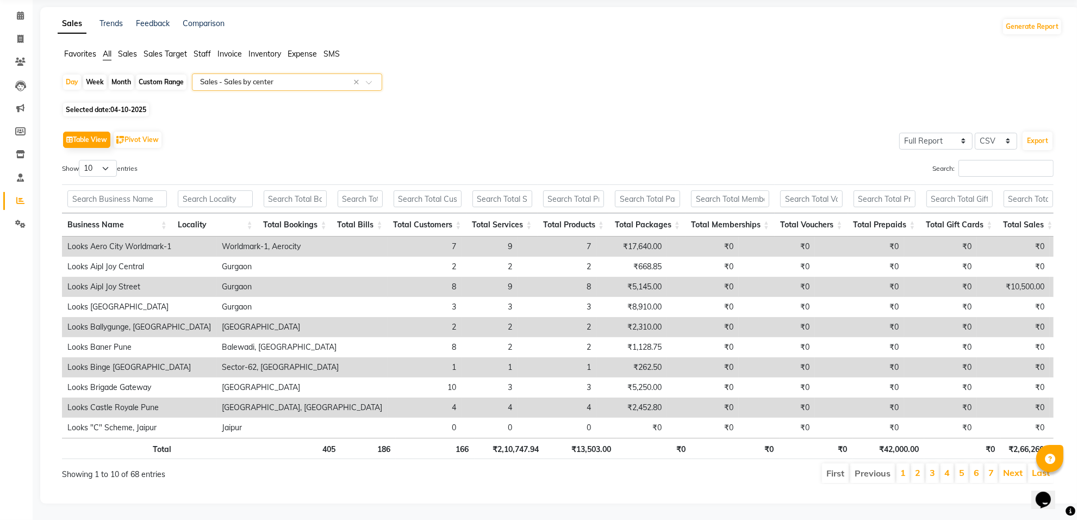
scroll to position [0, 0]
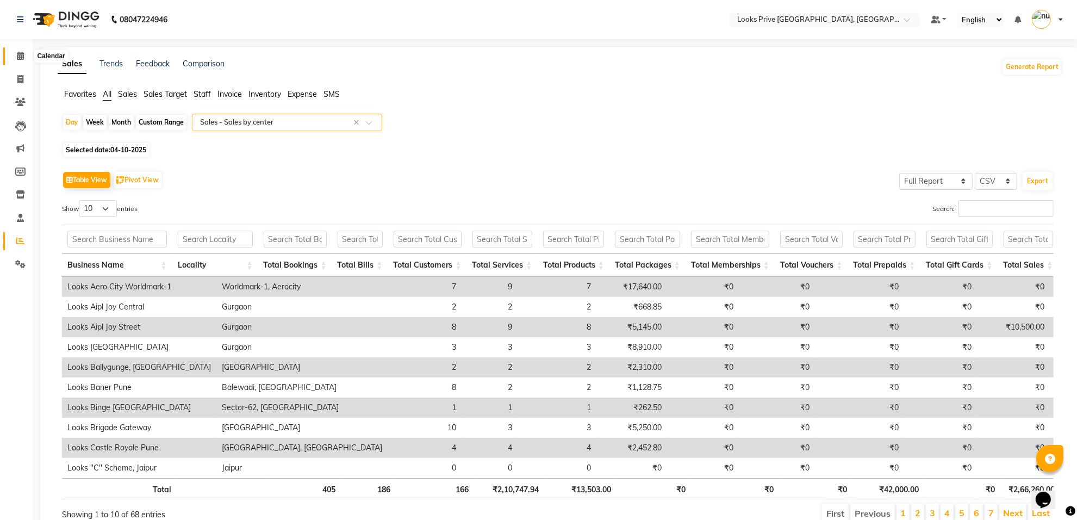
click at [20, 55] on icon at bounding box center [20, 56] width 7 height 8
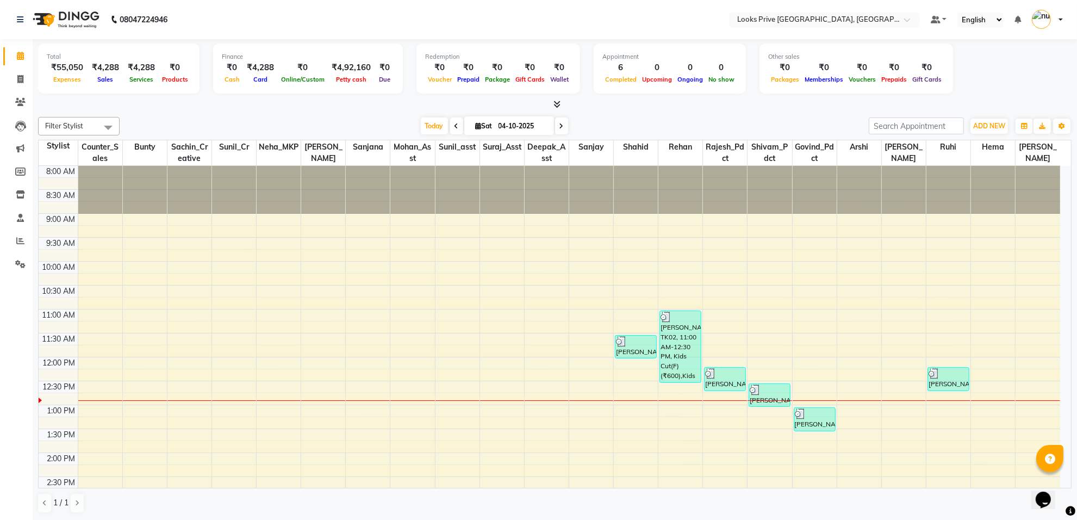
click at [615, 446] on div "8:00 AM 8:30 AM 9:00 AM 9:30 AM 10:00 AM 10:30 AM 11:00 AM 11:30 AM 12:00 PM 12…" at bounding box center [550, 477] width 1022 height 622
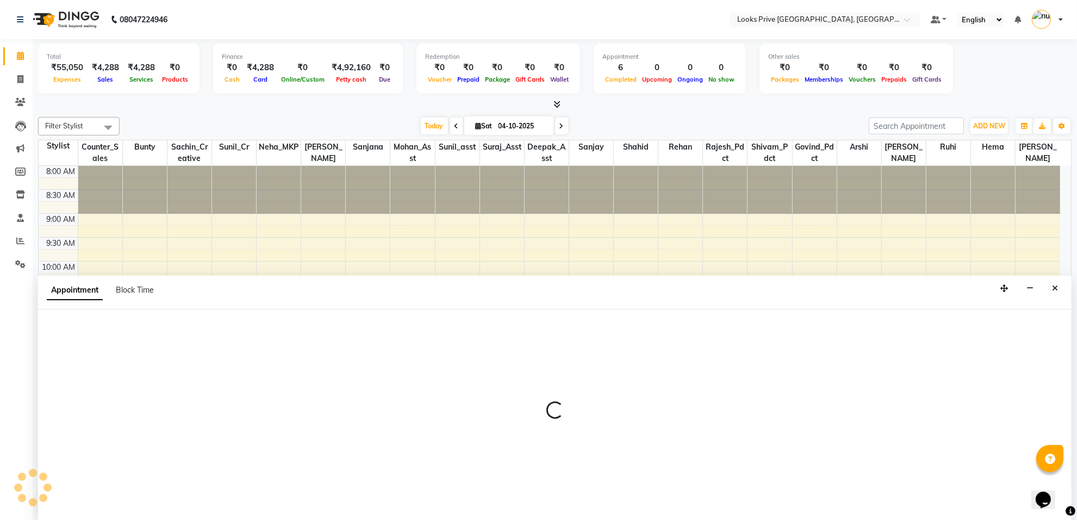
scroll to position [1, 0]
select select "75863"
select select "tentative"
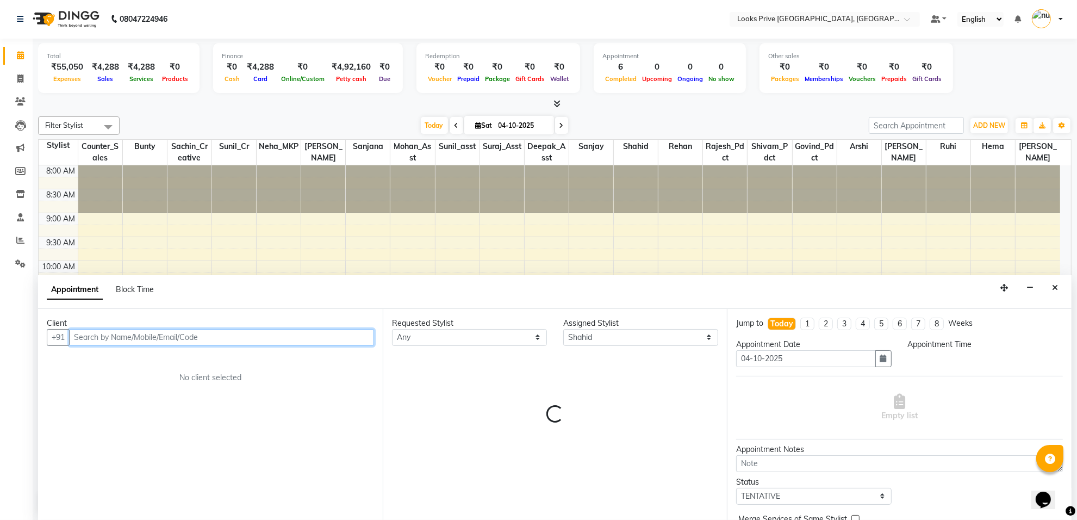
select select "825"
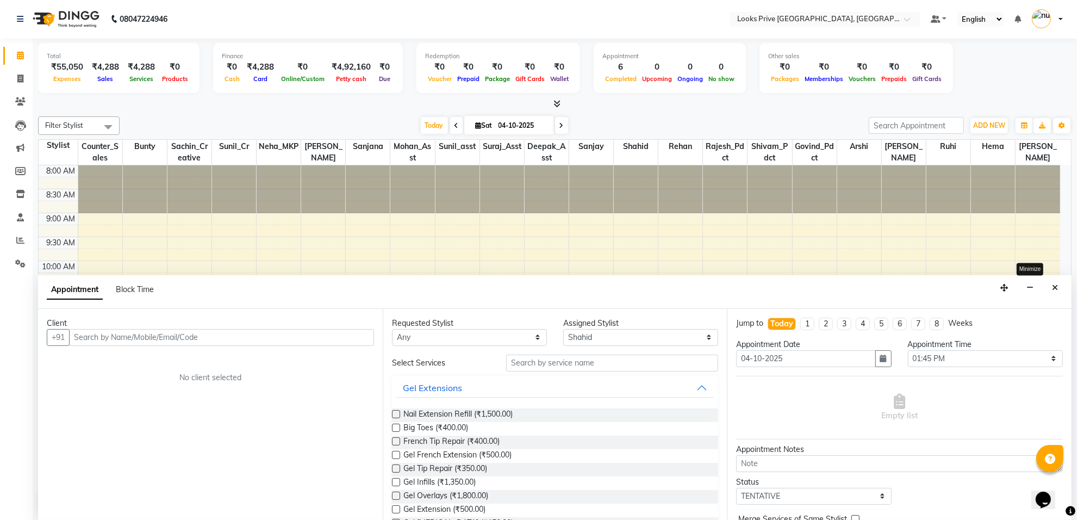
click at [1028, 286] on button "button" at bounding box center [1030, 288] width 17 height 17
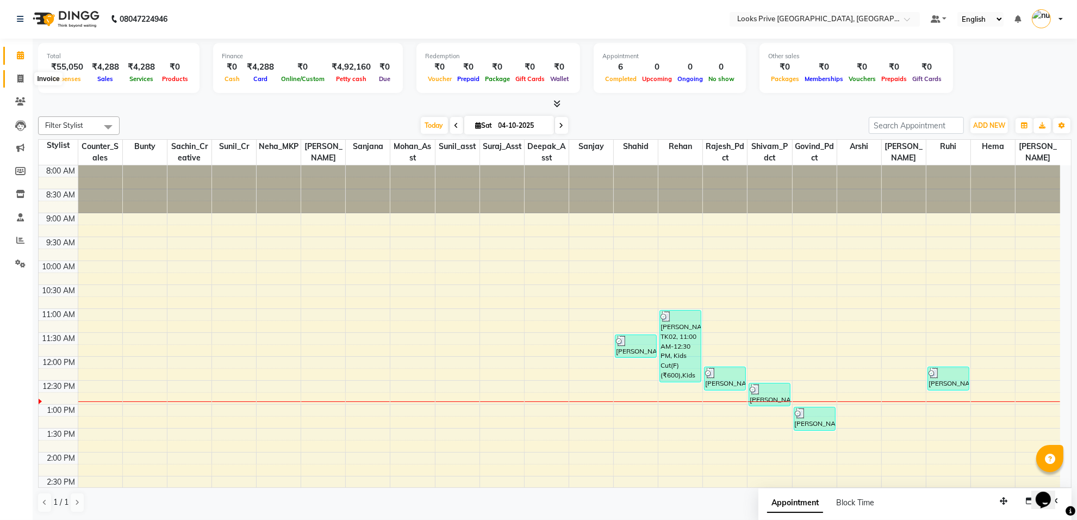
click at [15, 77] on span at bounding box center [20, 79] width 19 height 13
select select "service"
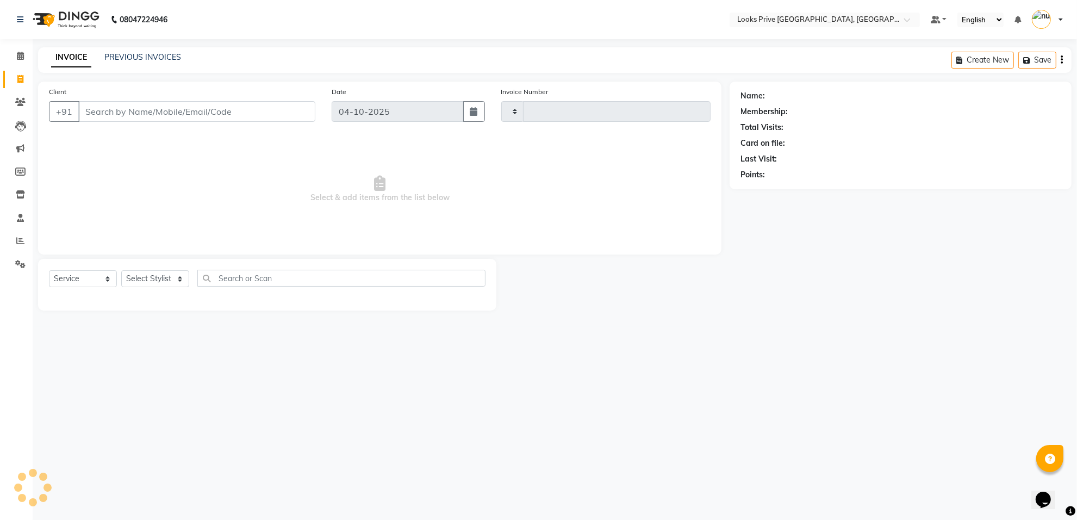
type input "6580"
select select "8127"
click at [183, 114] on input "Client" at bounding box center [198, 111] width 240 height 21
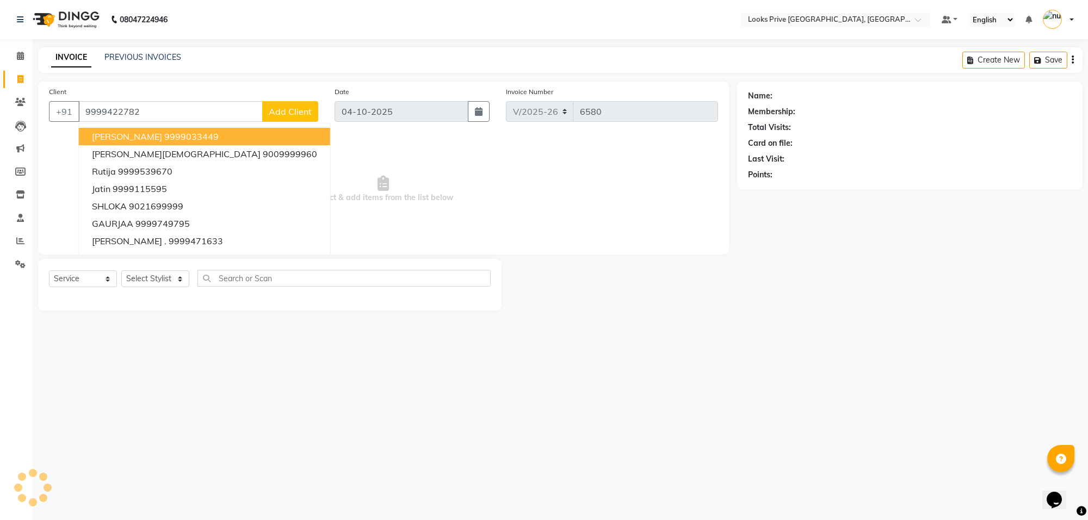
type input "9999422782"
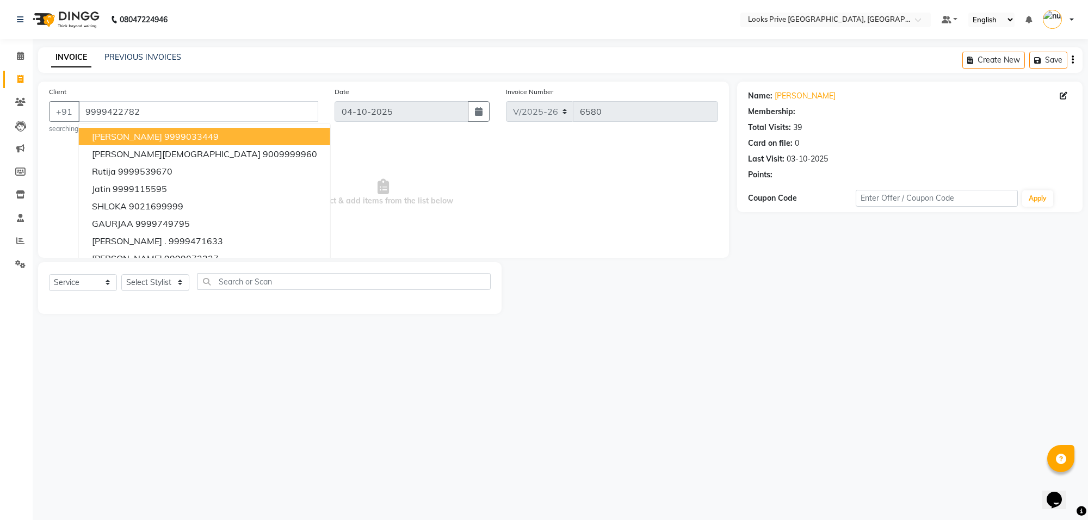
select select "1: Object"
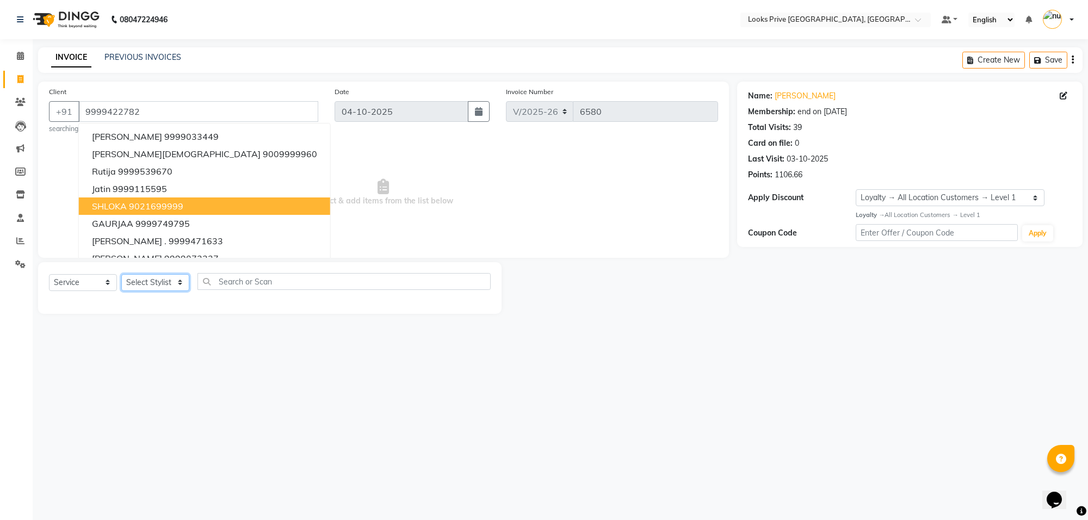
click at [162, 287] on select "Select Stylist Arshi Avdesh Bunty Counter_Sales Deepak_Asst Govind_Pdct Hema Ma…" at bounding box center [155, 282] width 68 height 17
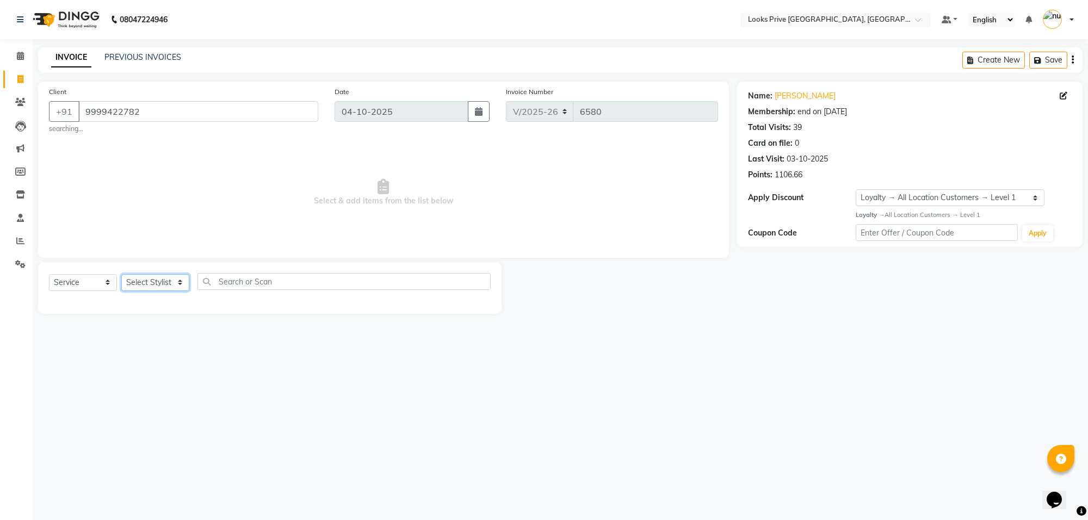
select select "75851"
click at [121, 274] on select "Select Stylist Arshi Avdesh Bunty Counter_Sales Deepak_Asst Govind_Pdct Hema Ma…" at bounding box center [155, 282] width 68 height 17
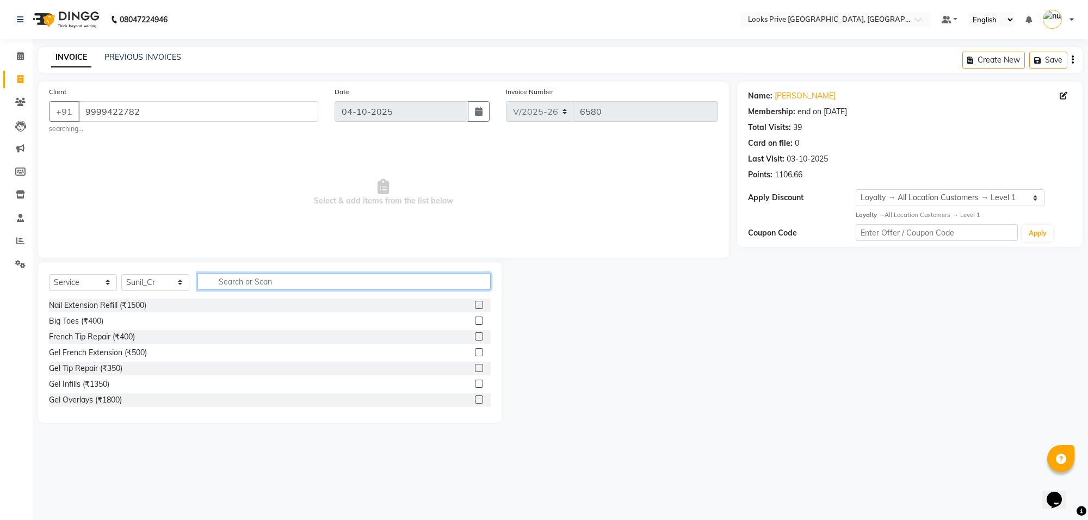
click at [259, 289] on input "text" at bounding box center [343, 281] width 293 height 17
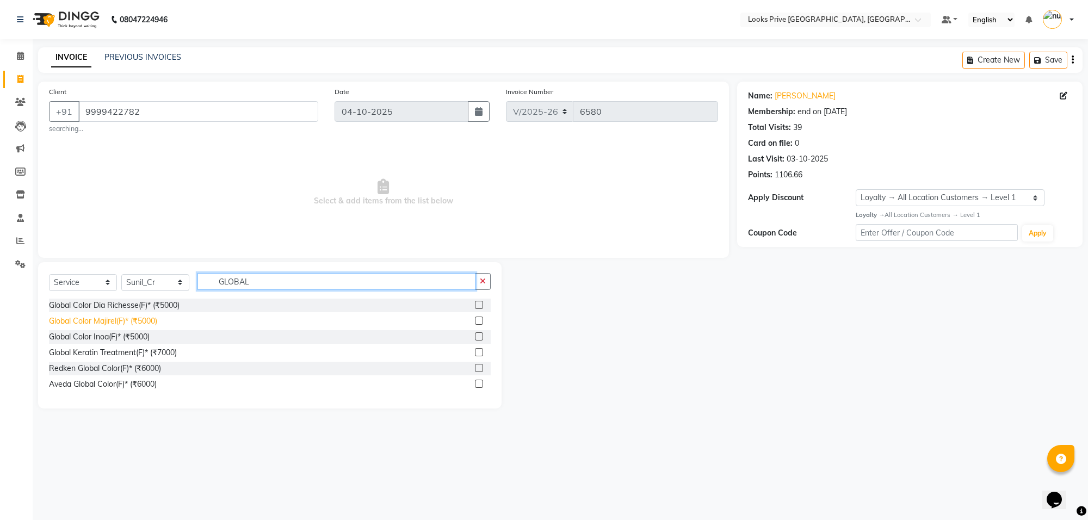
type input "GLOBAL"
click at [88, 321] on div "Global Color Majirel(F)* (₹5000)" at bounding box center [103, 320] width 108 height 11
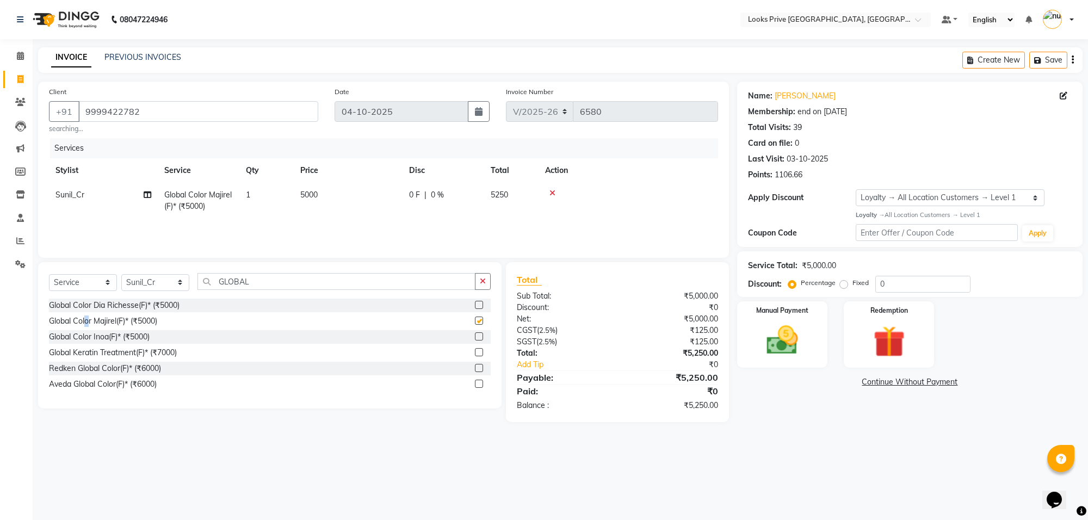
checkbox input "false"
click at [390, 193] on td "5000" at bounding box center [348, 201] width 109 height 36
select select "75851"
click at [390, 193] on input "5000" at bounding box center [399, 197] width 96 height 17
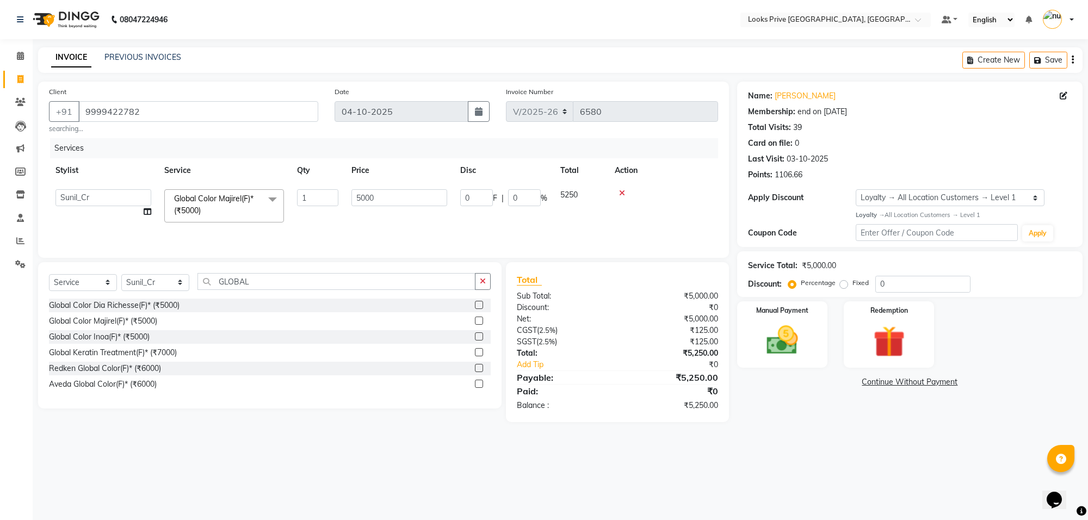
click at [390, 193] on input "5000" at bounding box center [399, 197] width 96 height 17
type input "5500"
click at [938, 474] on div "08047224946 Select Location × Looks Prive Rajouri Garden, New Delhi Default Pan…" at bounding box center [544, 260] width 1088 height 520
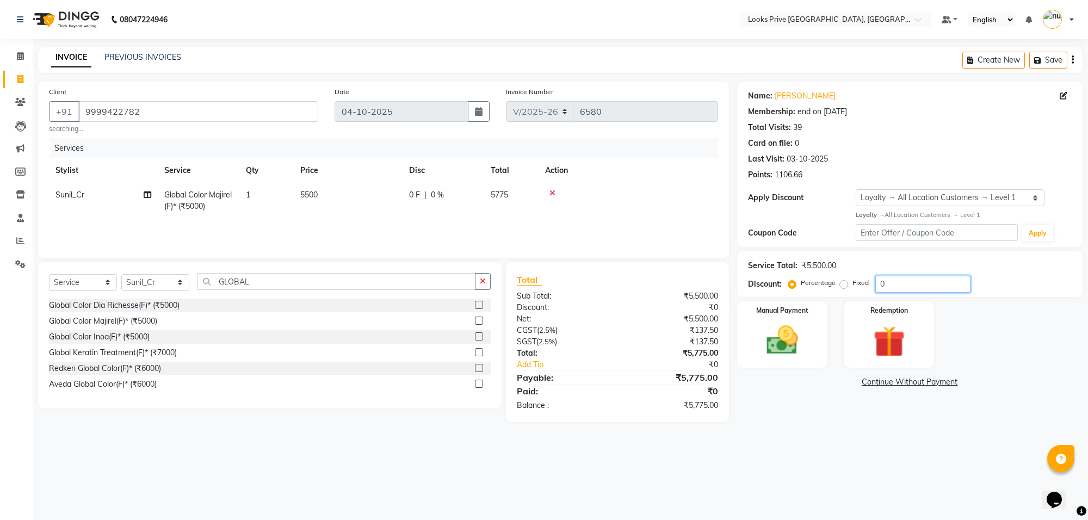
click at [878, 281] on input "0" at bounding box center [922, 284] width 95 height 17
type input "20"
click at [855, 467] on div "08047224946 Select Location × Looks Prive Rajouri Garden, New Delhi Default Pan…" at bounding box center [544, 260] width 1088 height 520
click at [775, 356] on img at bounding box center [781, 340] width 53 height 38
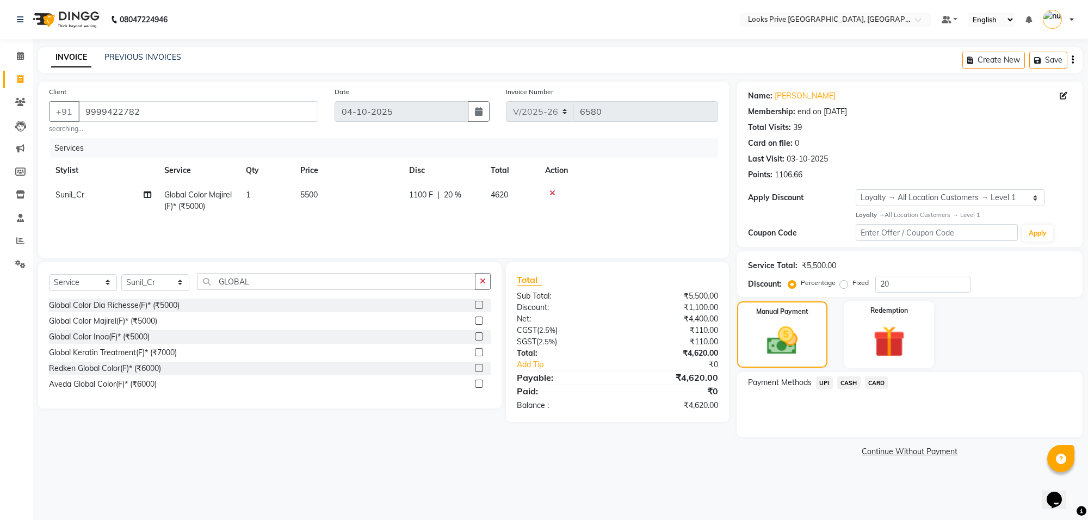
click at [852, 384] on span "CASH" at bounding box center [848, 382] width 23 height 13
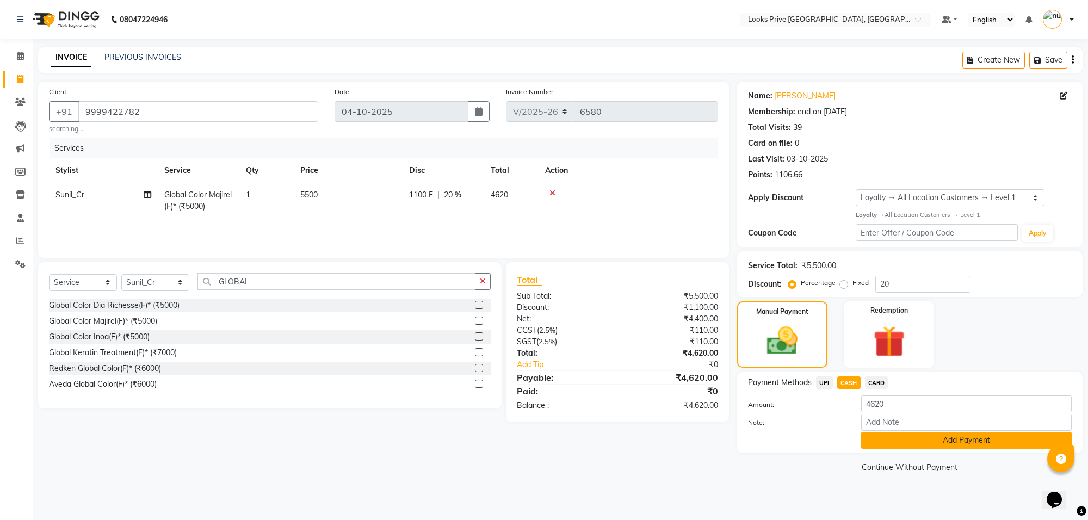
click at [947, 441] on button "Add Payment" at bounding box center [966, 440] width 210 height 17
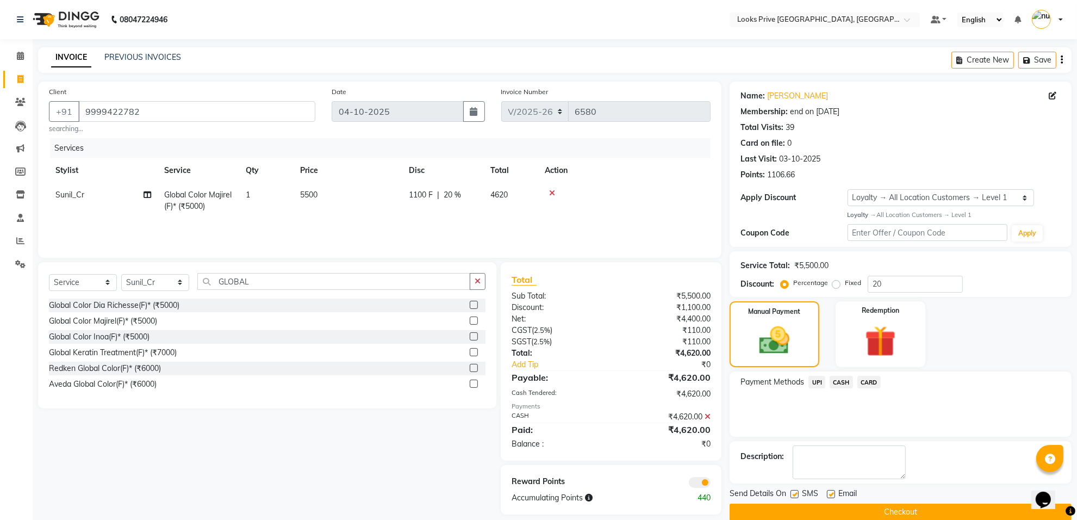
scroll to position [17, 0]
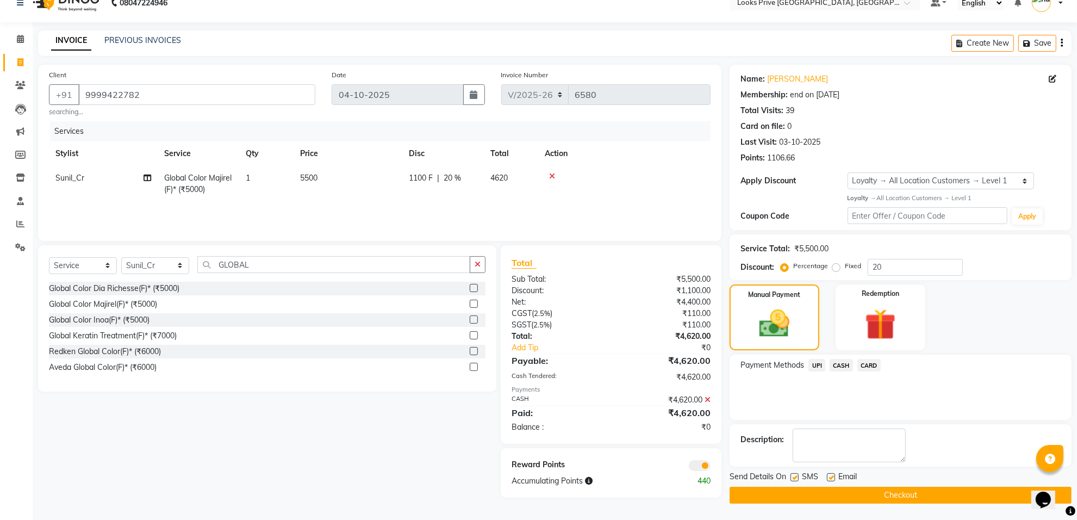
click at [704, 460] on span at bounding box center [700, 465] width 22 height 11
click at [711, 467] on input "checkbox" at bounding box center [711, 467] width 0 height 0
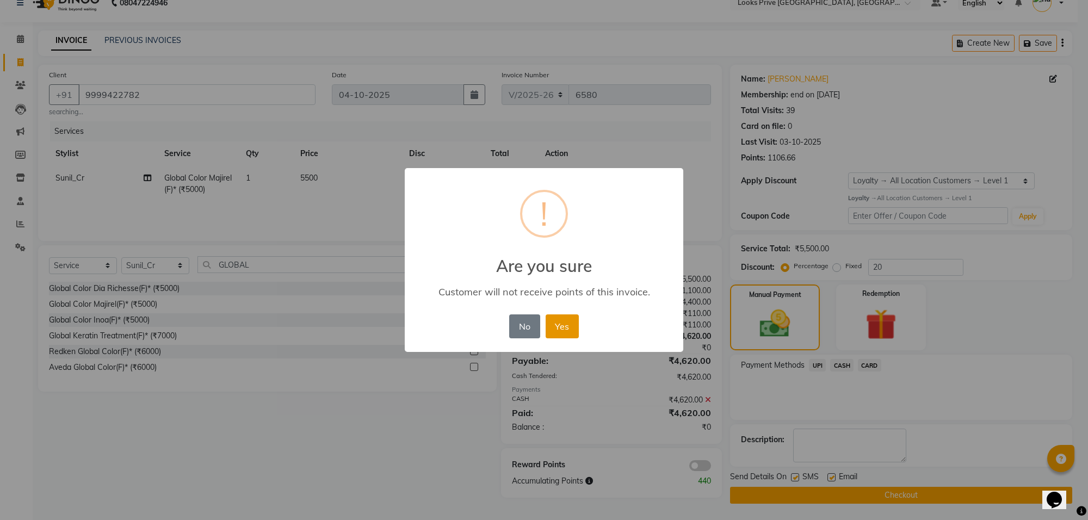
click at [572, 327] on button "Yes" at bounding box center [561, 326] width 33 height 24
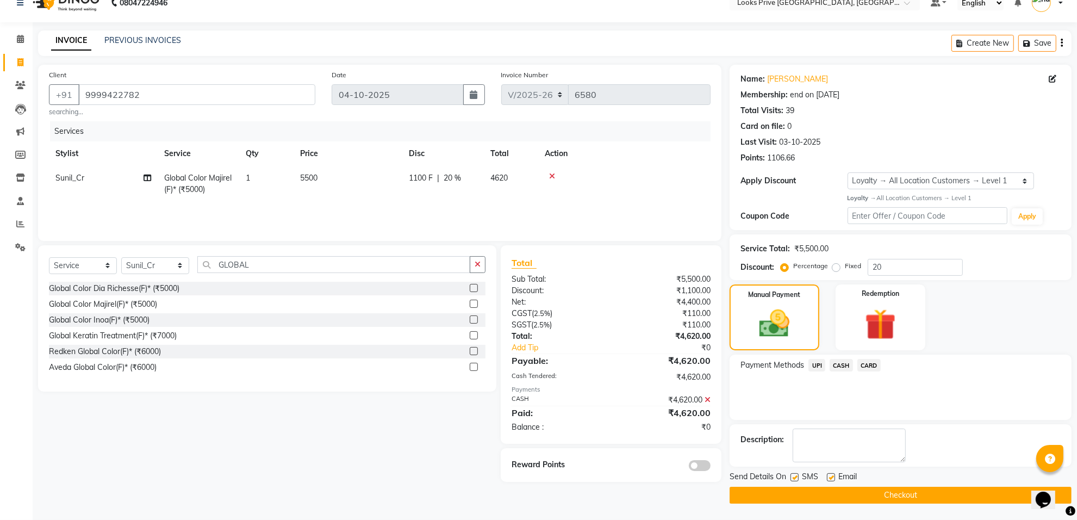
click at [833, 475] on label at bounding box center [831, 477] width 8 height 8
click at [833, 475] on input "checkbox" at bounding box center [830, 477] width 7 height 7
checkbox input "false"
click at [829, 493] on button "Checkout" at bounding box center [901, 495] width 342 height 17
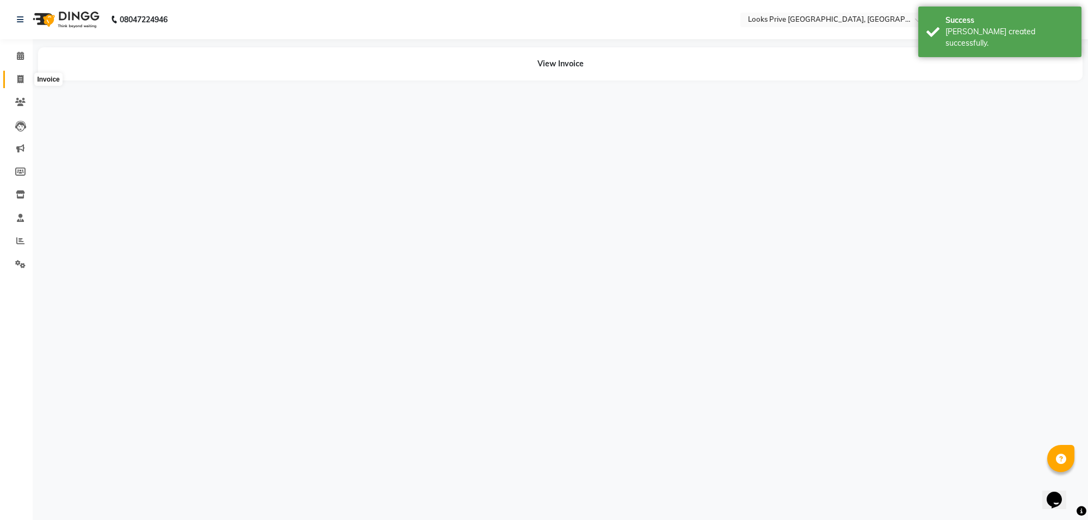
click at [23, 82] on icon at bounding box center [20, 79] width 6 height 8
select select "8127"
select select "service"
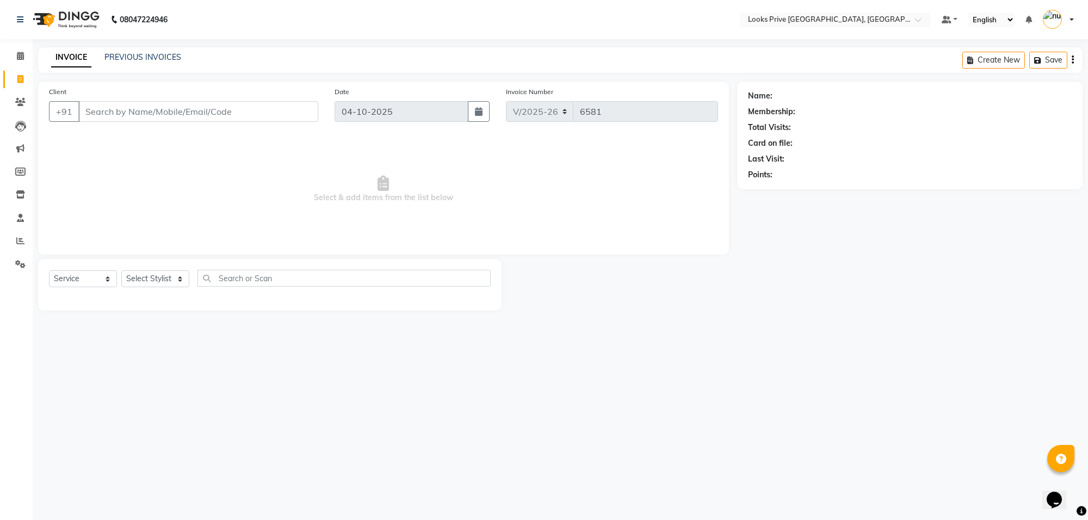
click at [1012, 18] on select "English ENGLISH Español العربية मराठी हिंदी ગુજરાતી தமிழ் 中文" at bounding box center [991, 20] width 46 height 15
drag, startPoint x: 884, startPoint y: 152, endPoint x: 915, endPoint y: 75, distance: 83.5
click at [884, 148] on div "Name: Membership: Total Visits: Card on file: Last Visit: Points:" at bounding box center [910, 133] width 324 height 95
click at [954, 16] on link at bounding box center [949, 19] width 16 height 11
click at [955, 21] on link at bounding box center [949, 19] width 16 height 11
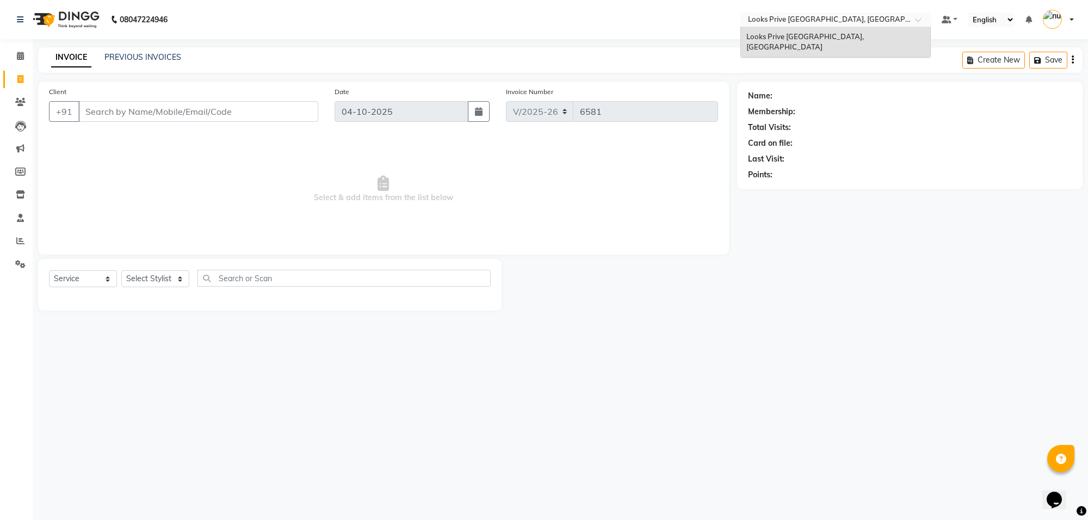
click at [916, 21] on span at bounding box center [922, 22] width 14 height 11
drag, startPoint x: 972, startPoint y: 208, endPoint x: 1063, endPoint y: 104, distance: 138.3
click at [990, 191] on div "Name: Membership: Total Visits: Card on file: Last Visit: Points:" at bounding box center [913, 196] width 353 height 229
drag, startPoint x: 1067, startPoint y: 18, endPoint x: 1072, endPoint y: 39, distance: 21.2
click at [1069, 23] on link at bounding box center [1057, 20] width 31 height 18
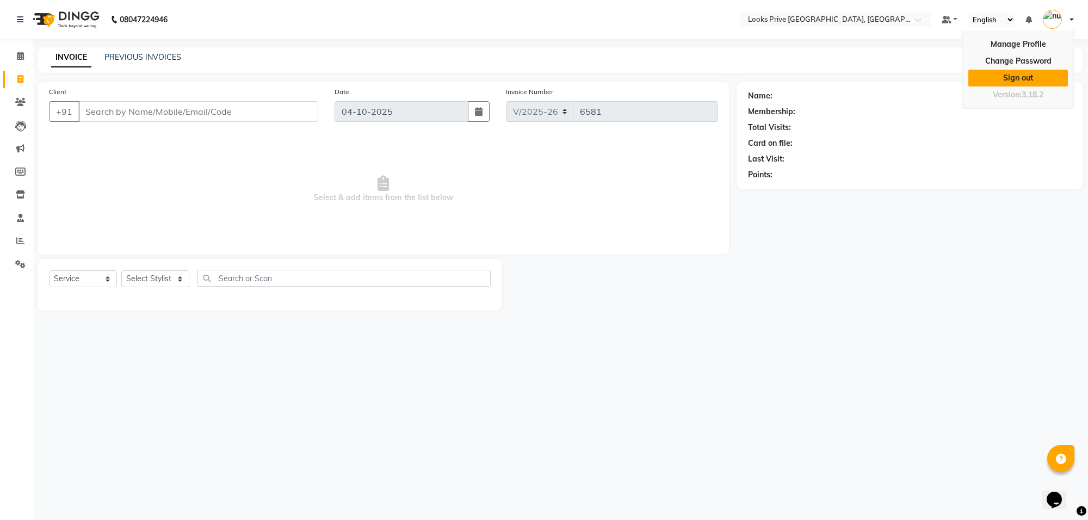
click at [1022, 74] on link "Sign out" at bounding box center [1018, 78] width 100 height 17
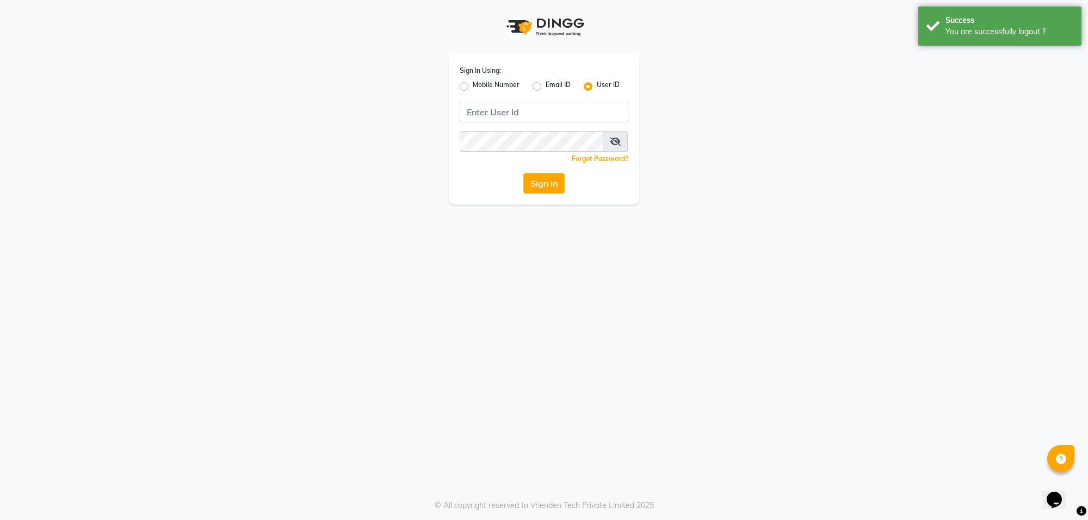
click at [474, 83] on label "Mobile Number" at bounding box center [496, 86] width 47 height 13
click at [474, 83] on input "Mobile Number" at bounding box center [476, 83] width 7 height 7
radio input "true"
radio input "false"
drag, startPoint x: 463, startPoint y: 83, endPoint x: 502, endPoint y: 98, distance: 42.0
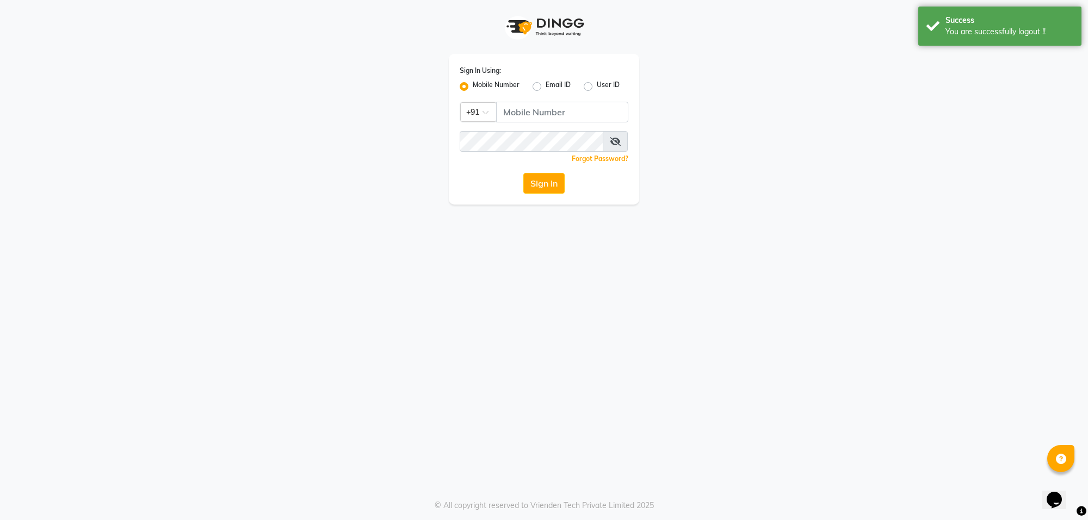
click at [469, 88] on div "Mobile Number" at bounding box center [490, 86] width 60 height 13
click at [519, 115] on input "Username" at bounding box center [562, 112] width 132 height 21
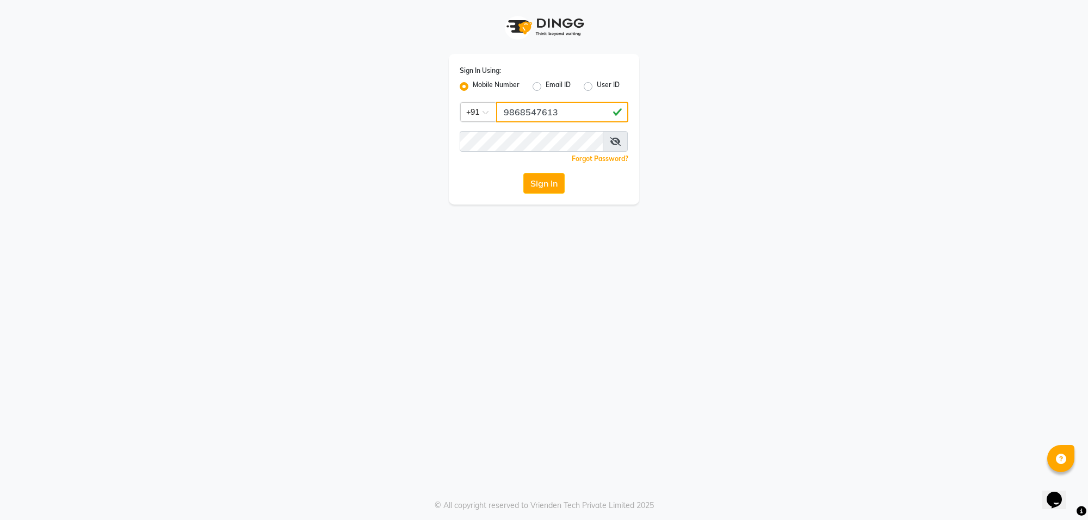
type input "9868547613"
click at [544, 185] on button "Sign In" at bounding box center [543, 183] width 41 height 21
